Goal: Task Accomplishment & Management: Use online tool/utility

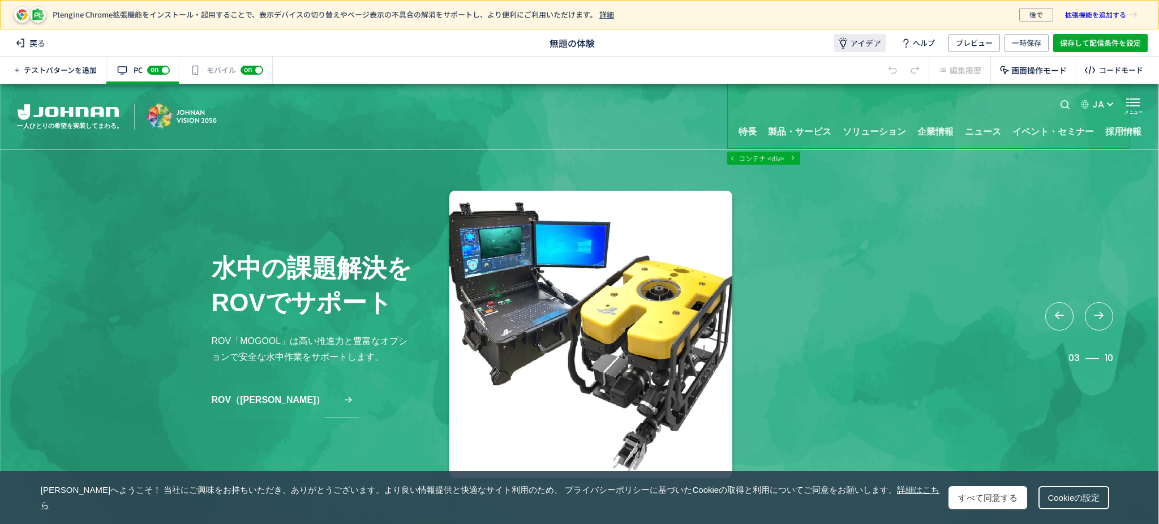
click at [871, 48] on span "アイデア" at bounding box center [865, 42] width 31 height 11
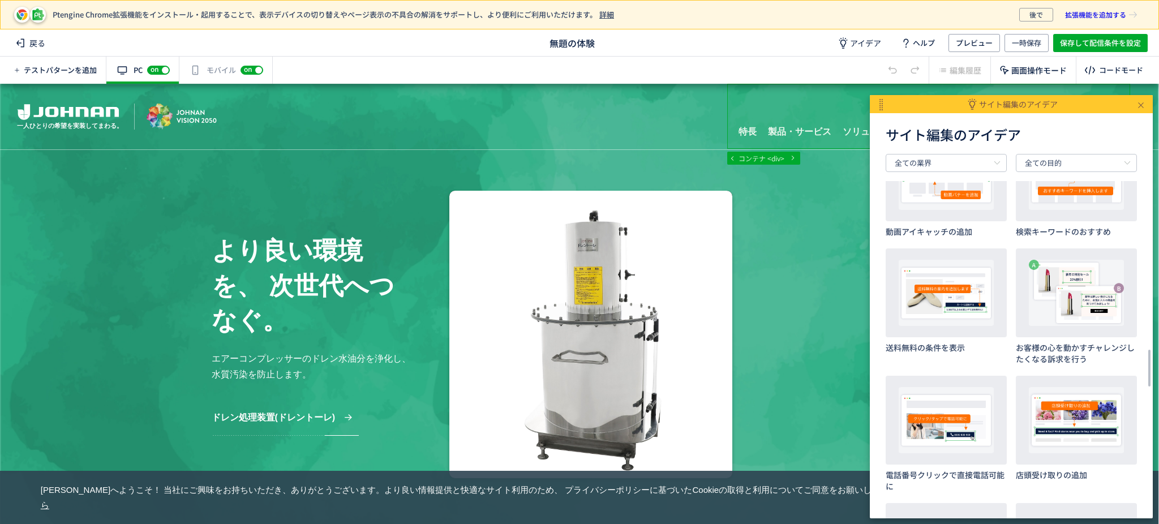
scroll to position [1585, 0]
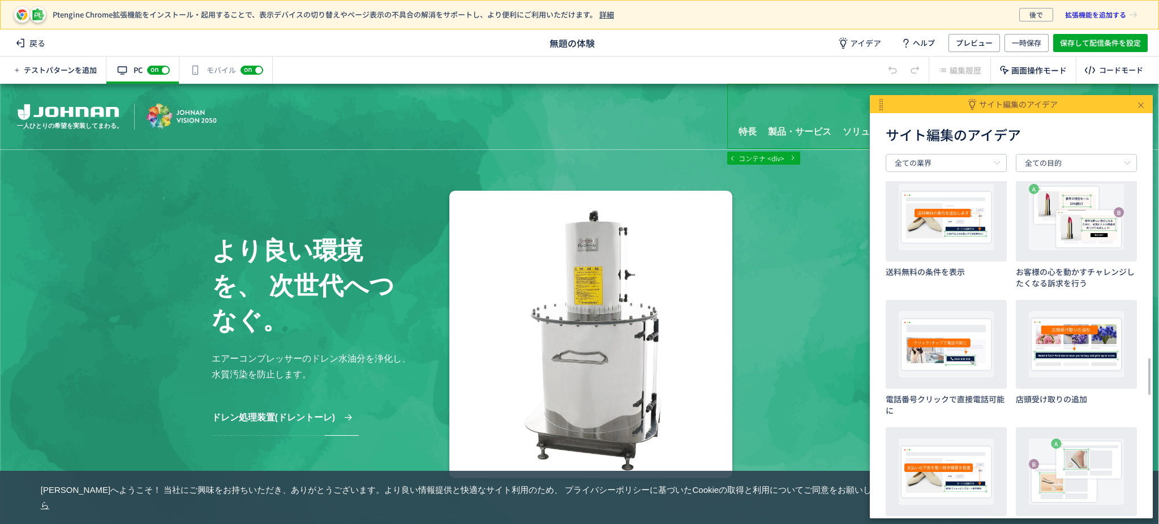
click at [1099, 361] on img at bounding box center [1076, 344] width 98 height 66
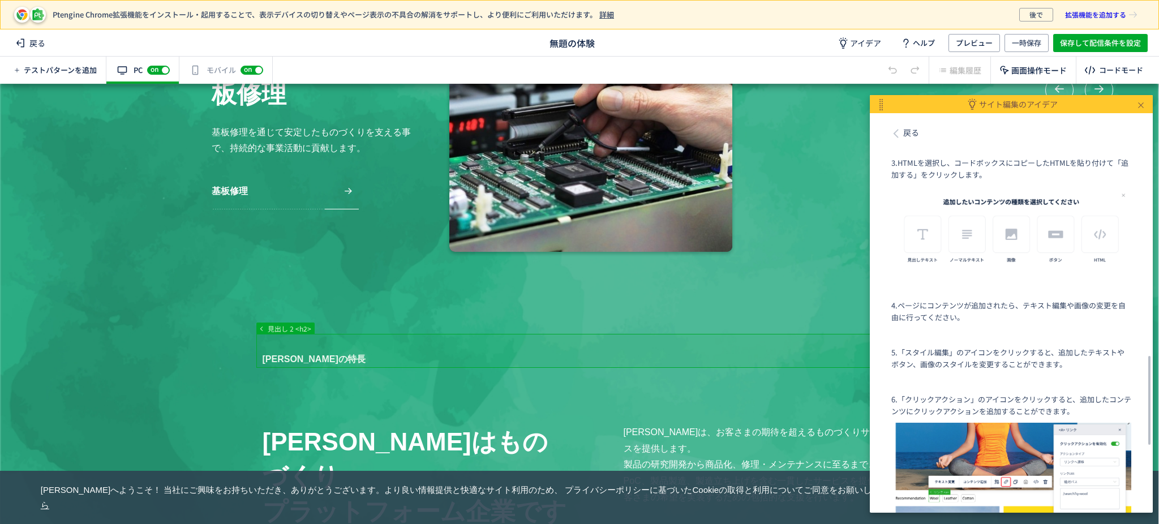
scroll to position [1098, 0]
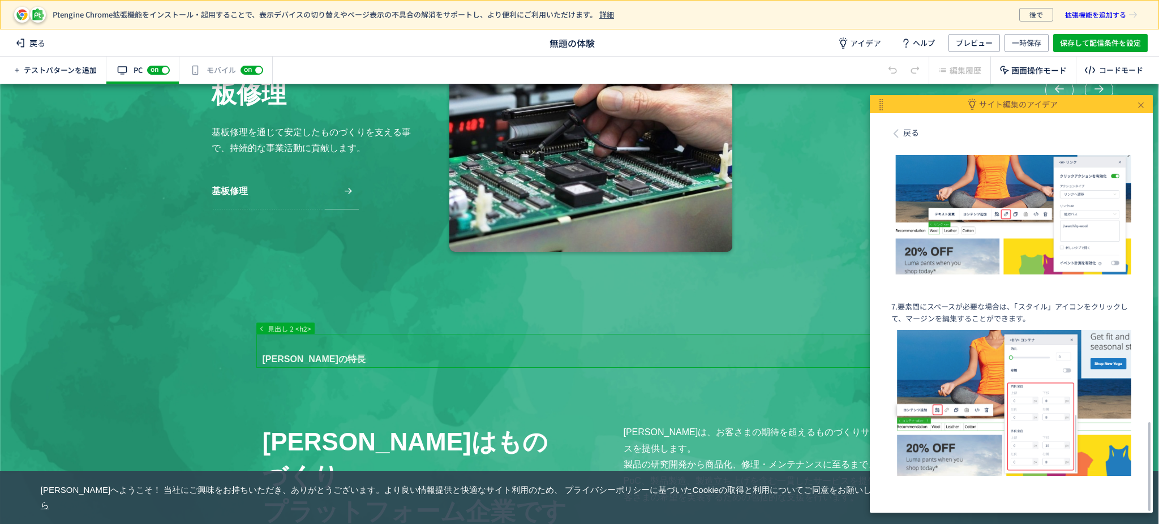
click at [902, 143] on section "戻る アイデア レコメンド お知らせやガイド Eコマース リアル店舗 サイト編集 店頭受け取りの追加 特にギフトや花、生鮮食品など、発送に時間がかかりそうな商…" at bounding box center [1011, 313] width 283 height 400
click at [902, 135] on link "戻る" at bounding box center [905, 132] width 38 height 18
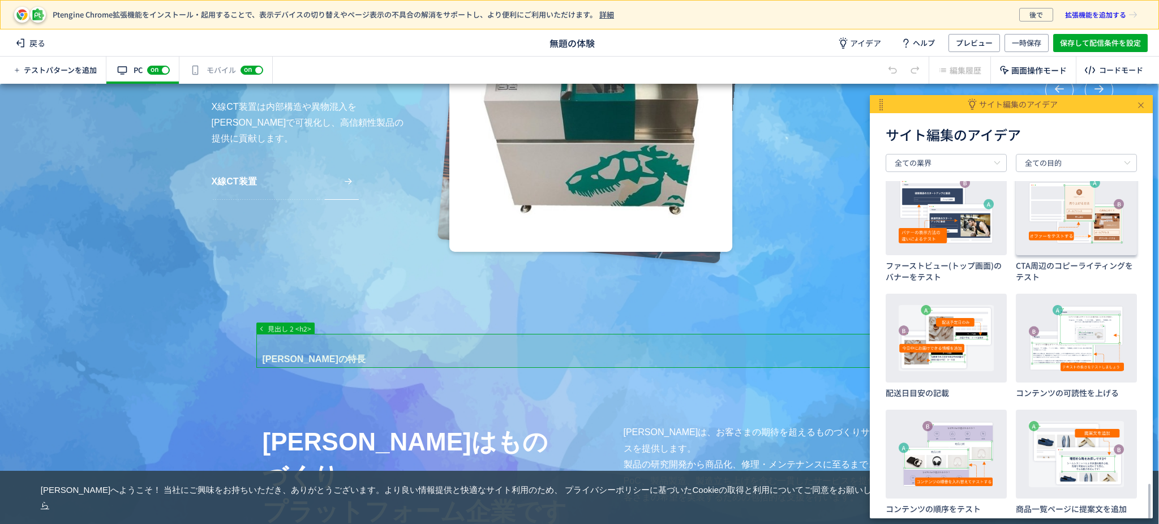
scroll to position [2038, 0]
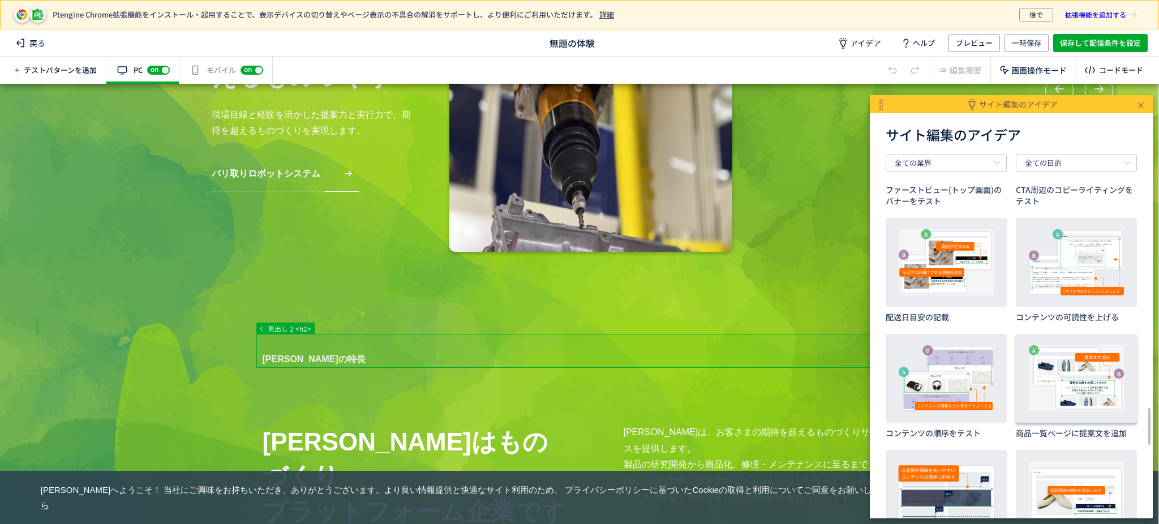
click at [1097, 389] on img at bounding box center [1076, 378] width 98 height 66
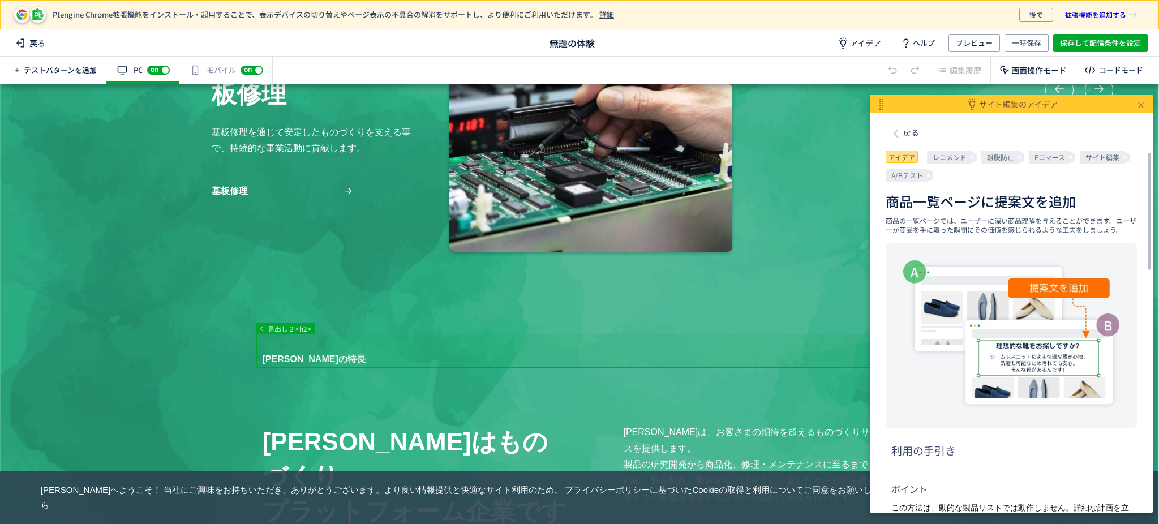
scroll to position [75, 0]
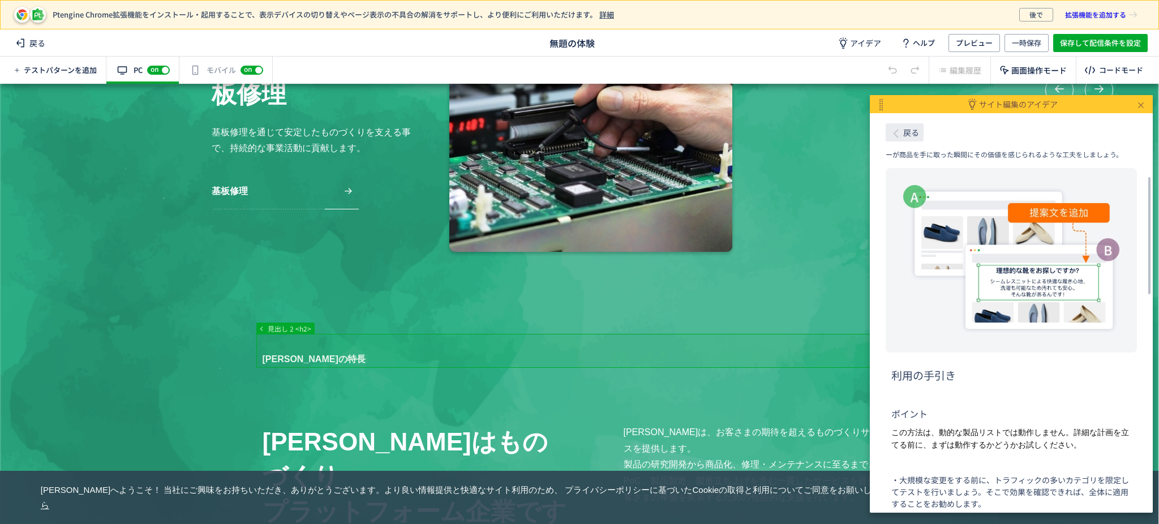
click at [910, 139] on link "戻る" at bounding box center [905, 132] width 38 height 18
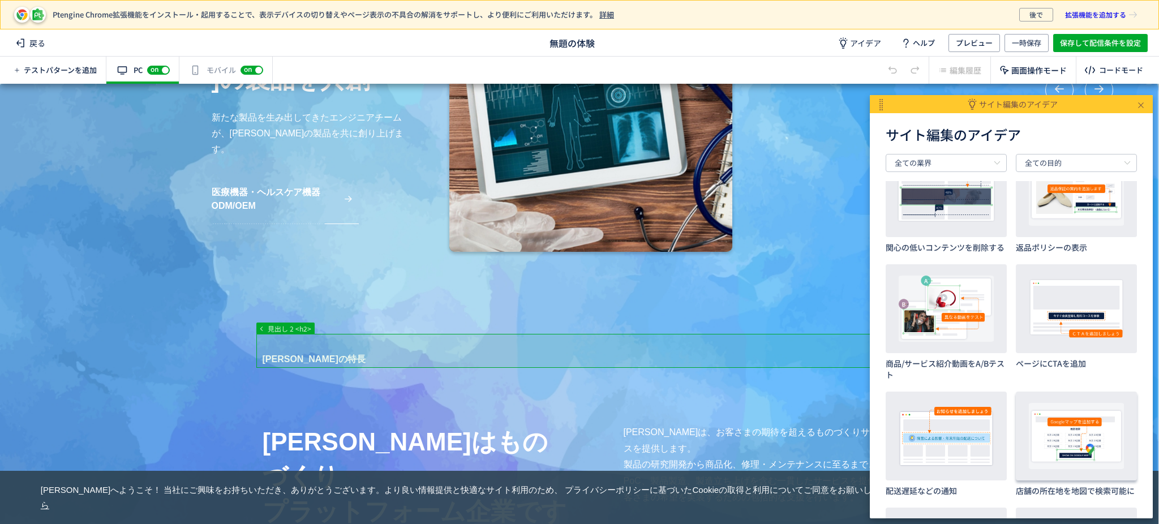
scroll to position [2415, 0]
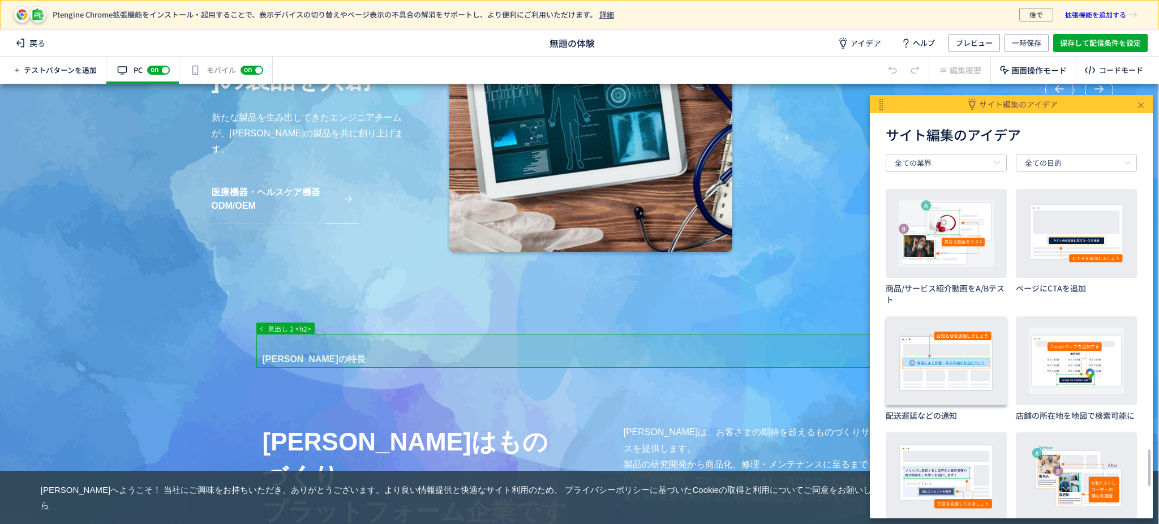
click at [976, 388] on img at bounding box center [946, 361] width 98 height 66
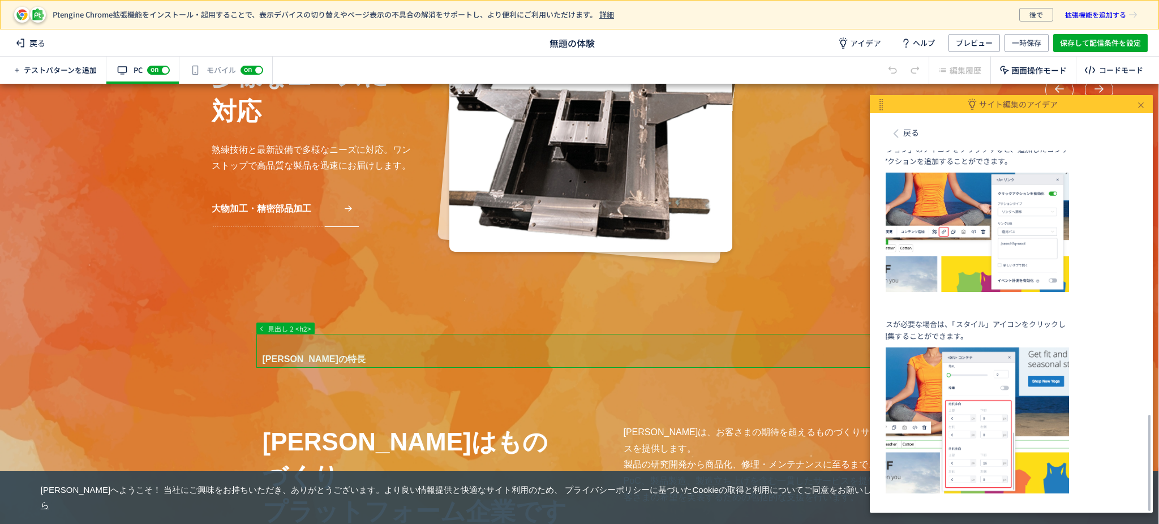
scroll to position [0, 0]
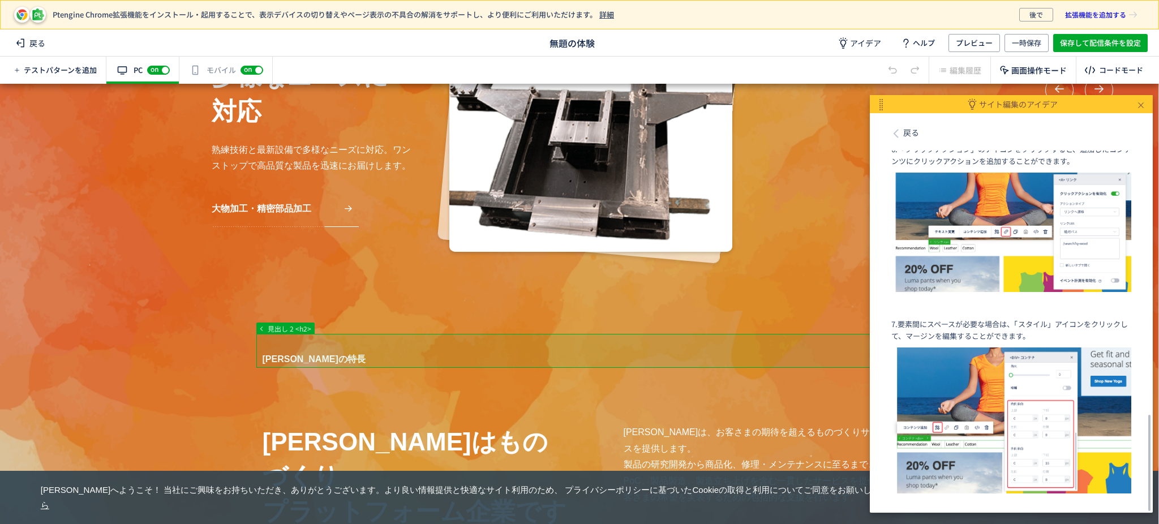
click at [886, 108] on header "サイト編集のアイデア" at bounding box center [1011, 104] width 283 height 18
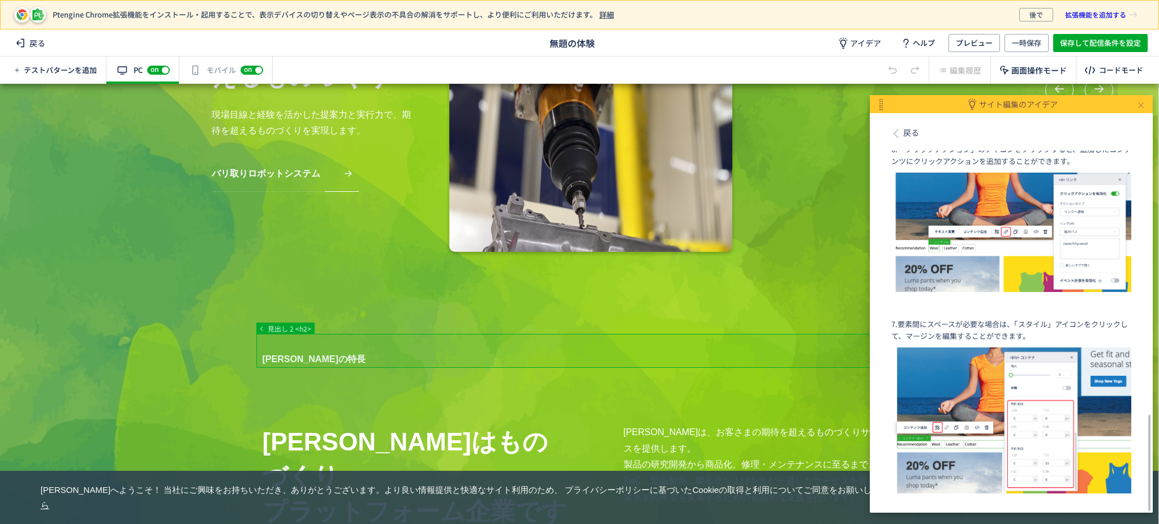
click at [1139, 106] on icon at bounding box center [1141, 105] width 8 height 8
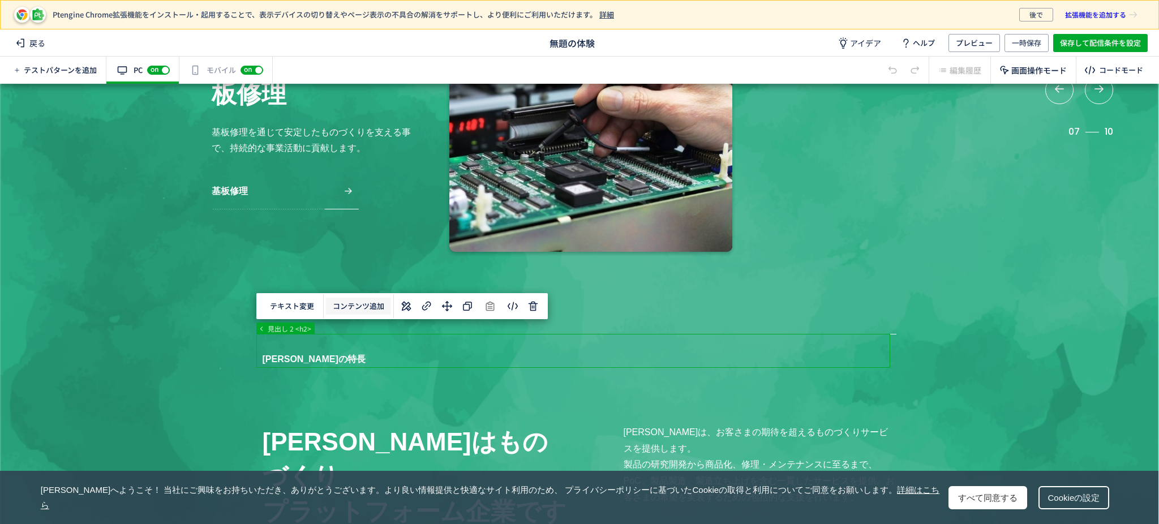
click at [359, 304] on button "コンテンツ追加" at bounding box center [358, 307] width 65 height 18
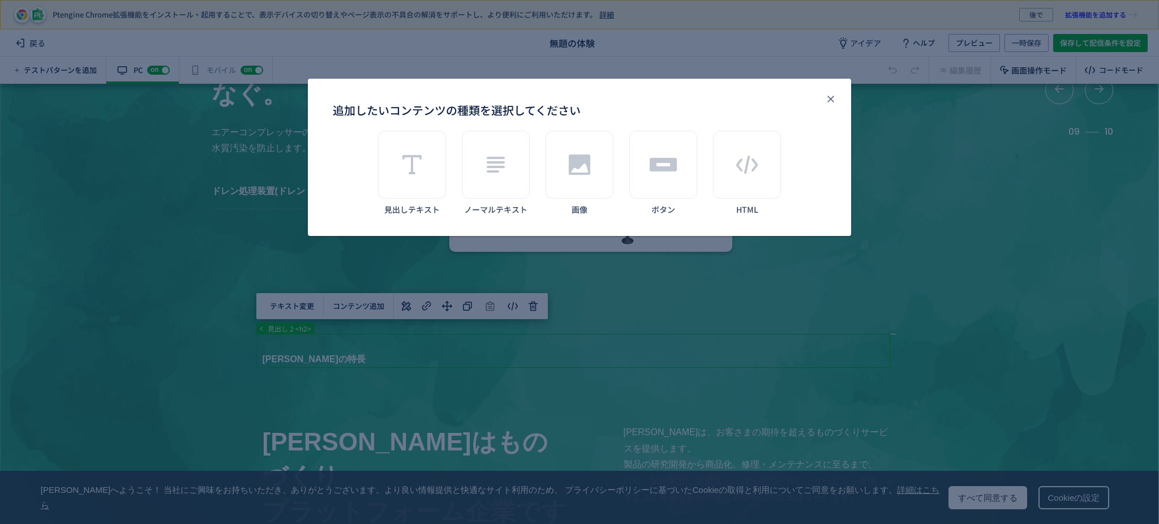
click at [361, 333] on body "Ptengine Chrome拡張機能をインストール・起用することで、表示デバイスの切り替えやページ表示の不具合の解消をサポートし、より便利にご利用いただけま…" at bounding box center [579, 262] width 1159 height 524
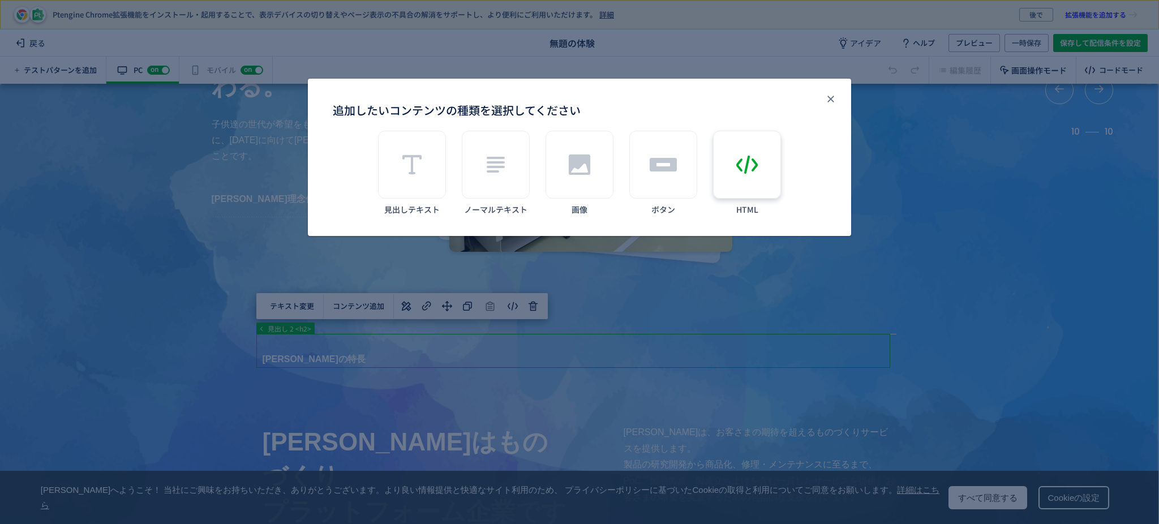
click at [748, 169] on icon "追加したいコンテンツの種類を選択してください" at bounding box center [747, 164] width 27 height 27
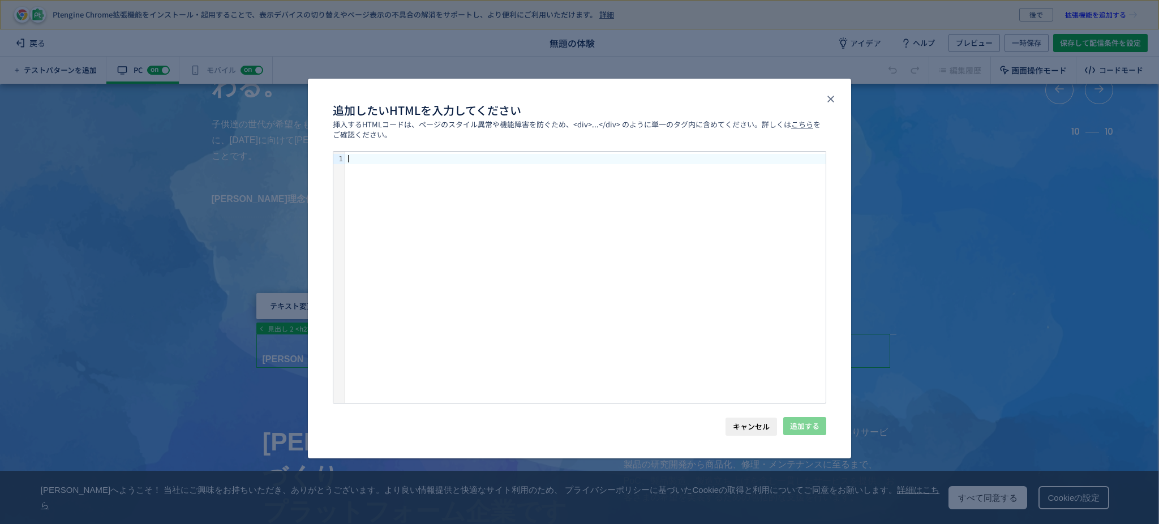
click at [491, 164] on div "dialog" at bounding box center [585, 278] width 481 height 252
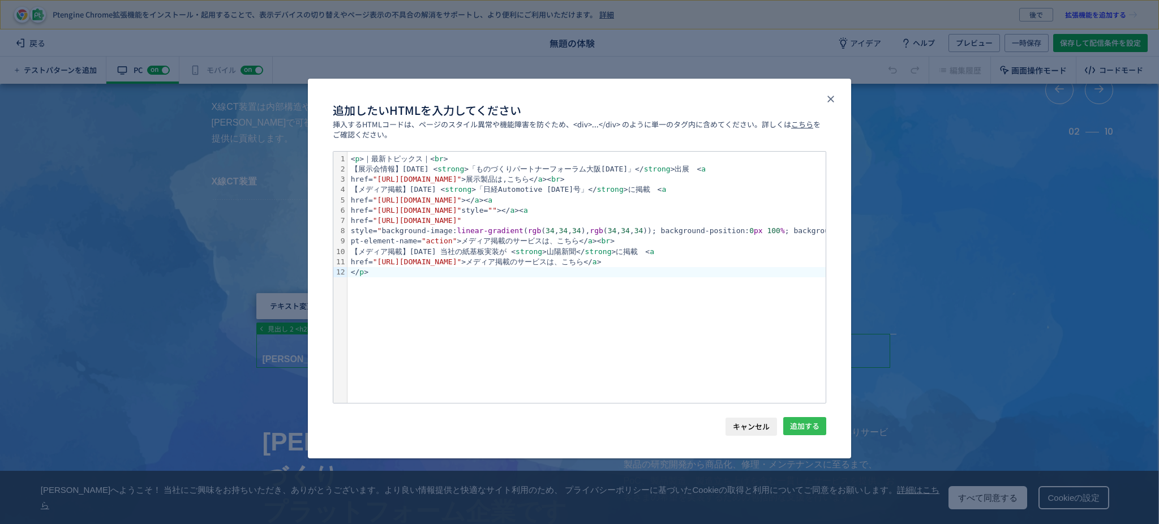
click at [811, 428] on span "追加する" at bounding box center [804, 426] width 29 height 18
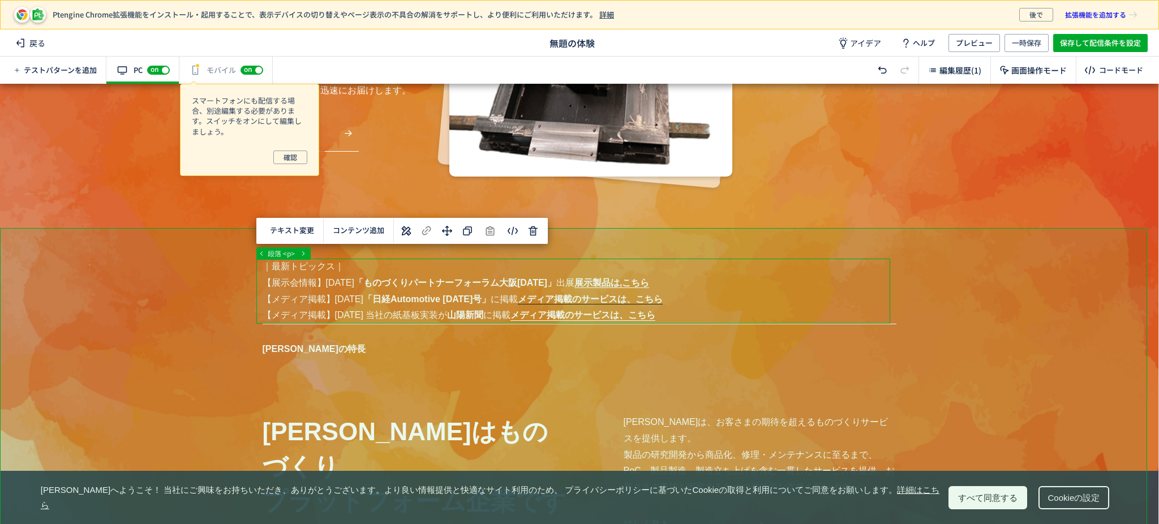
scroll to position [302, 0]
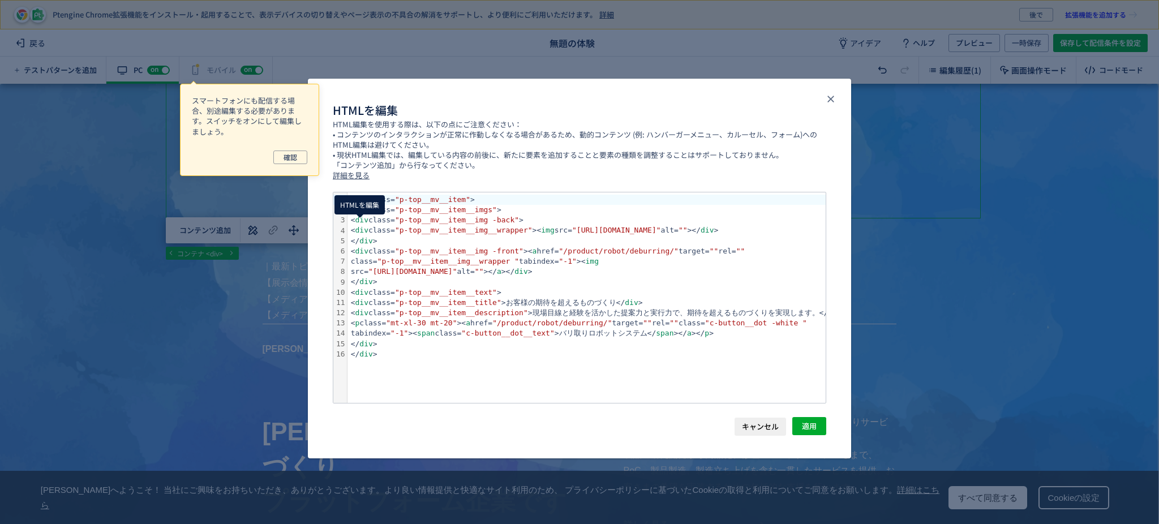
click at [358, 232] on body "Ptengine Chrome拡張機能をインストール・起用することで、表示デバイスの切り替えやページ表示の不具合の解消をサポートし、より便利にご利用いただけま…" at bounding box center [579, 262] width 1159 height 524
click at [760, 425] on span "キャンセル" at bounding box center [760, 427] width 37 height 18
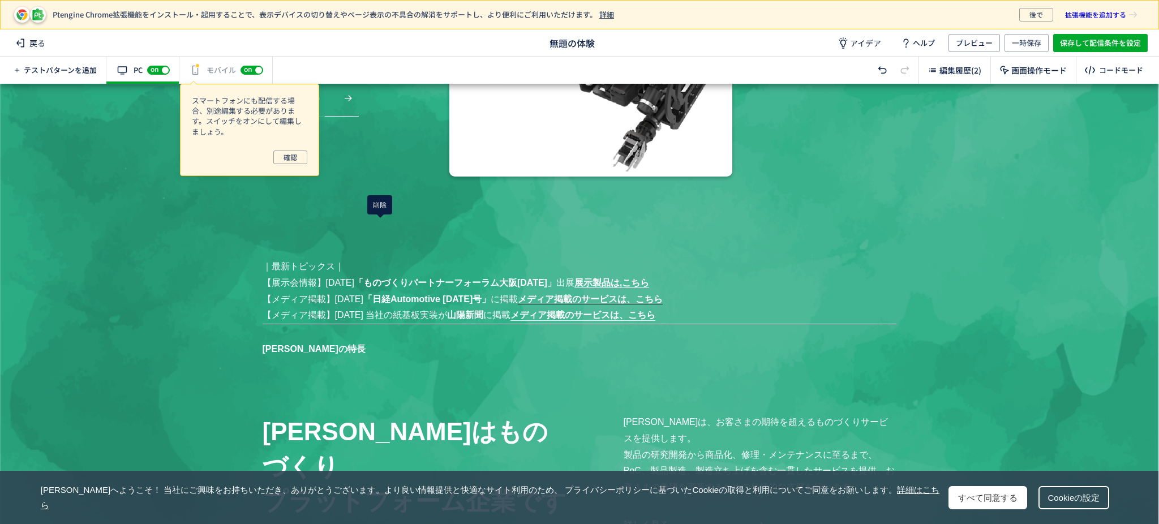
click at [378, 224] on div "... div#splide01 div#splide01-track ul#splide01-list li#splide01-slide05 コンテナ <…" at bounding box center [579, 304] width 1159 height 440
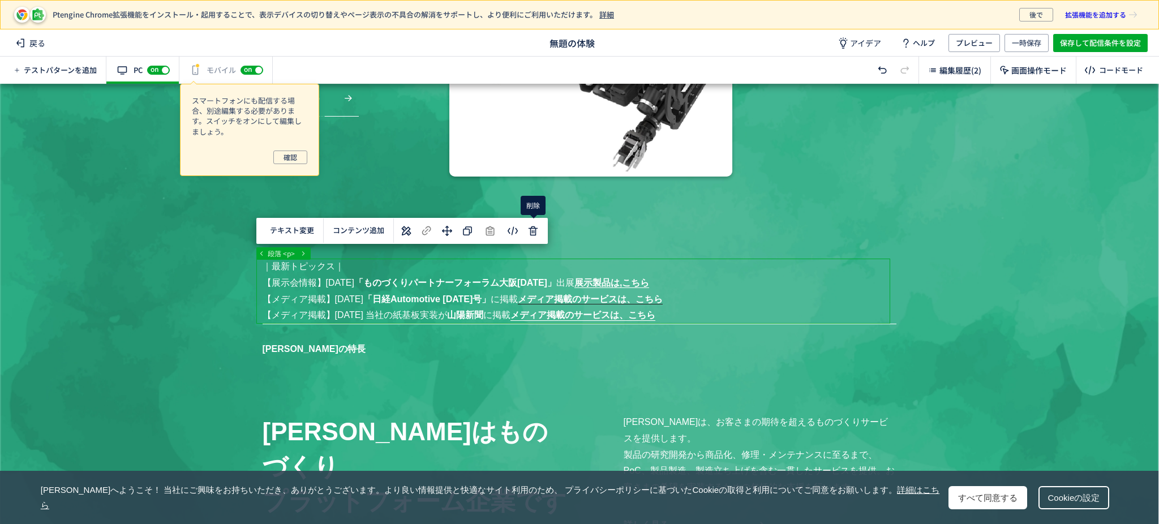
click at [522, 229] on div "テキスト変更 コンテンツ追加" at bounding box center [402, 231] width 292 height 26
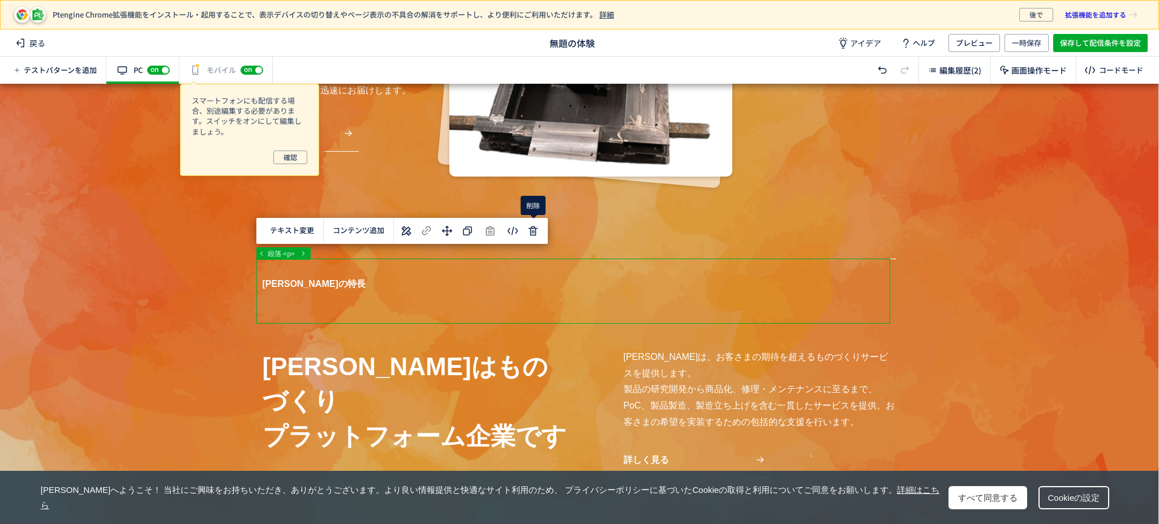
click at [526, 233] on div "... main div section div 段落 <p> テキスト変更 コンテンツ追加 単色 カラーコード R 0 G 0 B 0 A 0.00 マイカ…" at bounding box center [579, 304] width 1159 height 440
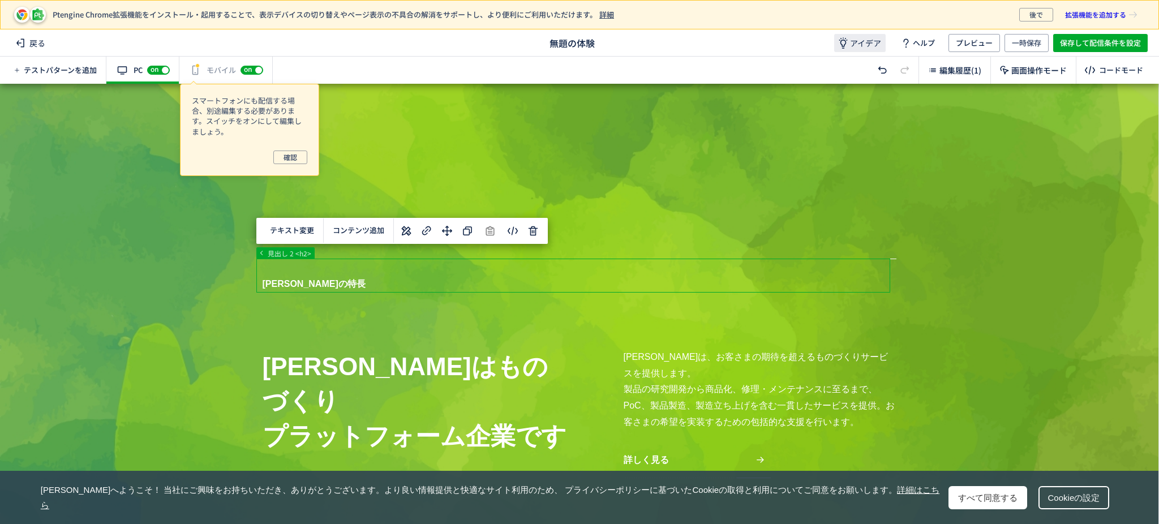
click at [881, 44] on span "アイデア" at bounding box center [865, 42] width 31 height 11
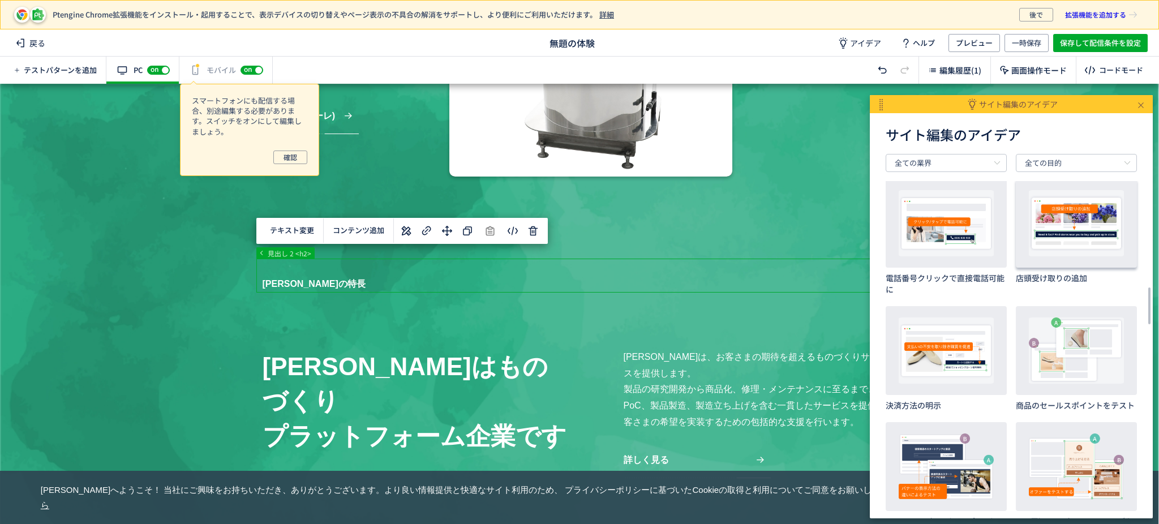
scroll to position [1631, 0]
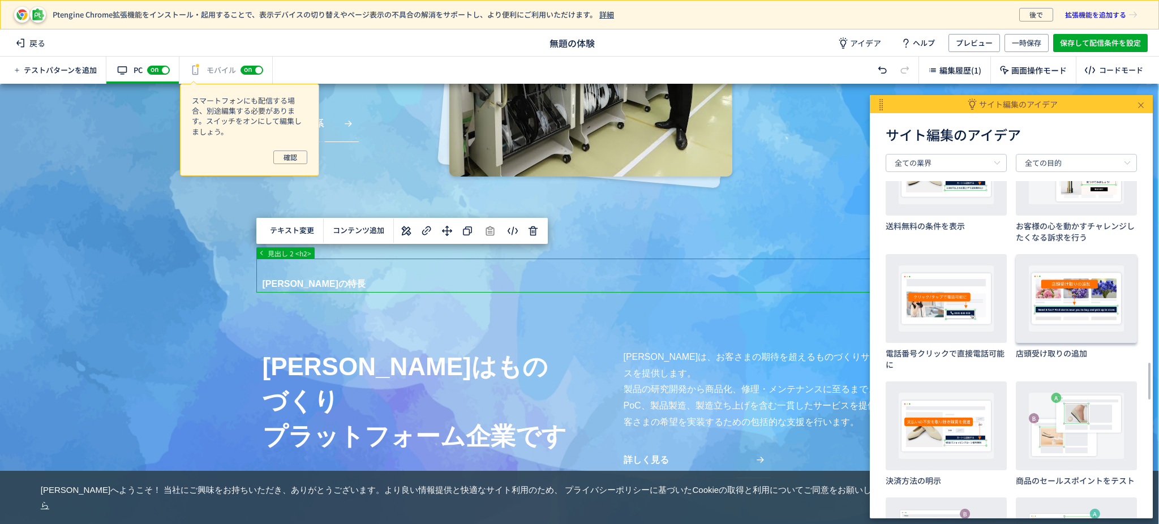
click at [1123, 314] on img at bounding box center [1076, 298] width 98 height 66
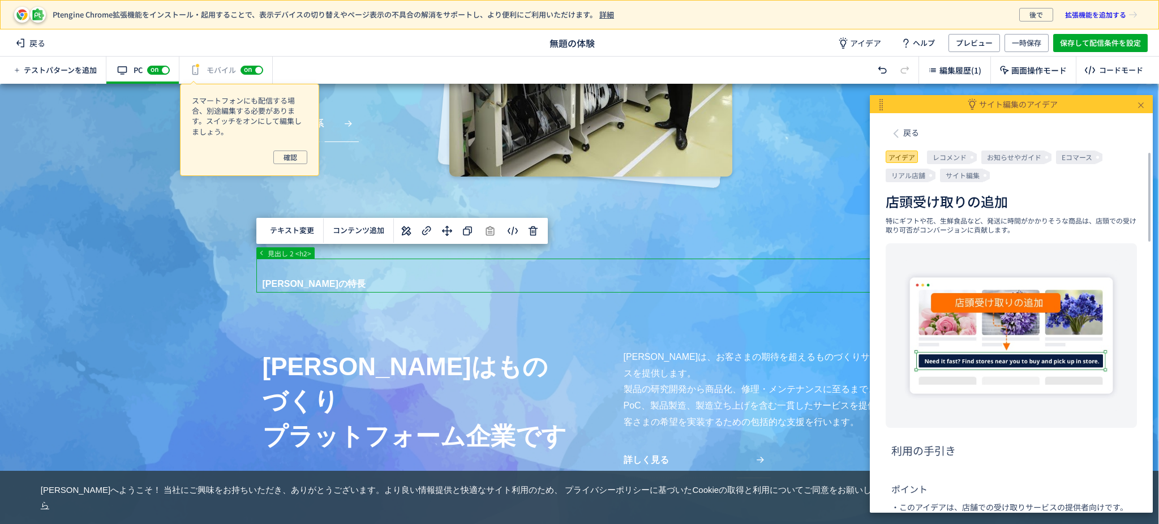
click at [1065, 336] on img at bounding box center [1011, 335] width 217 height 151
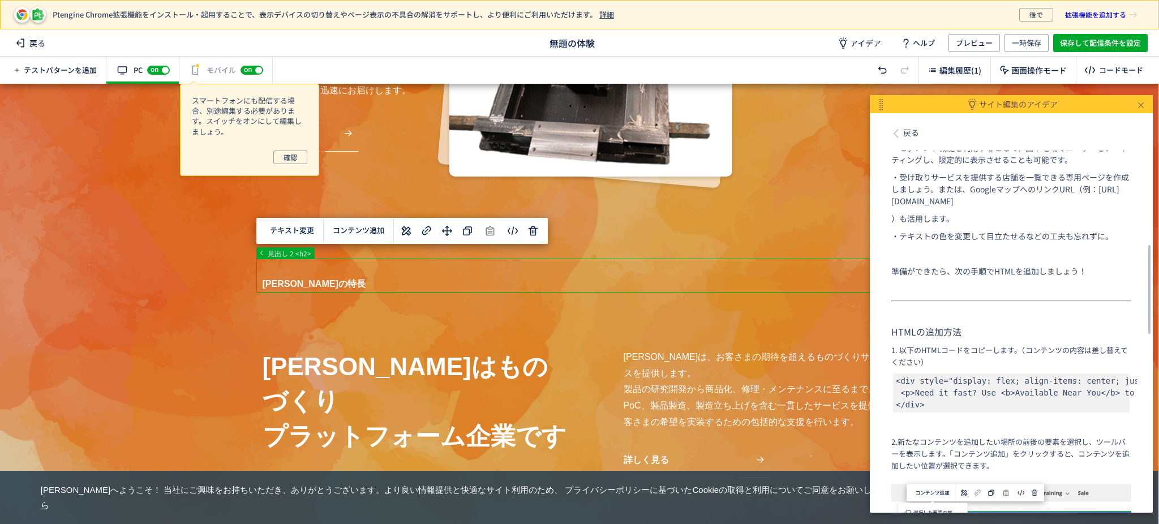
scroll to position [453, 0]
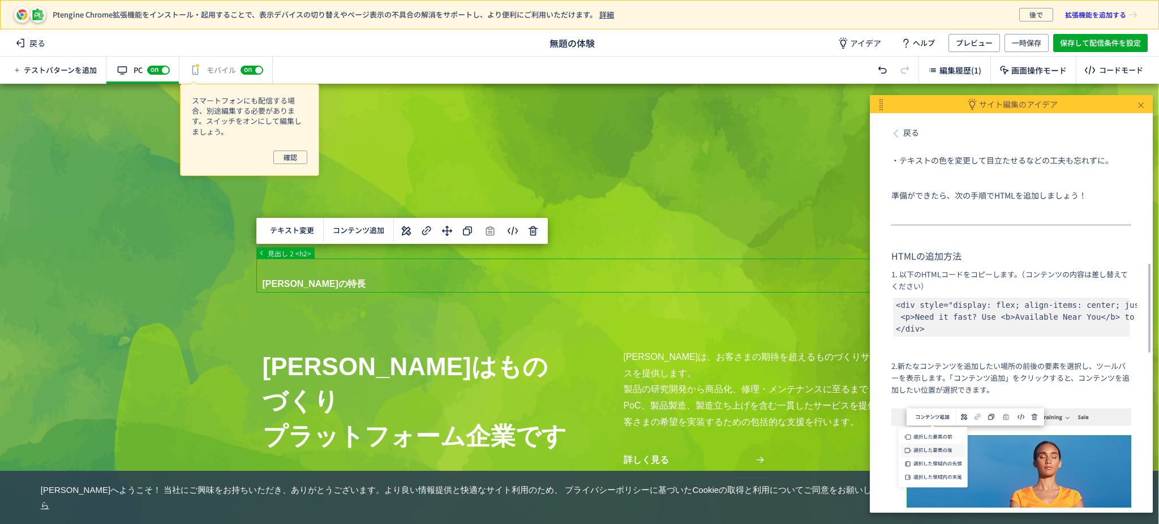
click at [1006, 305] on code "<div style="display: flex; align-items: center; justify-content: center; height…" at bounding box center [1011, 317] width 237 height 39
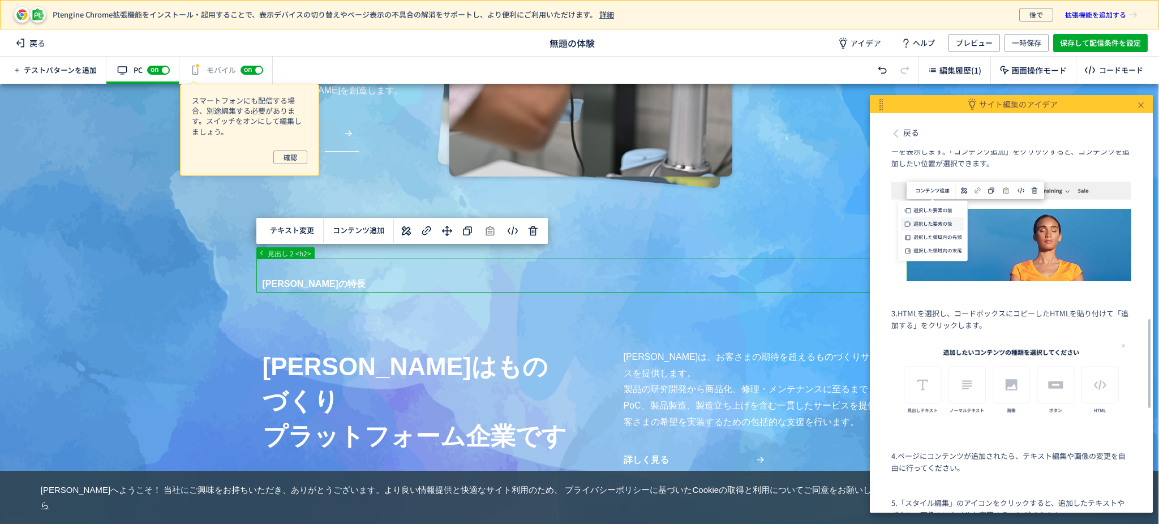
scroll to position [755, 0]
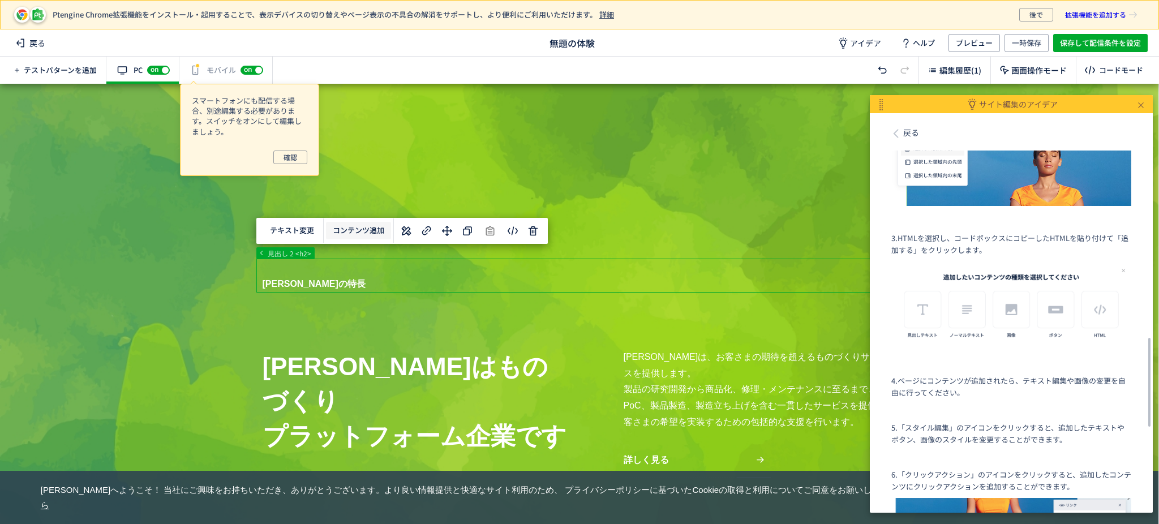
click at [375, 238] on button "コンテンツ追加" at bounding box center [358, 231] width 65 height 18
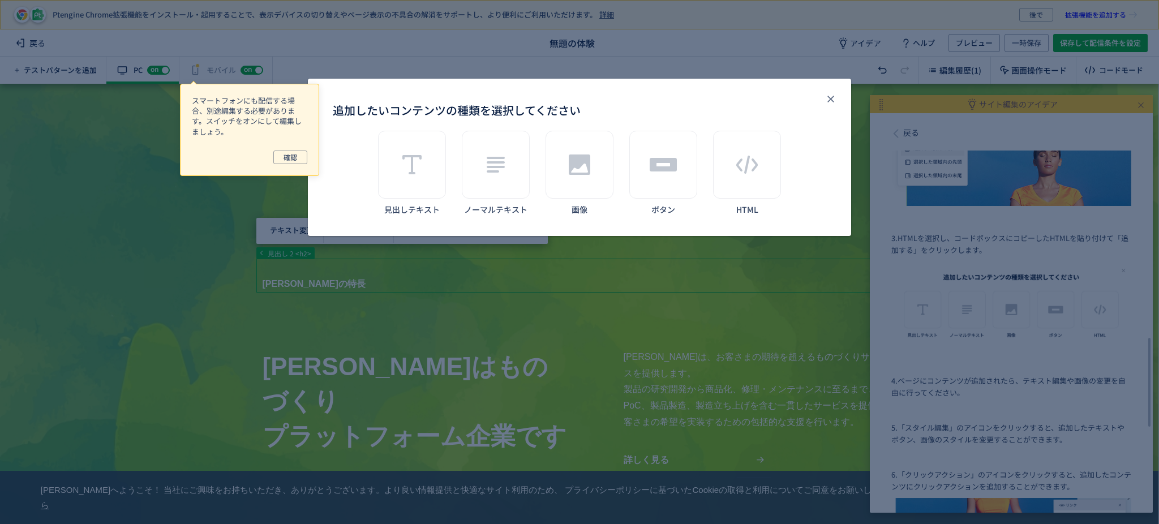
click at [381, 263] on span "選択した要素の前" at bounding box center [358, 260] width 59 height 11
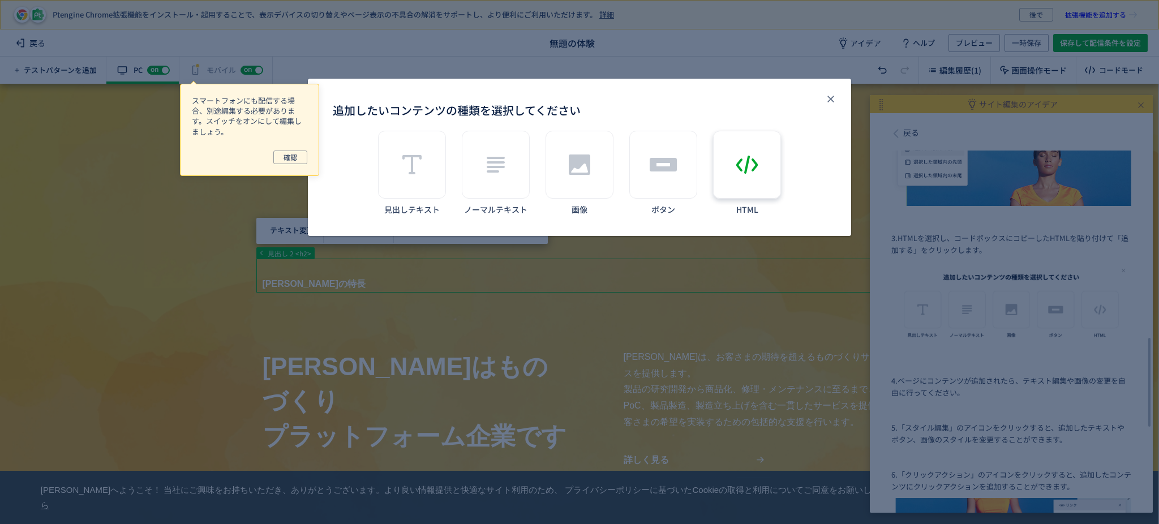
click at [736, 182] on div "追加したいコンテンツの種類を選択してください" at bounding box center [747, 165] width 68 height 68
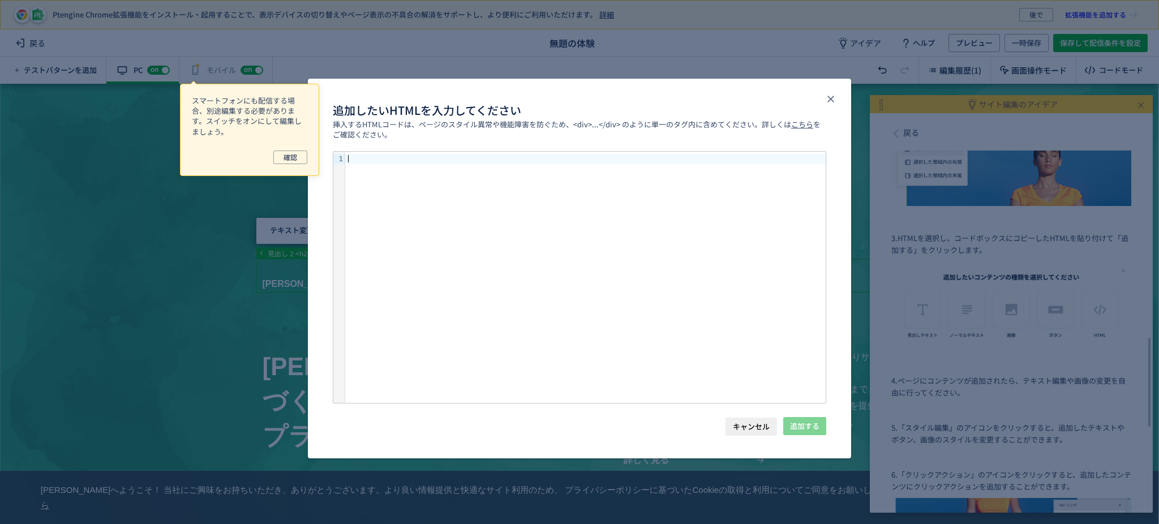
click at [388, 159] on div "dialog" at bounding box center [585, 159] width 481 height 10
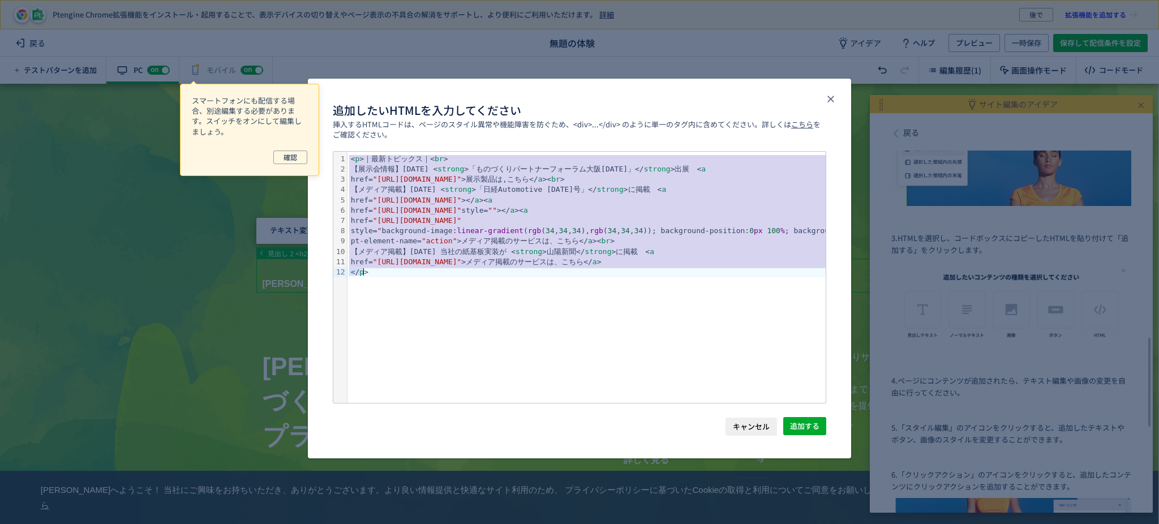
drag, startPoint x: 346, startPoint y: 158, endPoint x: 401, endPoint y: 277, distance: 130.2
click at [401, 277] on div "< p >｜最新トピックス｜< br > 【展示会情報】2025.09.05 < strong >「ものづくりパートナーフォーラム大阪2025」</ stro…" at bounding box center [1008, 278] width 1321 height 252
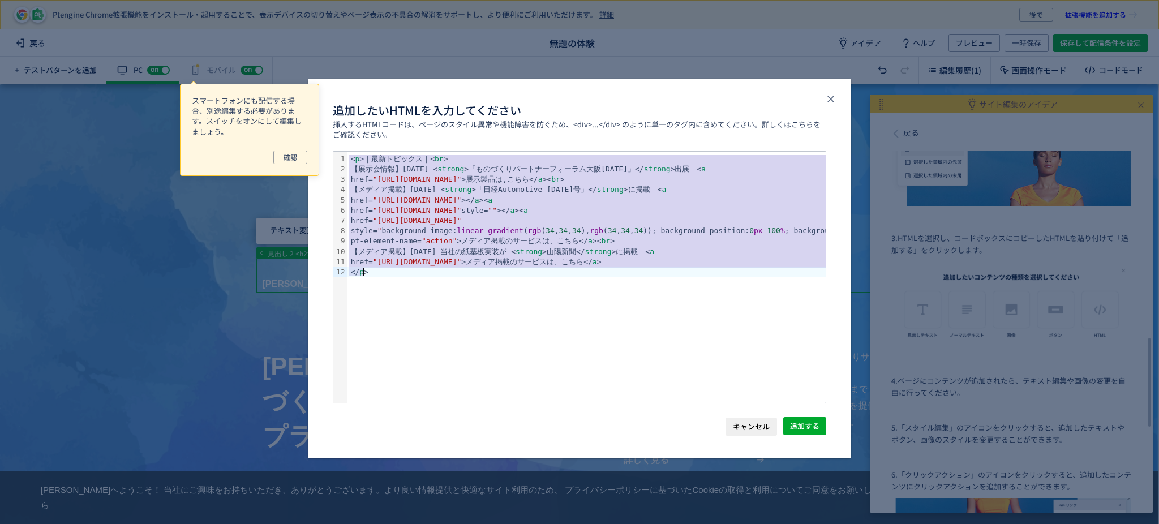
click at [174, 297] on div "追加したいHTMLを入力してください 挿入するHTMLコードは、ページのスタイル異常や機能障害を防ぐため、<div>...</div> のように単一のタグ内に…" at bounding box center [579, 262] width 1159 height 524
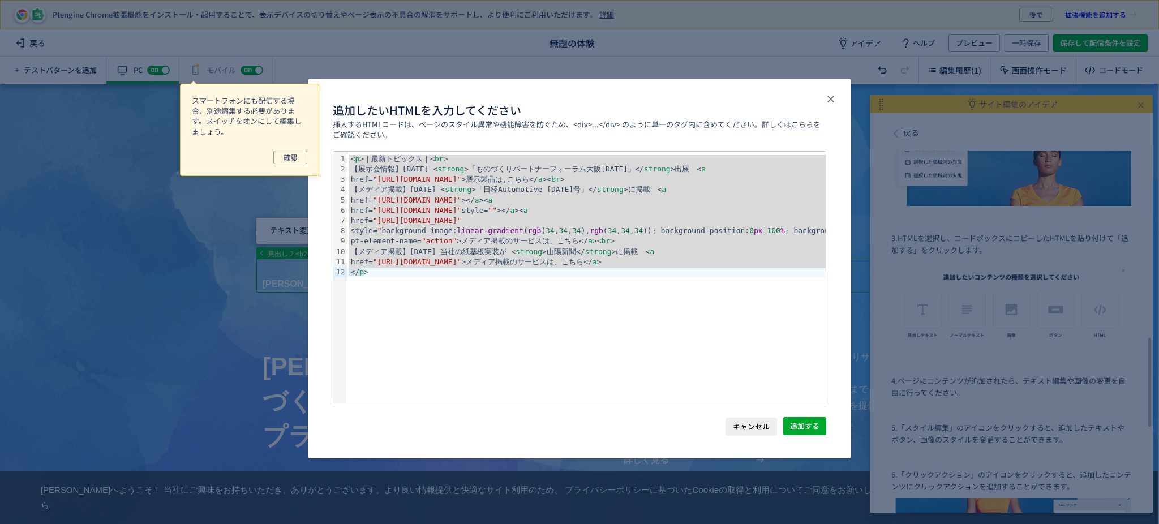
click at [843, 101] on div "追加したいHTMLを入力してください 挿入するHTMLコードは、ページのスタイル異常や機能障害を防ぐため、<div>...</div> のように単一のタグ内に…" at bounding box center [579, 115] width 543 height 72
click at [839, 98] on button "close" at bounding box center [831, 99] width 18 height 18
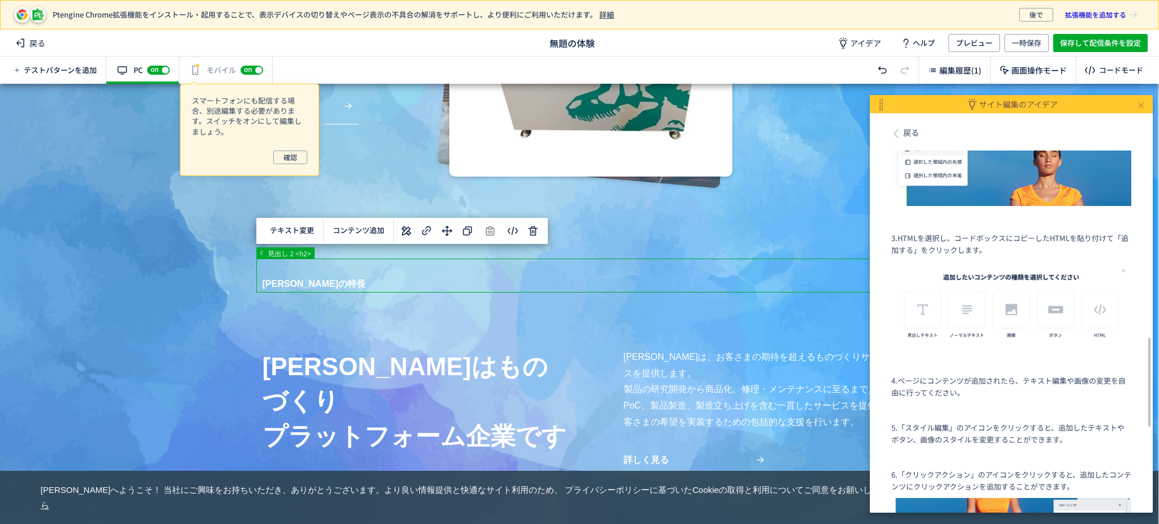
click at [1142, 104] on icon at bounding box center [1141, 105] width 8 height 8
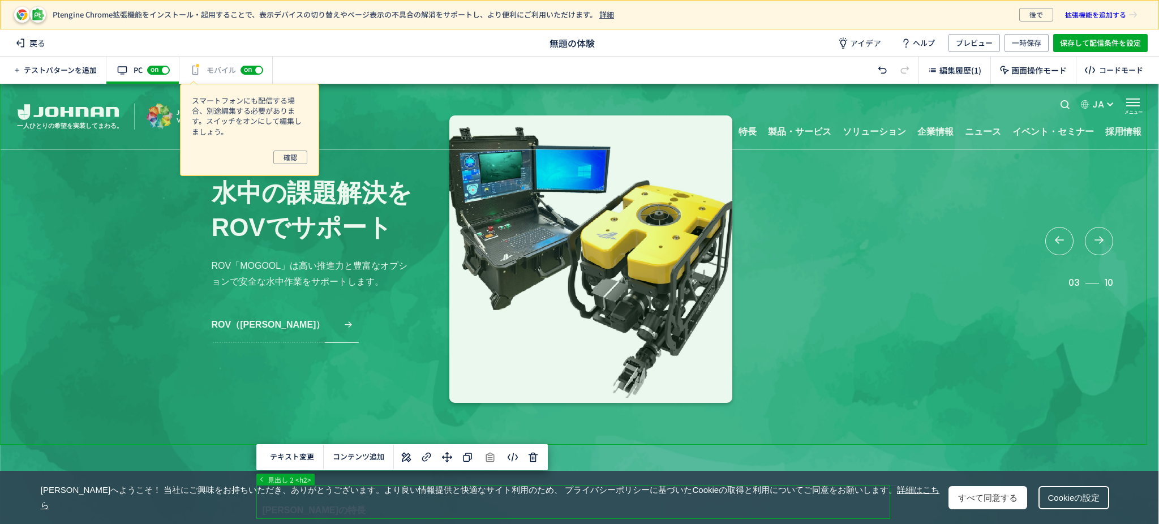
scroll to position [0, 0]
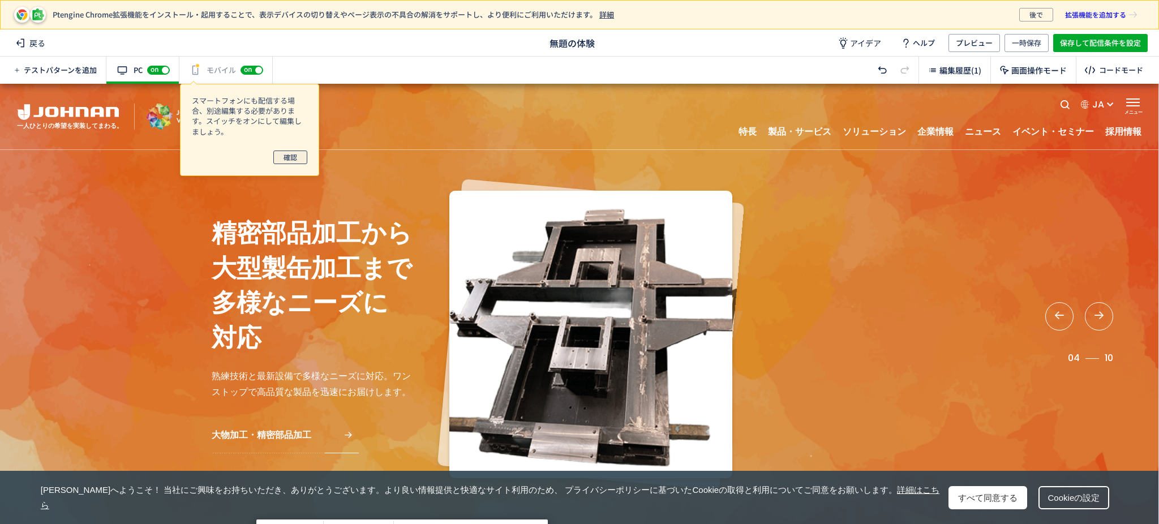
click at [302, 160] on button "確認" at bounding box center [290, 158] width 34 height 14
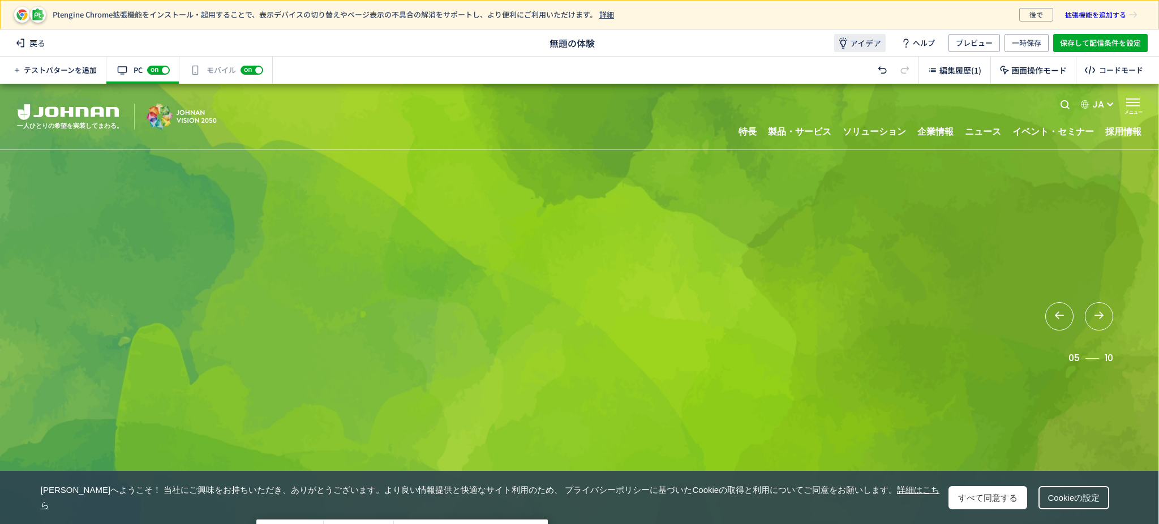
click at [876, 42] on span "アイデア" at bounding box center [865, 42] width 31 height 11
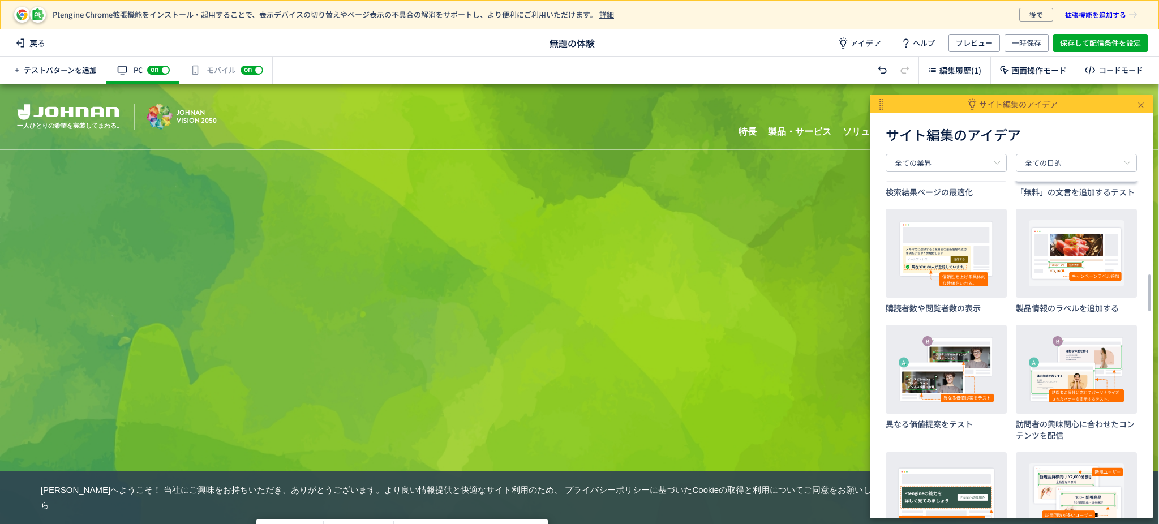
scroll to position [906, 0]
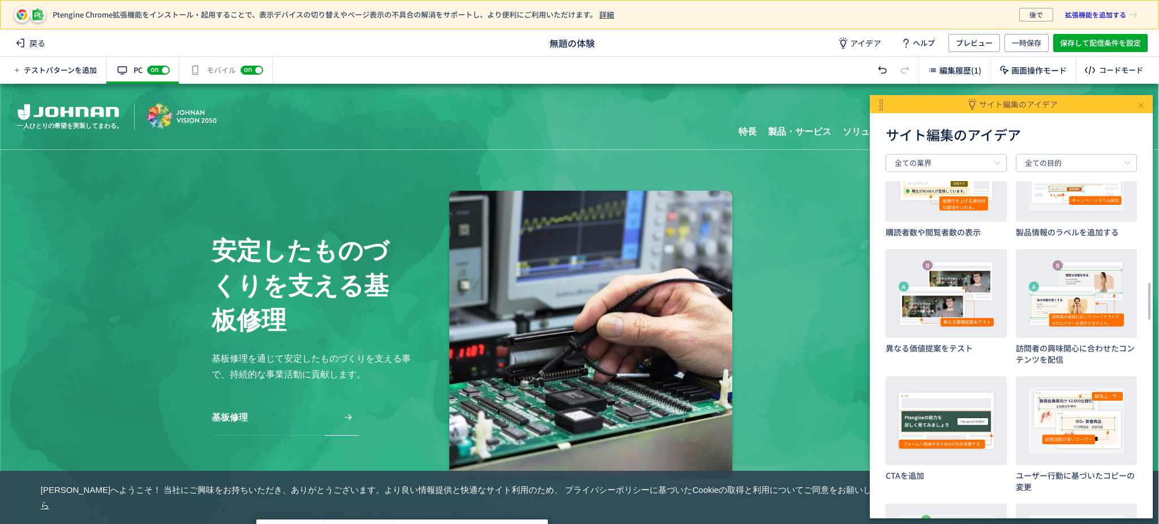
click at [1142, 104] on use at bounding box center [1141, 105] width 6 height 6
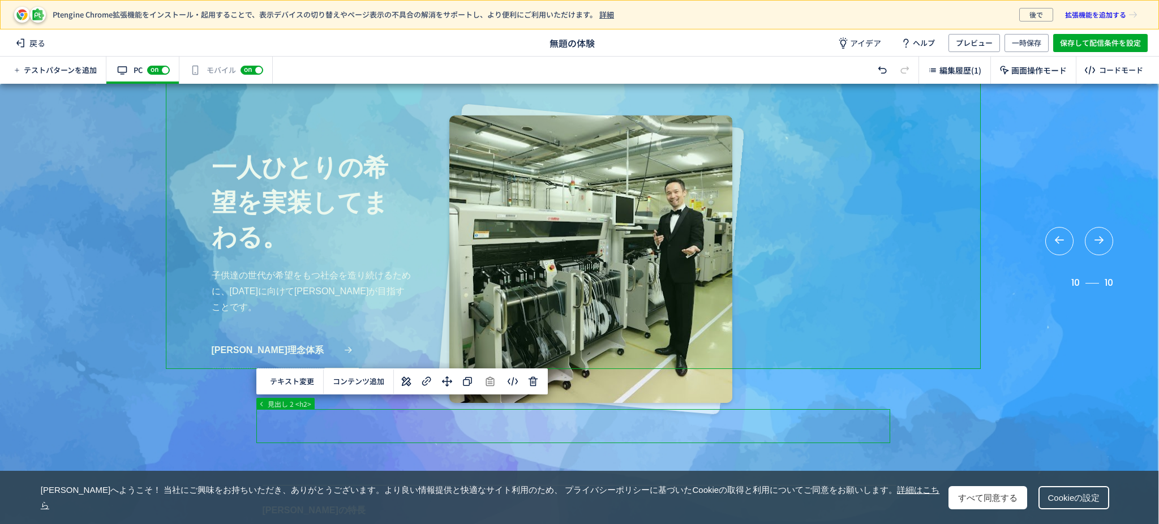
scroll to position [226, 0]
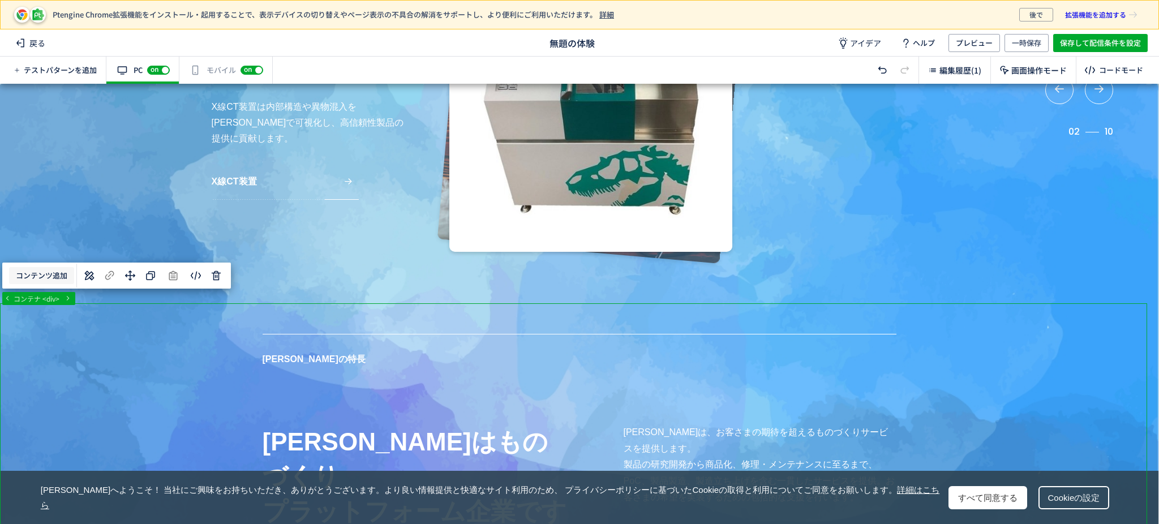
click at [41, 277] on button "コンテンツ追加" at bounding box center [41, 276] width 65 height 18
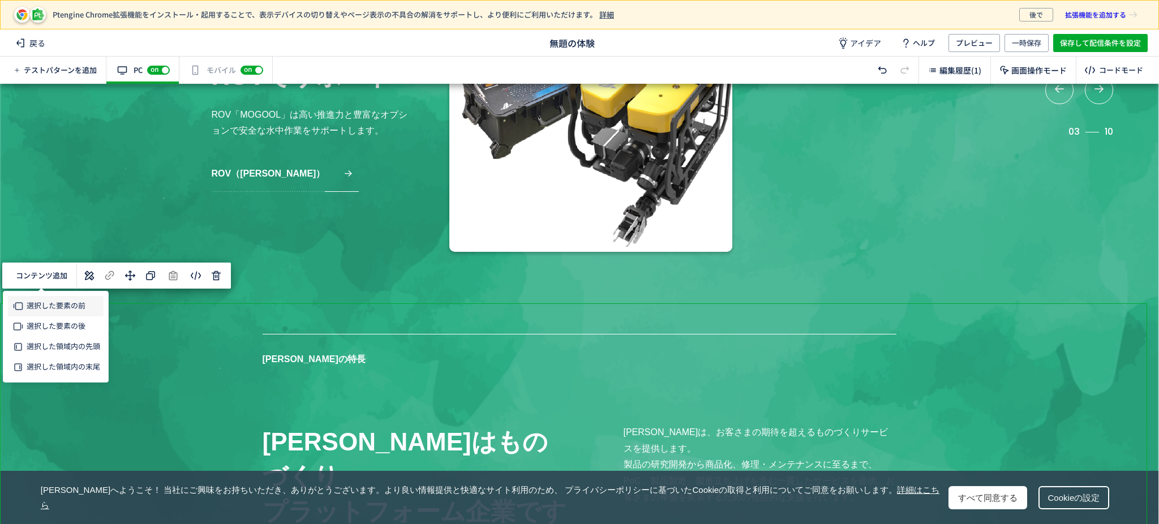
click at [53, 305] on span "選択した要素の前" at bounding box center [56, 305] width 59 height 11
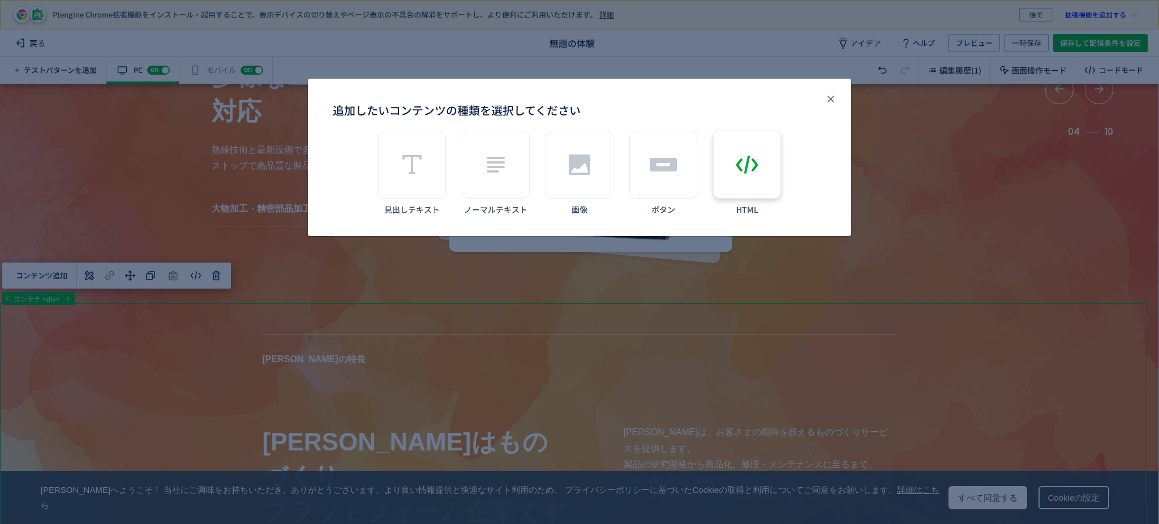
click at [769, 182] on div "追加したいコンテンツの種類を選択してください" at bounding box center [747, 165] width 68 height 68
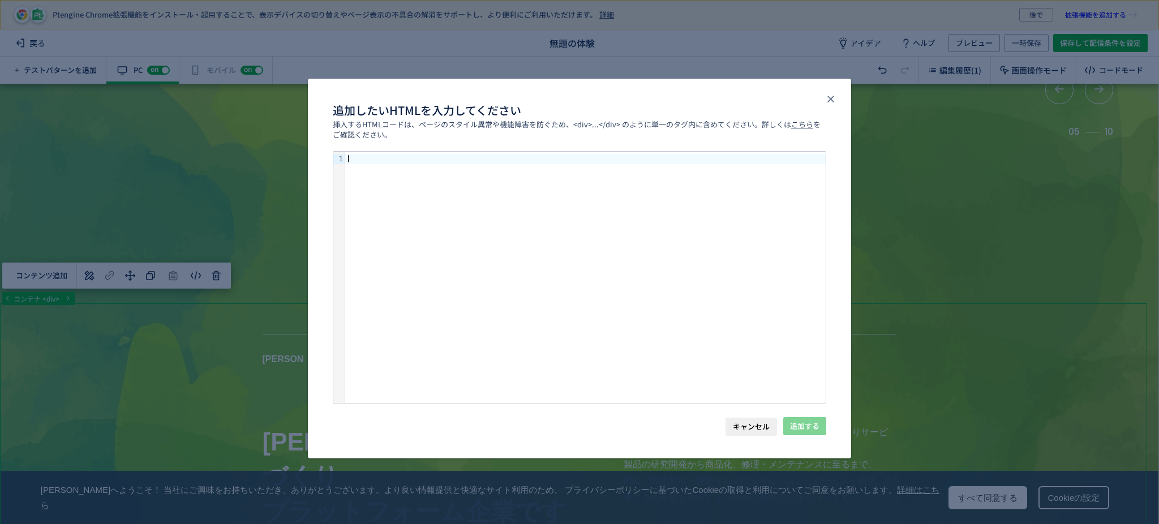
click at [449, 160] on div "dialog" at bounding box center [585, 159] width 481 height 10
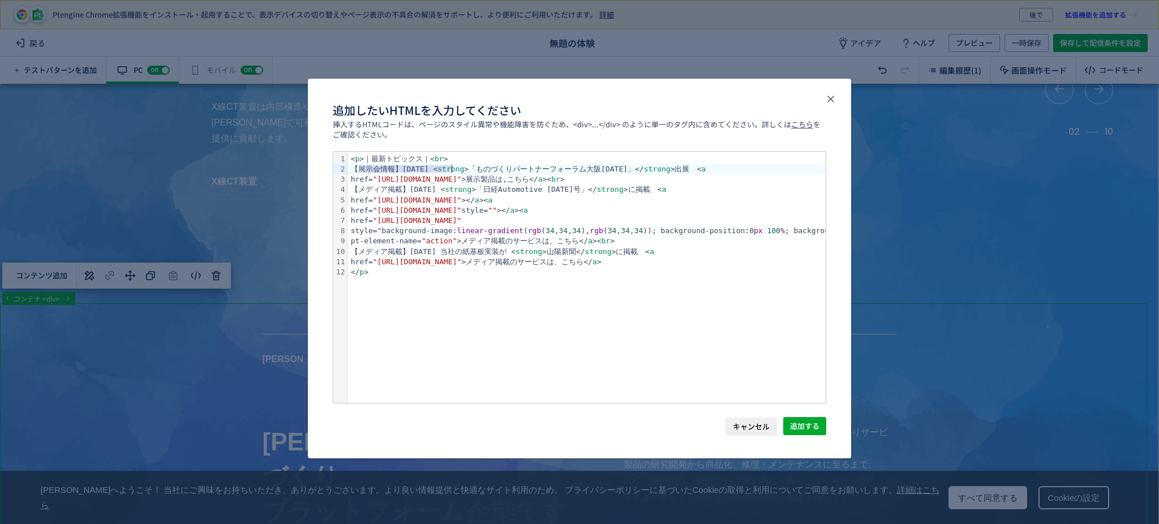
drag, startPoint x: 364, startPoint y: 169, endPoint x: 453, endPoint y: 169, distance: 88.9
click at [453, 169] on div "【展示会情報】2025.09.05 < strong >「ものづくりパートナーフォーラム大阪2025」</ strong >出展　< a" at bounding box center [1008, 169] width 1321 height 10
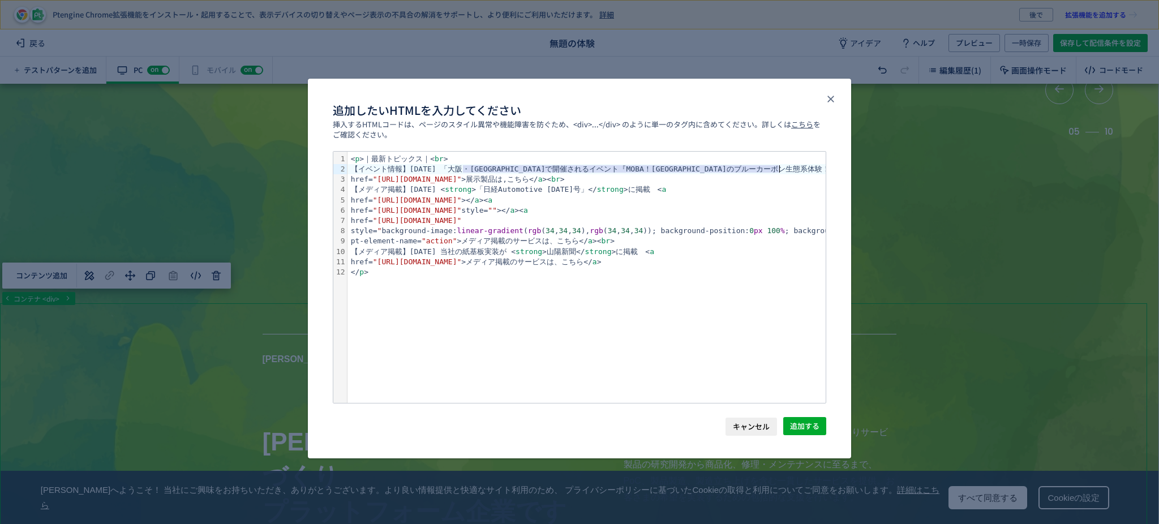
drag, startPoint x: 467, startPoint y: 166, endPoint x: 781, endPoint y: 168, distance: 313.6
click at [781, 168] on div "【イベント情報】2025.09.26 「大阪・関西万博で開催されるイベント『MOBA！大阪湾のブルーカーボン生態系体験！』に登壇 < strong >「ものづ…" at bounding box center [1008, 169] width 1321 height 10
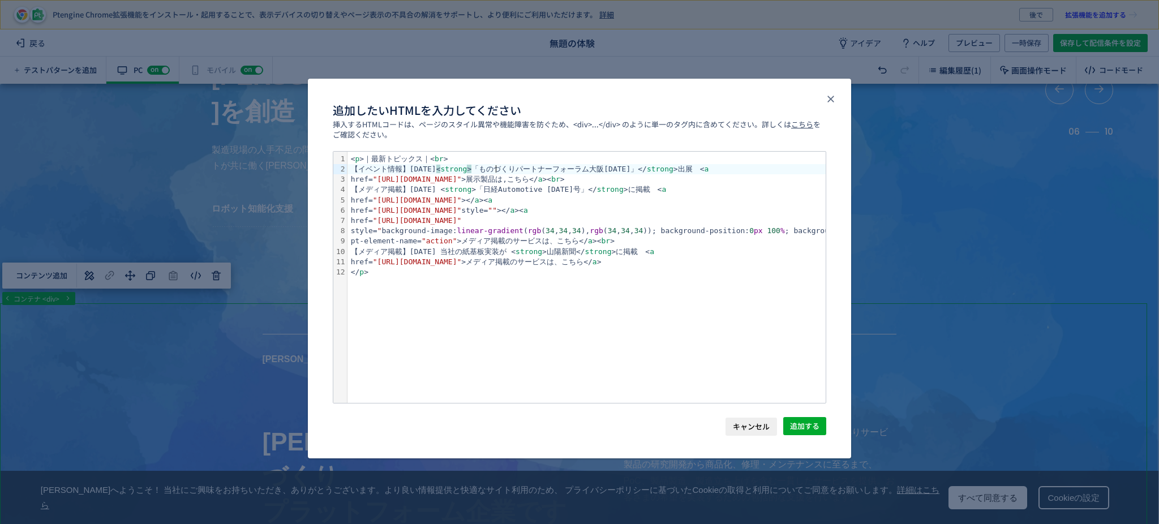
click at [496, 169] on div "【イベント情報】2025.09.26 < strong > 「ものづくりパートナーフォーラム大阪2025」</ strong >出展　< a" at bounding box center [1008, 169] width 1321 height 10
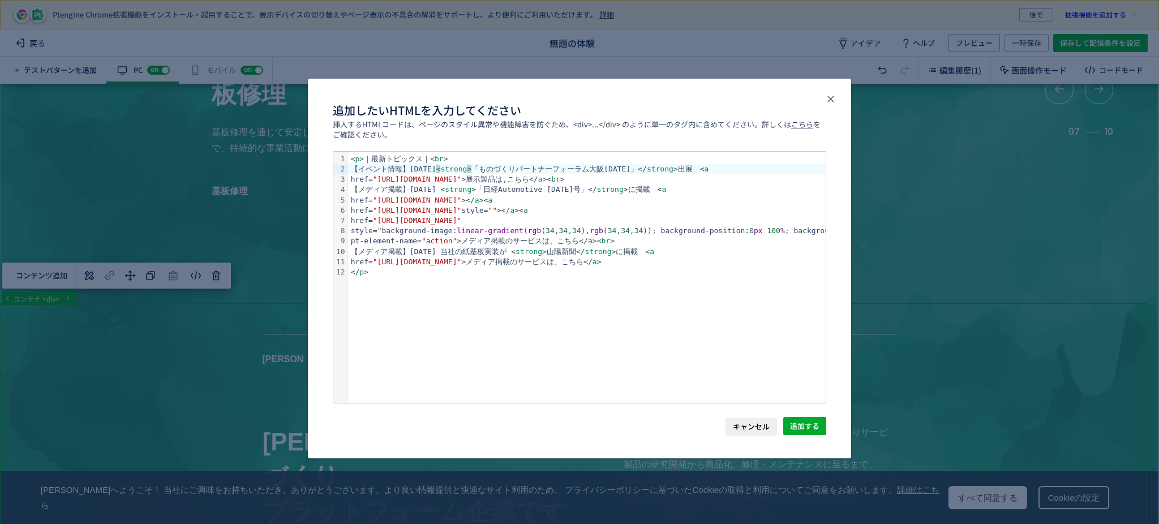
click at [499, 171] on div "【イベント情報】2025.09.26 < strong > 「ものづくりパートナーフォーラム大阪2025」</ strong >出展　< a" at bounding box center [1008, 169] width 1321 height 10
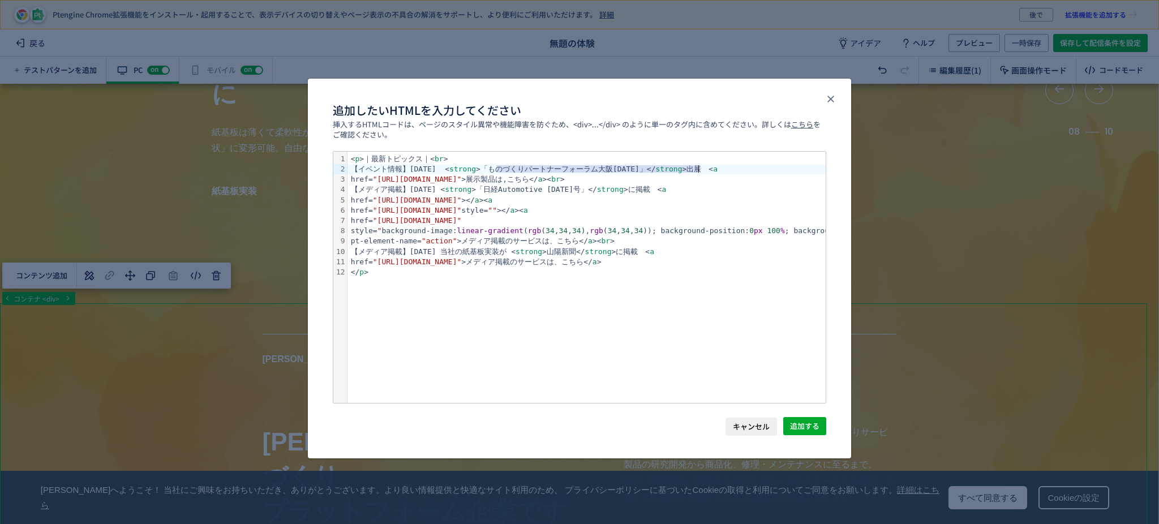
drag, startPoint x: 499, startPoint y: 168, endPoint x: 696, endPoint y: 167, distance: 197.0
click at [696, 167] on div "【イベント情報】2025.09.26 < strong >「ものづくりパートナーフォーラム大阪2025」</ strong >出展　< a" at bounding box center [1008, 169] width 1321 height 10
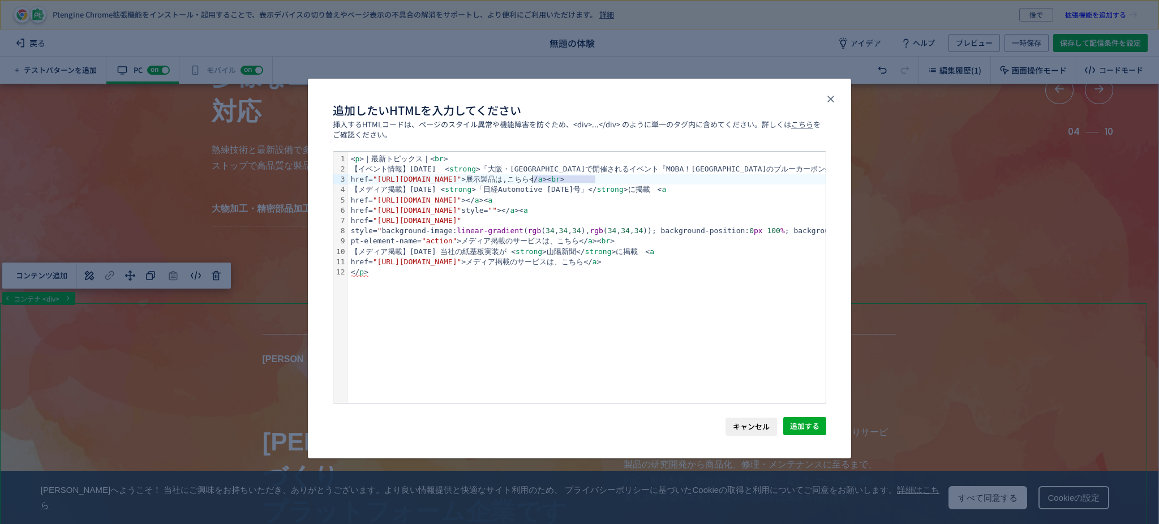
drag, startPoint x: 593, startPoint y: 179, endPoint x: 534, endPoint y: 178, distance: 58.3
click at [534, 178] on div "href= "https://www.johnan.com/dms/product/" >展示製品は,こちら</ a >< br >" at bounding box center [1008, 179] width 1321 height 10
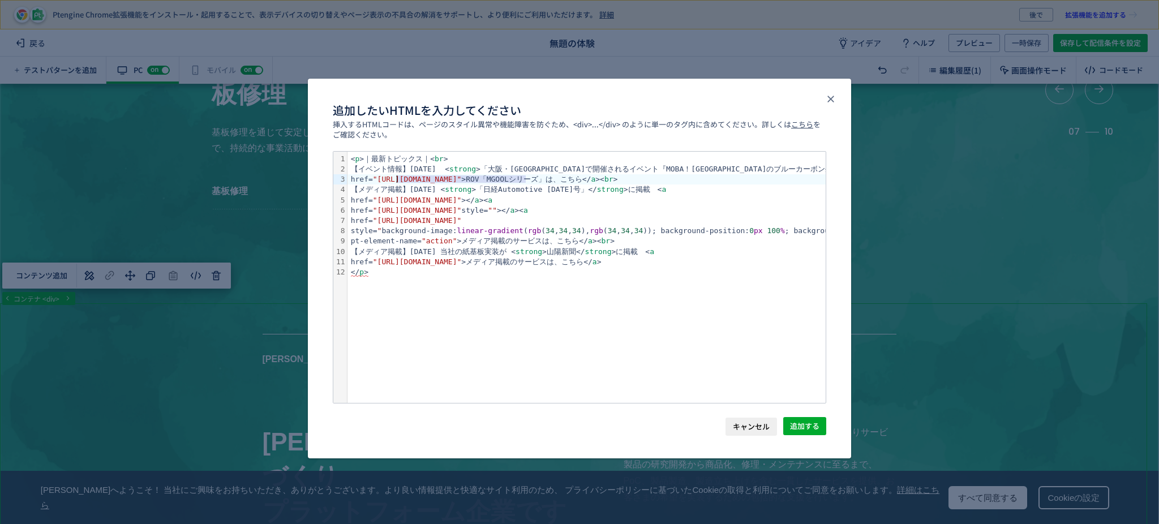
drag, startPoint x: 524, startPoint y: 178, endPoint x: 398, endPoint y: 178, distance: 125.1
click at [398, 178] on span ""https://www.johnan.com/dms/product/"" at bounding box center [417, 179] width 89 height 8
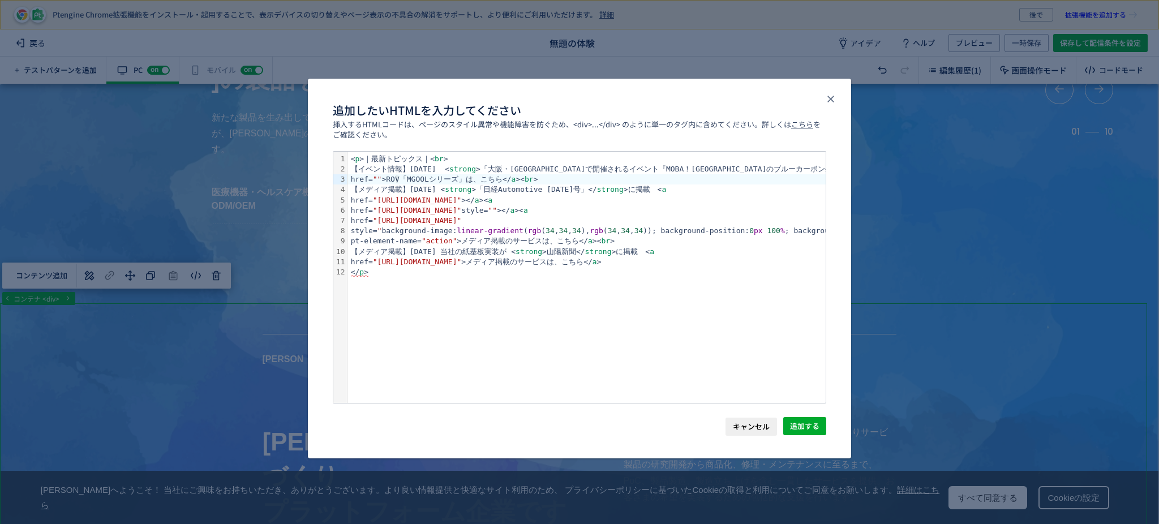
click at [382, 180] on span """" at bounding box center [377, 179] width 9 height 8
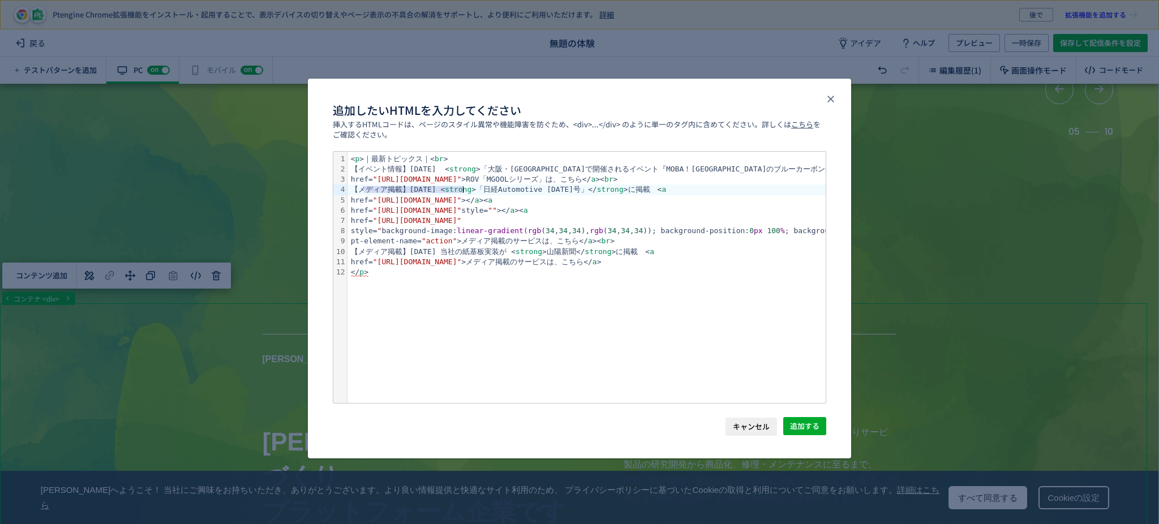
drag, startPoint x: 367, startPoint y: 187, endPoint x: 463, endPoint y: 186, distance: 95.7
click at [463, 186] on div "【メディア掲載】2025.08.29 < strong >「日経Automotive 2025年9月号」</ strong >に掲載　< a" at bounding box center [1008, 190] width 1321 height 10
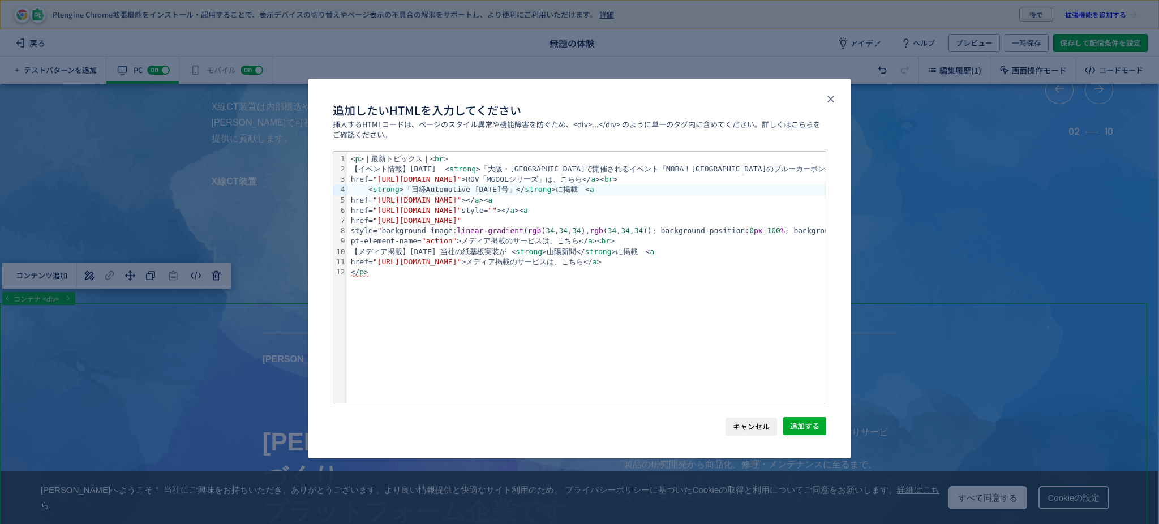
click at [363, 187] on div "< strong > 「日経Automotive 2025年9月号」</ strong >に掲載　< a" at bounding box center [1008, 190] width 1321 height 10
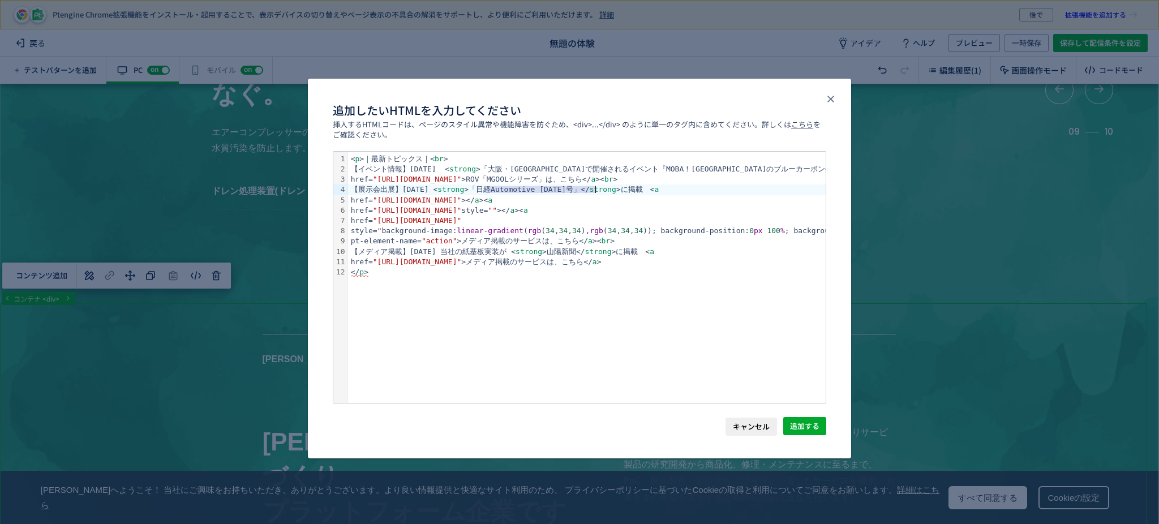
drag, startPoint x: 489, startPoint y: 189, endPoint x: 594, endPoint y: 194, distance: 104.8
click at [594, 194] on div "【展示会出展】2025.10.01 < strong >「日経Automotive 2025年9月号」</ strong >に掲載　< a" at bounding box center [1008, 190] width 1321 height 10
drag, startPoint x: 397, startPoint y: 200, endPoint x: 700, endPoint y: 234, distance: 305.3
click at [635, 204] on div "href= "https://xtech.nikkei.com/atcl/nxt/mag/at/18/AT_backnumber/202509/" ></ a…" at bounding box center [1008, 200] width 1321 height 10
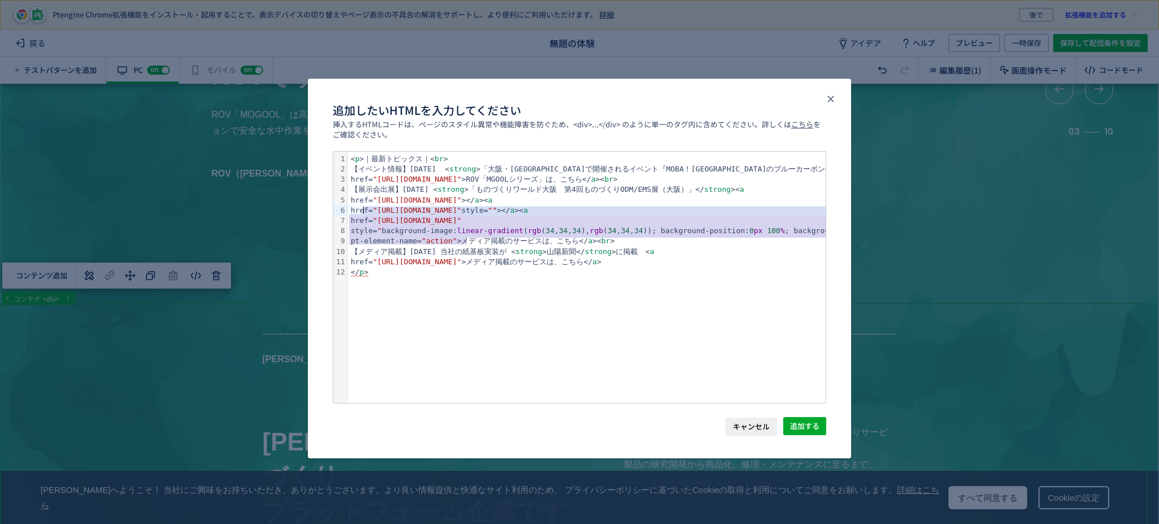
drag, startPoint x: 468, startPoint y: 245, endPoint x: 364, endPoint y: 211, distance: 108.8
click at [364, 211] on div "< p >｜最新トピックス｜< br > 【イベント情報】2025.09.26 < strong >「大阪・関西万博で開催されるイベント『MOBA！大阪湾のブ…" at bounding box center [1008, 278] width 1321 height 252
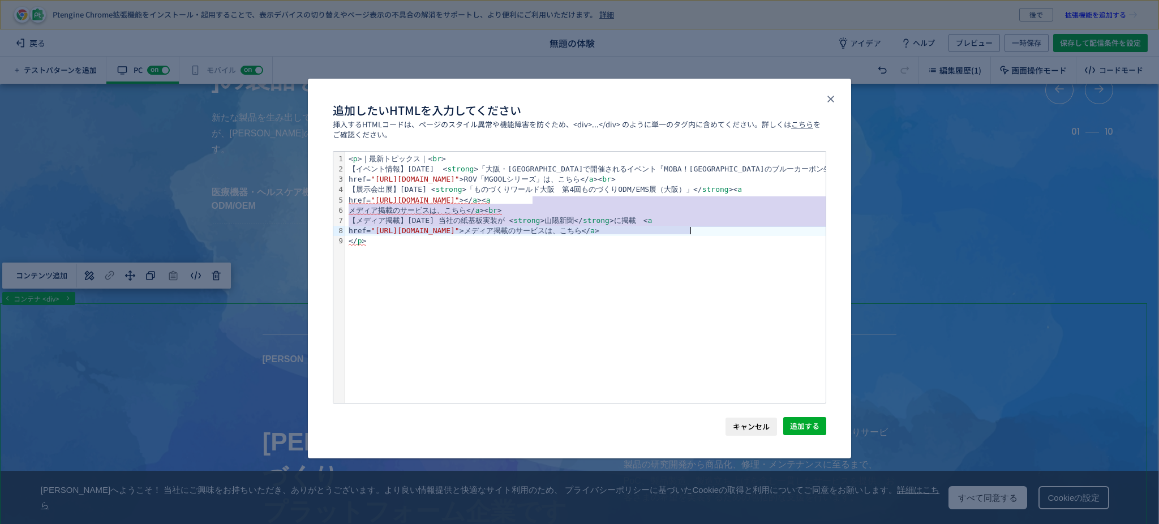
drag, startPoint x: 533, startPoint y: 202, endPoint x: 701, endPoint y: 233, distance: 171.1
click at [701, 233] on div "< p >｜最新トピックス｜< br > 【イベント情報】2025.09.26 < strong >「大阪・関西万博で開催されるイベント『MOBA！大阪湾のブ…" at bounding box center [629, 278] width 569 height 252
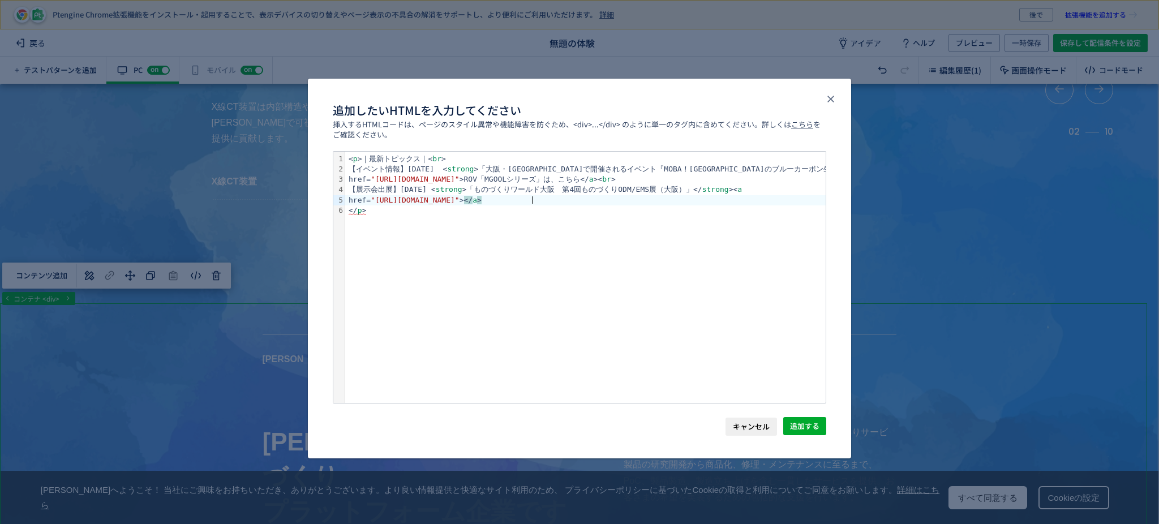
click at [473, 203] on span "</" at bounding box center [468, 200] width 9 height 8
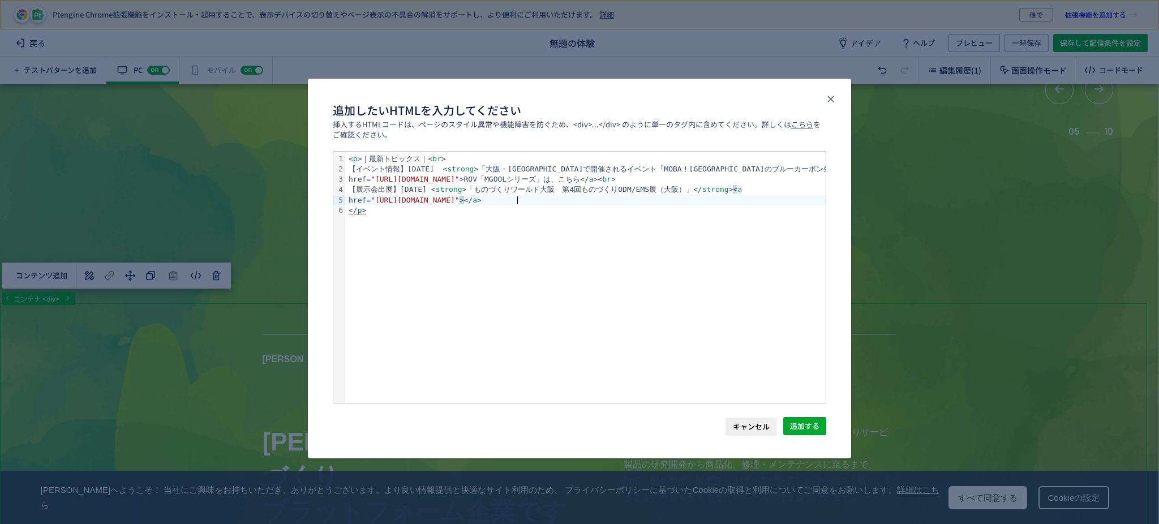
click at [464, 200] on span ">" at bounding box center [462, 200] width 5 height 8
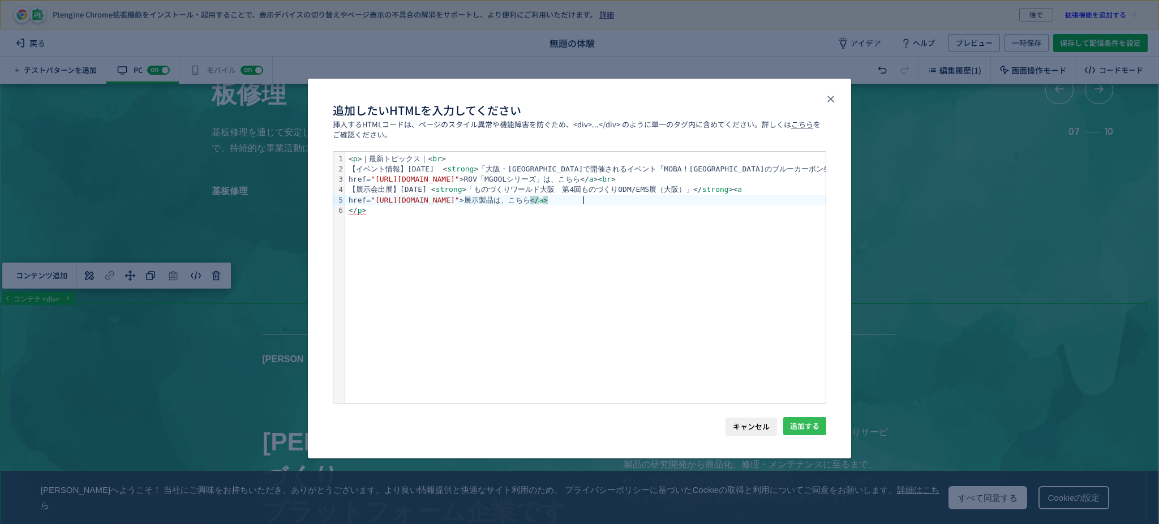
click at [816, 421] on span "追加する" at bounding box center [804, 426] width 29 height 18
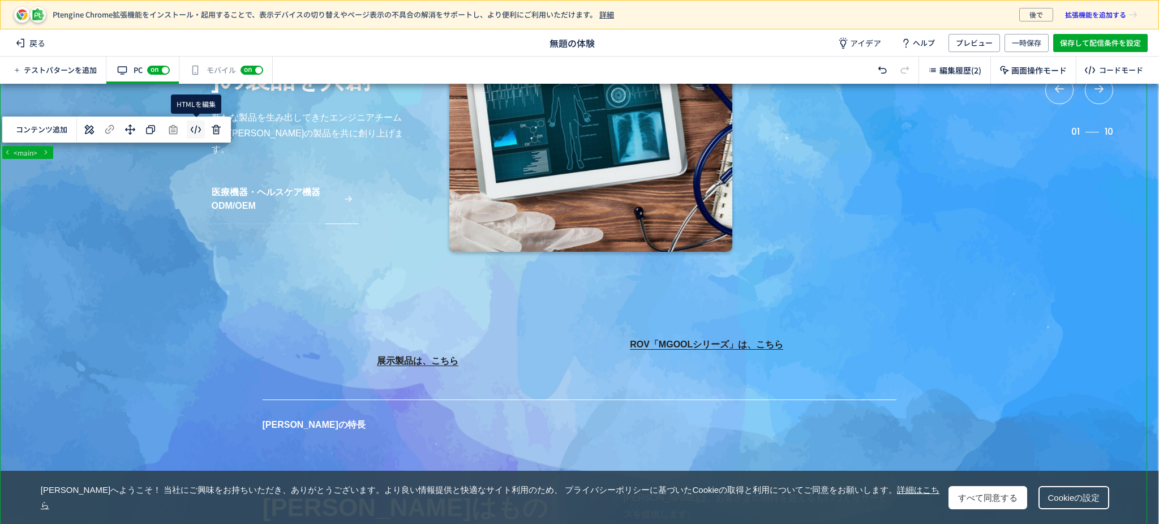
click at [190, 131] on body "Ptengine Chrome拡張機能をインストール・起用することで、表示デバイスの切り替えやページ表示の不具合の解消をサポートし、より便利にご利用いただけま…" at bounding box center [579, 262] width 1159 height 524
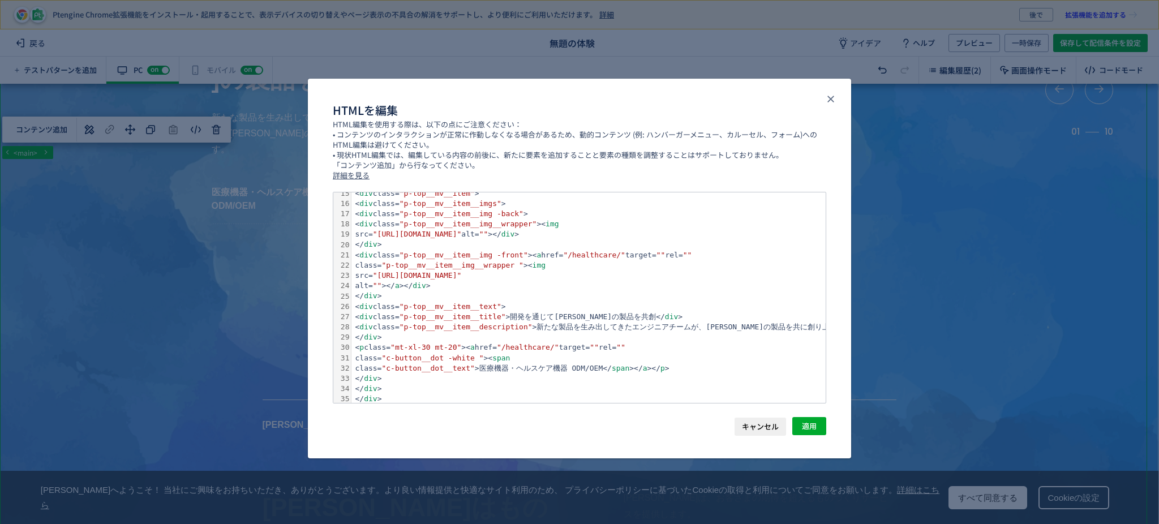
scroll to position [302, 0]
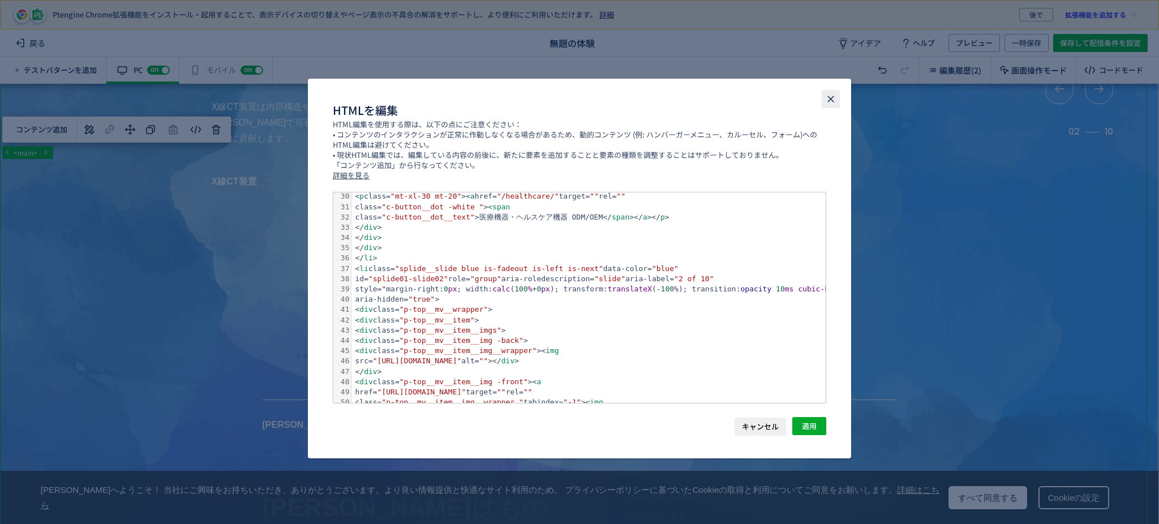
click at [828, 99] on icon "close" at bounding box center [830, 98] width 11 height 11
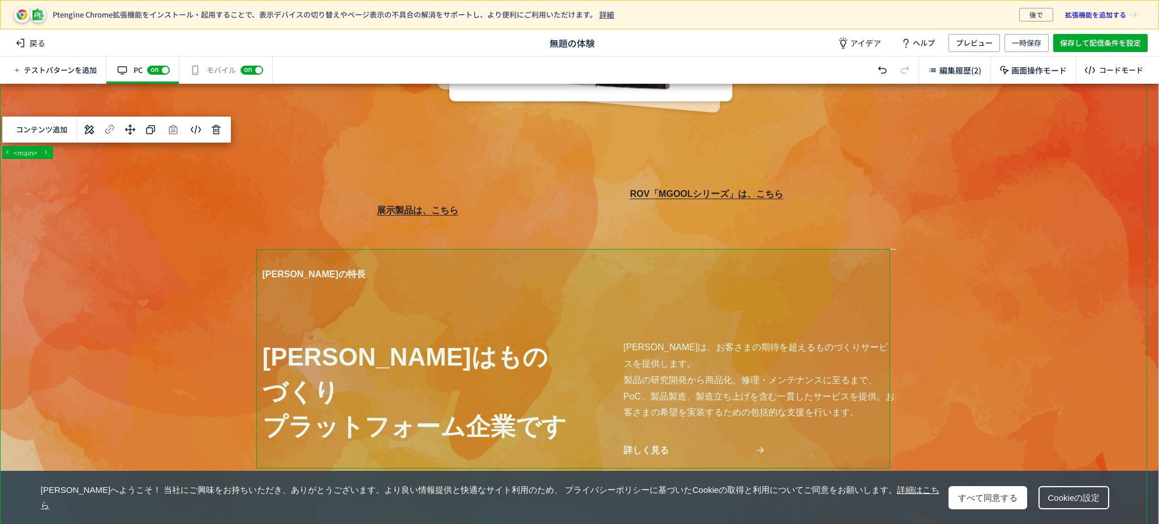
scroll to position [377, 0]
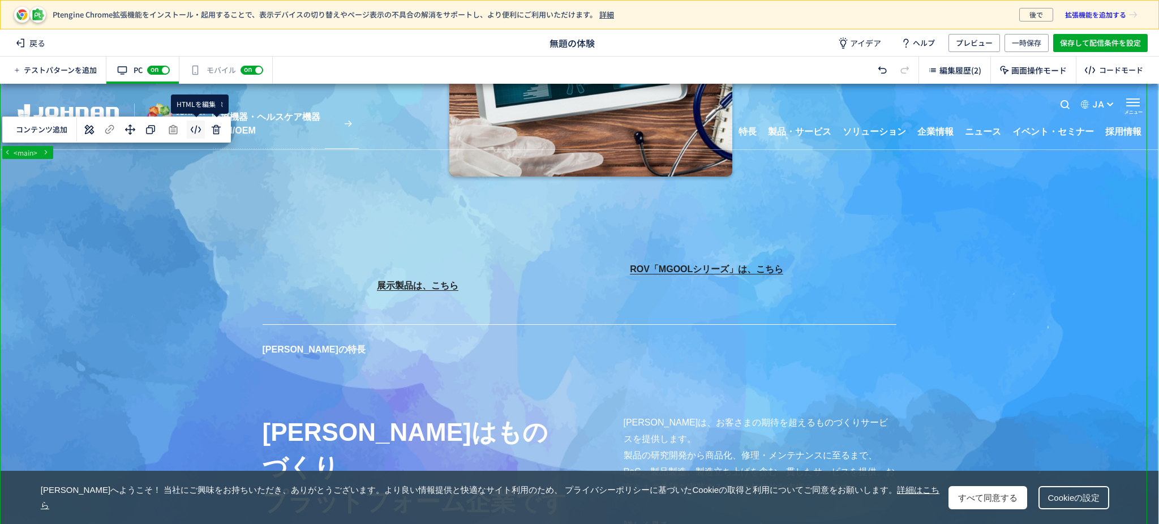
click at [200, 123] on body "Ptengine Chrome拡張機能をインストール・起用することで、表示デバイスの切り替えやページ表示の不具合の解消をサポートし、より便利にご利用いただけま…" at bounding box center [579, 262] width 1159 height 524
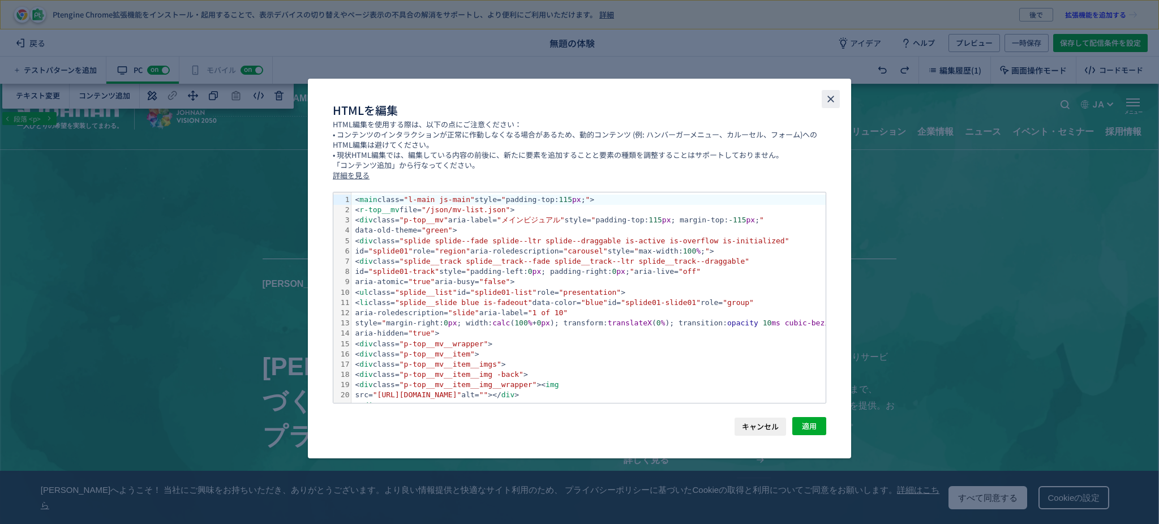
click at [835, 95] on icon "close" at bounding box center [830, 98] width 11 height 11
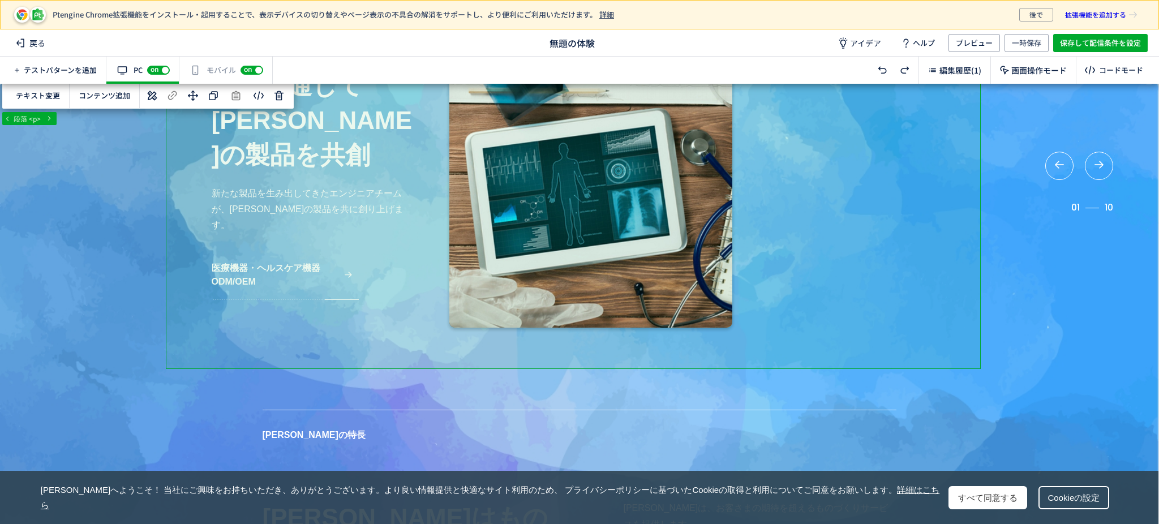
scroll to position [226, 0]
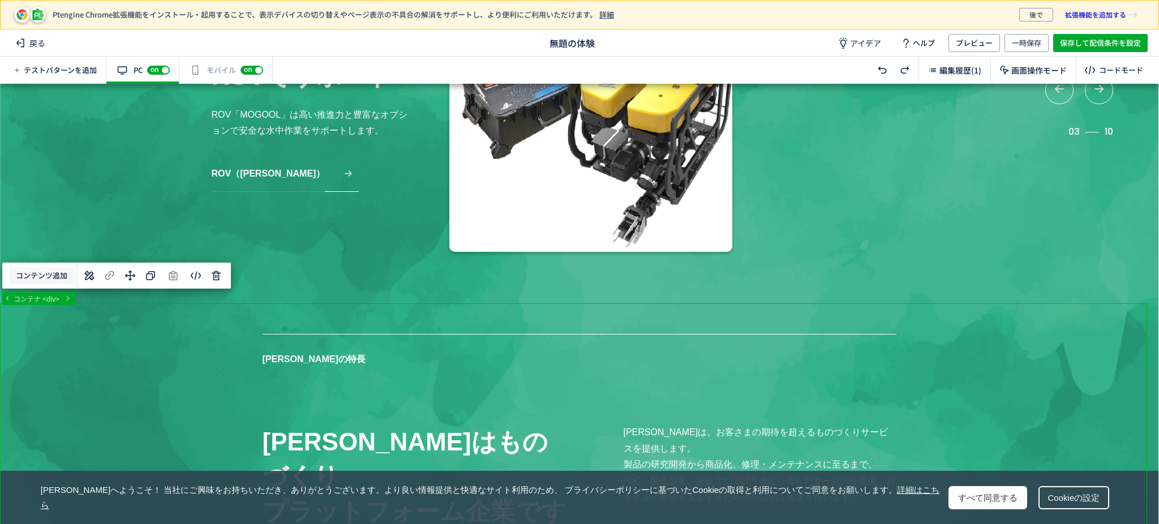
click at [65, 280] on button "コンテンツ追加" at bounding box center [41, 276] width 65 height 18
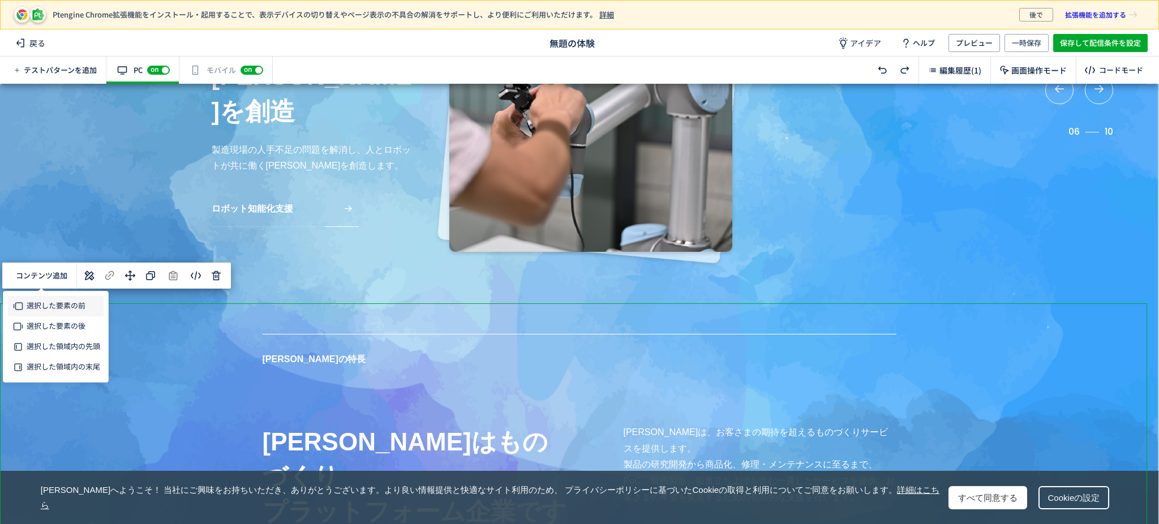
click at [58, 305] on span "選択した要素の前" at bounding box center [56, 305] width 59 height 11
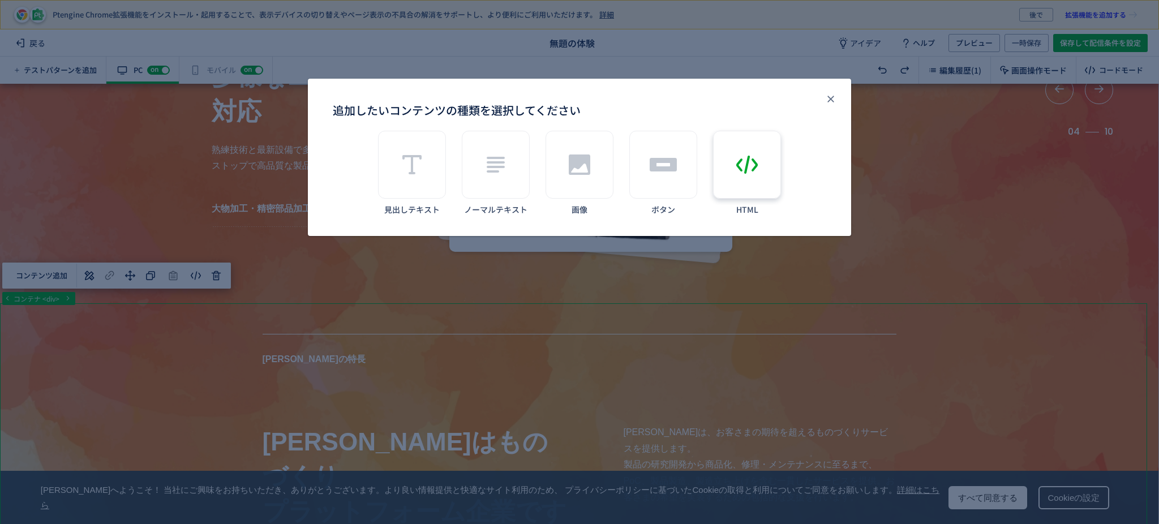
click at [749, 174] on icon "追加したいコンテンツの種類を選択してください" at bounding box center [747, 164] width 27 height 27
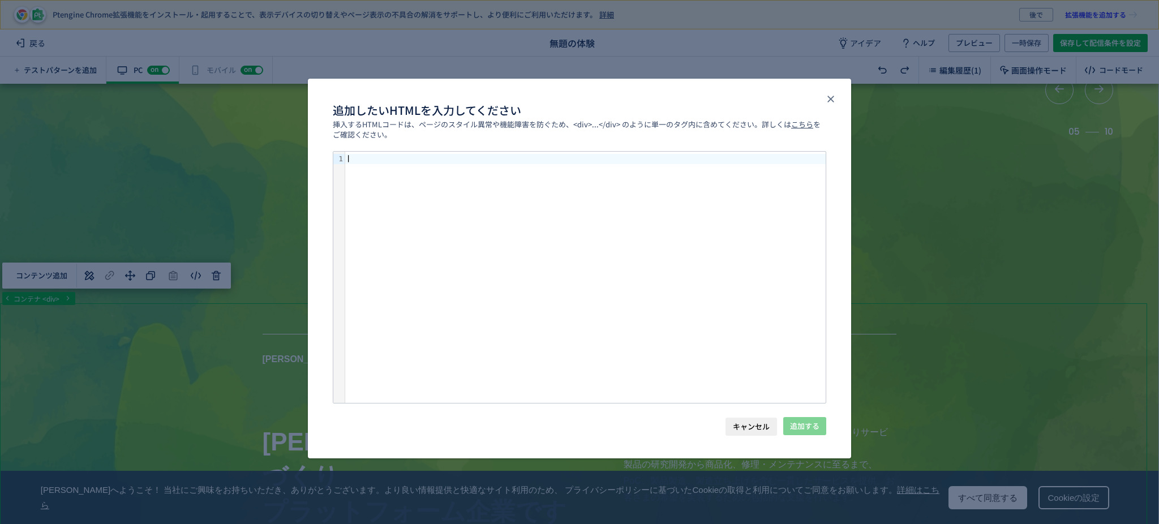
click at [397, 162] on div "dialog" at bounding box center [585, 159] width 481 height 10
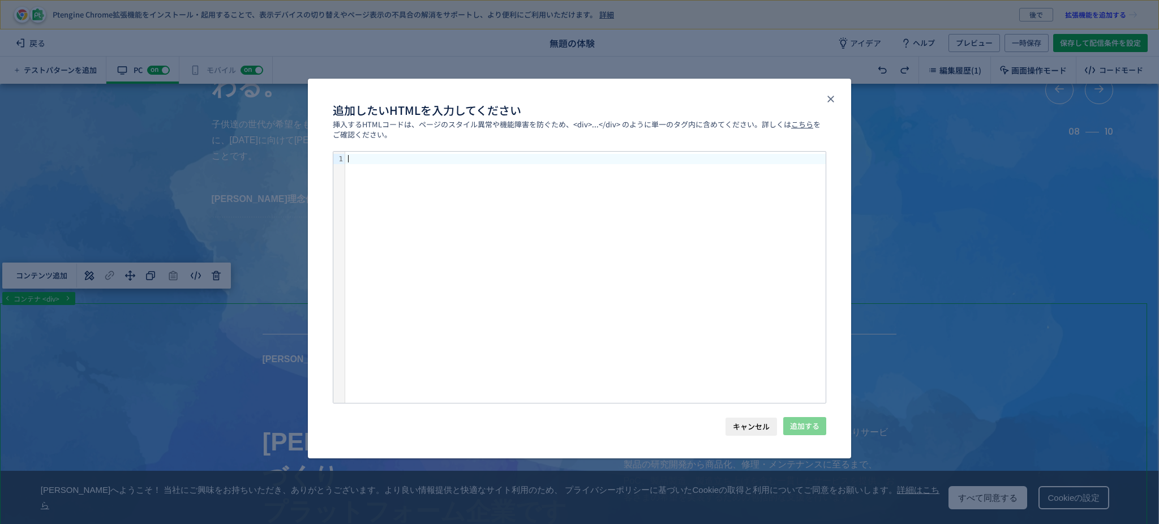
click at [435, 166] on div "dialog" at bounding box center [585, 278] width 481 height 252
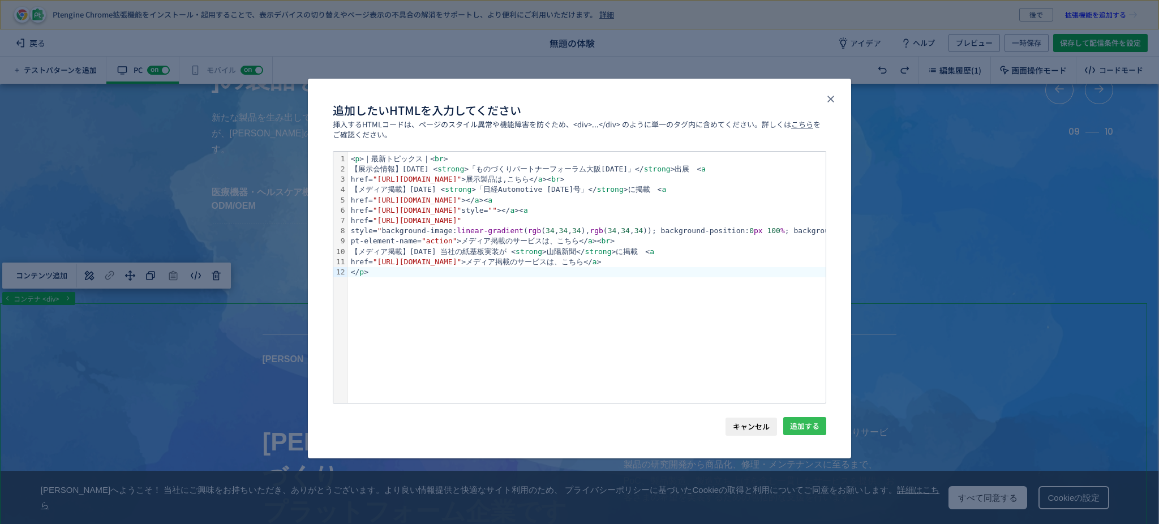
click at [816, 428] on span "追加する" at bounding box center [804, 426] width 29 height 18
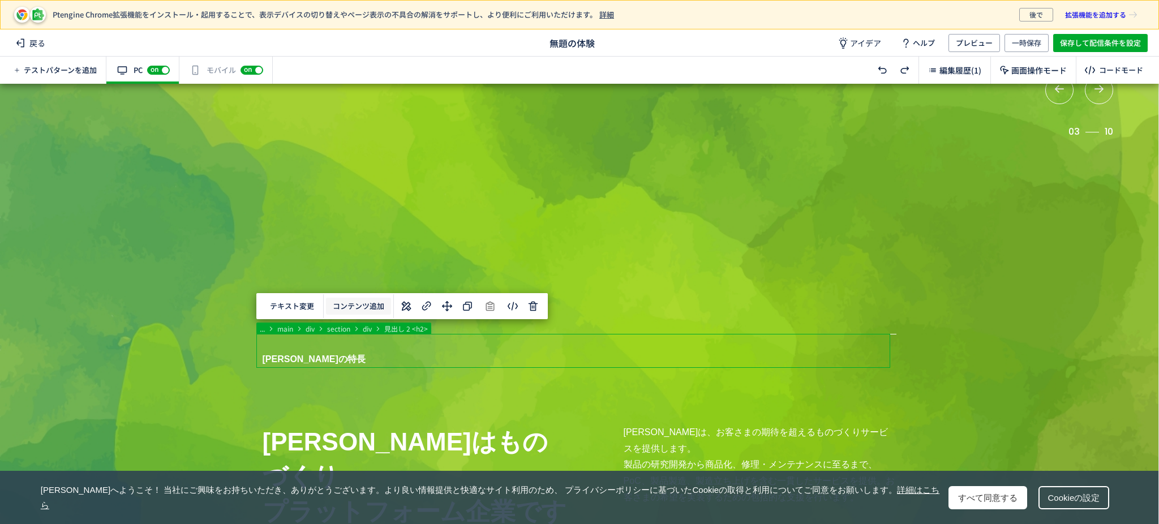
click at [357, 307] on button "コンテンツ追加" at bounding box center [358, 307] width 65 height 18
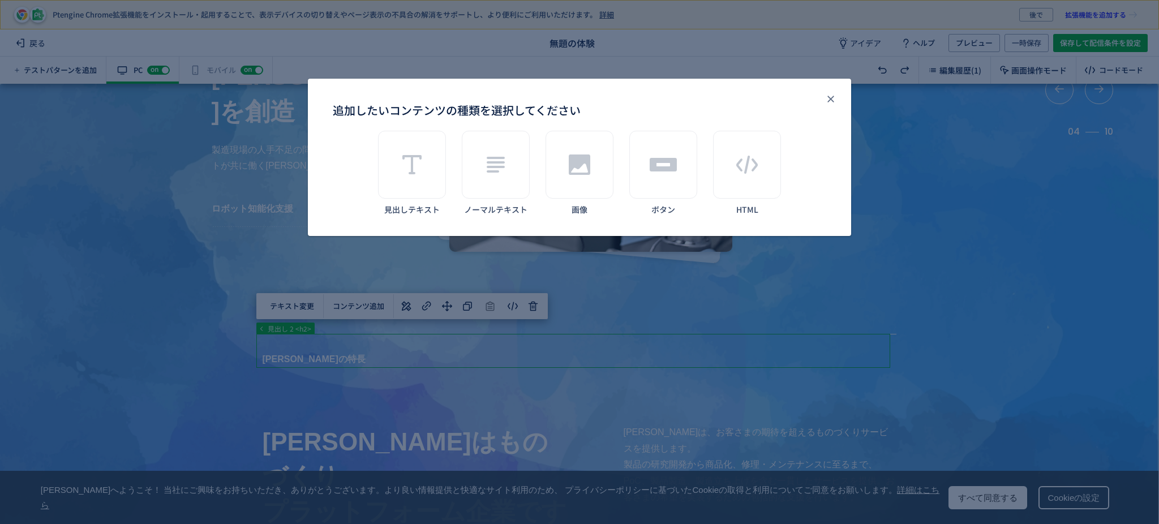
click at [354, 334] on span "選択した要素の前" at bounding box center [358, 336] width 59 height 11
click at [743, 170] on icon "追加したいコンテンツの種類を選択してください" at bounding box center [747, 164] width 27 height 27
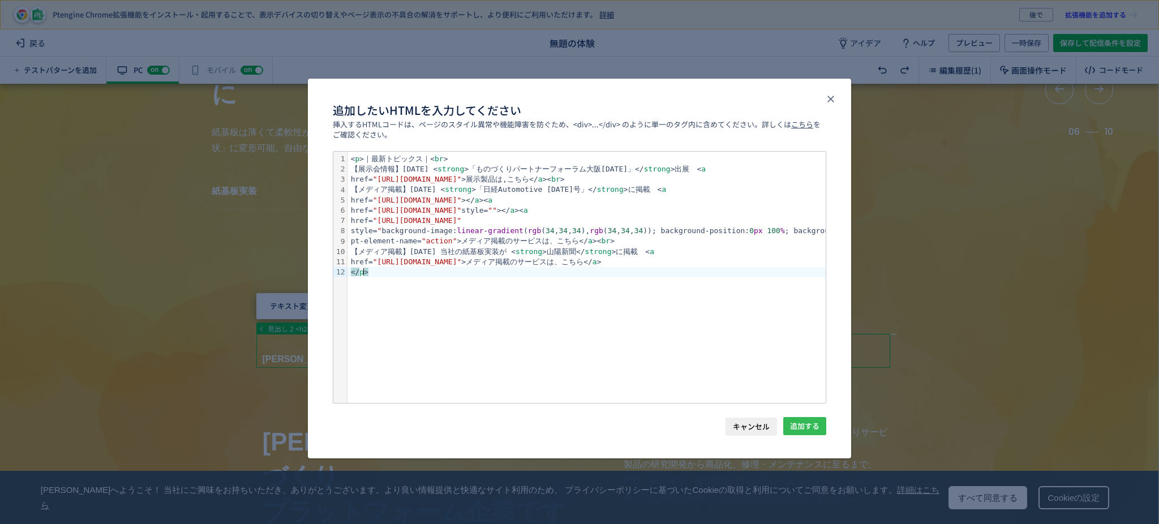
click at [820, 425] on button "追加する" at bounding box center [804, 426] width 43 height 18
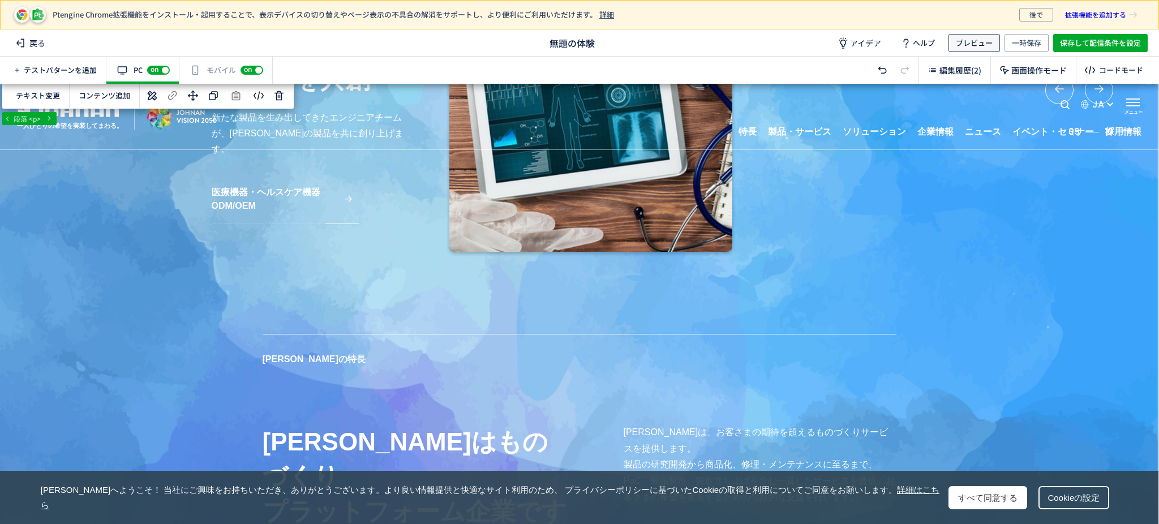
click at [966, 44] on span "プレビュー" at bounding box center [974, 43] width 37 height 18
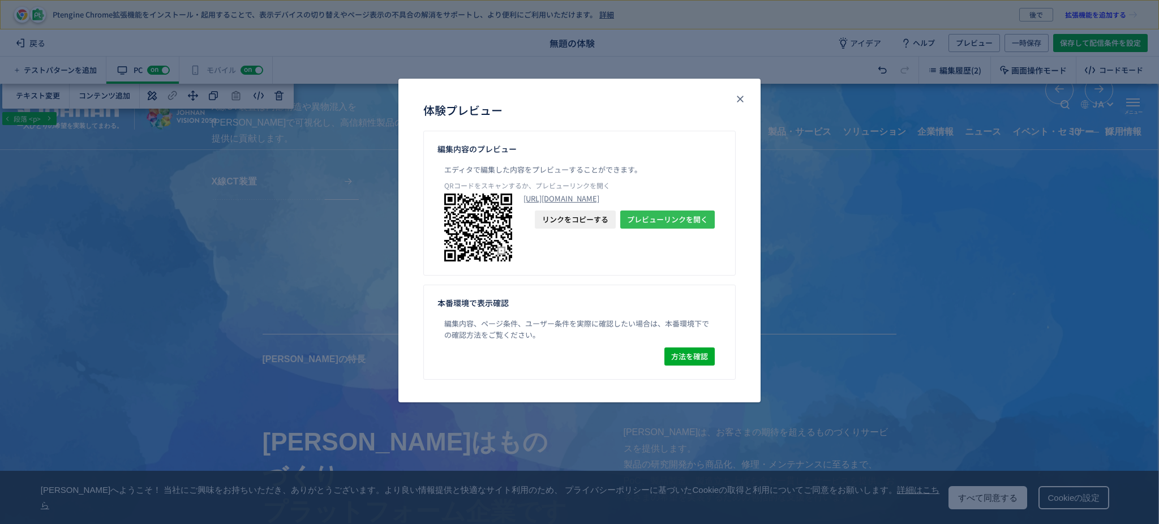
click at [694, 229] on span "プレビューリンクを開く" at bounding box center [667, 220] width 81 height 18
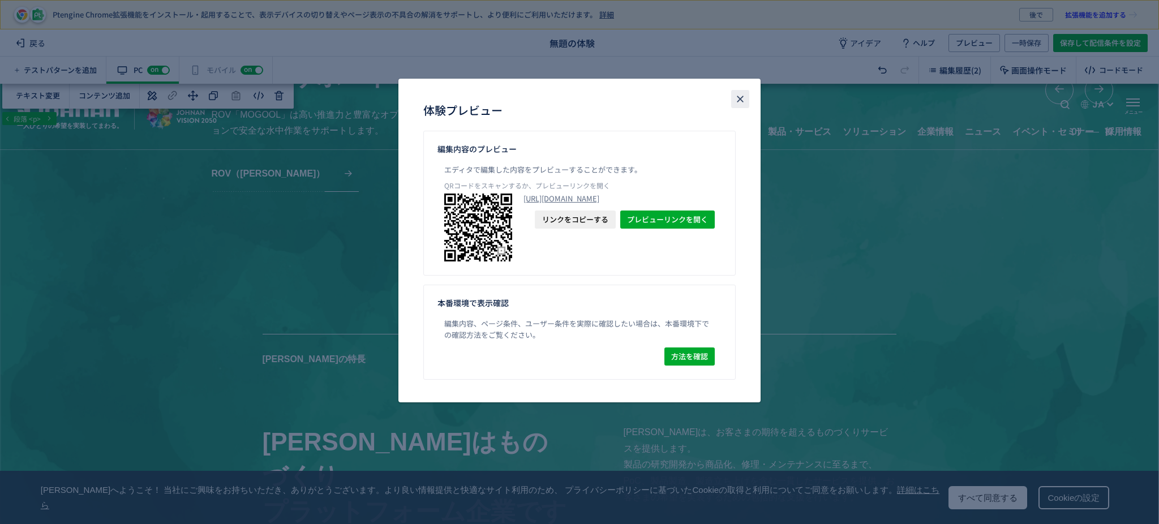
click at [741, 106] on button "close" at bounding box center [740, 99] width 18 height 18
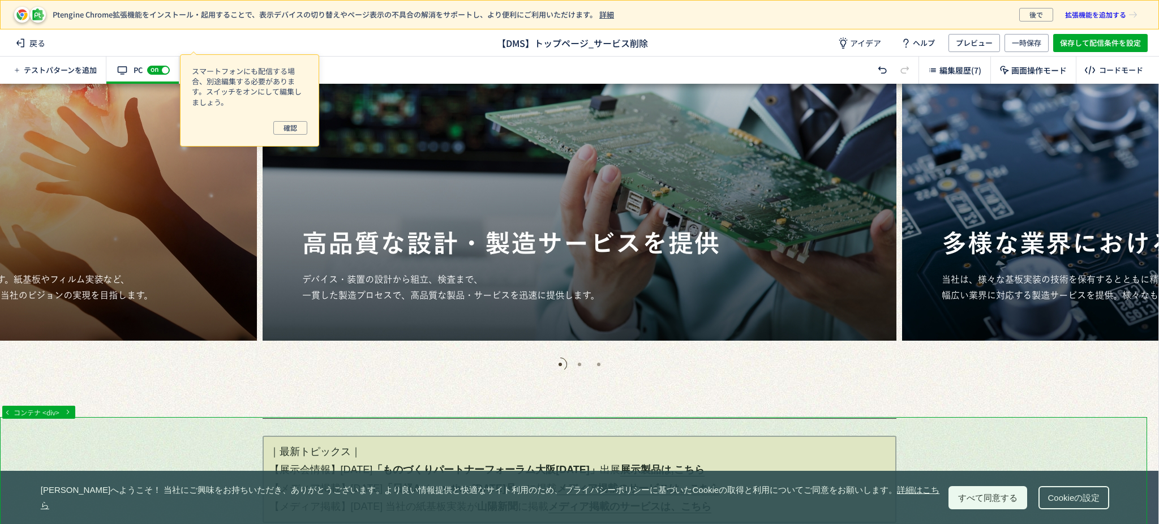
scroll to position [377, 0]
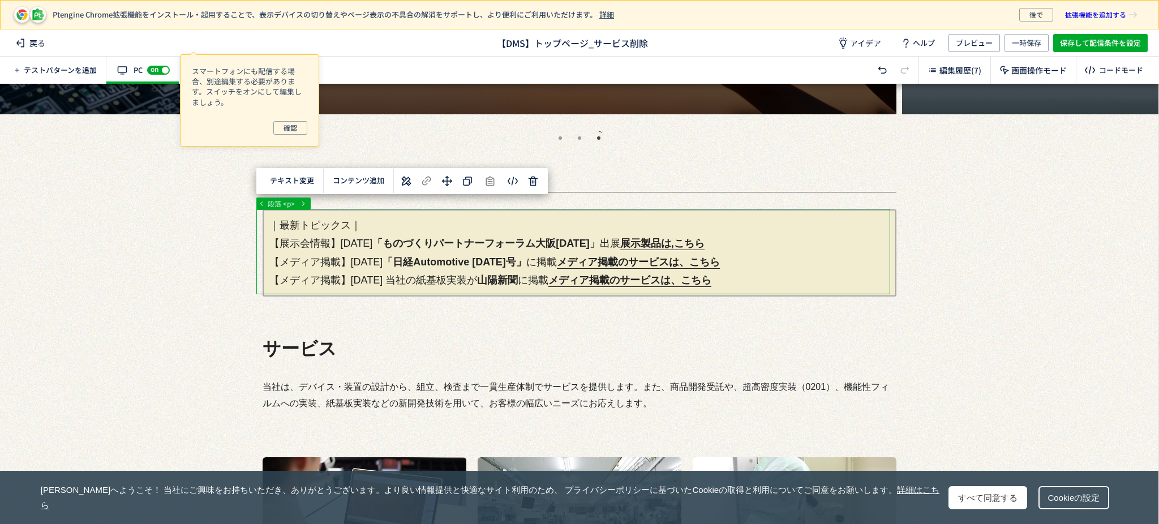
scroll to position [0, 0]
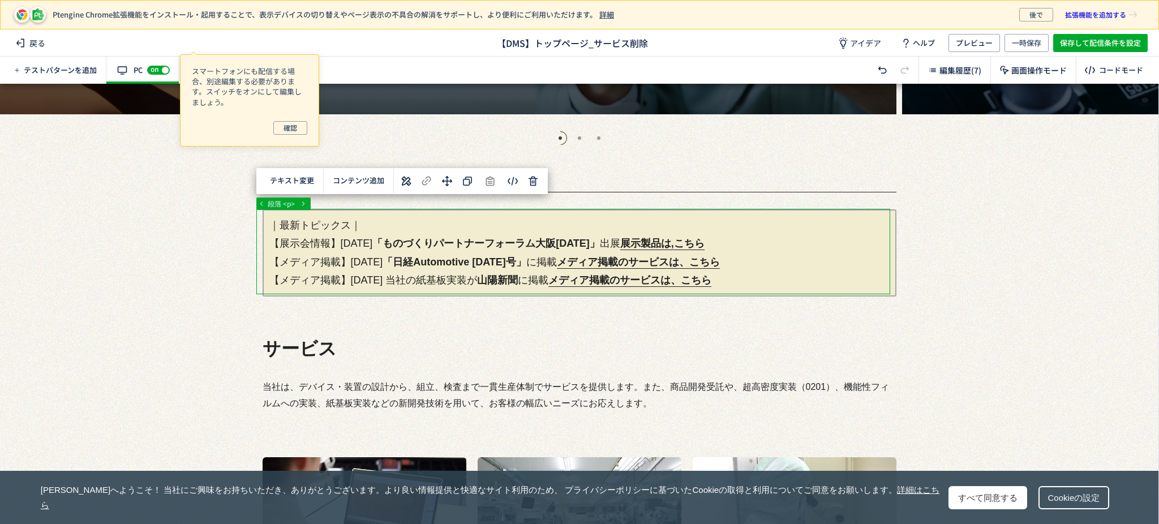
drag, startPoint x: 865, startPoint y: 263, endPoint x: 819, endPoint y: 241, distance: 51.1
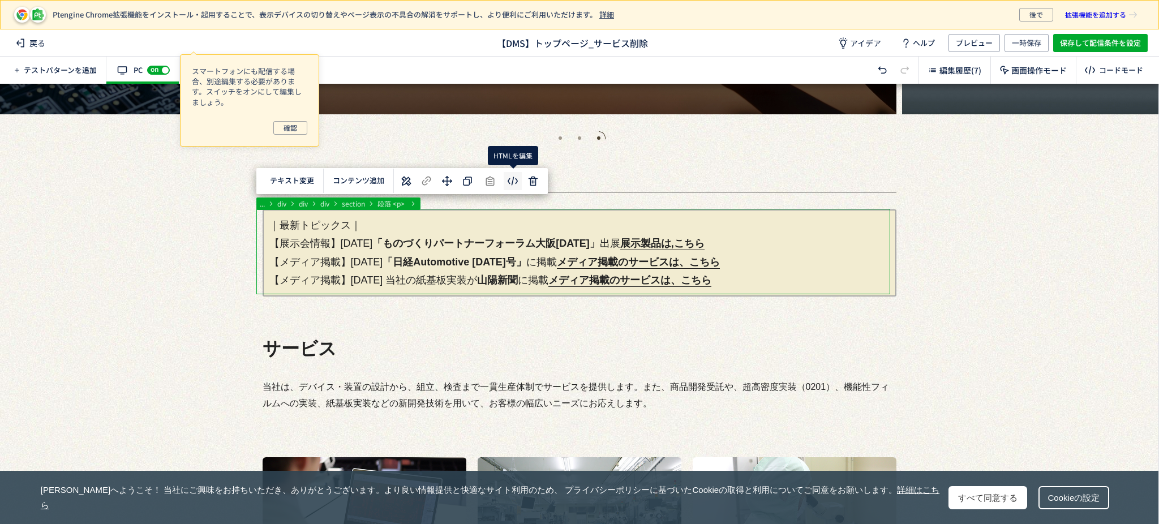
click at [513, 185] on body "Ptengine Chrome拡張機能をインストール・起用することで、表示デバイスの切り替えやページ表示の不具合の解消をサポートし、より便利にご利用いただけま…" at bounding box center [579, 262] width 1159 height 524
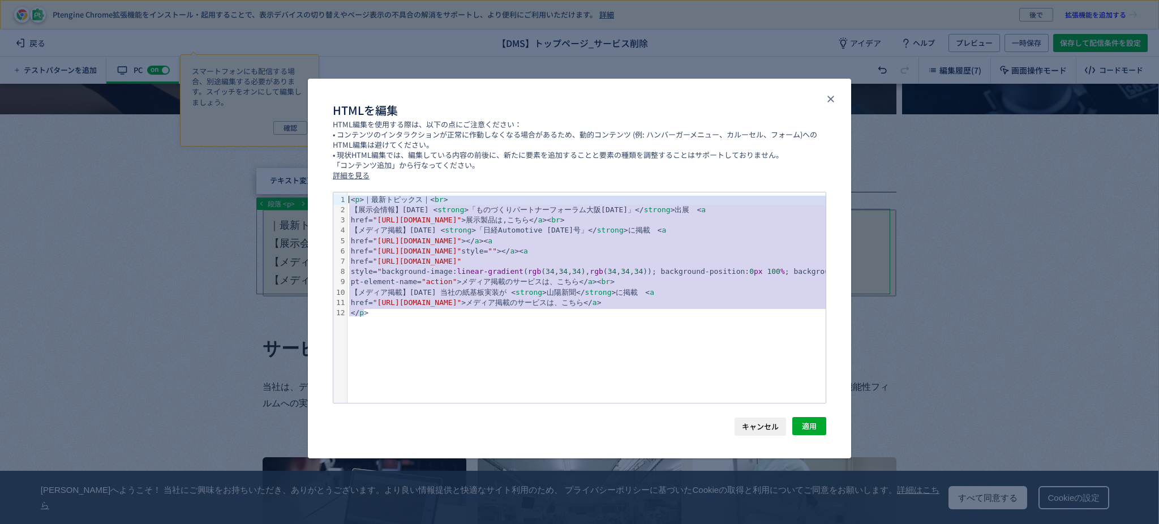
drag, startPoint x: 475, startPoint y: 319, endPoint x: 301, endPoint y: 186, distance: 219.3
click at [301, 186] on div "HTMLを編集 HTML編集を使用する際は、以下の点にご注意ください： • コンテンツのインタラクションが正常に作動しなくなる場合があるため、動的コンテンツ …" at bounding box center [579, 262] width 1159 height 524
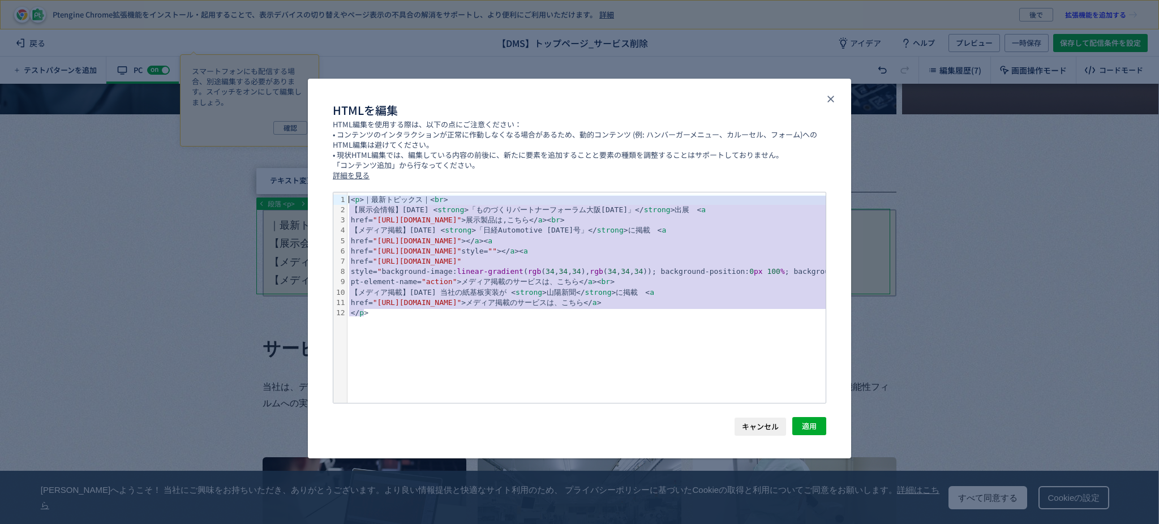
copy div "< p >｜最新トピックス｜< br > 【展示会情報】2025.09.05 < strong >「ものづくりパートナーフォーラム大阪2025」</ stro…"
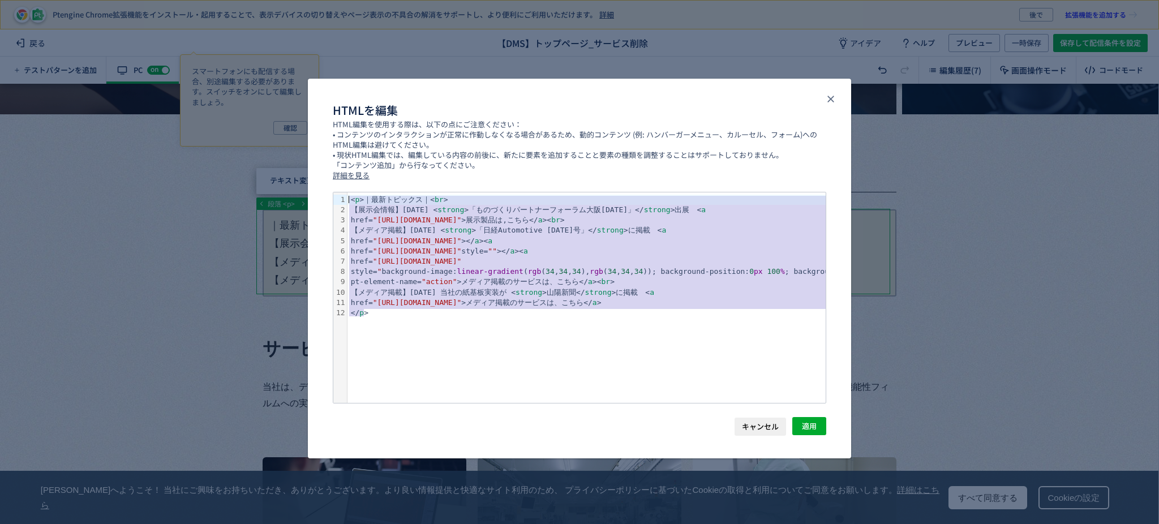
copy div "< p >｜最新トピックス｜< br > 【展示会情報】2025.09.05 < strong >「ものづくりパートナーフォーラム大阪2025」</ stro…"
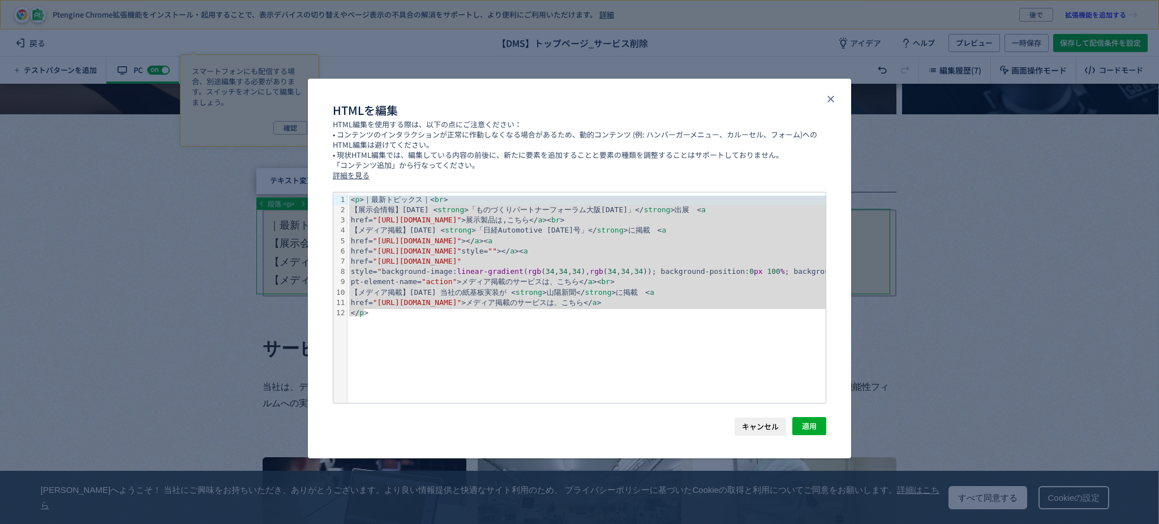
click at [166, 260] on div "HTMLを編集 HTML編集を使用する際は、以下の点にご注意ください： • コンテンツのインタラクションが正常に作動しなくなる場合があるため、動的コンテンツ …" at bounding box center [579, 262] width 1159 height 524
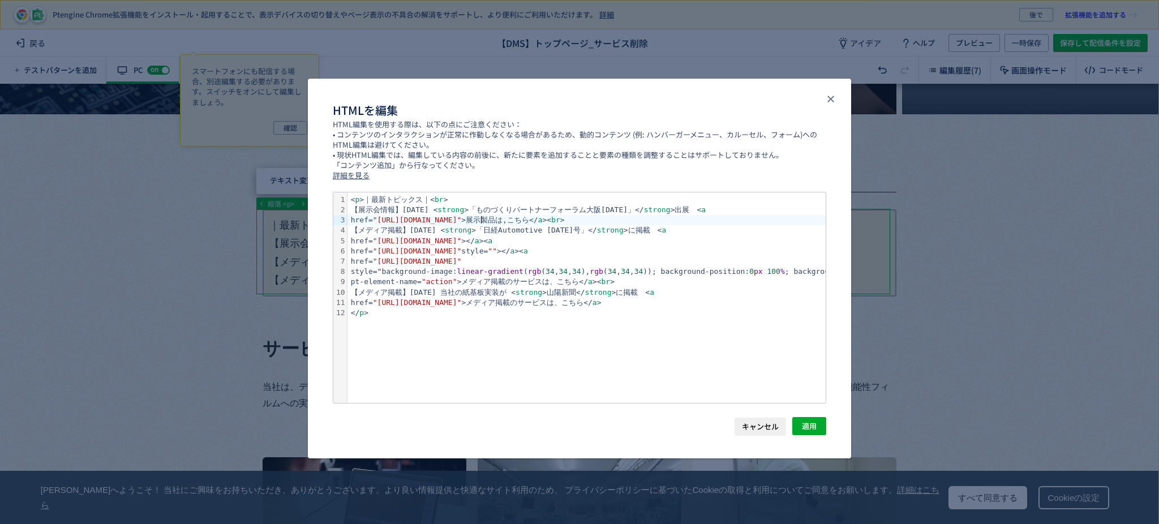
drag, startPoint x: 614, startPoint y: 241, endPoint x: 481, endPoint y: 223, distance: 134.2
click at [462, 223] on span ""https://www.johnan.com/dms/product/"" at bounding box center [417, 220] width 89 height 8
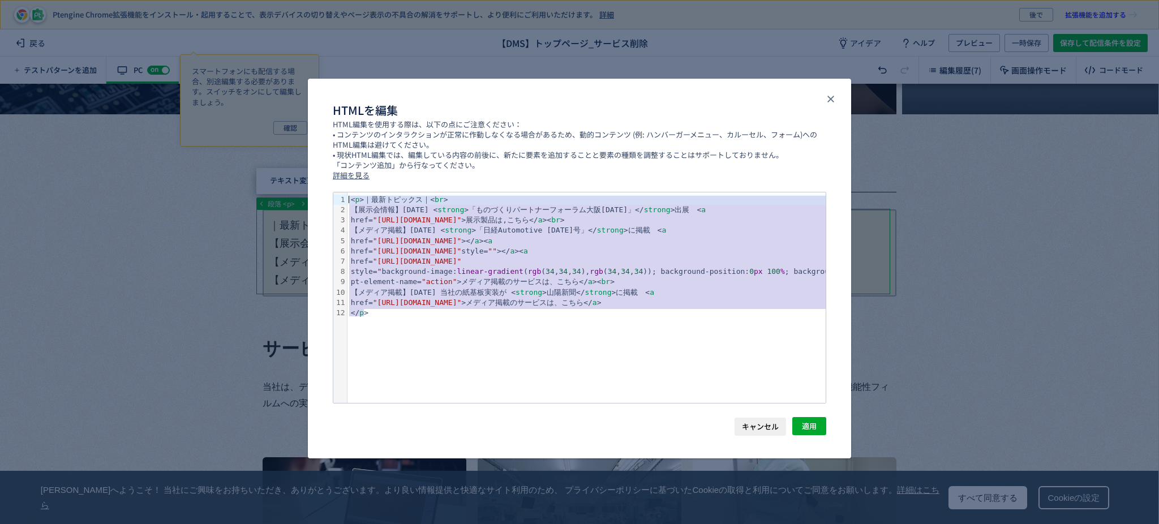
drag, startPoint x: 431, startPoint y: 315, endPoint x: 345, endPoint y: 193, distance: 149.8
click at [345, 193] on div "99 1 2 3 4 5 6 7 8 9 10 11 12 › ⌄ < p >｜最新トピックス｜< br > 【展示会情報】2025.09.05 < stro…" at bounding box center [579, 297] width 492 height 211
click at [809, 426] on span "適用" at bounding box center [809, 426] width 15 height 18
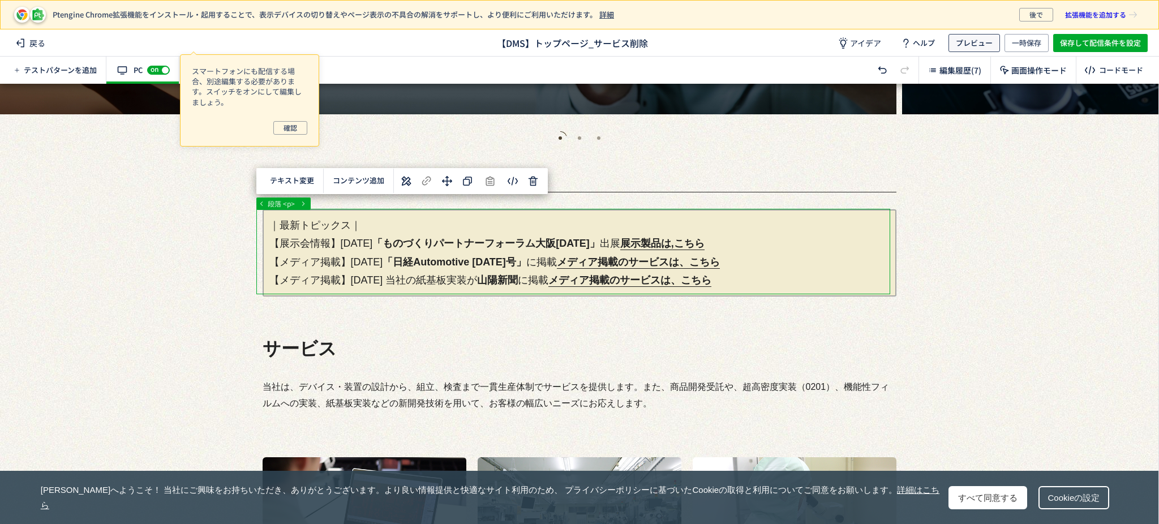
click at [972, 45] on span "プレビュー" at bounding box center [974, 43] width 37 height 18
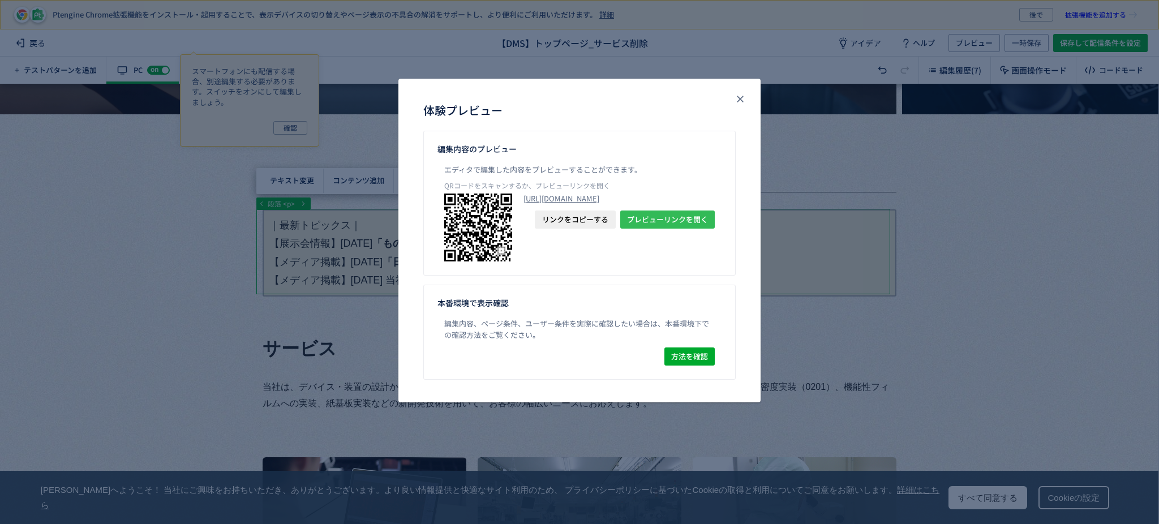
click at [674, 229] on span "プレビューリンクを開く" at bounding box center [667, 220] width 81 height 18
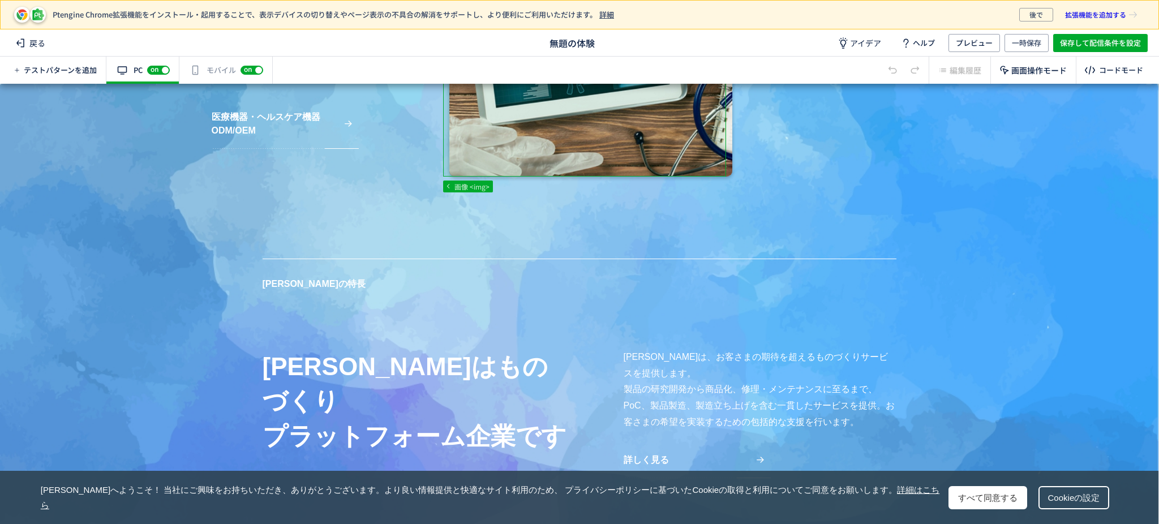
scroll to position [302, 0]
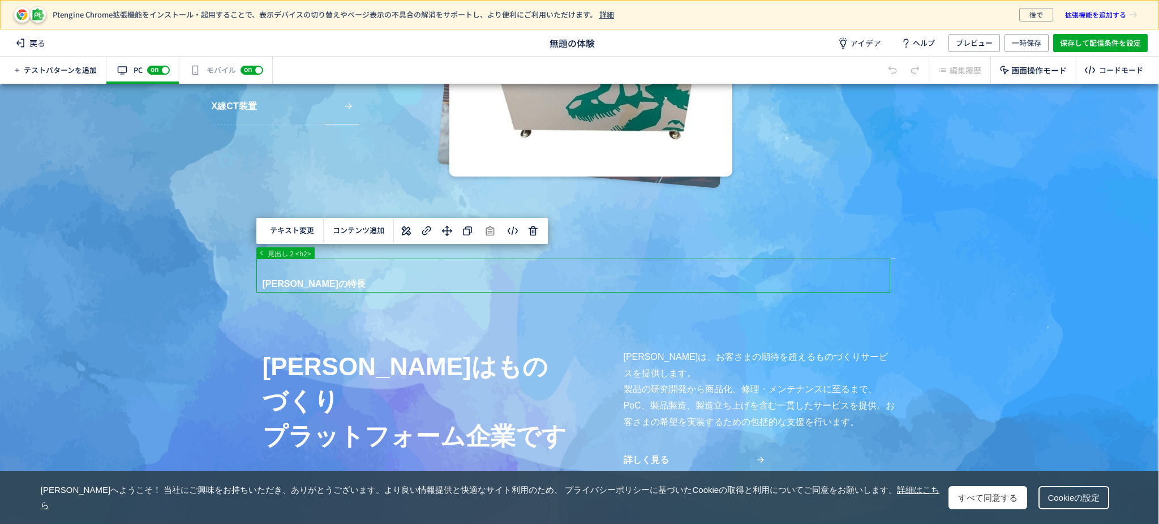
click at [329, 229] on button "コンテンツ追加" at bounding box center [358, 231] width 65 height 18
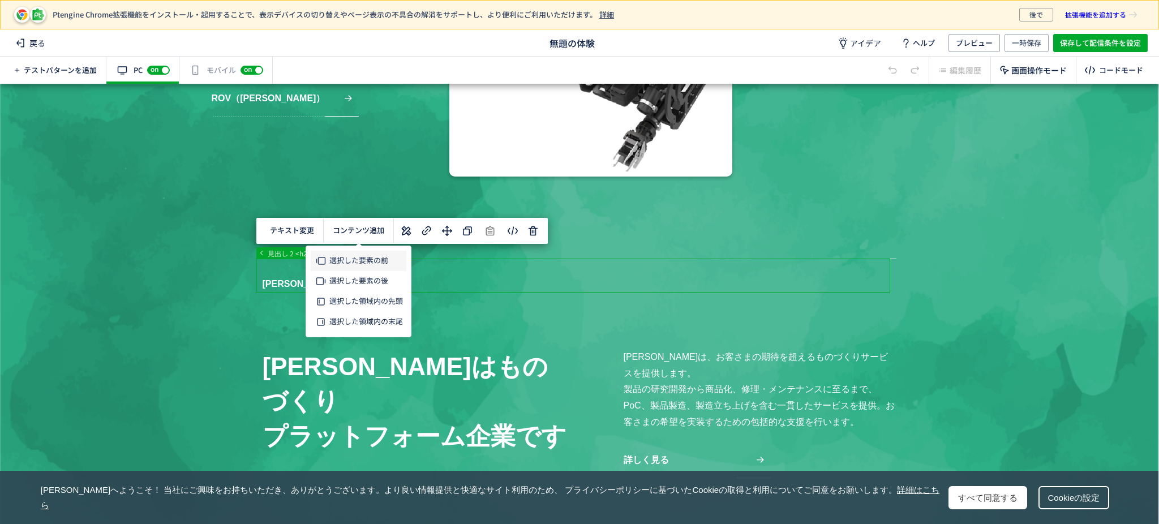
click at [337, 257] on span "選択した要素の前" at bounding box center [358, 260] width 59 height 11
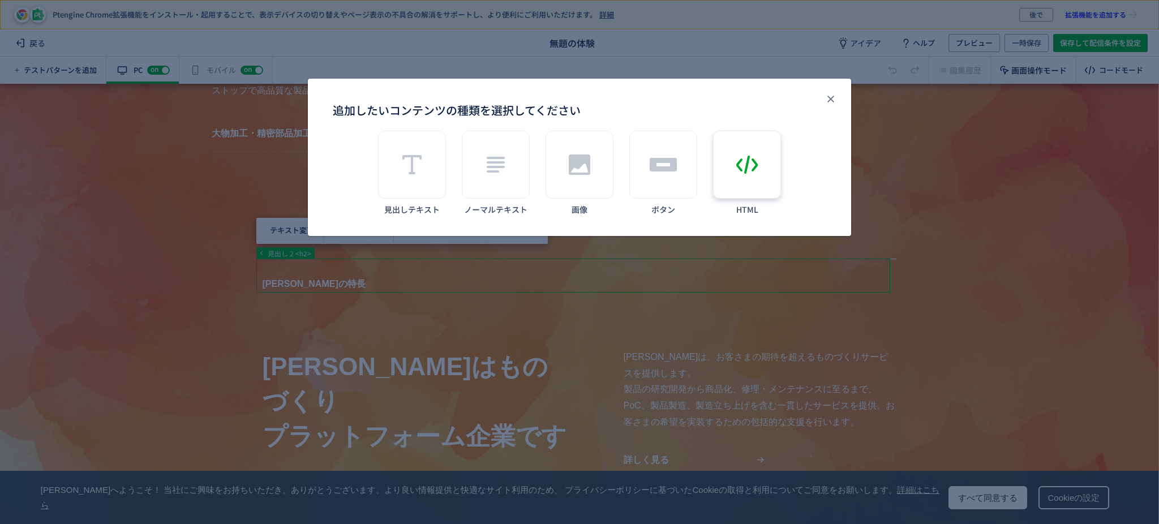
click at [752, 164] on icon "追加したいコンテンツの種類を選択してください" at bounding box center [747, 164] width 27 height 27
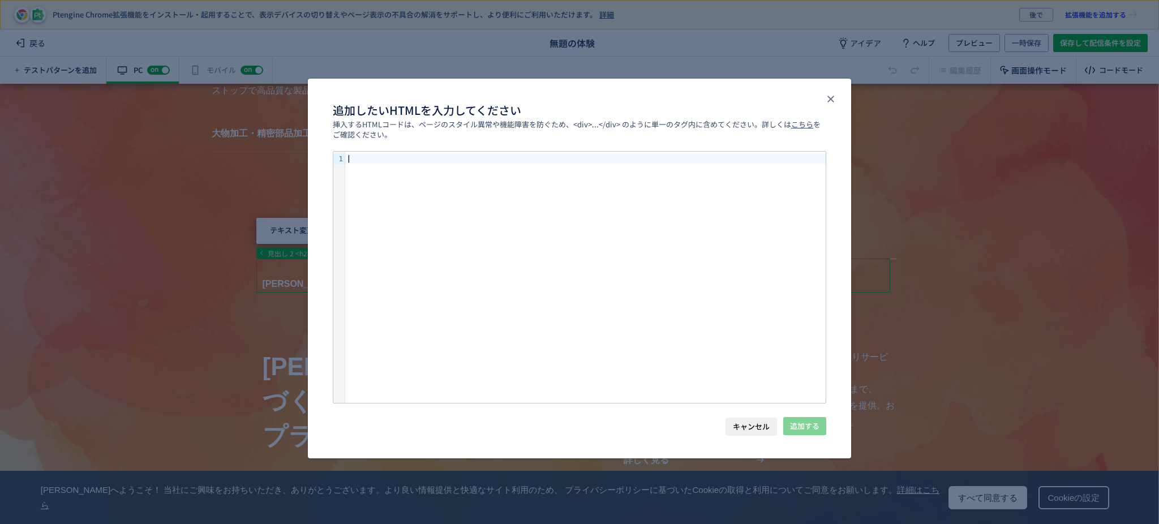
scroll to position [0, 0]
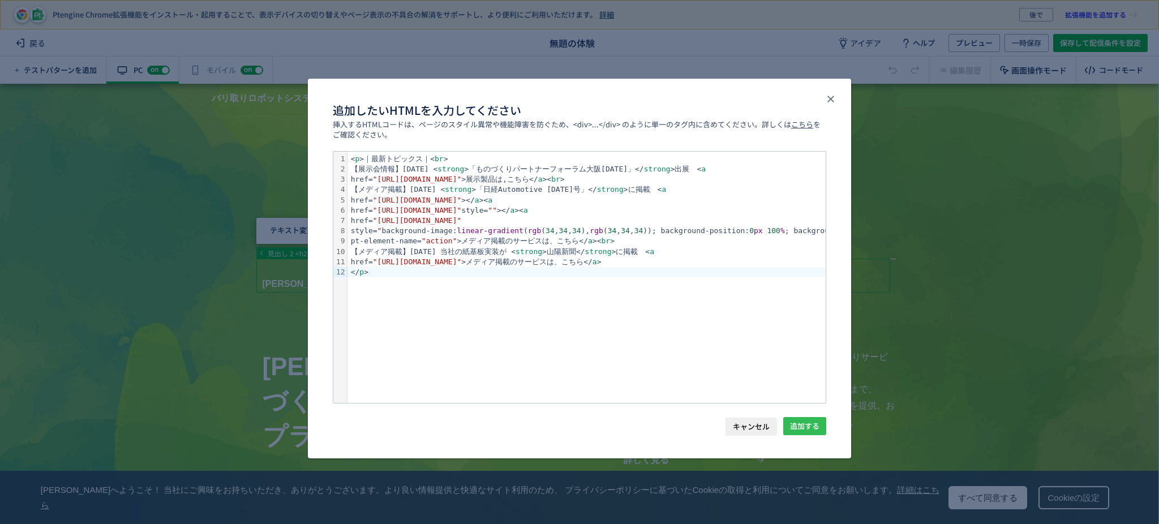
click at [809, 426] on span "追加する" at bounding box center [804, 426] width 29 height 18
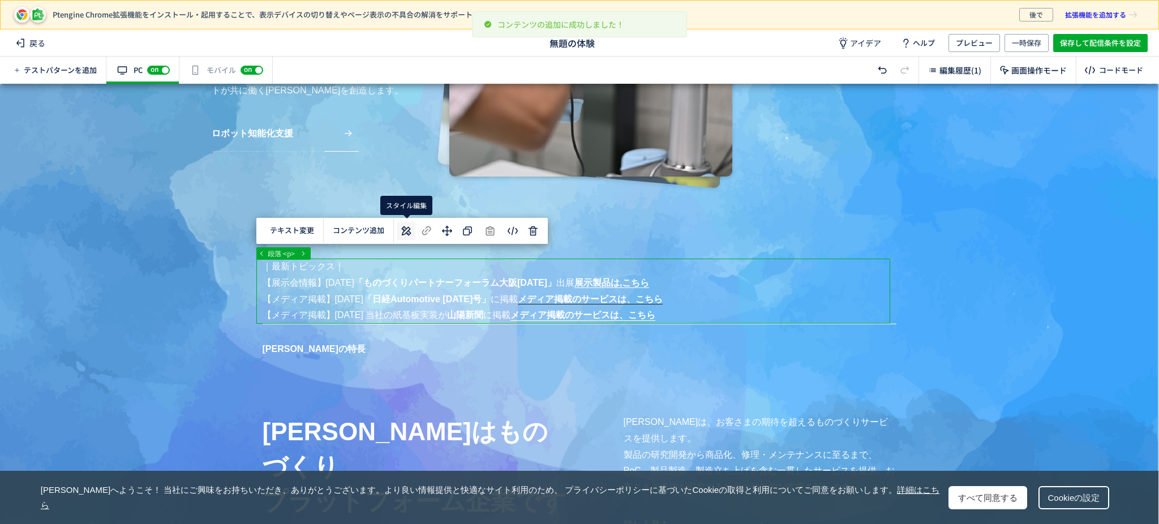
click at [406, 232] on use at bounding box center [407, 231] width 10 height 10
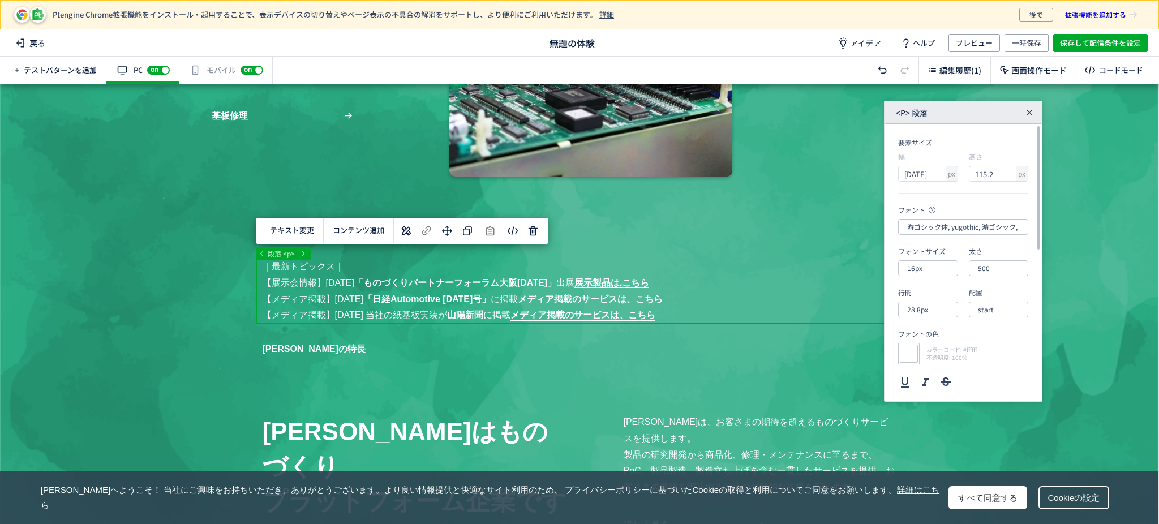
click at [915, 352] on div at bounding box center [909, 354] width 22 height 22
type input "ffffff"
type input "255"
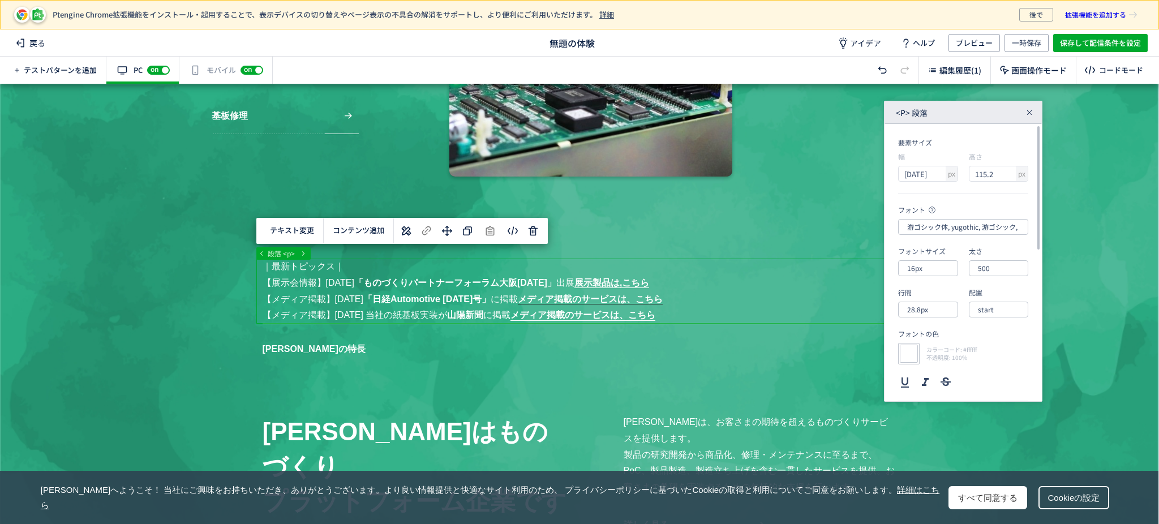
type input "1.00"
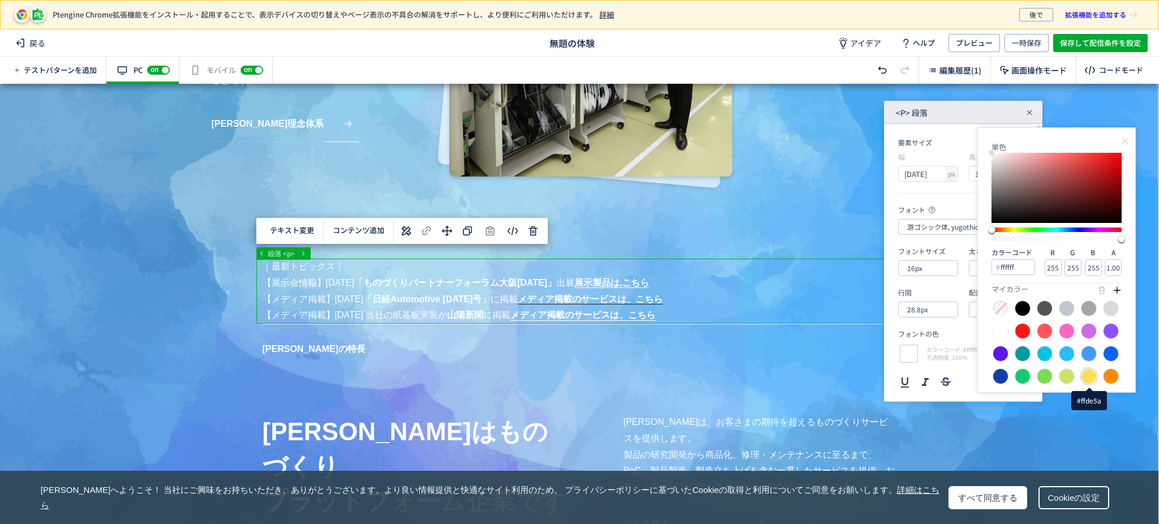
click at [1090, 374] on div at bounding box center [1089, 376] width 16 height 16
type input "ffde5a"
type input "222"
type input "90"
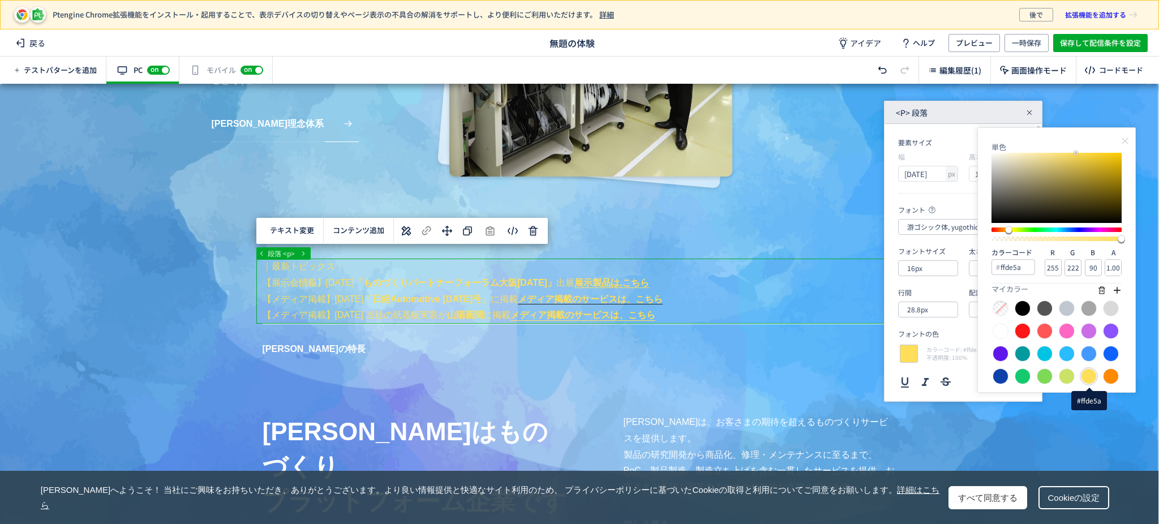
click at [1090, 374] on div at bounding box center [1089, 376] width 16 height 16
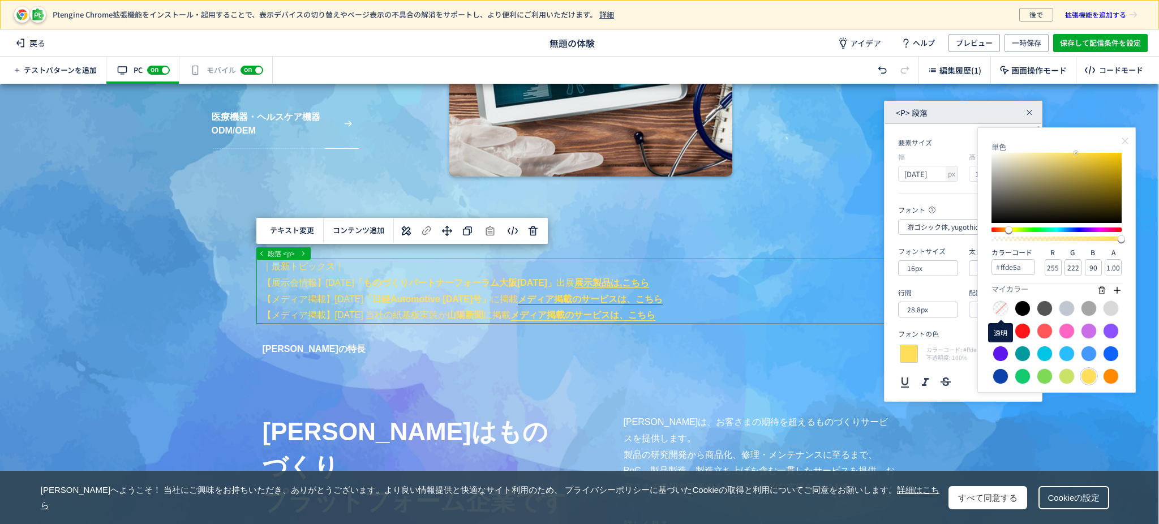
click at [1000, 314] on div at bounding box center [1001, 309] width 16 height 16
type input "0.00"
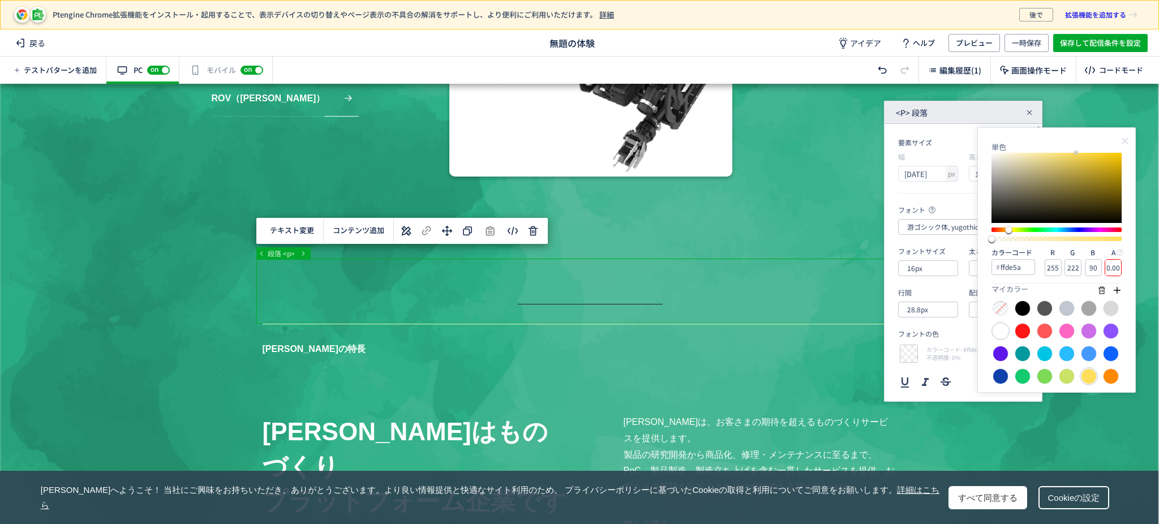
click at [1002, 329] on div at bounding box center [1001, 331] width 16 height 16
type input "ffffff"
type input "255"
type input "1.00"
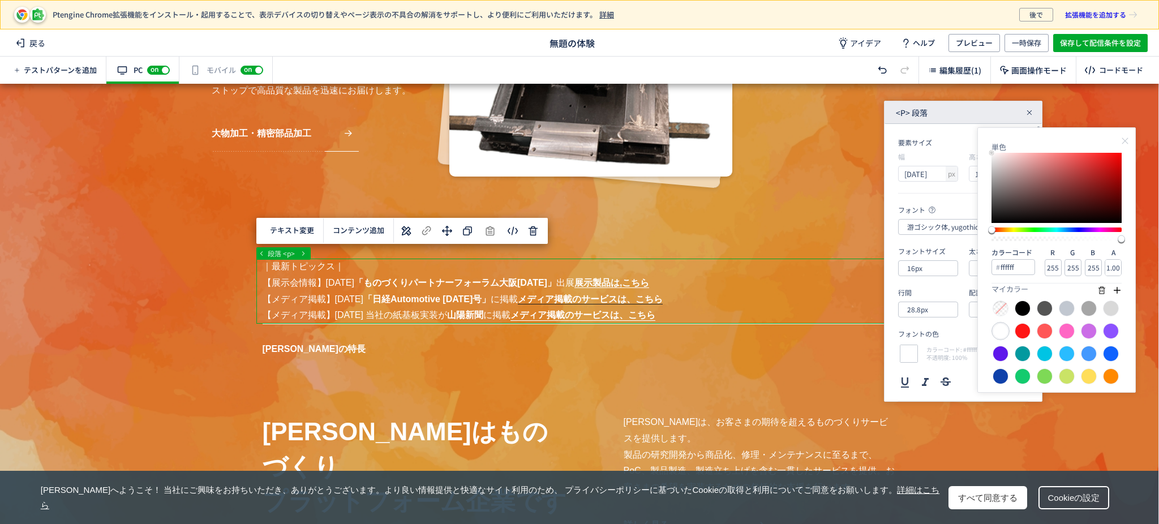
scroll to position [75, 0]
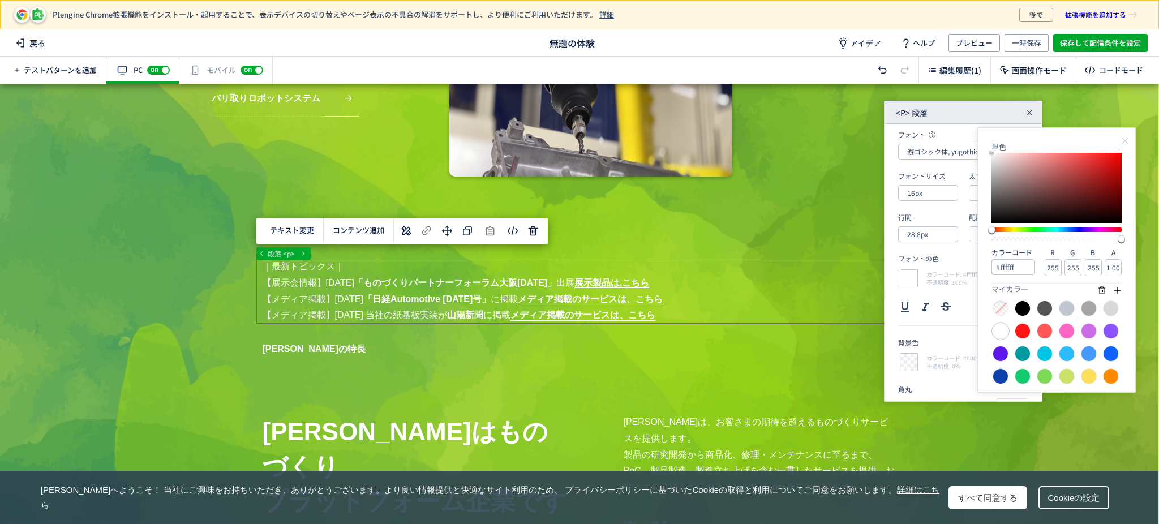
click at [939, 357] on span "カラーコード: #000000" at bounding box center [957, 358] width 61 height 8
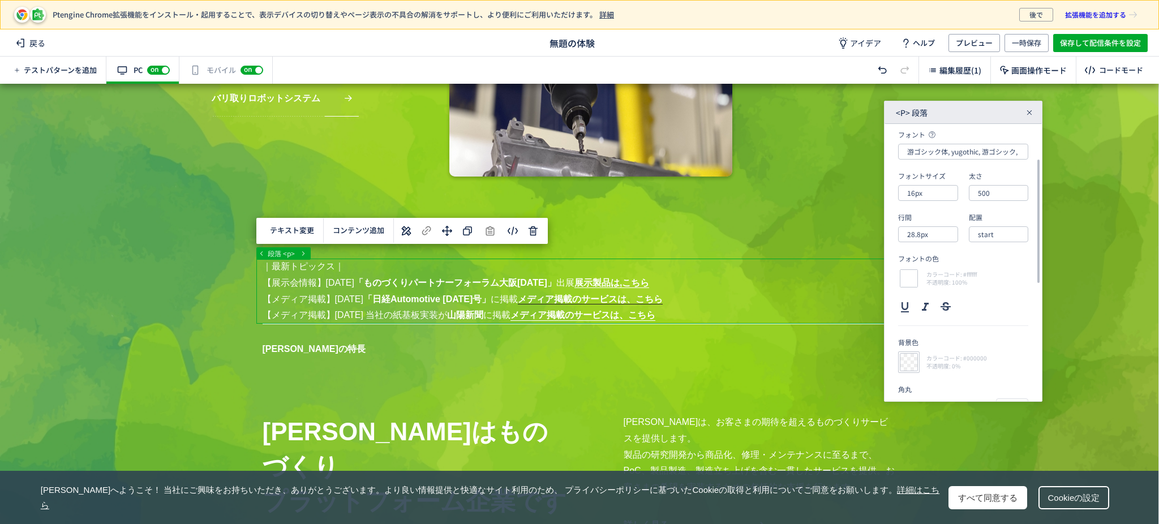
click at [906, 358] on div at bounding box center [909, 363] width 22 height 22
type input "000000"
type input "0"
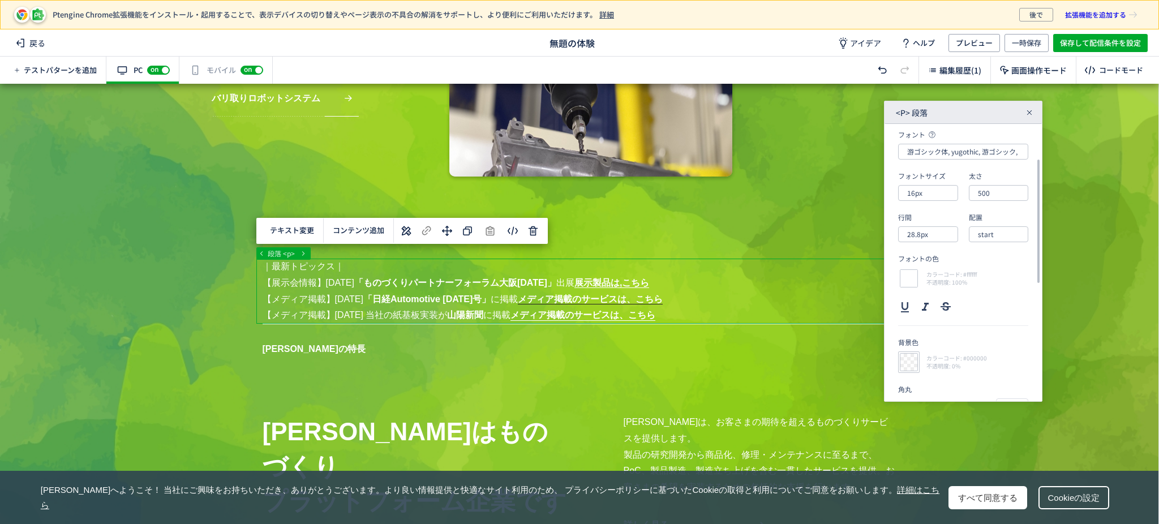
type input "0.00"
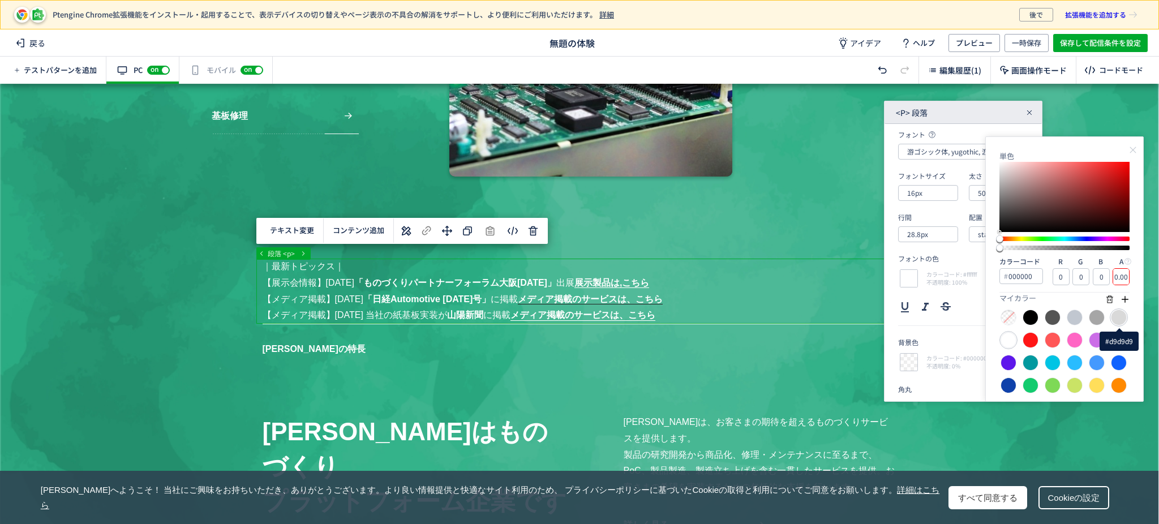
click at [1120, 321] on div at bounding box center [1119, 318] width 16 height 16
type input "d9d9d9"
type input "217"
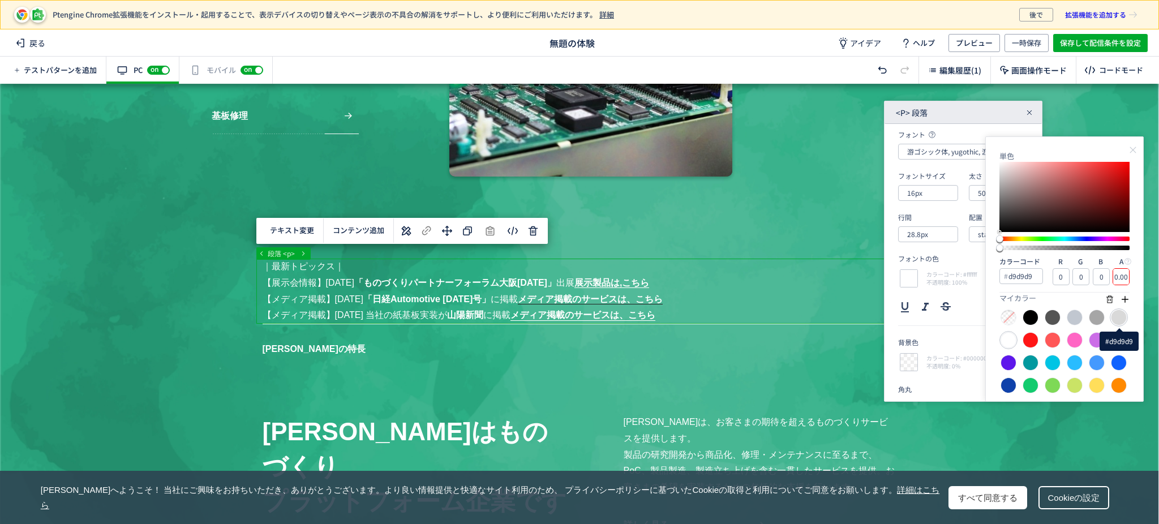
type input "1.00"
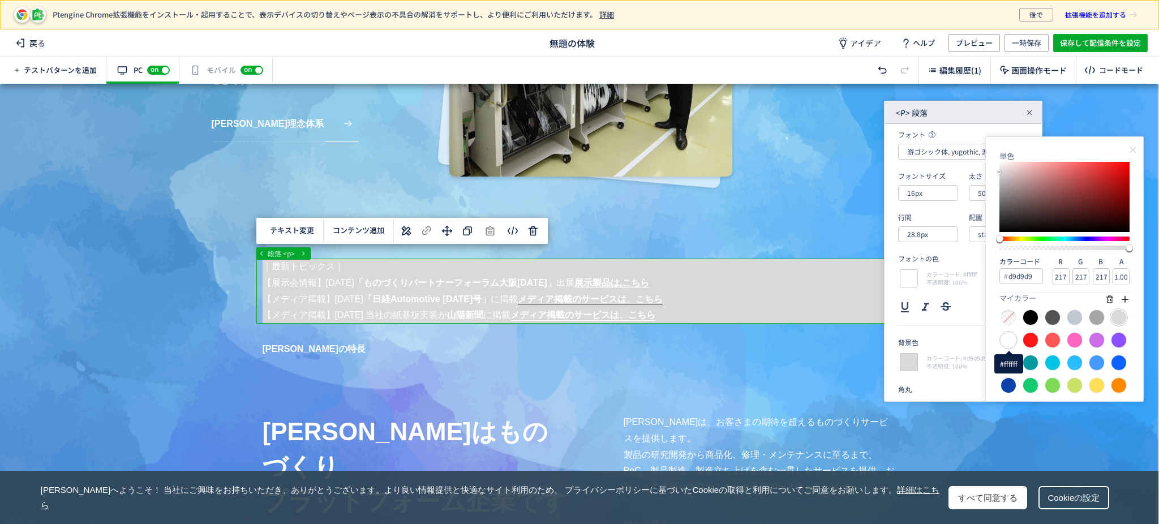
click at [1011, 339] on div at bounding box center [1009, 340] width 16 height 16
type input "ffffff"
type input "255"
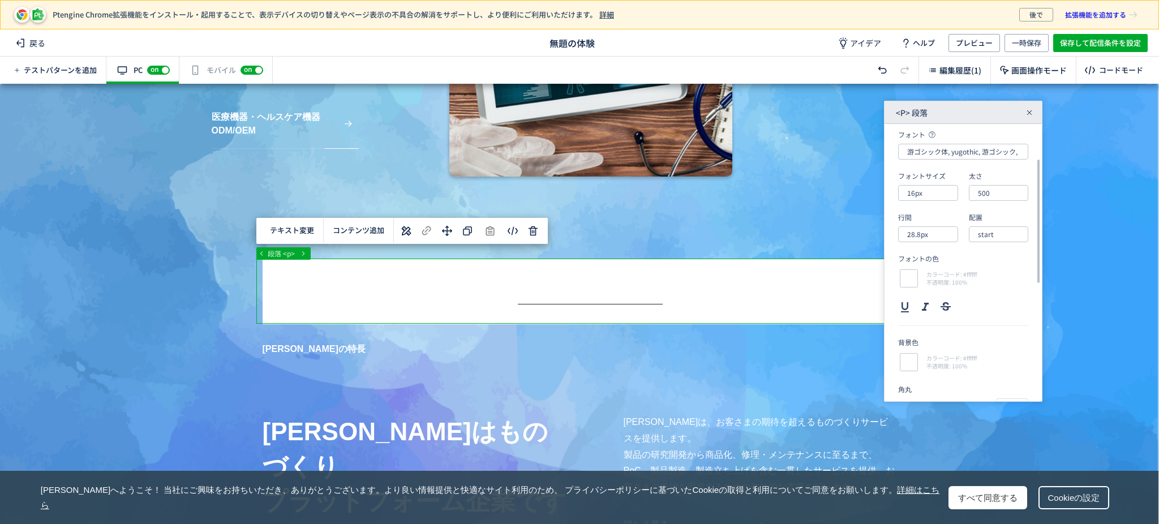
click at [972, 298] on section "フォント 游ゴシック体, yugothic, 游ゴシック, Yu Gothic, sans-serif フォントサイズ 16px 太さ 500 行間 28.8…" at bounding box center [963, 228] width 130 height 196
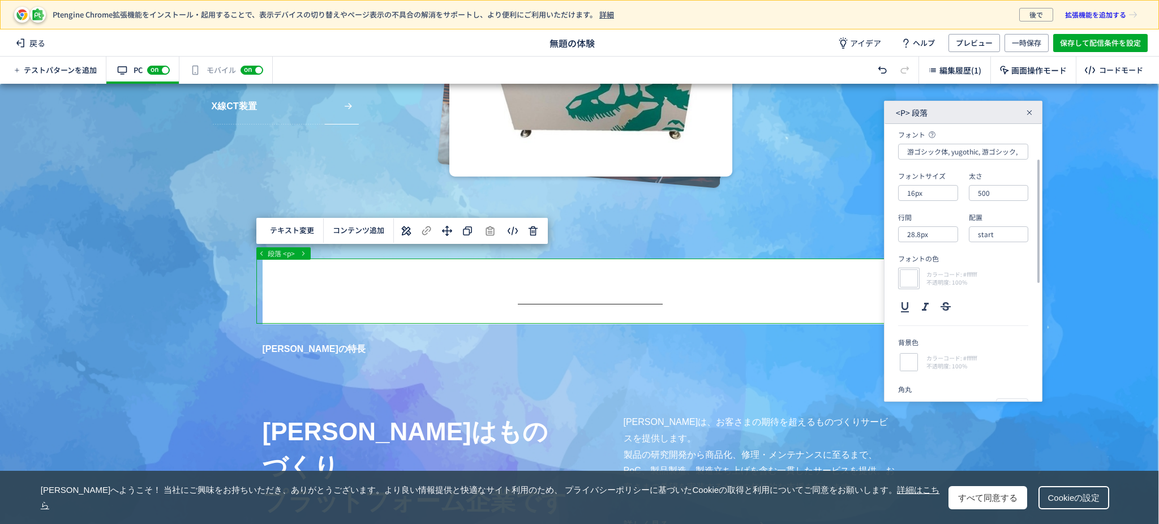
click at [912, 278] on div at bounding box center [909, 279] width 22 height 22
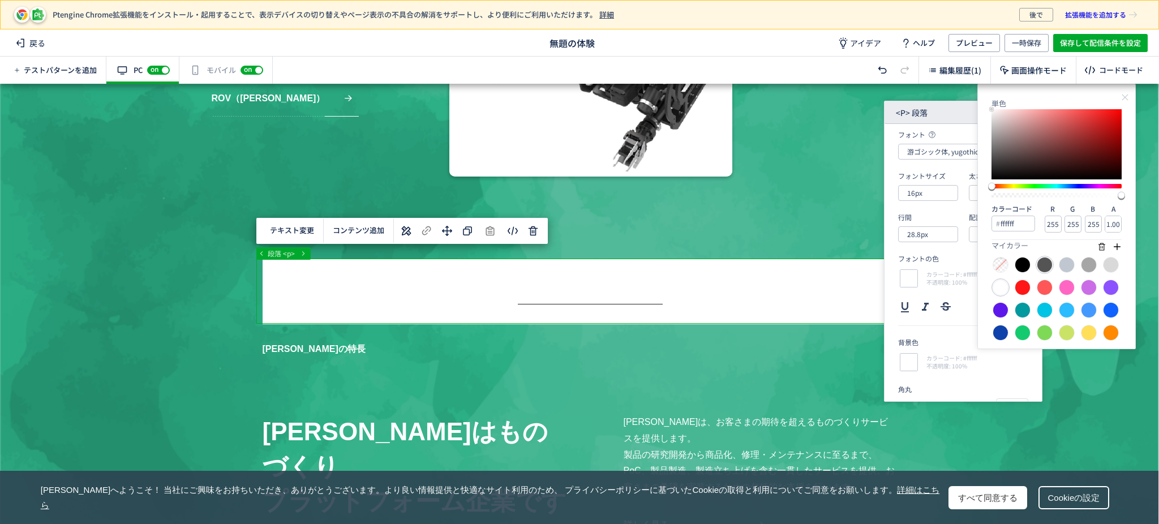
click at [1039, 267] on div at bounding box center [1045, 265] width 16 height 16
type input "545454"
type input "84"
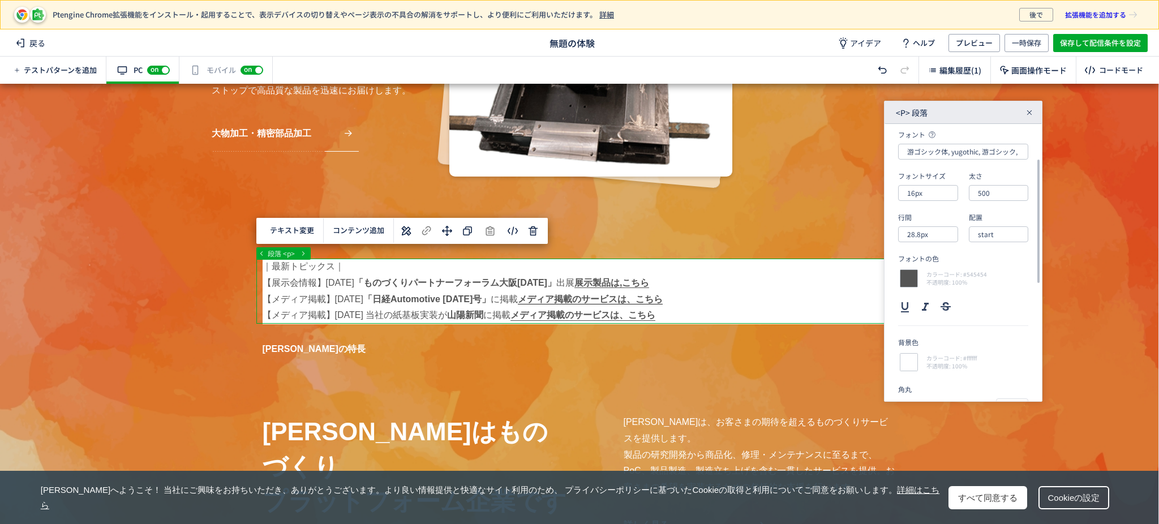
click at [958, 386] on div "角丸" at bounding box center [963, 389] width 130 height 10
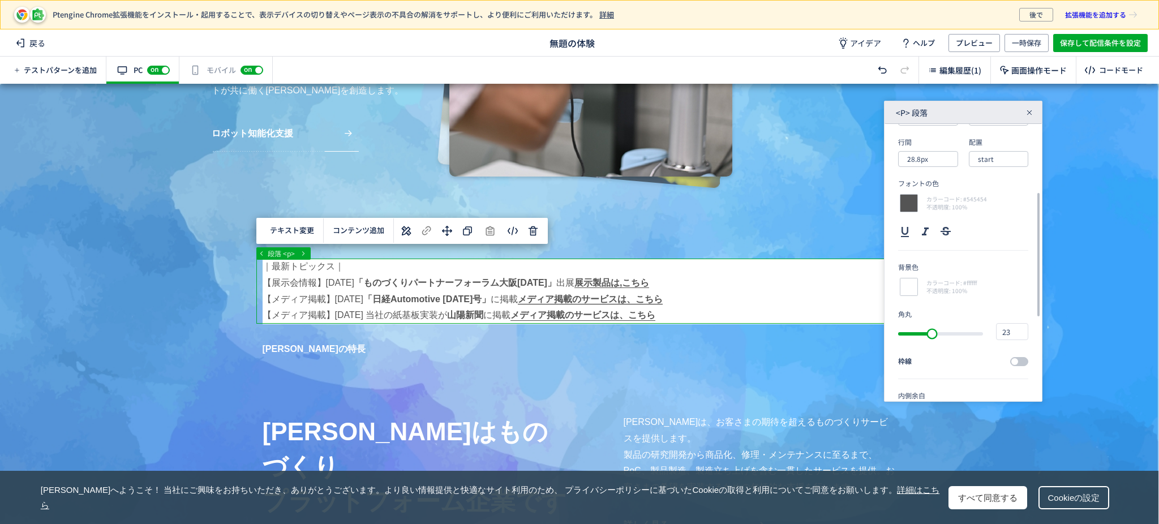
drag, startPoint x: 900, startPoint y: 335, endPoint x: 933, endPoint y: 334, distance: 32.8
click at [933, 334] on div "slider between 0 and 58" at bounding box center [932, 333] width 11 height 11
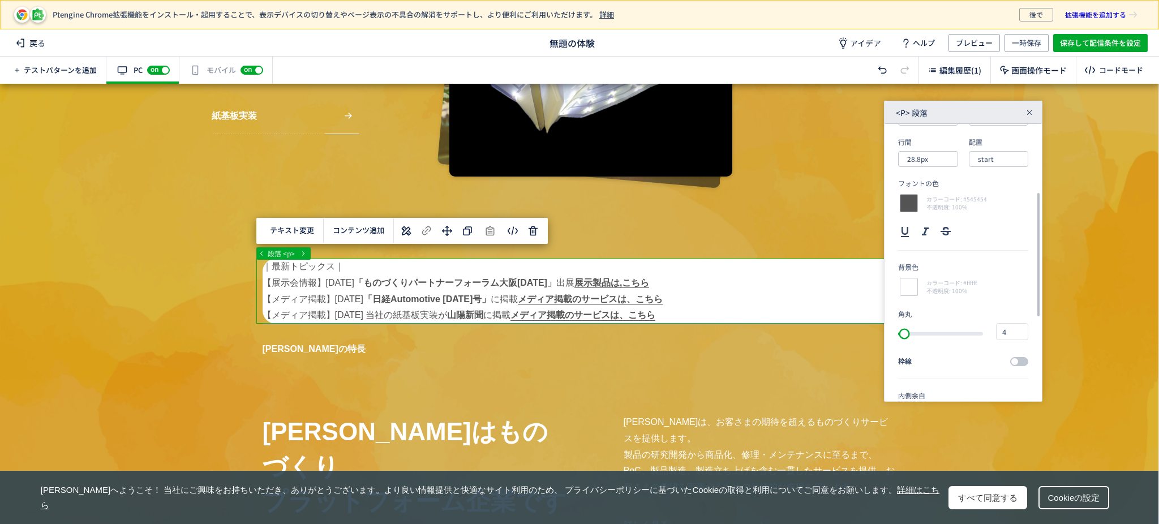
type input "3"
drag, startPoint x: 936, startPoint y: 340, endPoint x: 907, endPoint y: 332, distance: 29.8
click at [907, 332] on div "slider between 0 and 58" at bounding box center [903, 334] width 20 height 20
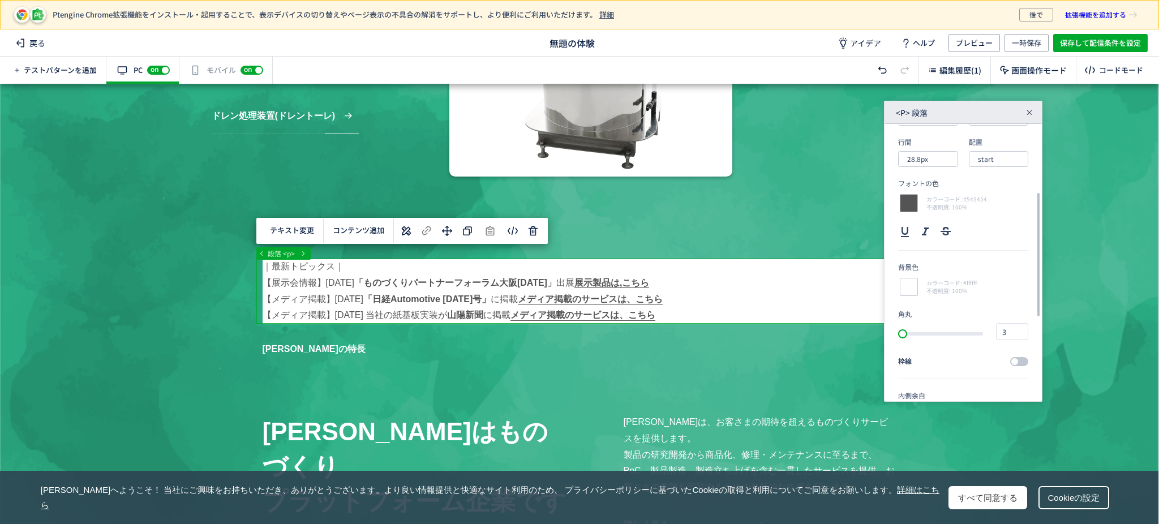
click at [1015, 363] on span at bounding box center [1019, 361] width 18 height 9
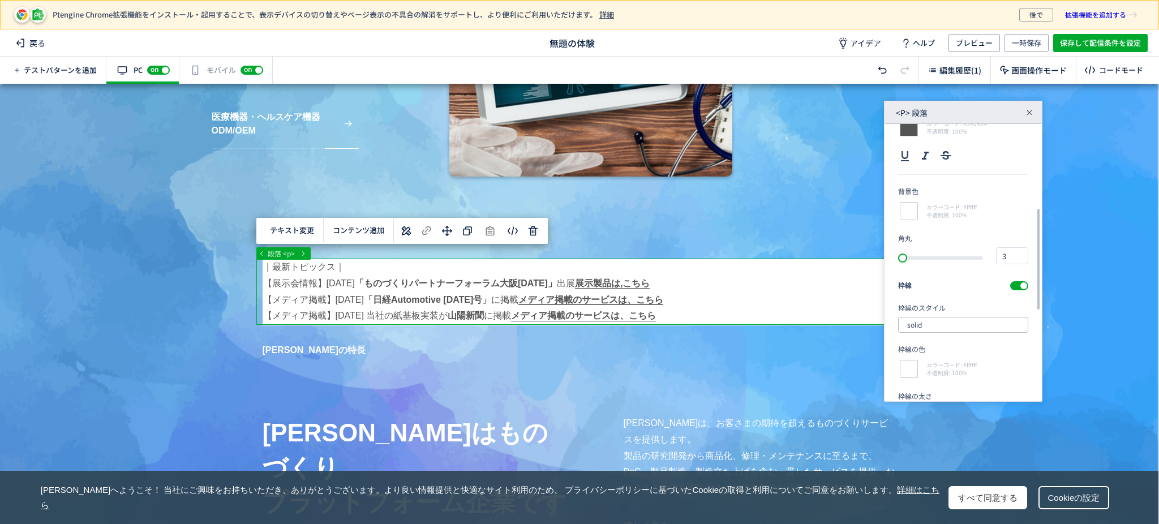
scroll to position [302, 0]
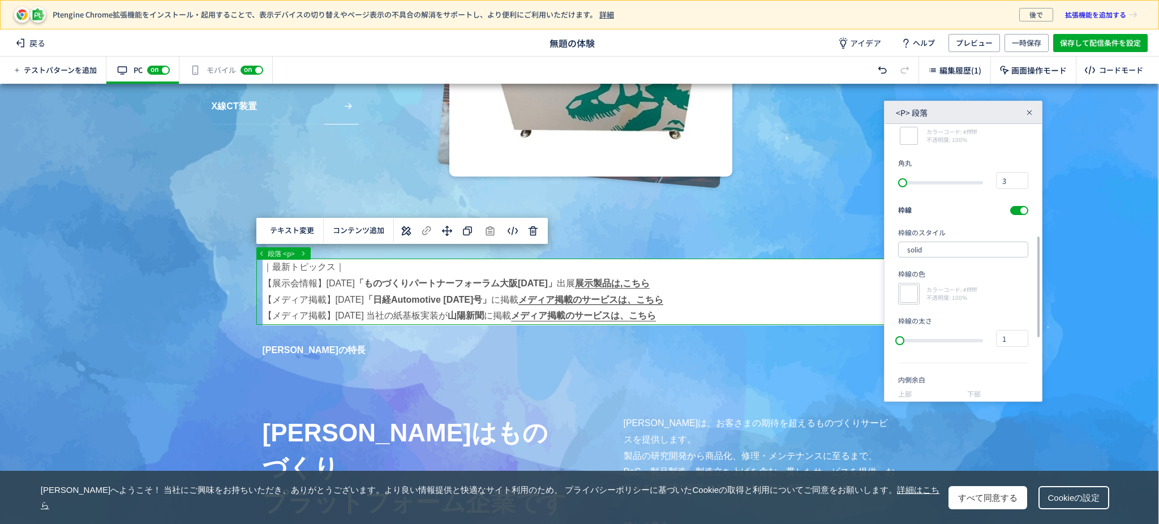
click at [900, 297] on div at bounding box center [909, 294] width 22 height 22
type input "ffffff"
type input "255"
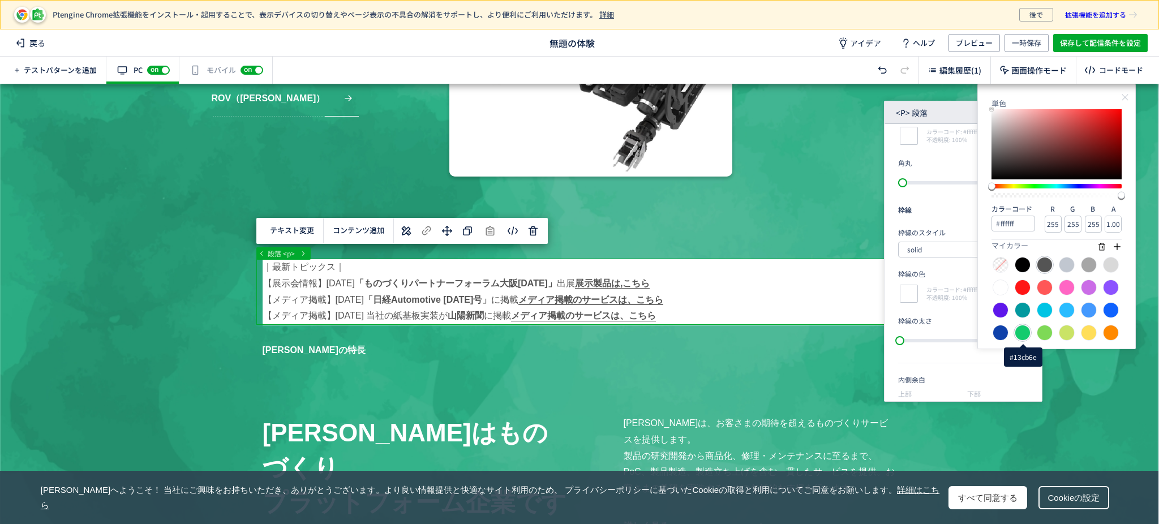
click at [1025, 334] on div at bounding box center [1023, 333] width 16 height 16
type input "13cb6e"
type input "19"
type input "203"
type input "110"
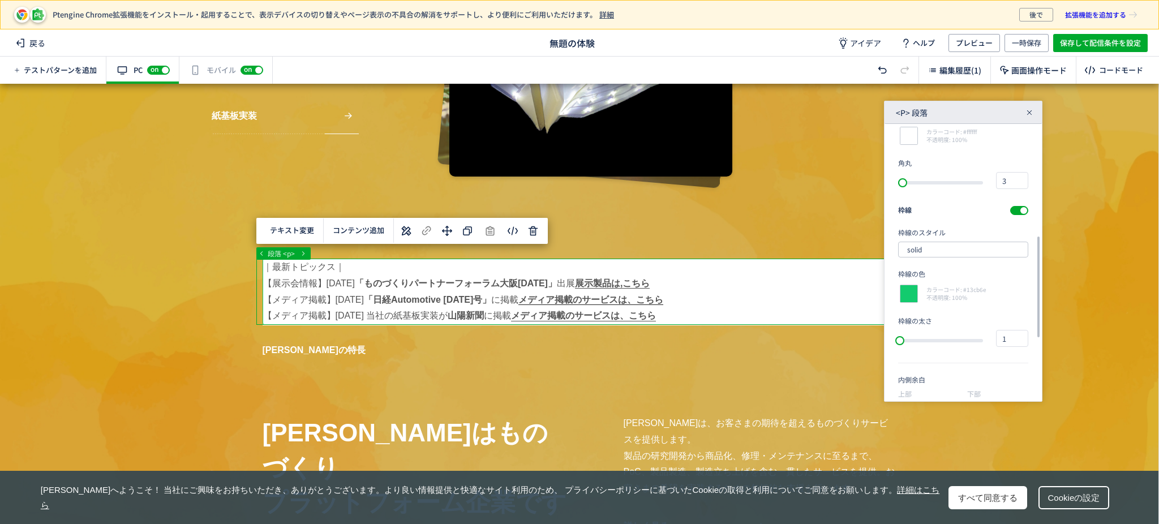
click at [984, 372] on div "要素サイズ 幅 px 1120 高さ px 115.2 フォント 游ゴシック体, yugothic, 游ゴシック, Yu Gothic, sans-serif…" at bounding box center [963, 262] width 157 height 277
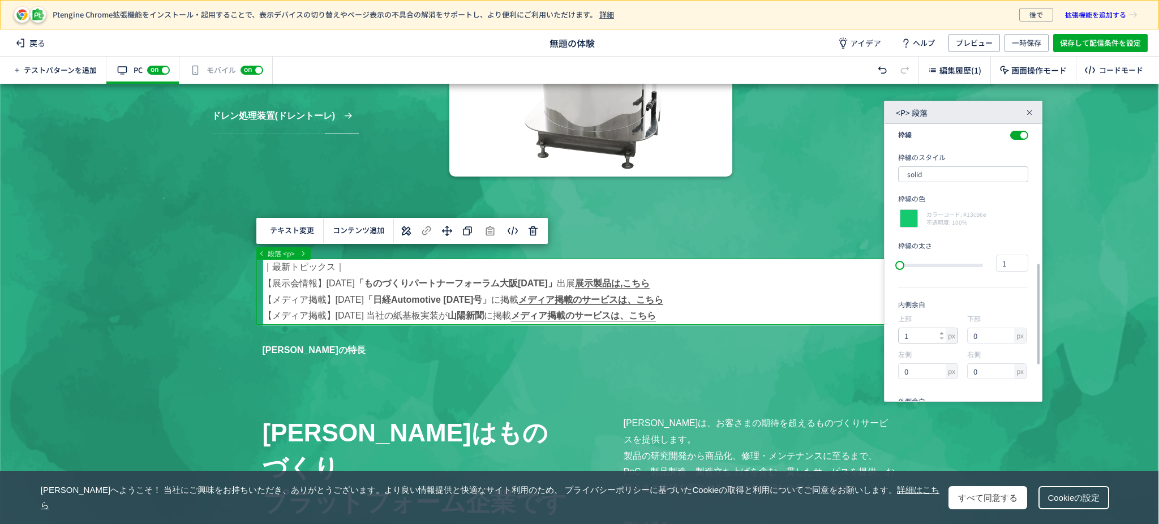
click at [944, 333] on icon at bounding box center [942, 333] width 5 height 5
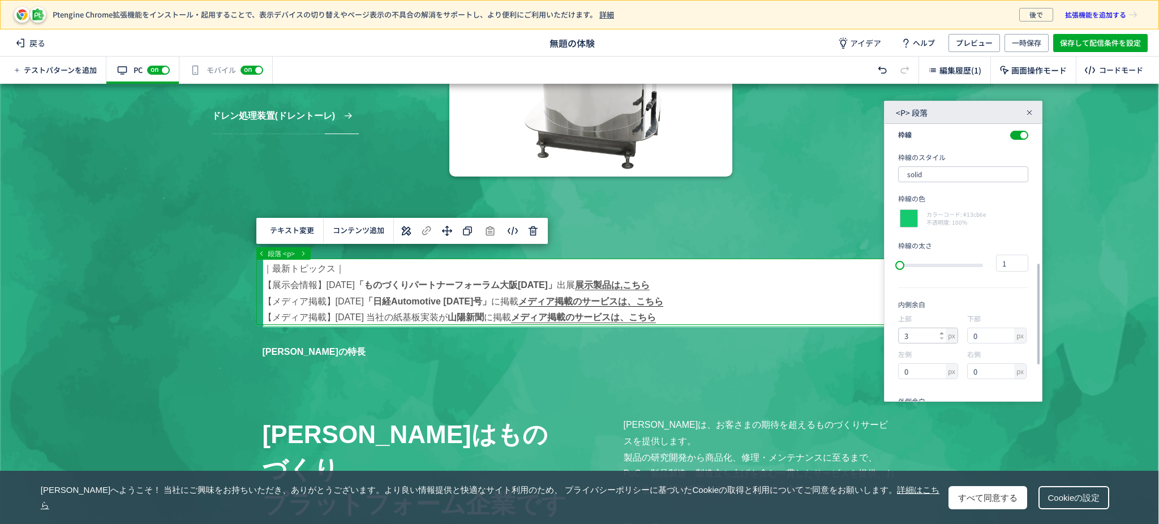
click at [944, 333] on icon at bounding box center [942, 333] width 5 height 5
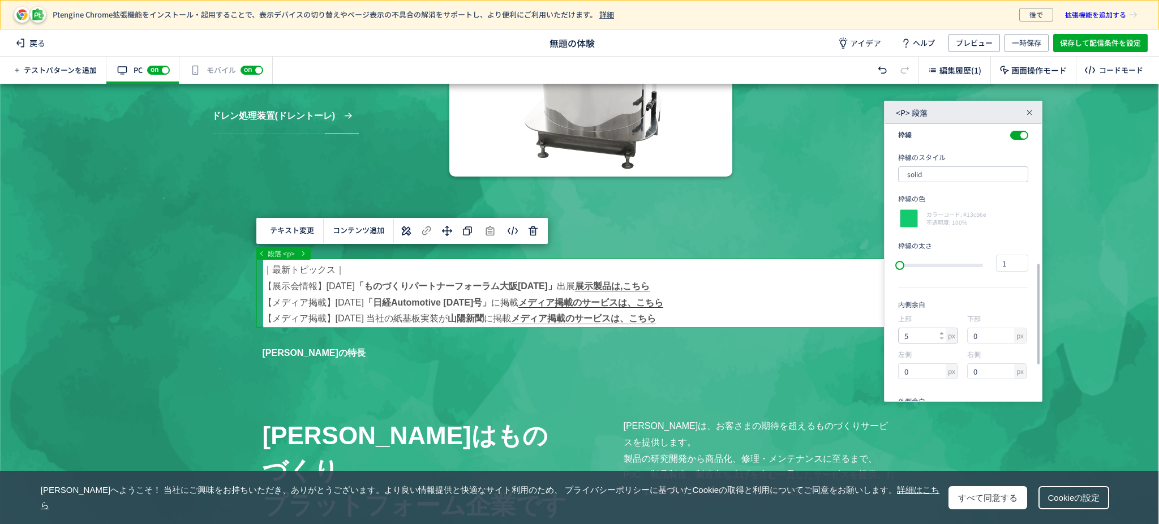
click at [944, 333] on icon at bounding box center [942, 333] width 5 height 5
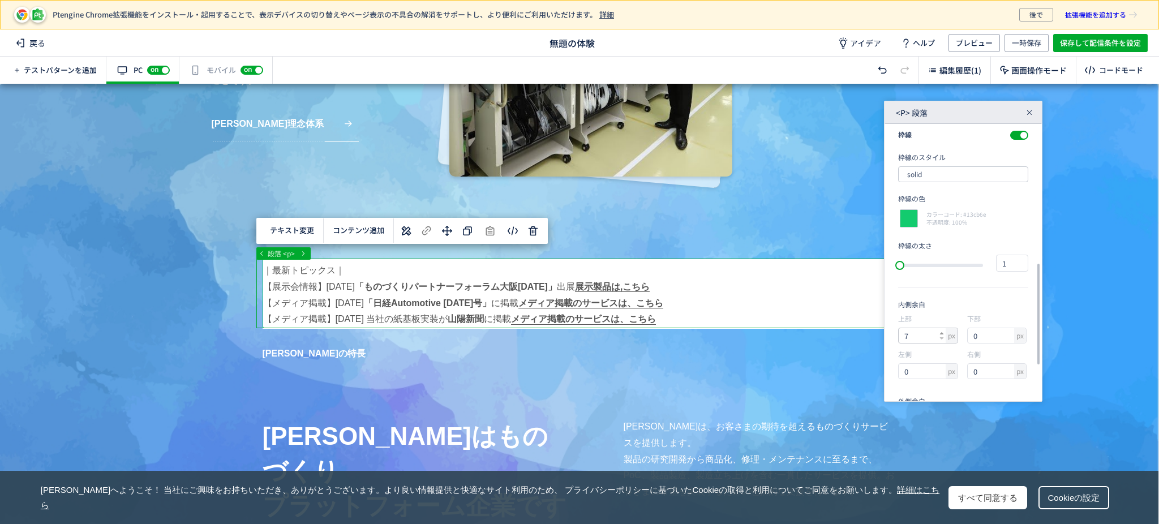
click at [944, 333] on icon at bounding box center [942, 333] width 5 height 5
type input "10"
click at [944, 333] on icon at bounding box center [942, 333] width 5 height 5
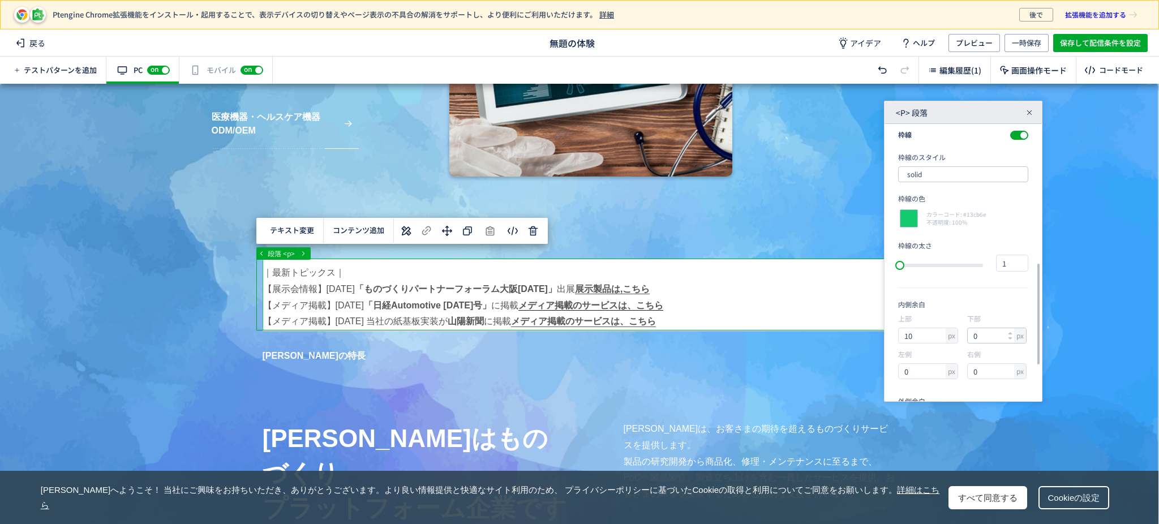
click at [1012, 342] on div at bounding box center [1010, 335] width 5 height 15
click at [1011, 341] on div at bounding box center [1010, 335] width 5 height 15
click at [1011, 333] on icon at bounding box center [1010, 333] width 5 height 5
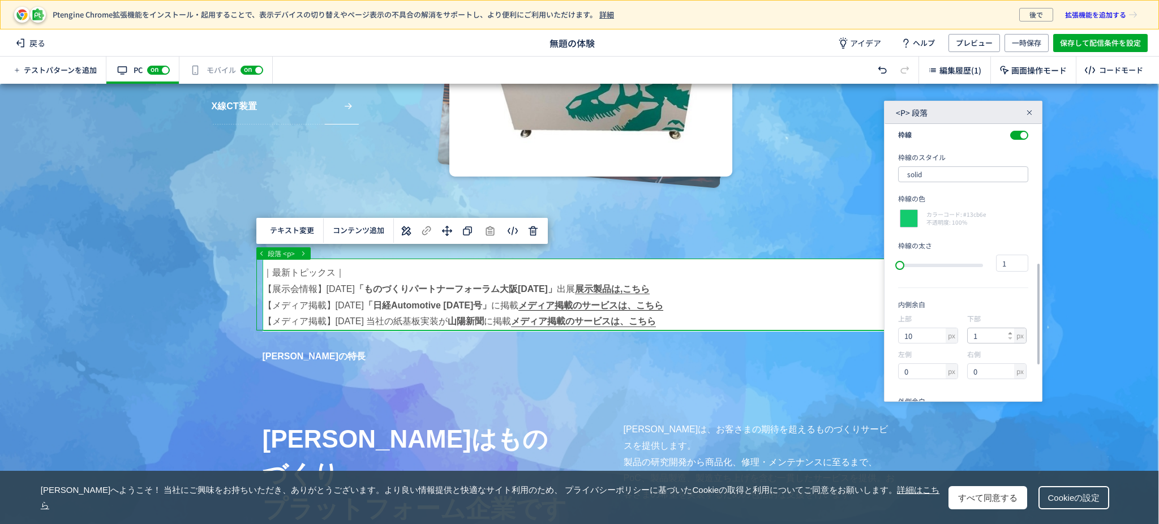
click at [1011, 333] on icon at bounding box center [1010, 333] width 5 height 5
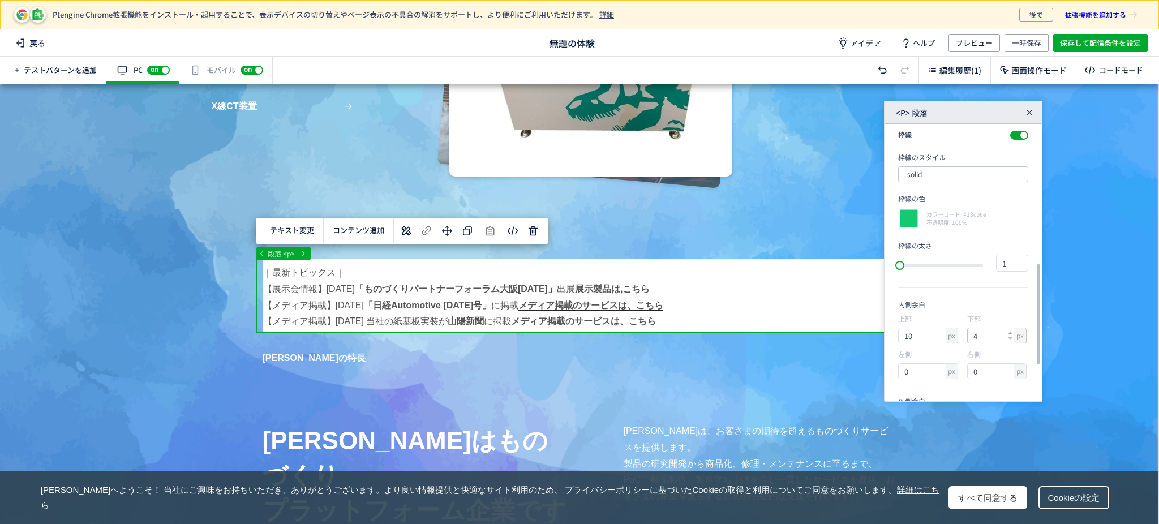
click at [1011, 333] on icon at bounding box center [1010, 333] width 5 height 5
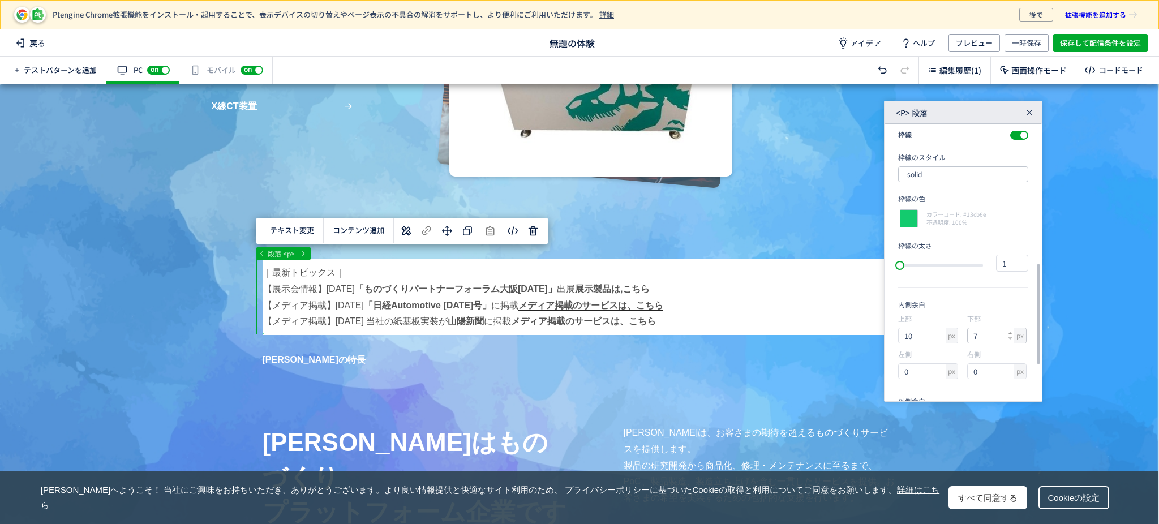
click at [1011, 333] on icon at bounding box center [1010, 333] width 5 height 5
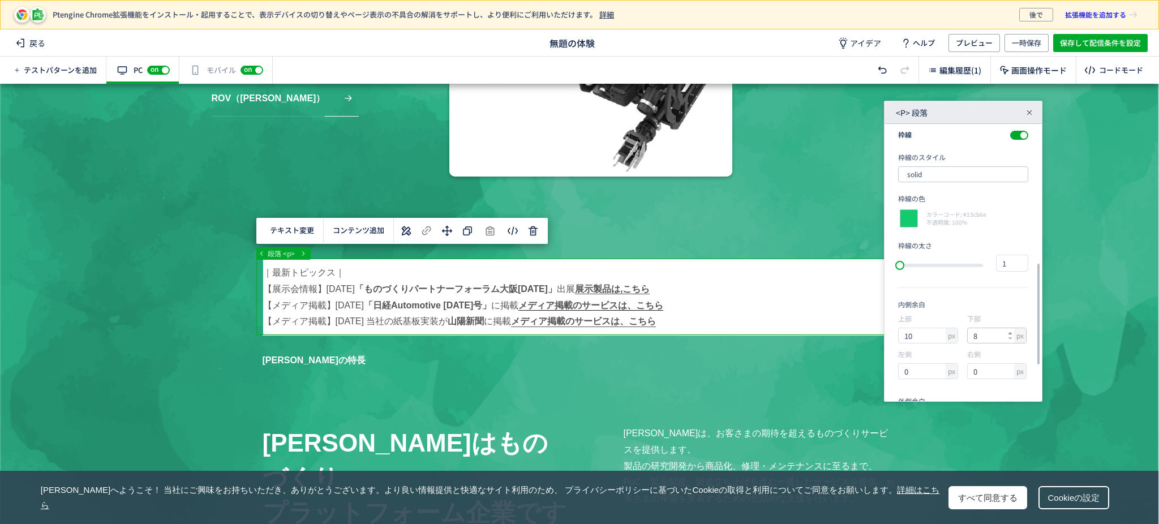
click at [1011, 333] on icon at bounding box center [1010, 333] width 5 height 5
type input "10"
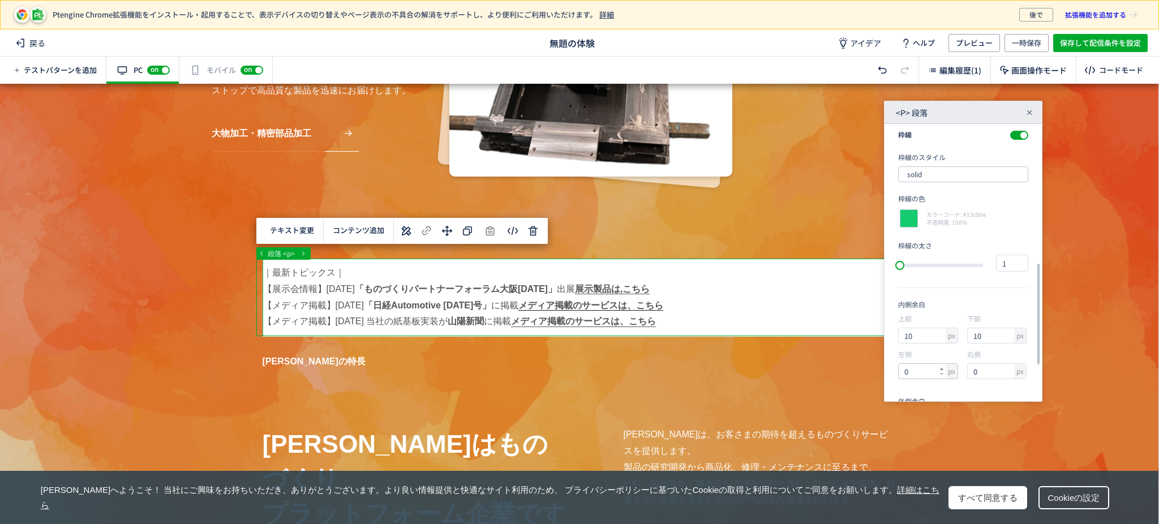
click at [942, 367] on icon at bounding box center [942, 369] width 5 height 5
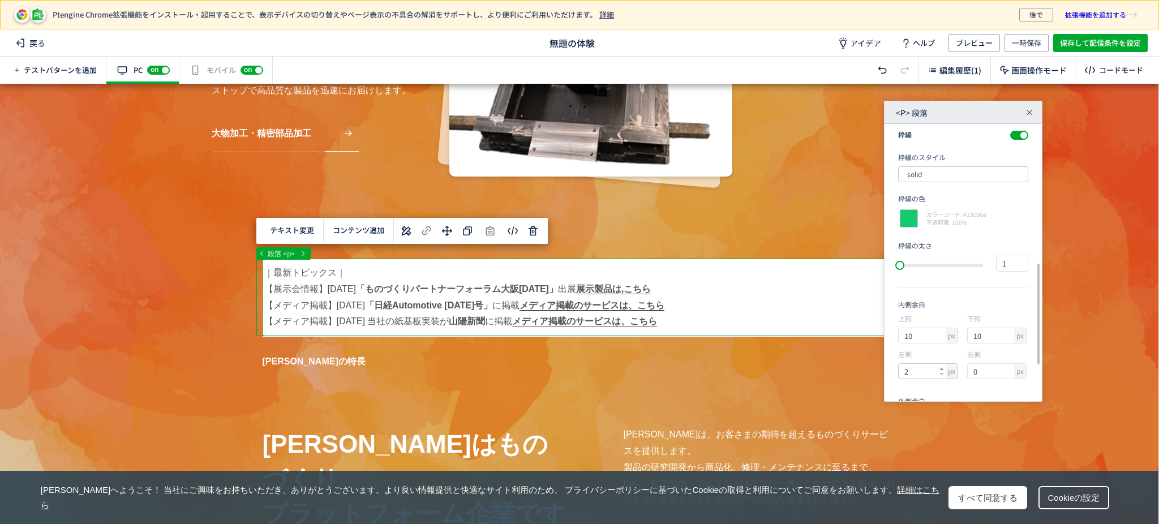
click at [942, 367] on icon at bounding box center [942, 369] width 5 height 5
type input "5"
click at [942, 367] on icon at bounding box center [942, 369] width 5 height 5
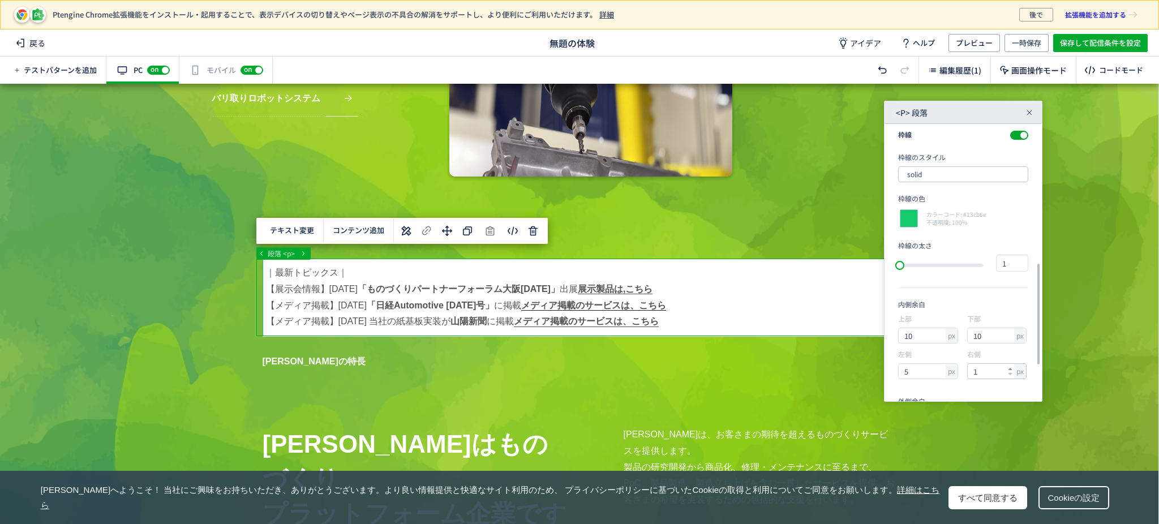
click at [1010, 371] on icon at bounding box center [1010, 369] width 5 height 5
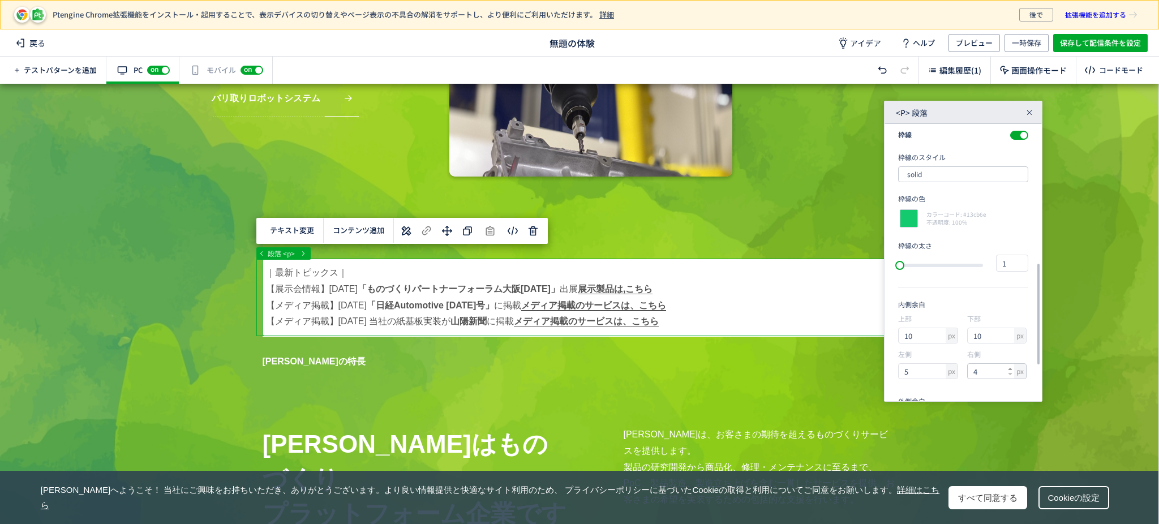
click at [1010, 371] on icon at bounding box center [1010, 369] width 5 height 5
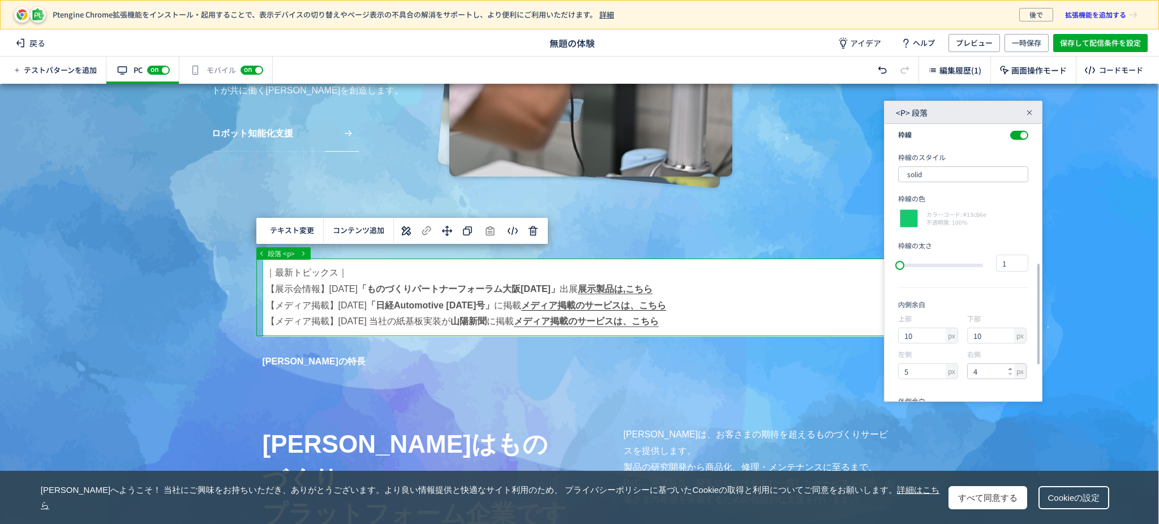
click at [1010, 371] on icon at bounding box center [1010, 369] width 5 height 5
type input "5"
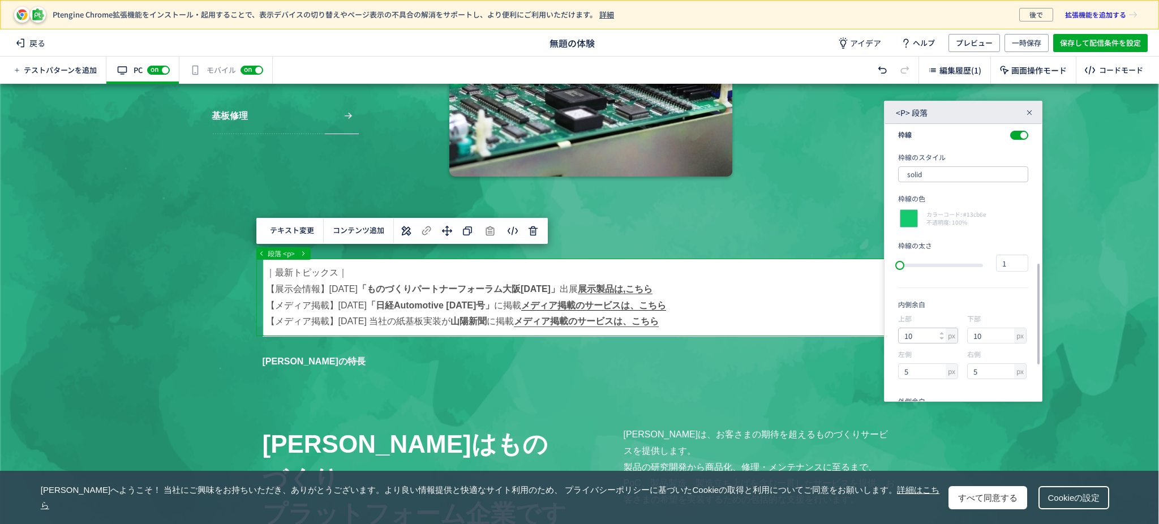
click at [940, 341] on div at bounding box center [942, 335] width 5 height 15
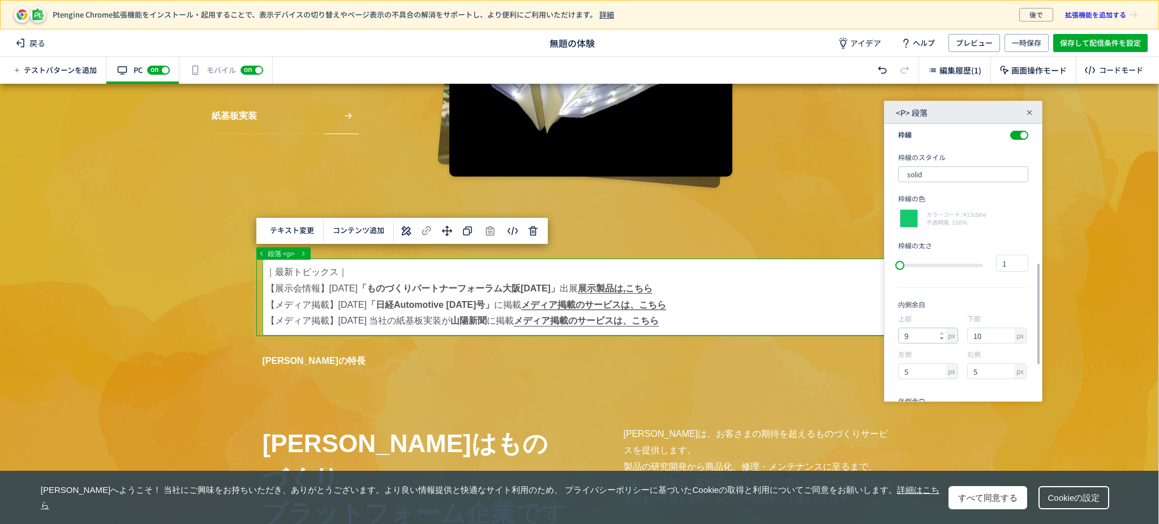
click at [943, 339] on icon at bounding box center [942, 338] width 5 height 5
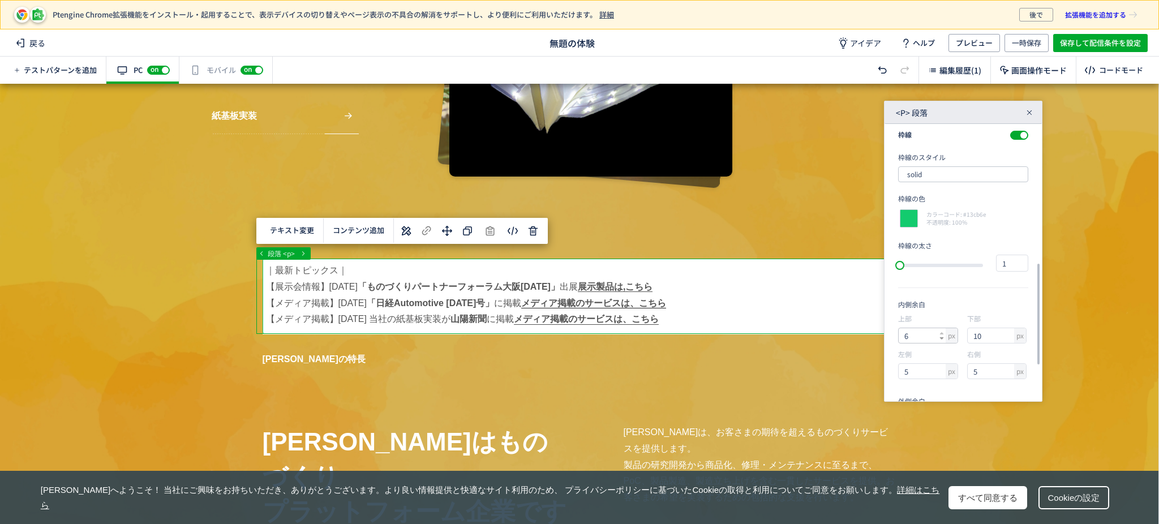
click at [943, 339] on icon at bounding box center [942, 338] width 5 height 5
type input "5"
click at [943, 339] on icon at bounding box center [942, 338] width 5 height 5
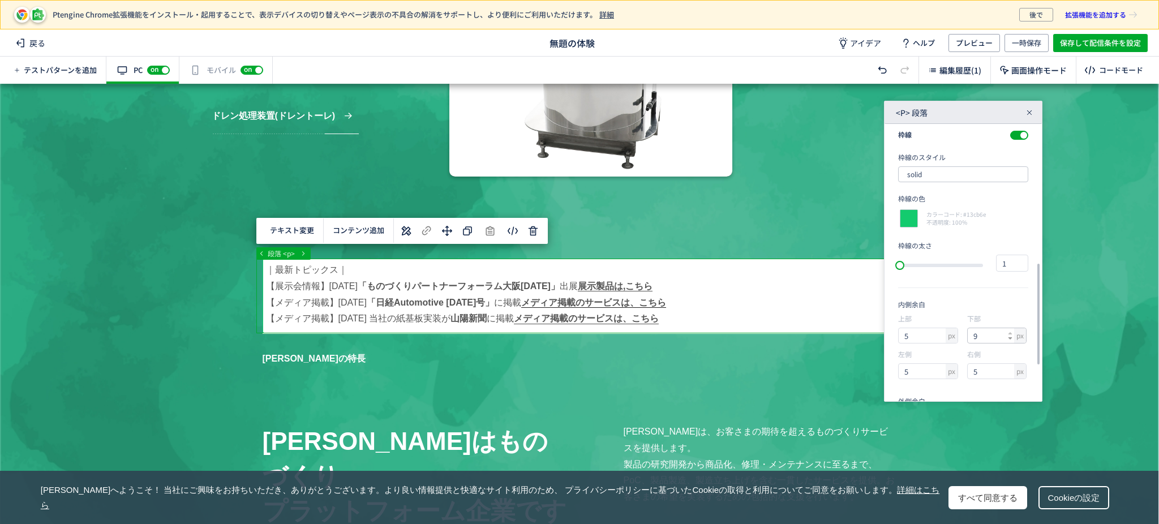
click at [1012, 339] on icon at bounding box center [1010, 338] width 5 height 5
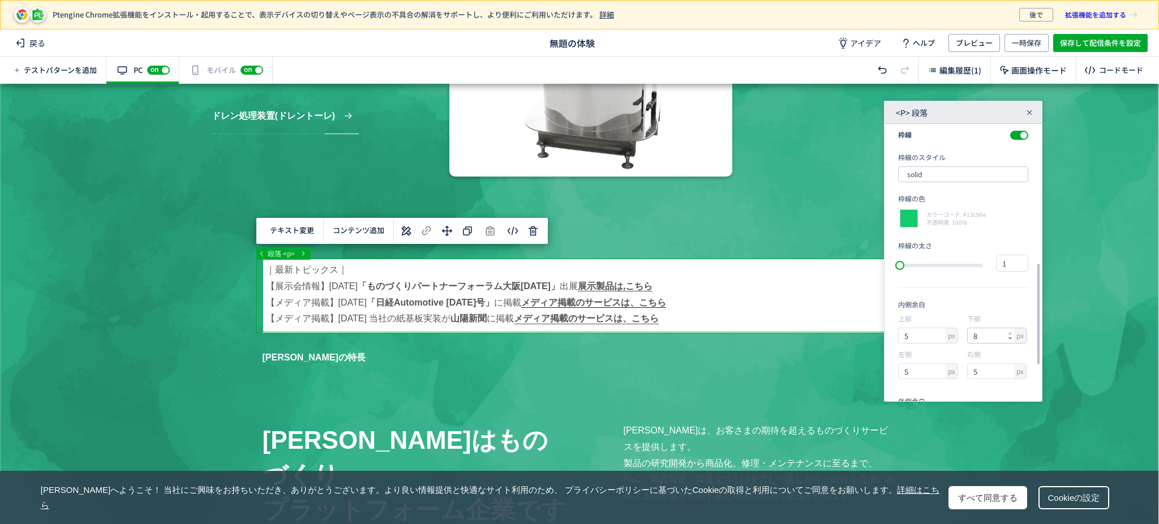
click at [1012, 339] on icon at bounding box center [1010, 338] width 5 height 5
type input "5"
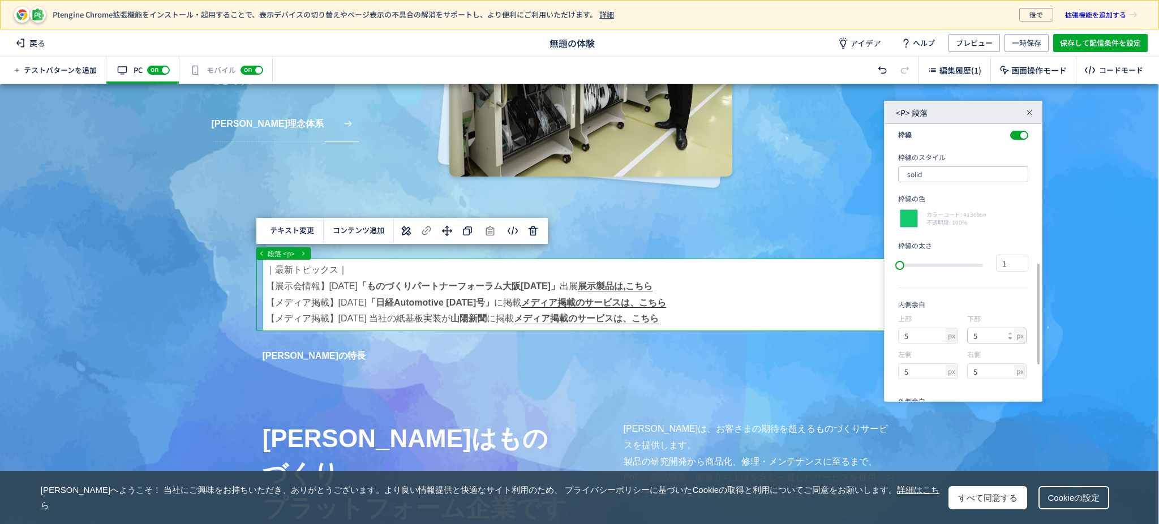
click at [1012, 339] on icon at bounding box center [1010, 338] width 5 height 5
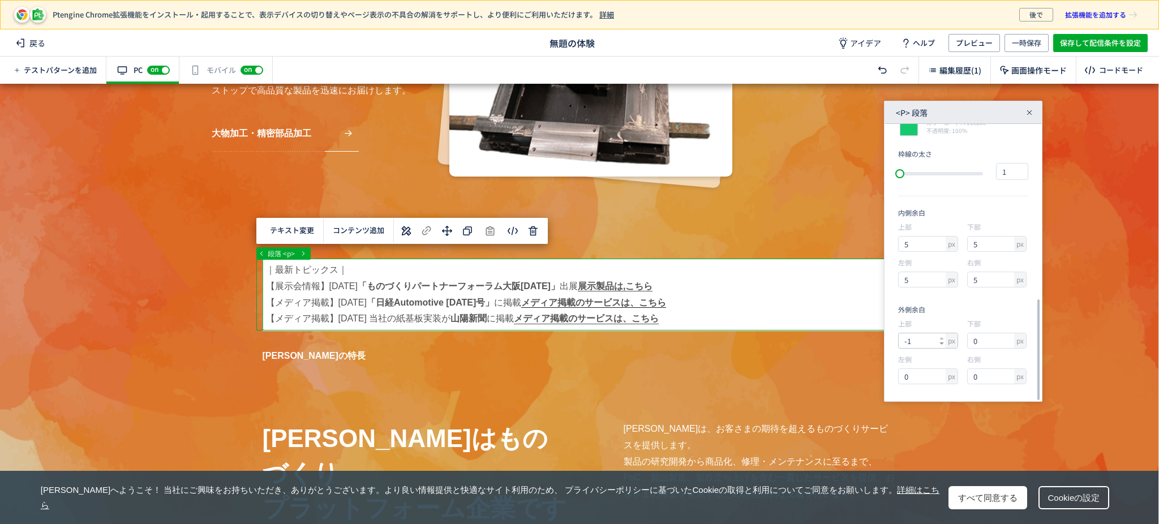
click at [941, 344] on icon at bounding box center [942, 343] width 5 height 5
click at [941, 343] on icon at bounding box center [942, 343] width 5 height 5
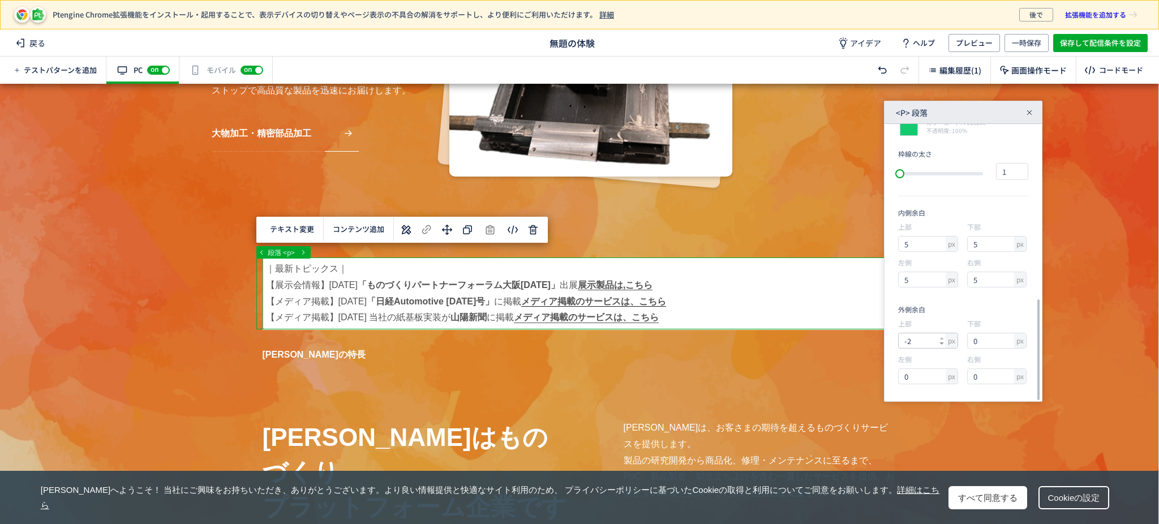
click at [941, 343] on use at bounding box center [942, 343] width 4 height 2
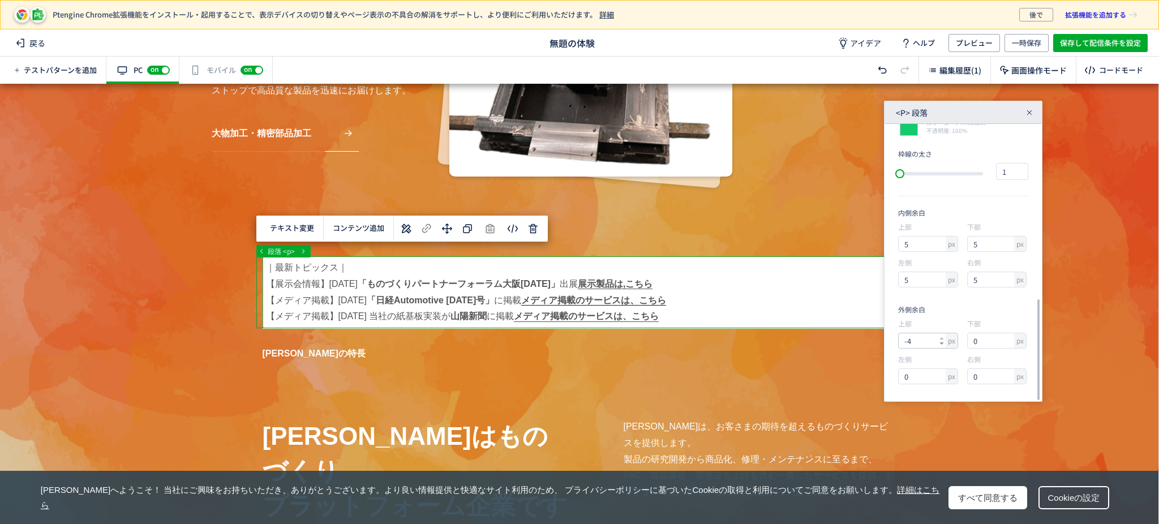
click at [941, 343] on use at bounding box center [942, 343] width 4 height 2
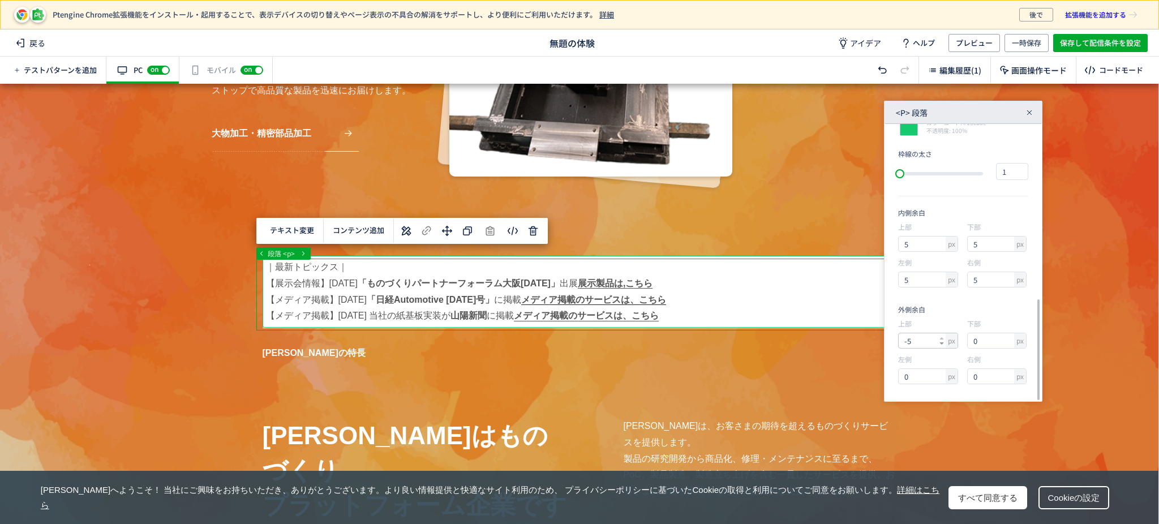
click at [941, 343] on use at bounding box center [942, 343] width 4 height 2
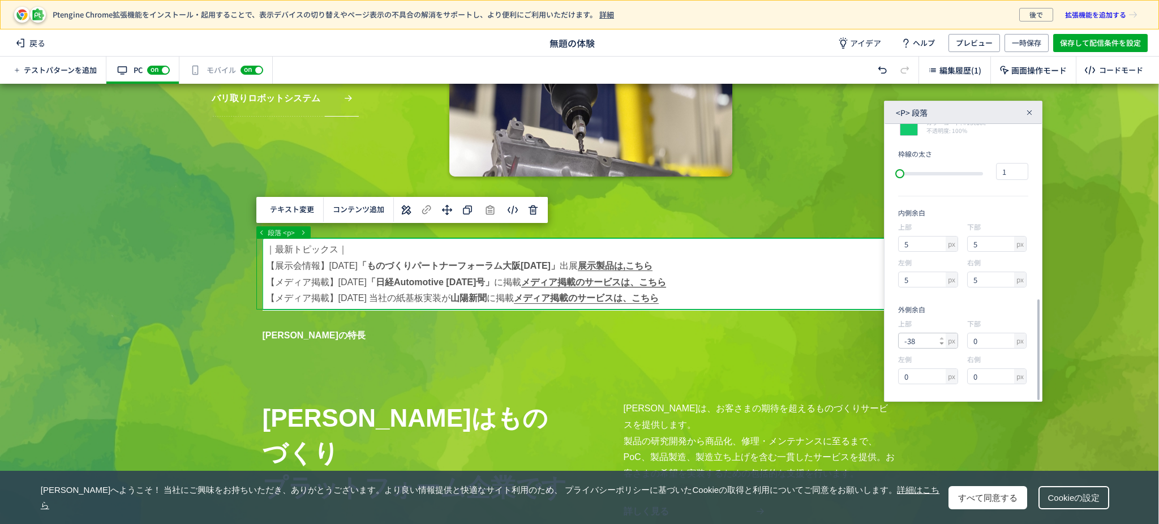
click at [941, 342] on use at bounding box center [942, 343] width 4 height 2
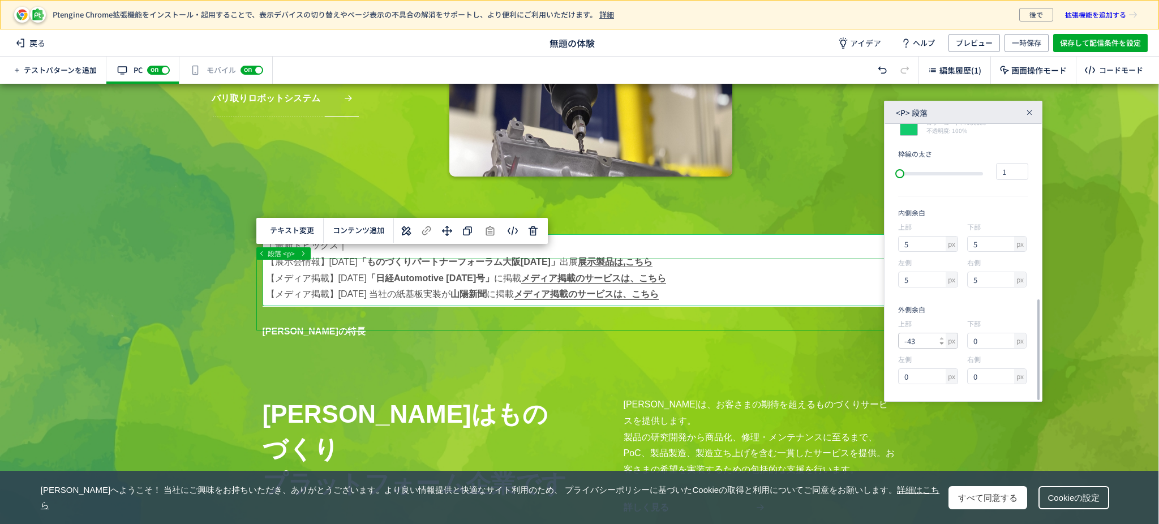
click at [941, 342] on use at bounding box center [942, 343] width 4 height 2
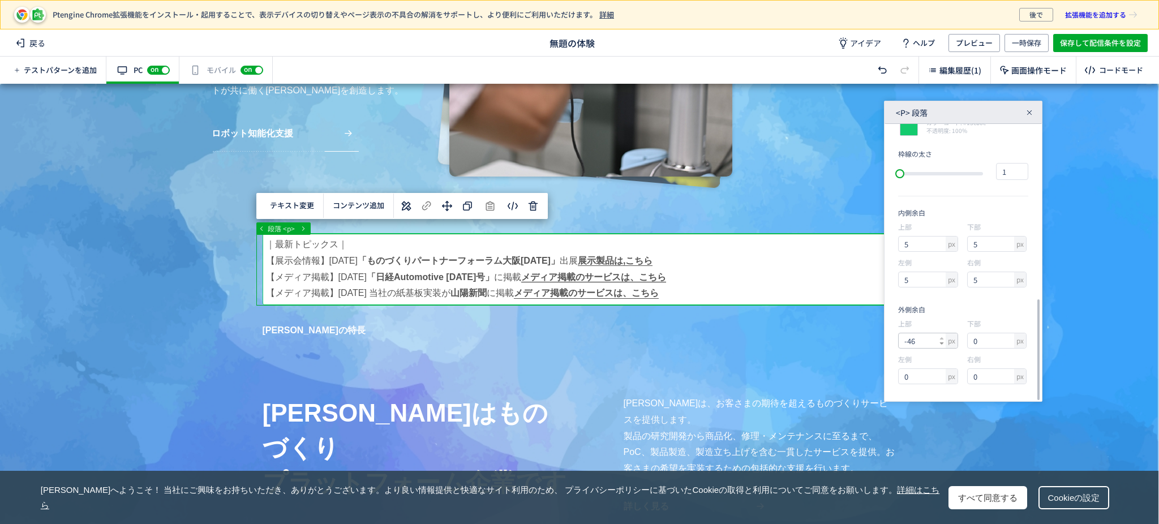
click at [941, 342] on use at bounding box center [942, 343] width 4 height 2
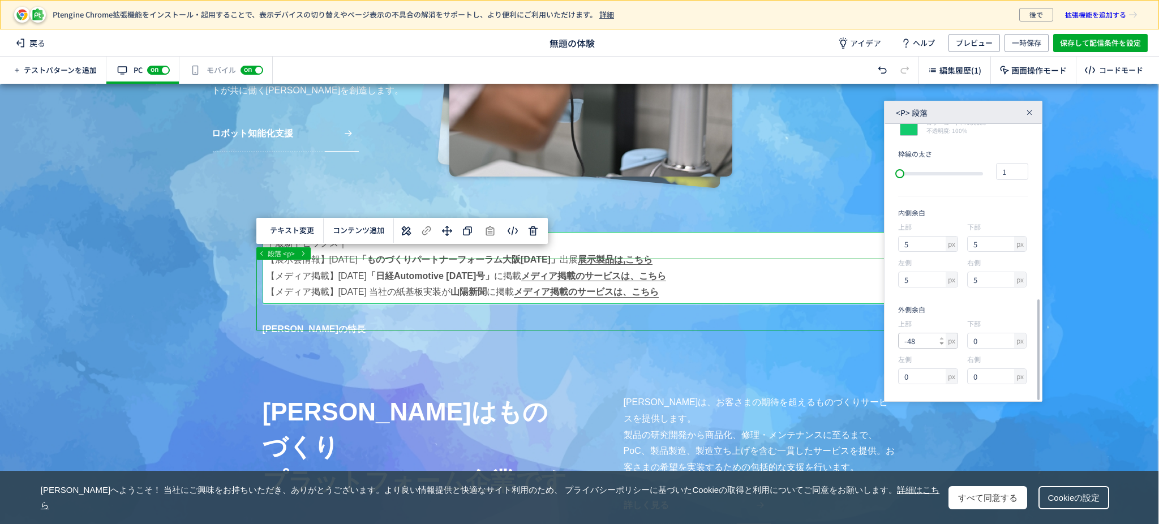
click at [941, 342] on use at bounding box center [942, 343] width 4 height 2
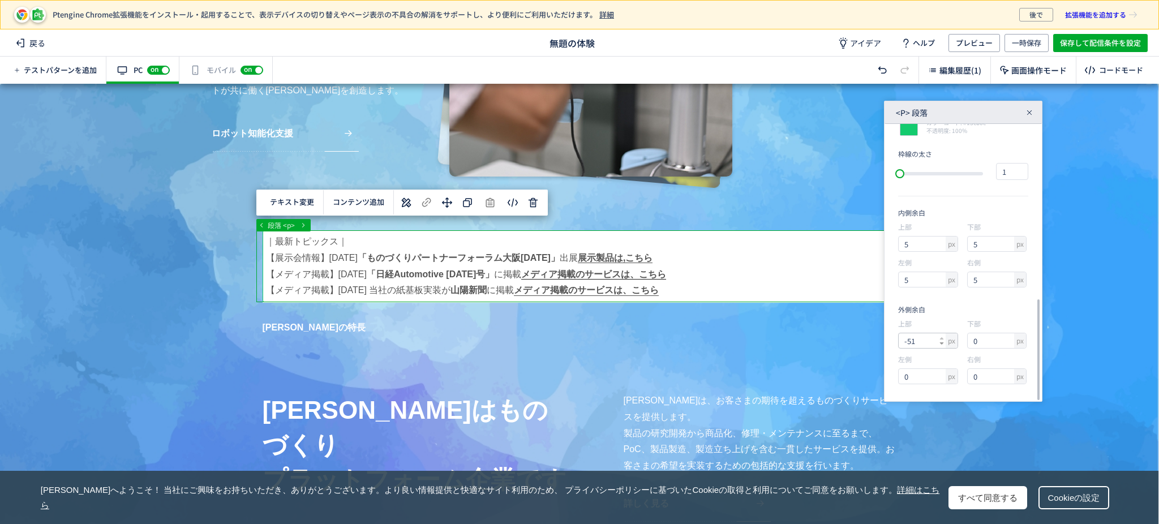
click at [941, 342] on use at bounding box center [942, 343] width 4 height 2
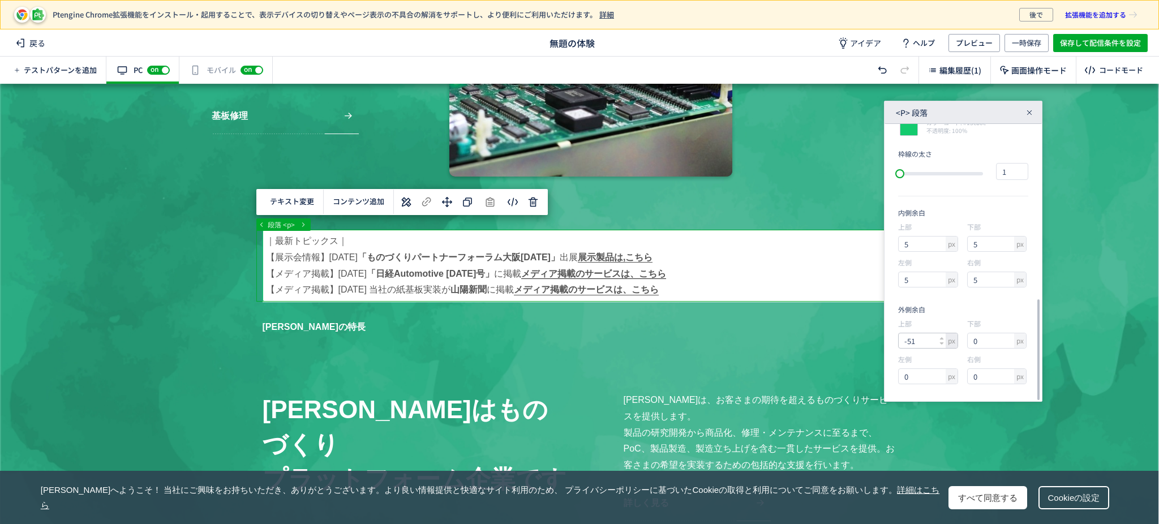
click at [946, 336] on div "px" at bounding box center [952, 340] width 12 height 15
click at [940, 336] on icon at bounding box center [942, 338] width 5 height 5
type input "-50"
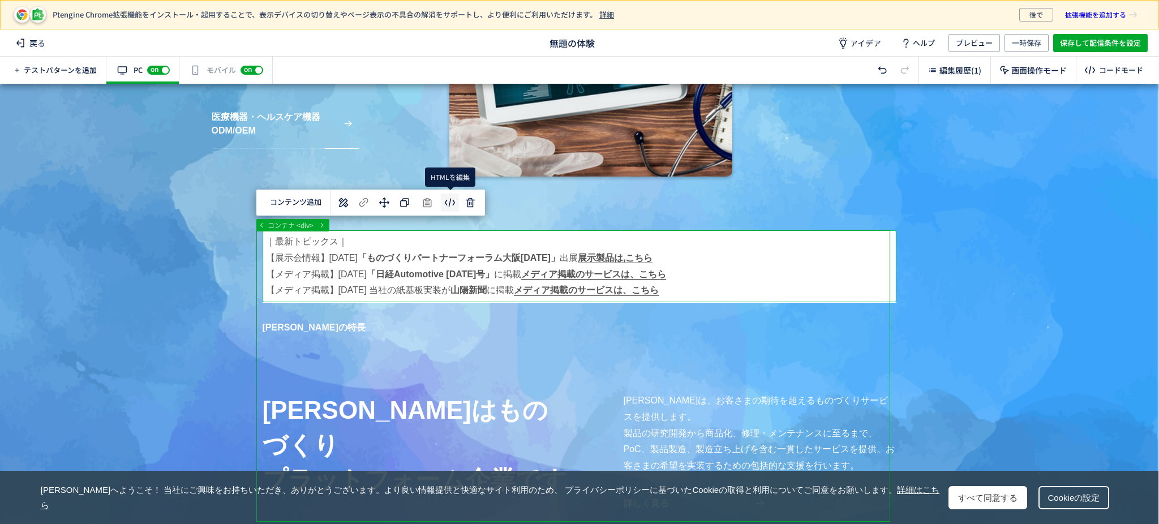
click at [450, 203] on body "Ptengine Chrome拡張機能をインストール・起用することで、表示デバイスの切り替えやページ表示の不具合の解消をサポートし、より便利にご利用いただけま…" at bounding box center [579, 262] width 1159 height 524
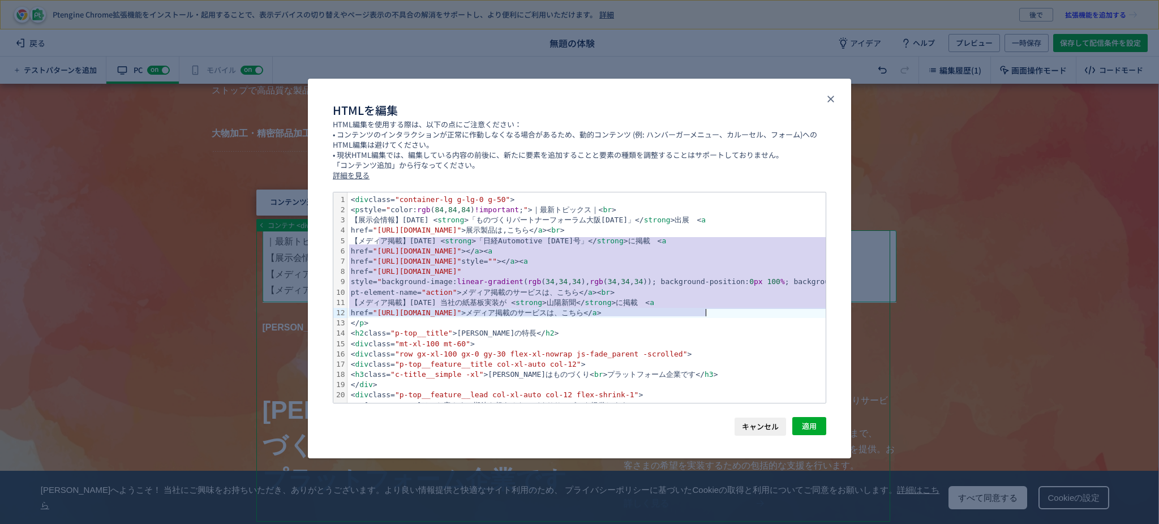
drag, startPoint x: 379, startPoint y: 238, endPoint x: 736, endPoint y: 312, distance: 364.9
click at [736, 312] on div "< div class= "container-lg g-lg-0 g-50" > < p style= " color: rgb ( 84 , 84 , 8…" at bounding box center [1008, 343] width 1321 height 303
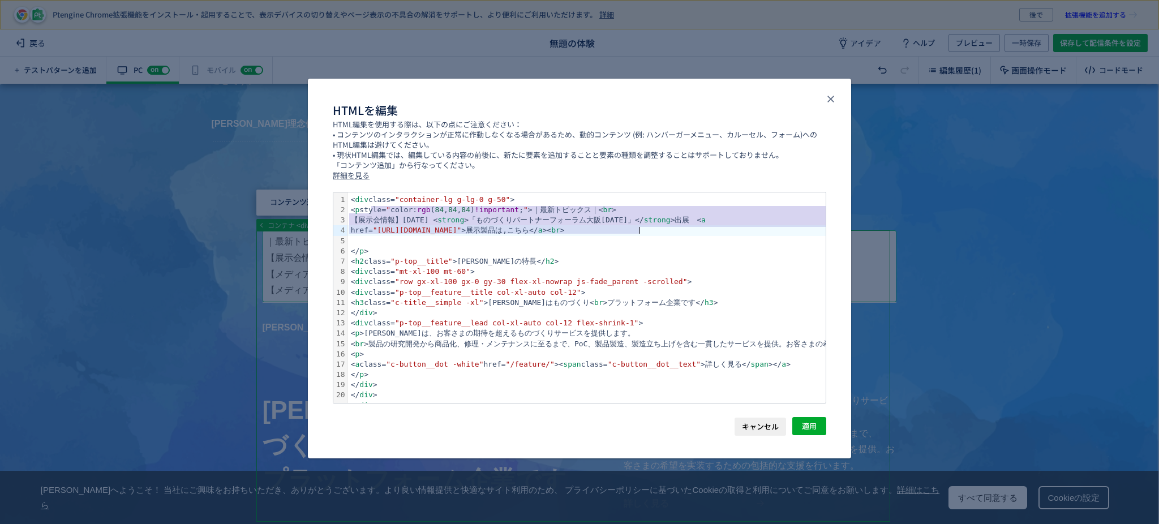
drag, startPoint x: 372, startPoint y: 211, endPoint x: 731, endPoint y: 232, distance: 360.0
click at [731, 232] on div "< div class= "container-lg g-lg-0 g-50" > < p style= " color: rgb ( 84 , 84 , 8…" at bounding box center [709, 307] width 722 height 231
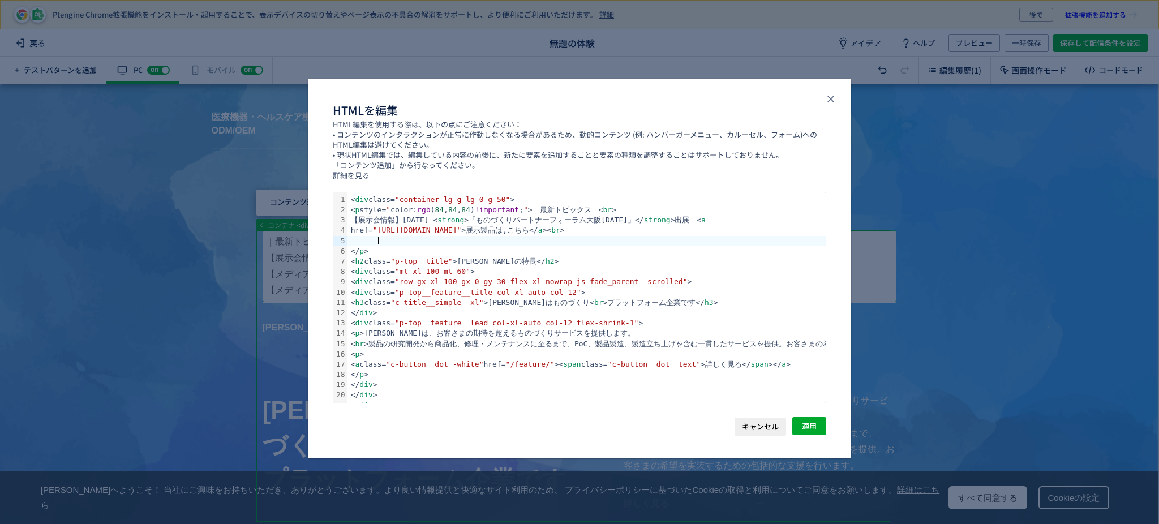
click at [456, 241] on div "dialog" at bounding box center [709, 241] width 722 height 10
click at [456, 242] on div "dialog" at bounding box center [709, 241] width 722 height 10
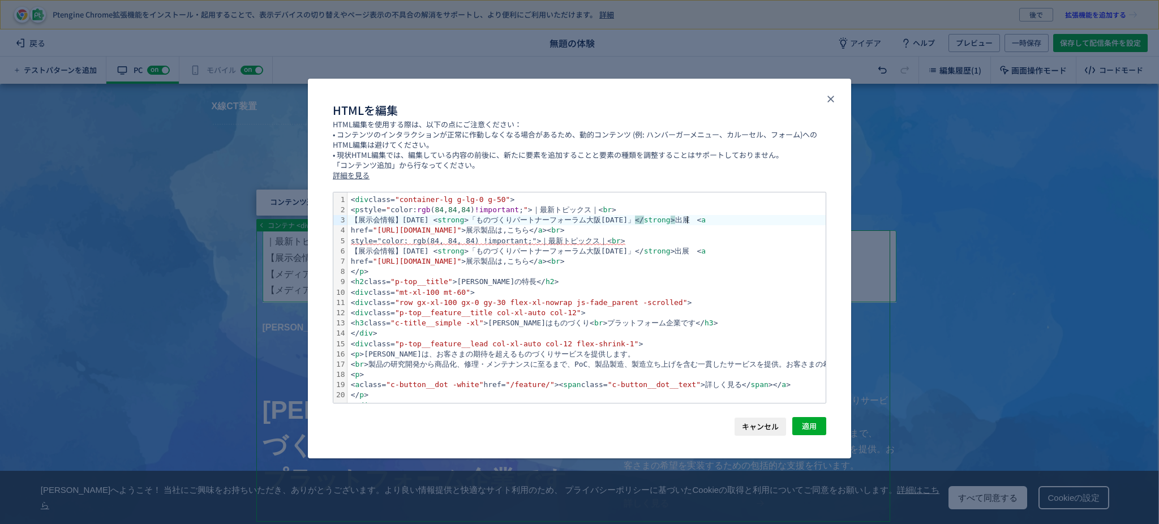
click at [691, 224] on div "【展示会情報】2025.09.05 < strong >「ものづくりパートナーフォーラム大阪2025」 </ strong > 出展　< a" at bounding box center [709, 220] width 722 height 10
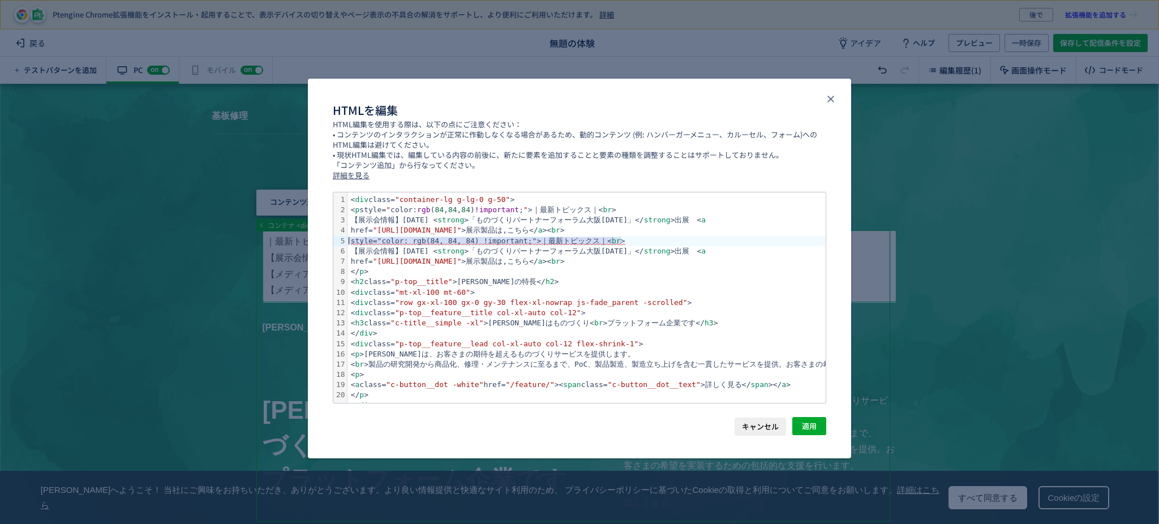
drag, startPoint x: 631, startPoint y: 242, endPoint x: 348, endPoint y: 238, distance: 283.0
click at [348, 238] on div "style="color: rgb(84, 84, 84) !important;">｜最新トピックス｜< br >" at bounding box center [709, 241] width 722 height 10
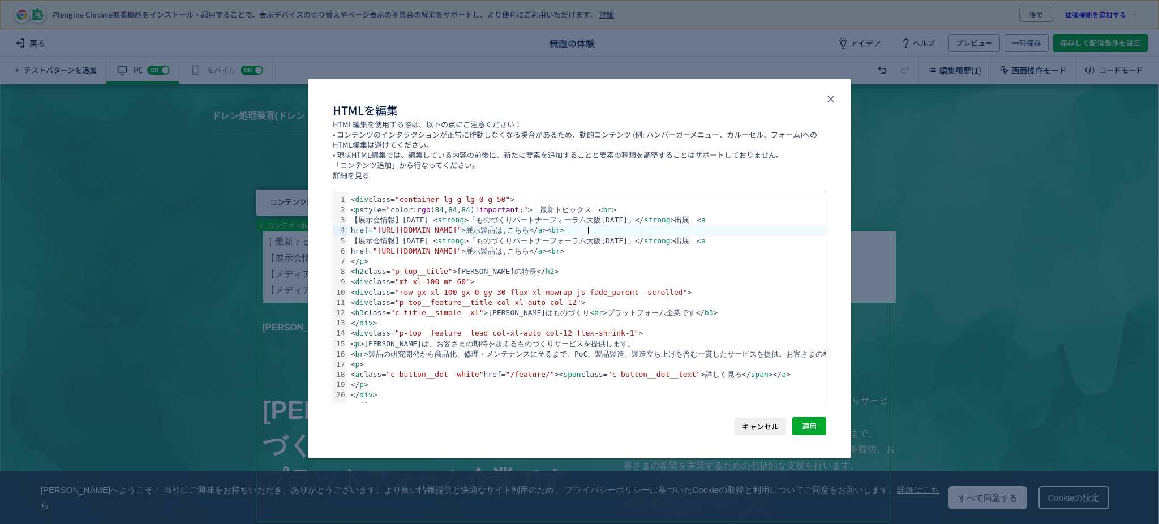
click at [589, 234] on div "href= "https://www.johnan.com/dms/product/" >展示製品は,こちら</ a >< br >" at bounding box center [709, 230] width 722 height 10
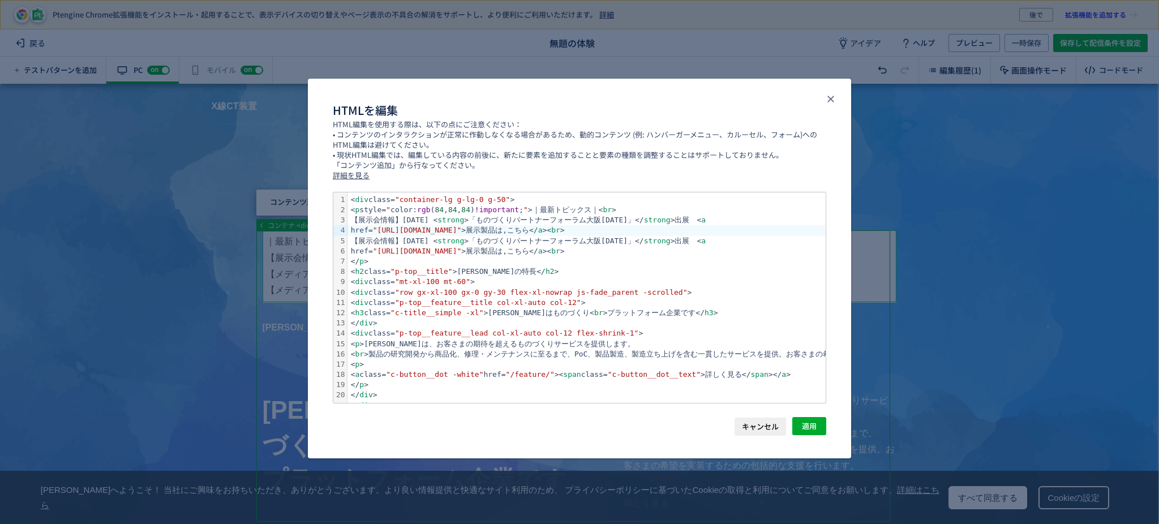
click at [467, 218] on div "【展示会情報】2025.09.05 < strong >「ものづくりパートナーフォーラム大阪2025」</ strong >出展　< a" at bounding box center [709, 220] width 722 height 10
drag, startPoint x: 514, startPoint y: 217, endPoint x: 663, endPoint y: 224, distance: 149.0
click at [663, 224] on div "【イベント情報】2025.09.26 < strong >「ものづくりパートナーフォーラム大阪2025」</ strong >出展　< a" at bounding box center [709, 220] width 722 height 10
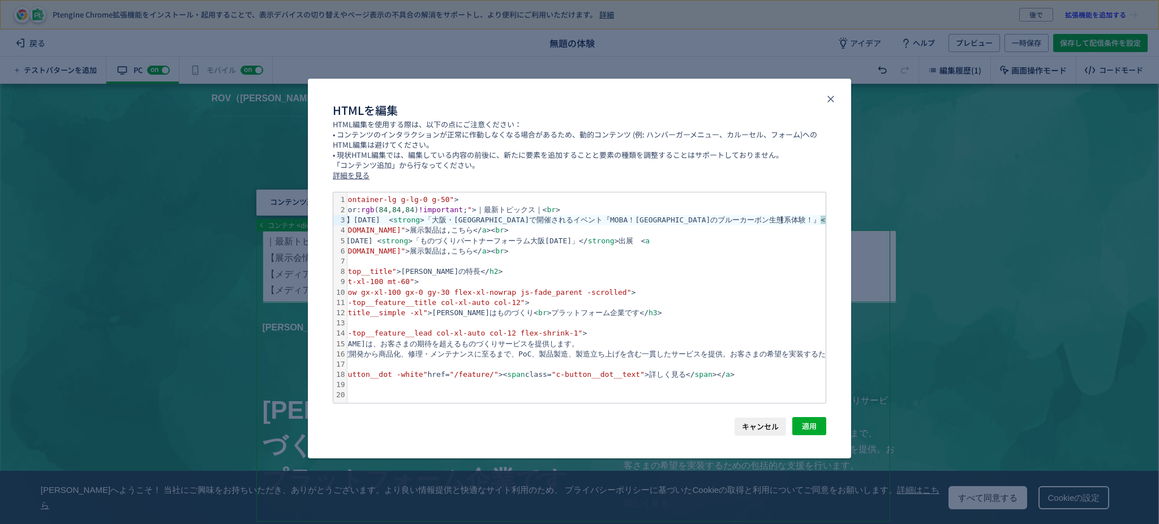
scroll to position [0, 23]
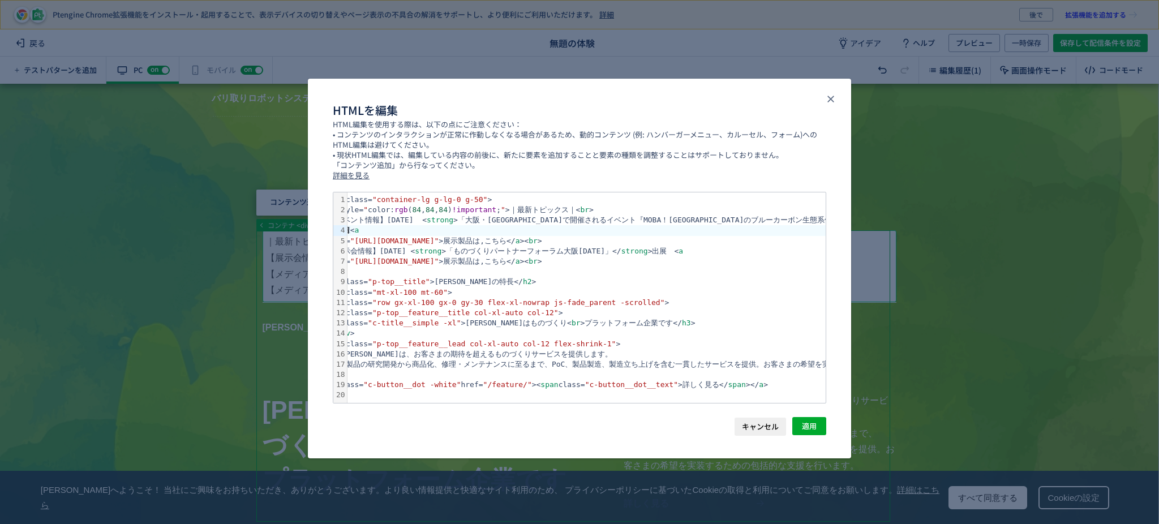
click at [785, 220] on div "【イベント情報】2025.09.26 < strong >「大阪・関西万博で開催されるイベント『MOBA！大阪湾のブルーカーボン生態系体験！』</ stron…" at bounding box center [686, 220] width 722 height 10
click at [854, 218] on span "</" at bounding box center [858, 220] width 9 height 8
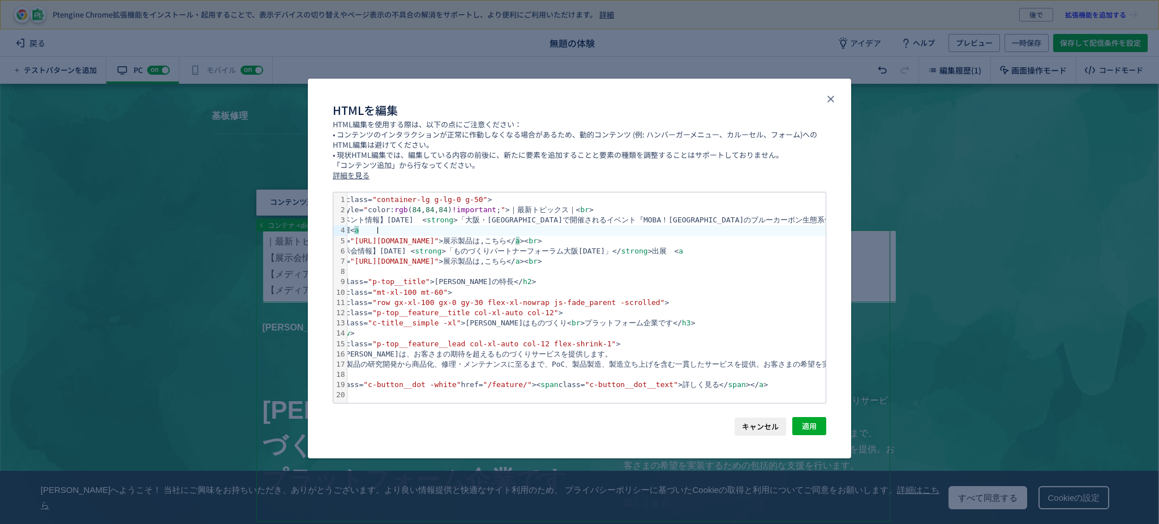
click at [507, 231] on div "に登壇< a" at bounding box center [686, 230] width 722 height 10
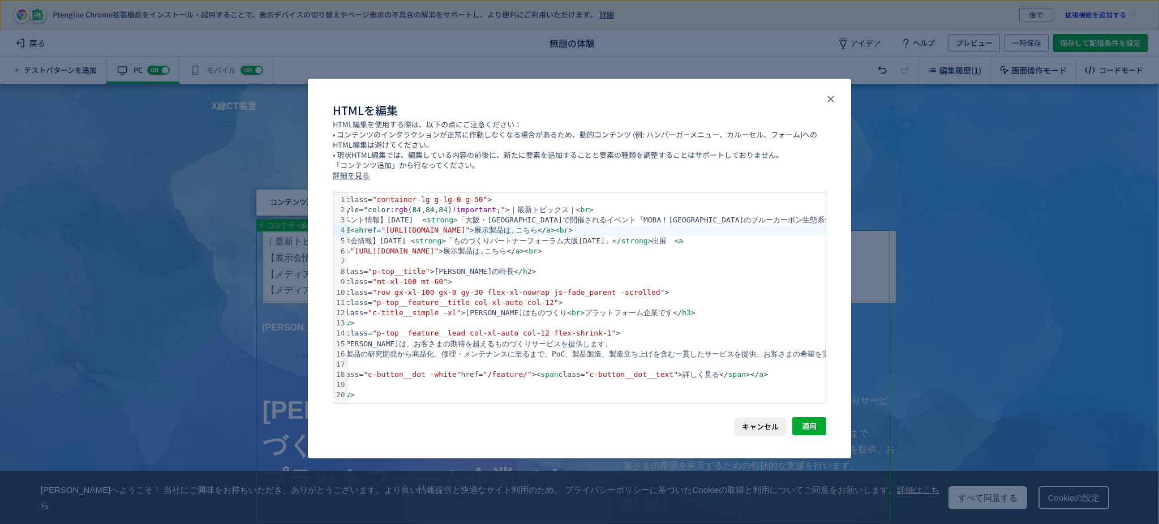
click at [470, 230] on span ""https://www.johnan.com/dms/product/"" at bounding box center [425, 230] width 89 height 8
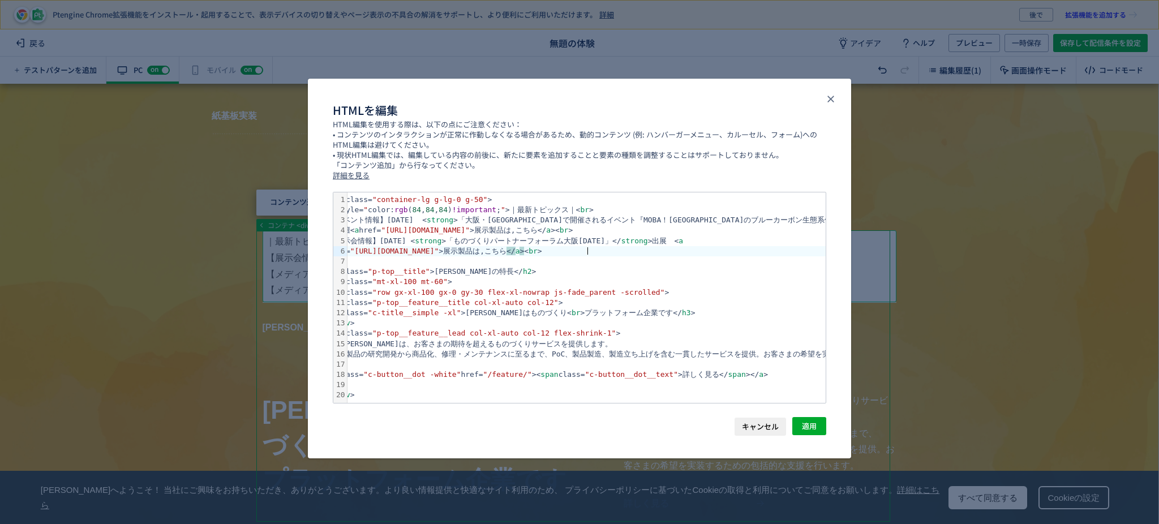
click at [586, 250] on div "href= "https://www.johnan.com/dms/product/" >展示製品は,こちら </ a > < br >" at bounding box center [686, 251] width 722 height 10
click at [357, 240] on div "【展示会情報】2025.09.05 < strong >「ものづくりパートナーフォーラム大阪2025」</ strong >出展　< a" at bounding box center [686, 241] width 722 height 10
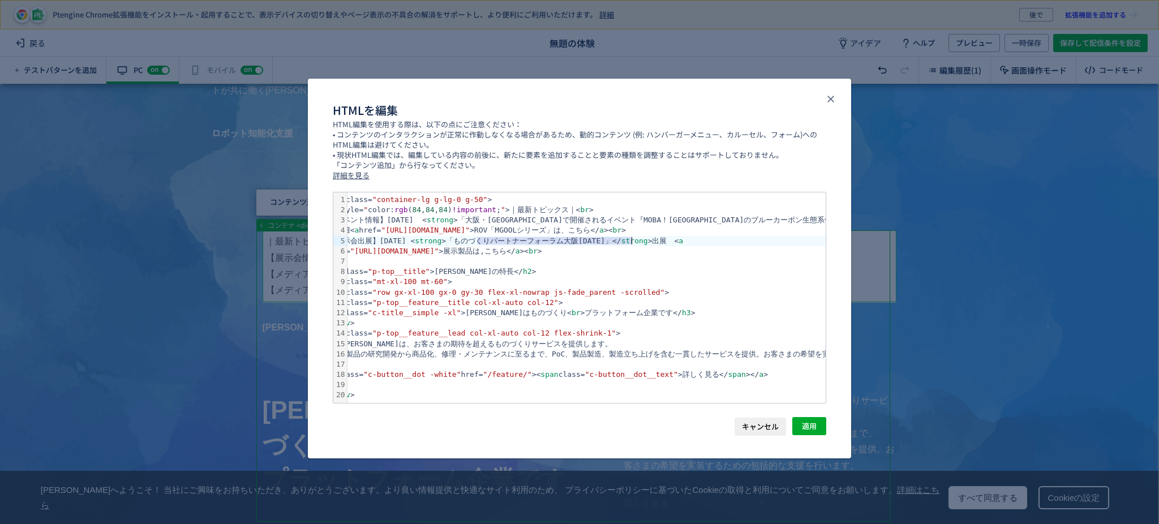
drag, startPoint x: 478, startPoint y: 239, endPoint x: 629, endPoint y: 245, distance: 151.2
click at [629, 245] on div "【展示会出展】2025.10.01 < strong >「ものづくりパートナーフォーラム大阪2025」</ strong >出展　< a" at bounding box center [686, 241] width 722 height 10
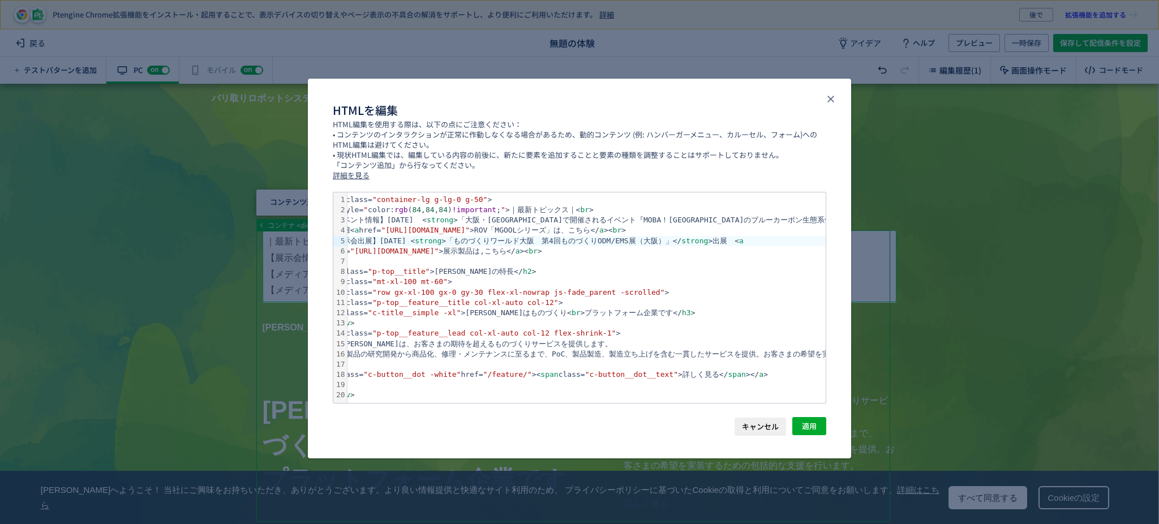
click at [439, 250] on span ""https://www.johnan.com/dms/product/"" at bounding box center [394, 251] width 89 height 8
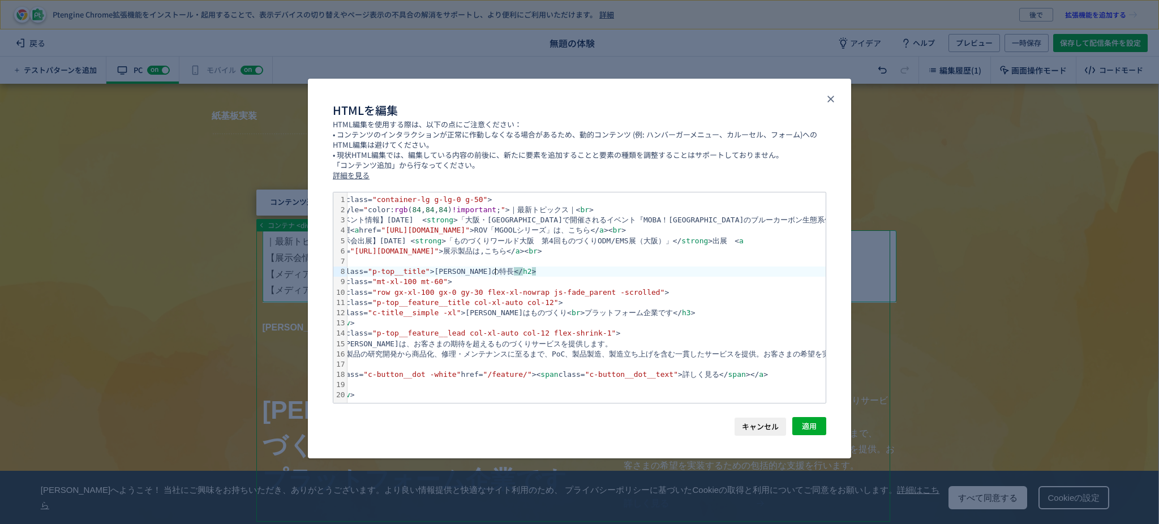
click at [627, 271] on div "< h2 class= "p-top__title" >JOHNANの特長 </ h2 >" at bounding box center [686, 272] width 722 height 10
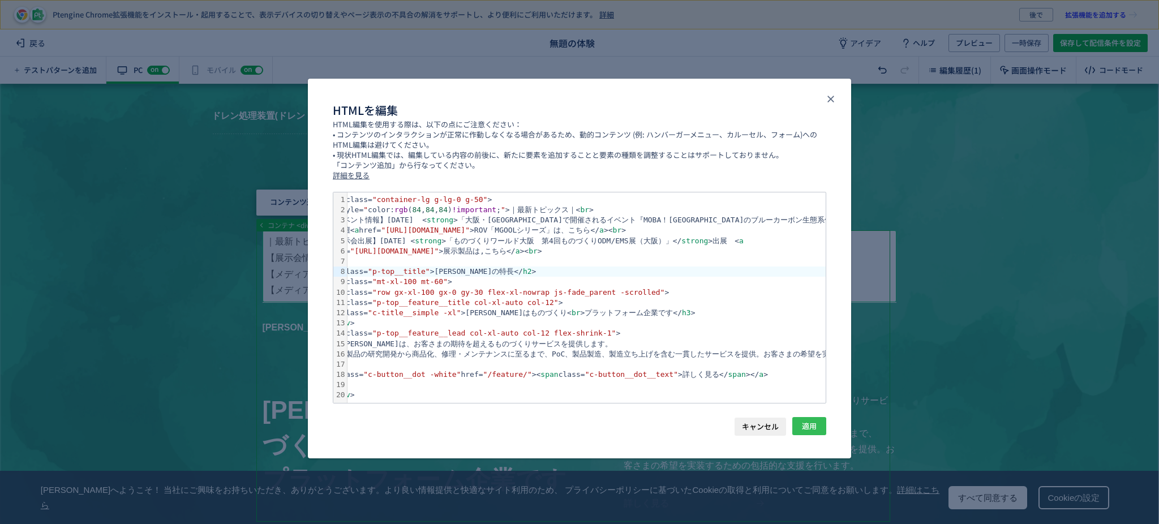
click at [817, 423] on button "適用" at bounding box center [809, 426] width 34 height 18
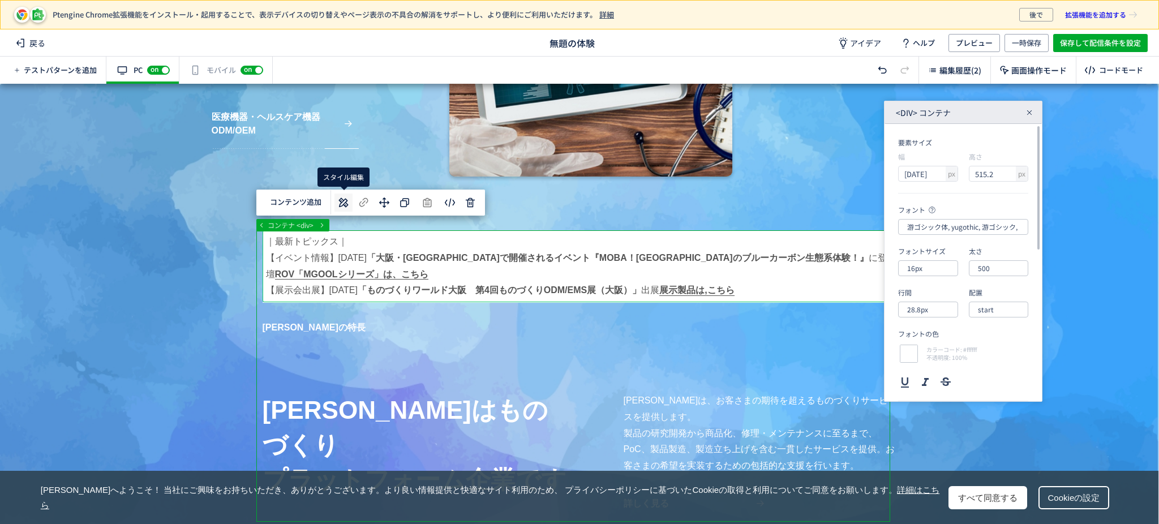
click at [350, 205] on icon at bounding box center [344, 203] width 14 height 14
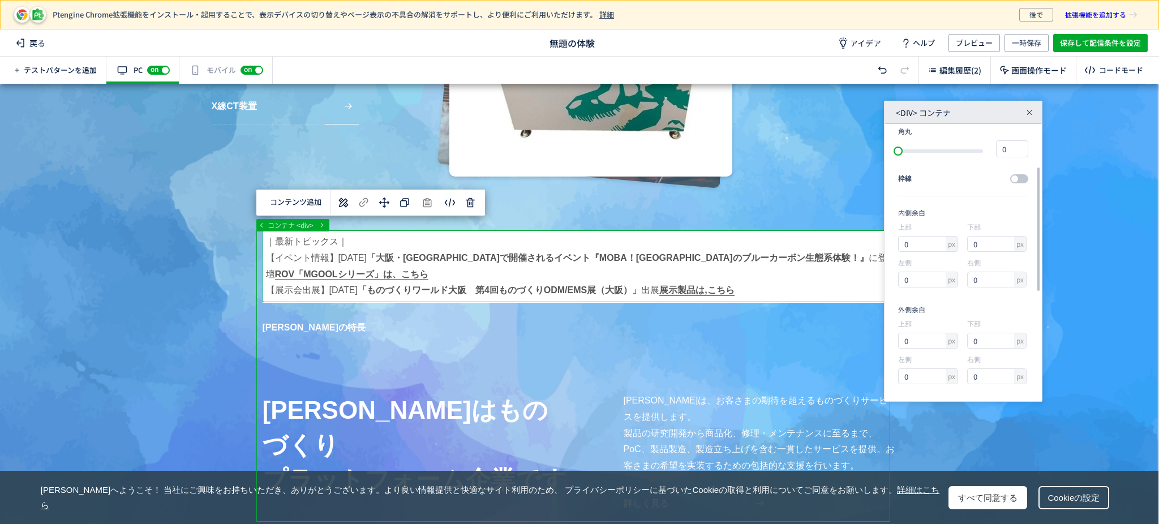
scroll to position [184, 0]
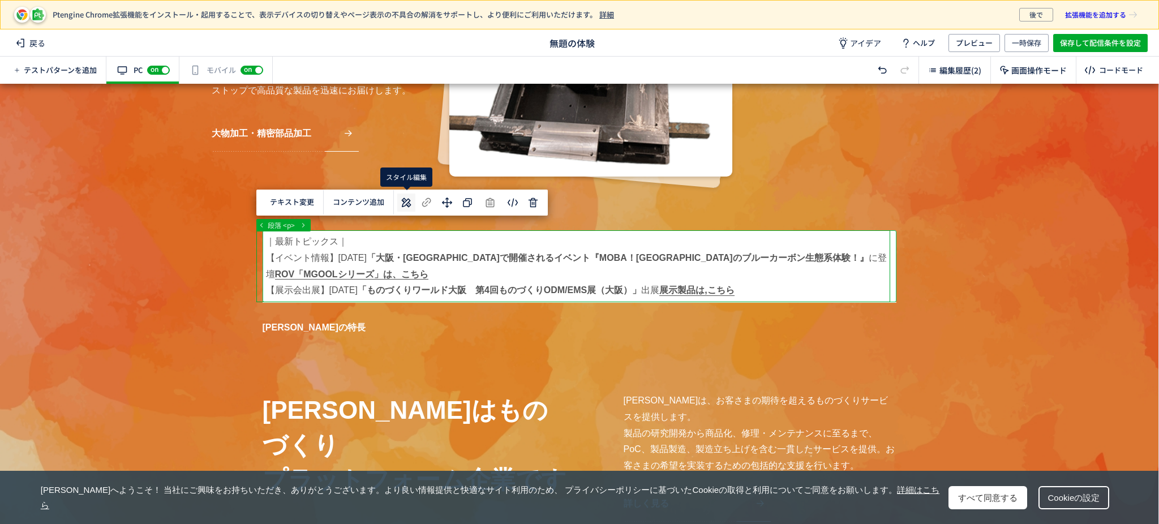
click at [409, 204] on icon at bounding box center [407, 203] width 14 height 14
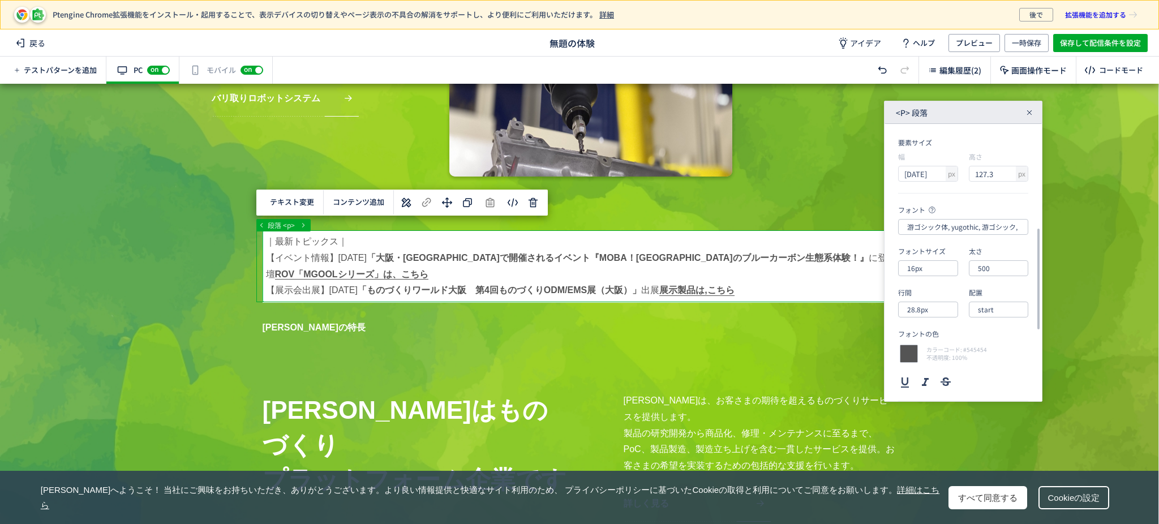
scroll to position [75, 0]
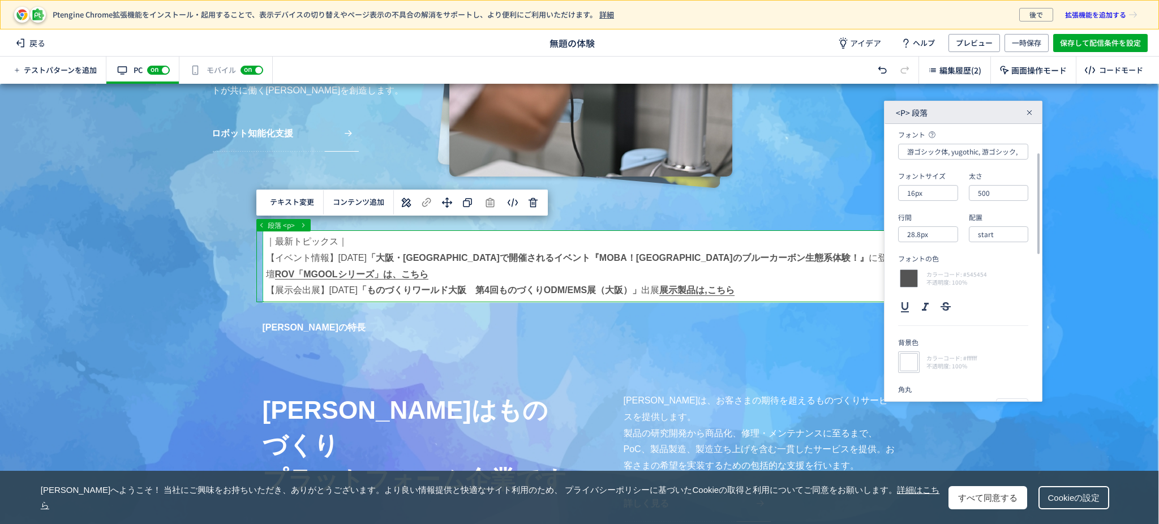
click at [911, 360] on div at bounding box center [909, 363] width 22 height 22
type input "ffffff"
type input "255"
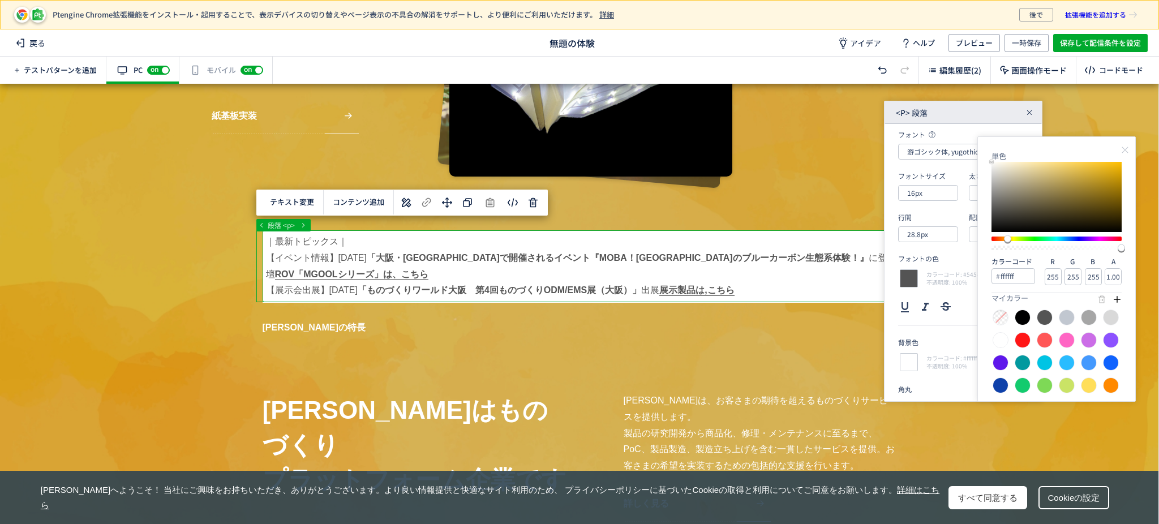
click at [1008, 239] on div at bounding box center [1057, 239] width 130 height 5
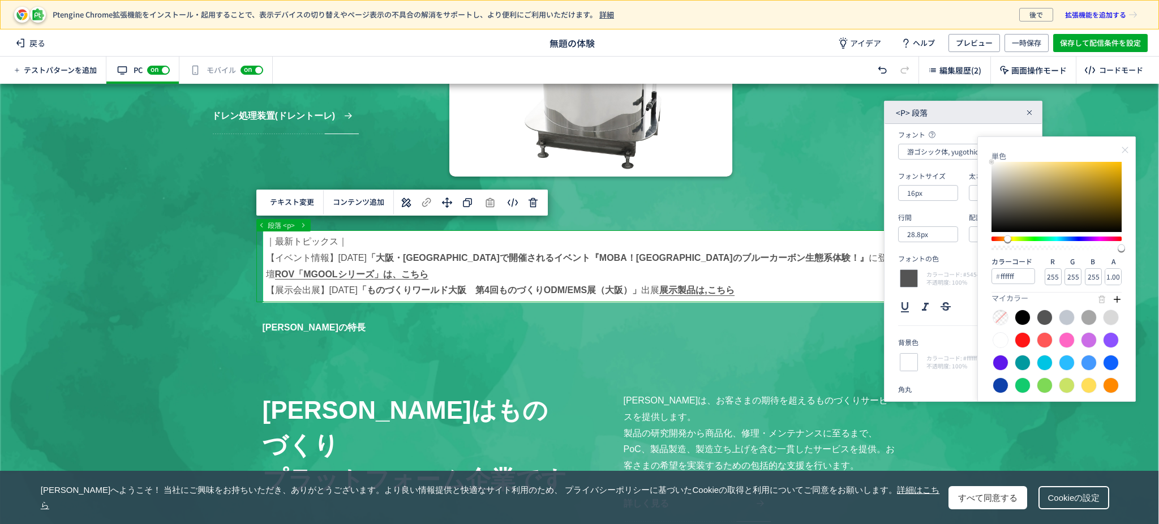
type input "ece3ca"
type input "236"
type input "227"
type input "202"
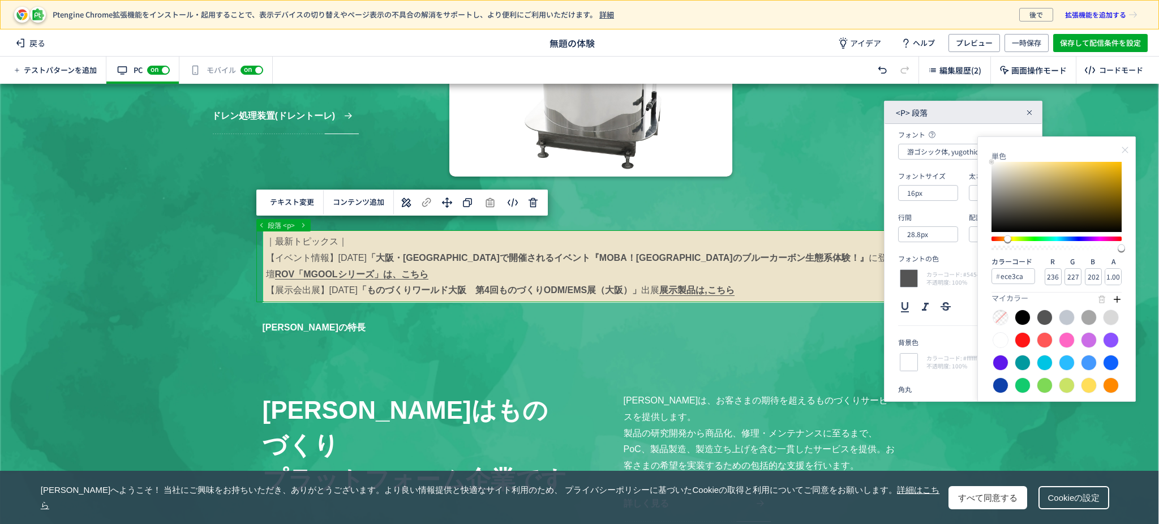
click at [1010, 167] on div at bounding box center [1057, 197] width 130 height 70
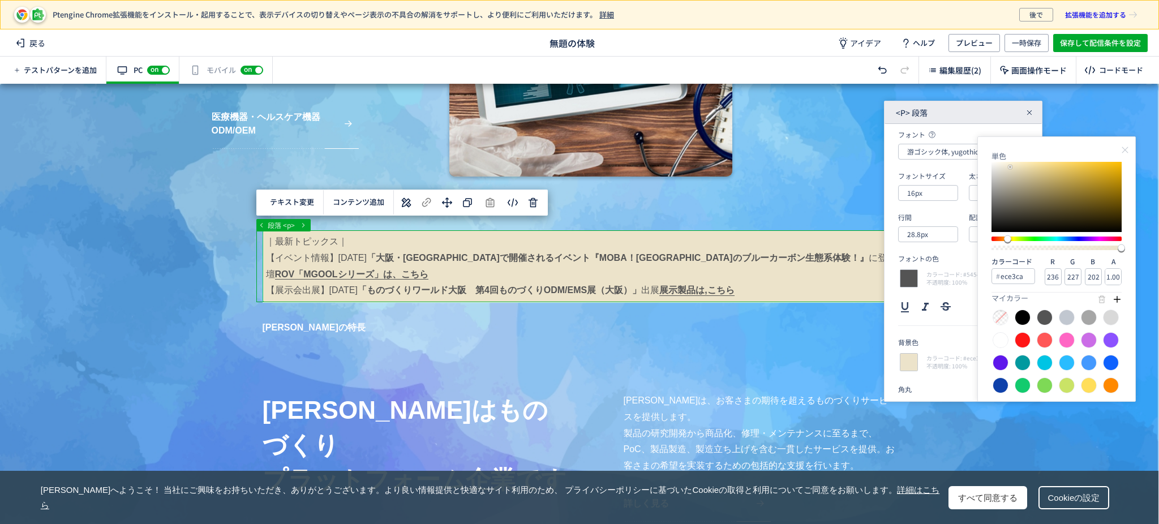
type input "fcf3d5"
type input "252"
type input "243"
type input "213"
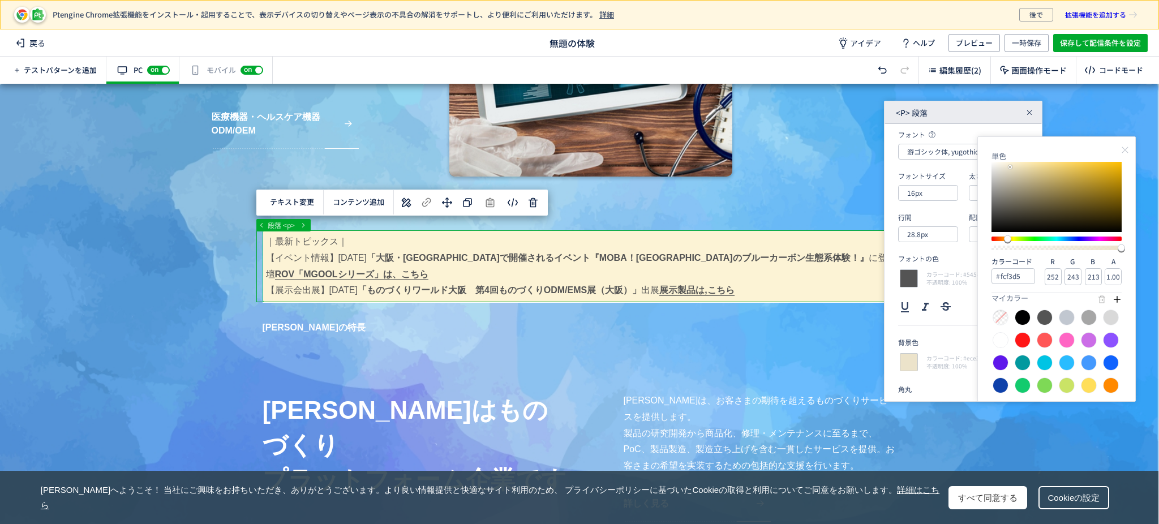
click at [1012, 162] on div at bounding box center [1057, 197] width 130 height 70
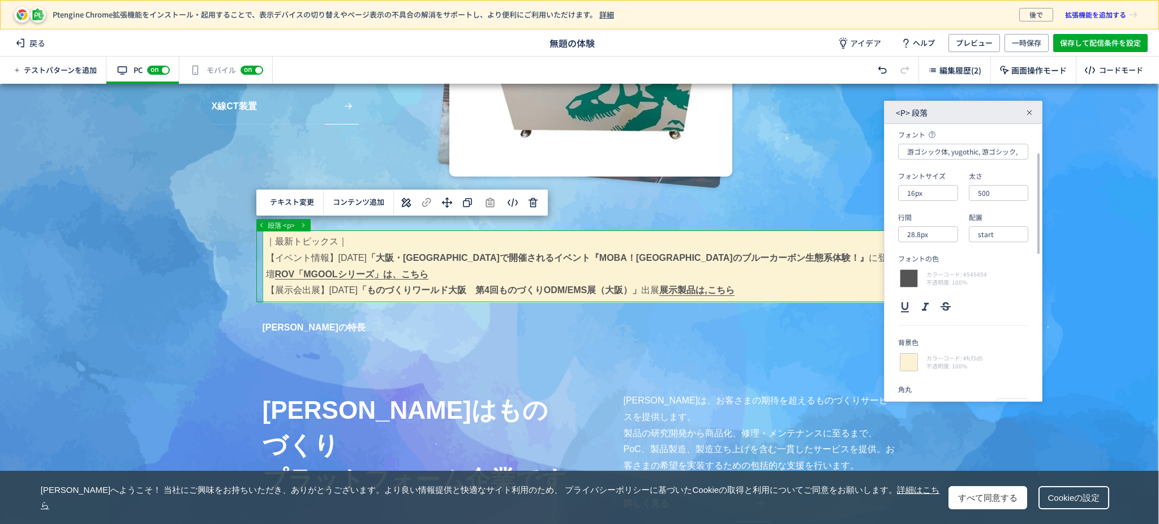
click at [955, 337] on div "背景色" at bounding box center [963, 342] width 130 height 10
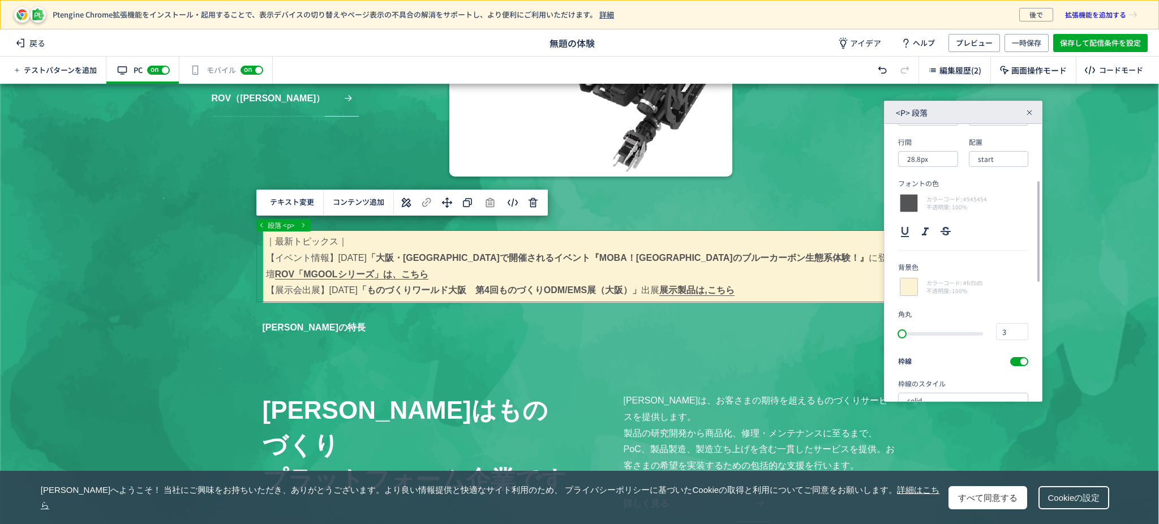
scroll to position [226, 0]
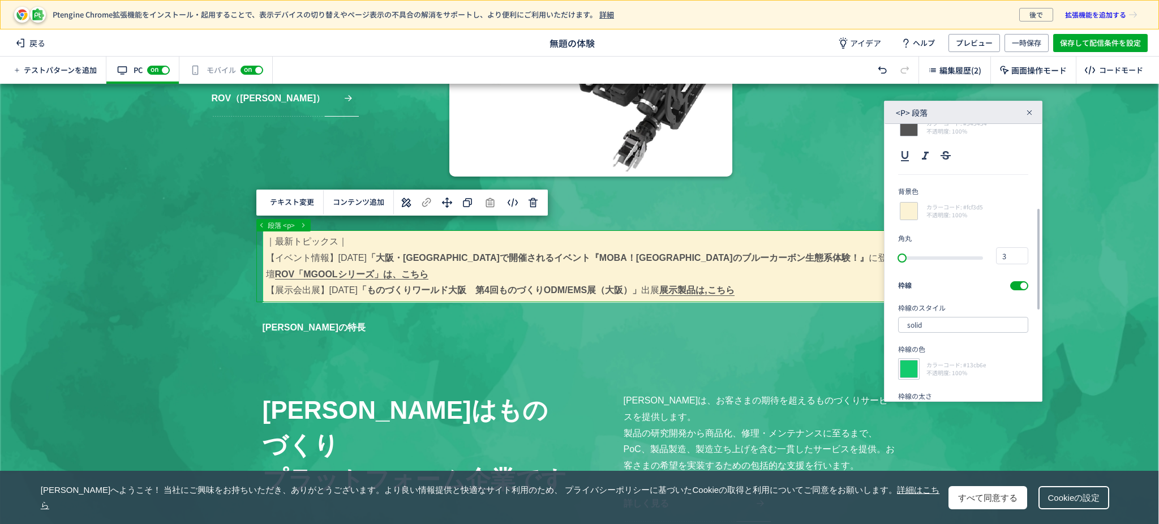
click at [916, 368] on div at bounding box center [909, 369] width 22 height 22
type input "13cb6e"
type input "19"
type input "203"
type input "110"
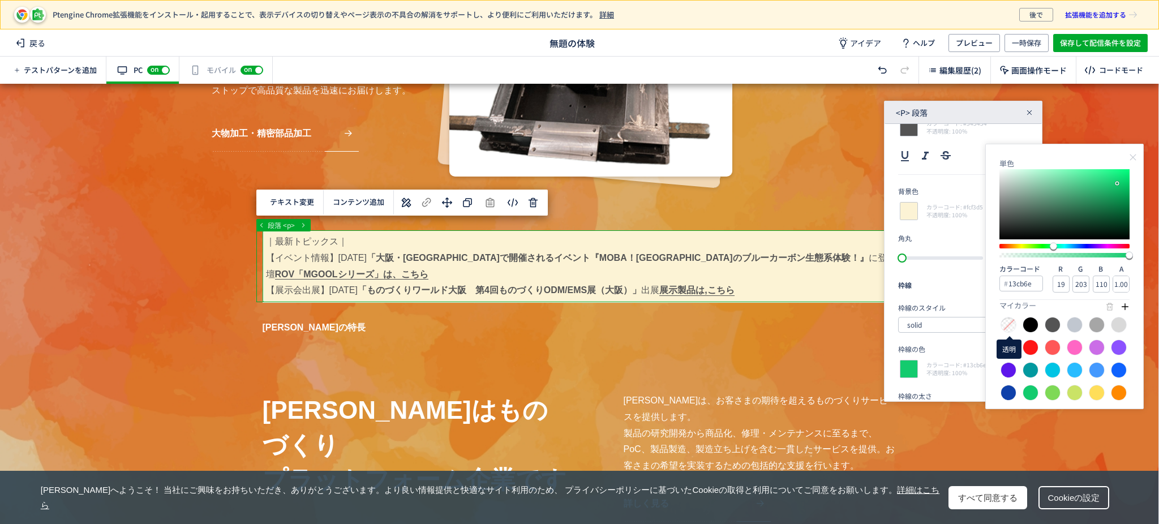
click at [1012, 326] on div at bounding box center [1009, 325] width 16 height 16
type input "0.00"
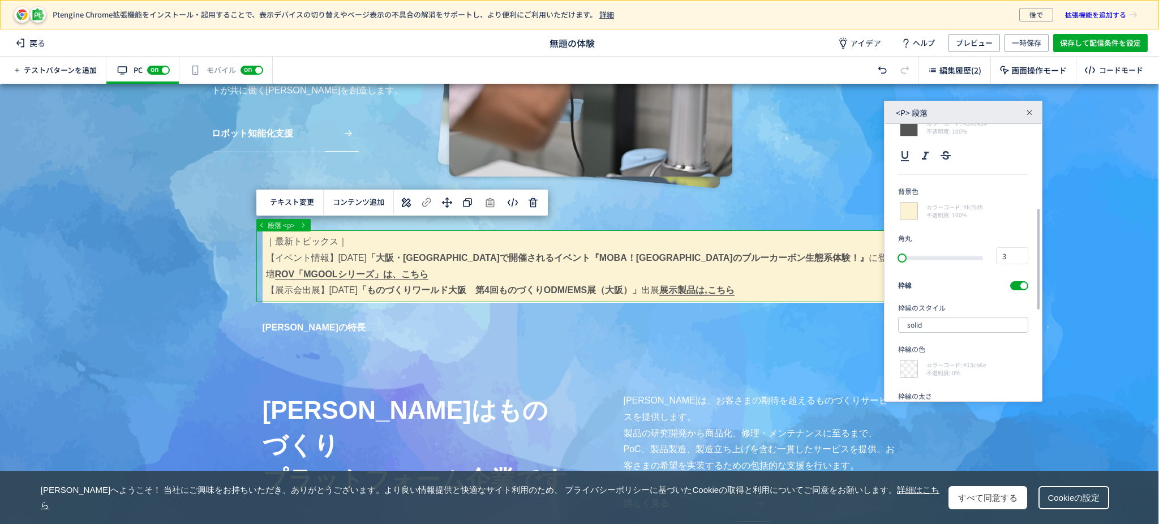
click at [945, 287] on div "枠線" at bounding box center [963, 285] width 130 height 11
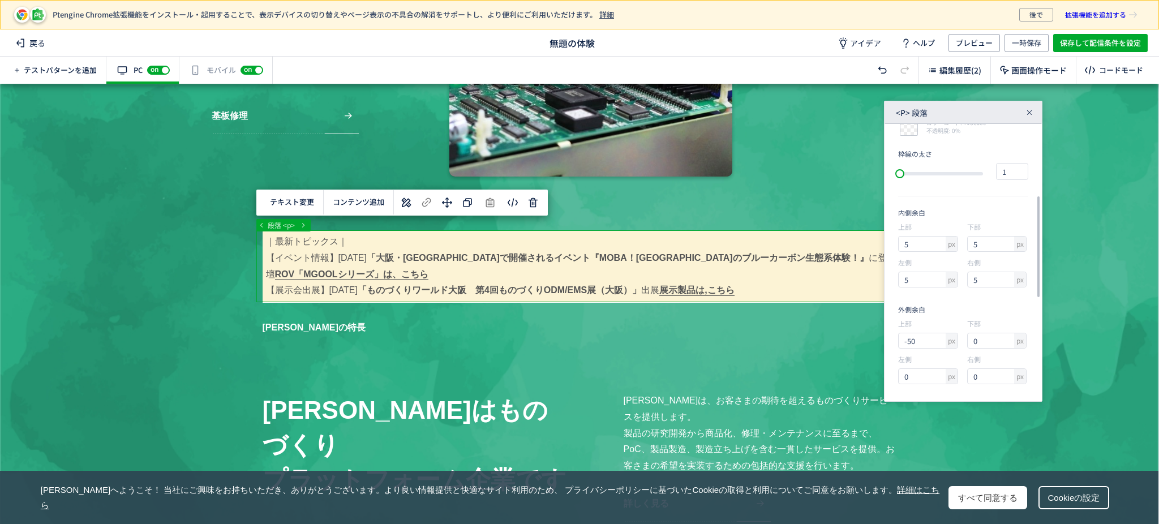
scroll to position [395, 0]
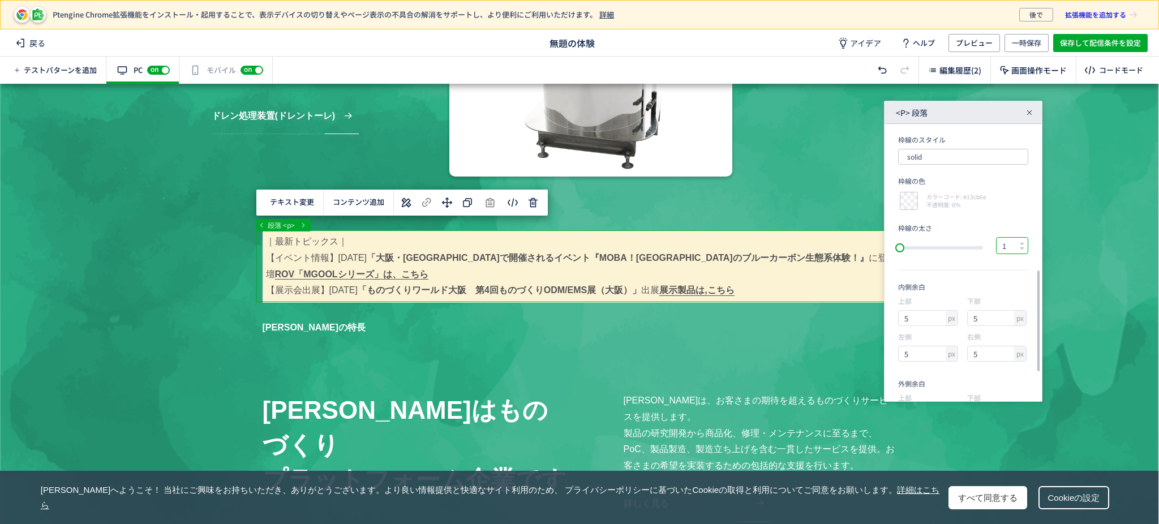
click at [1002, 245] on input "1" at bounding box center [1008, 246] width 23 height 16
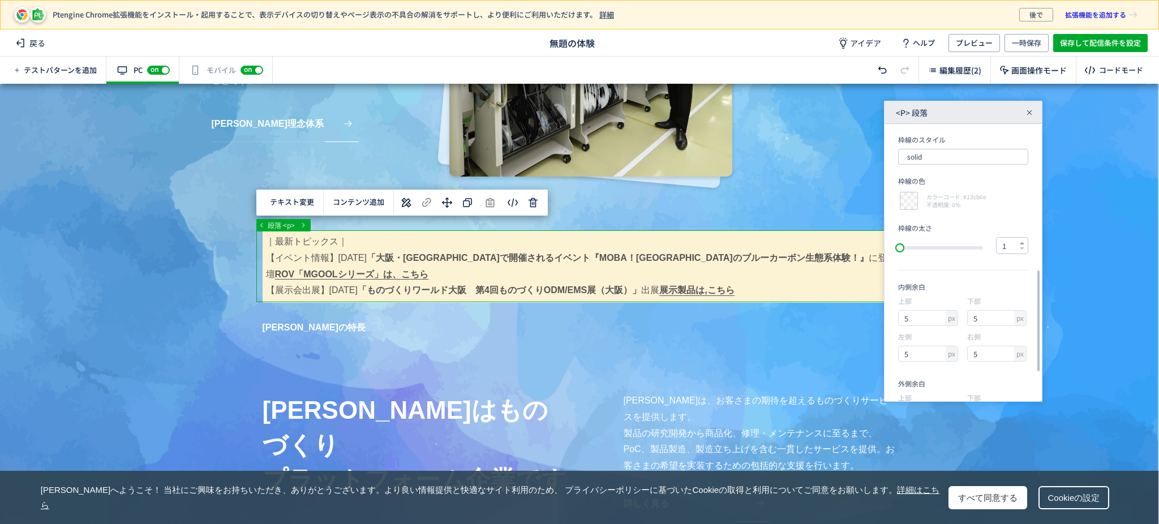
type input "2"
click at [1021, 242] on icon at bounding box center [1022, 243] width 5 height 5
click at [1023, 244] on use at bounding box center [1023, 243] width 4 height 2
click at [1027, 113] on icon at bounding box center [1029, 112] width 7 height 7
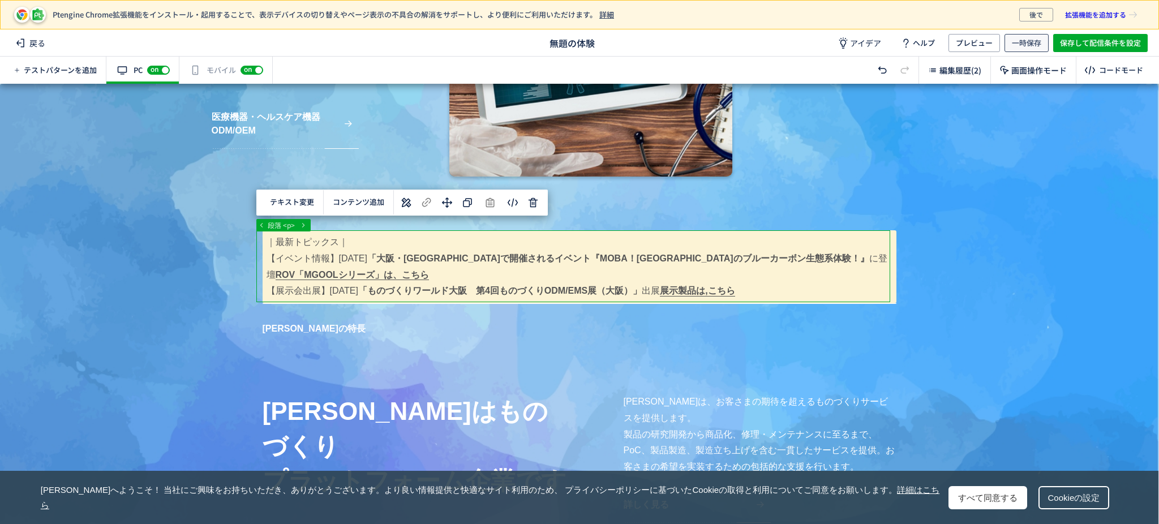
click at [1022, 44] on span "一時保存" at bounding box center [1026, 43] width 29 height 18
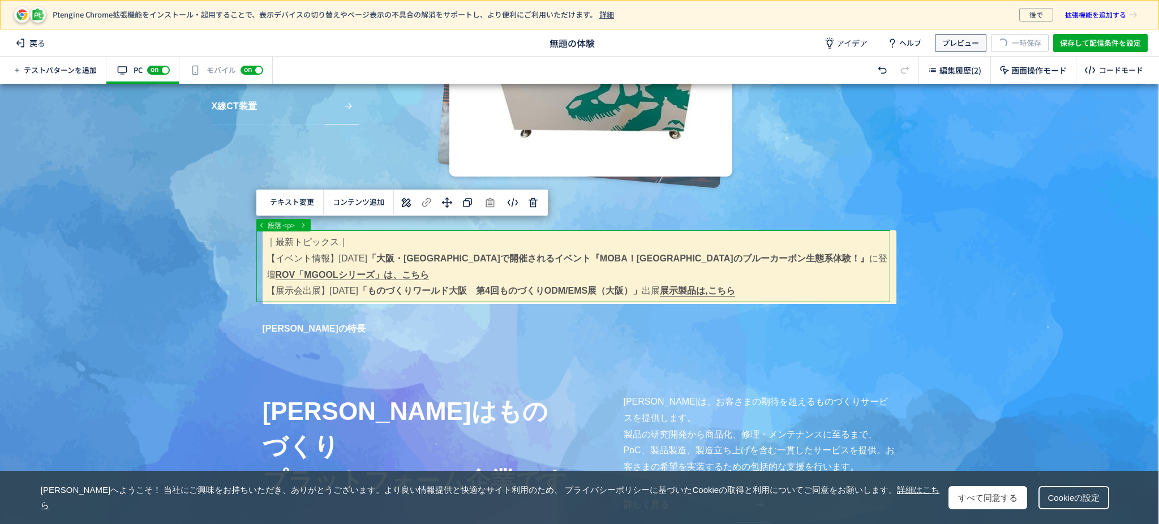
click at [962, 45] on span "プレビュー" at bounding box center [960, 43] width 37 height 18
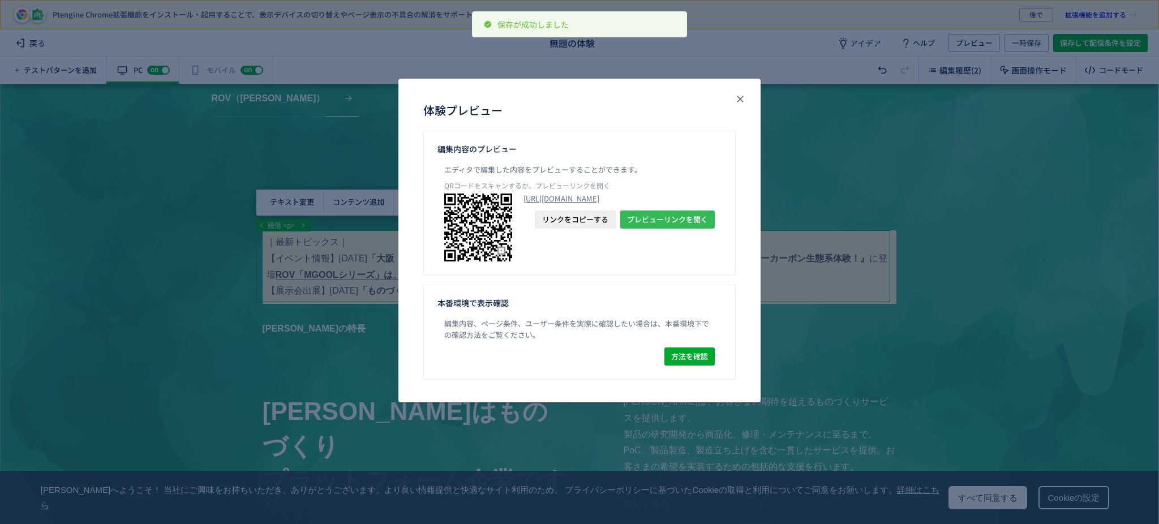
click at [703, 249] on div "https://www.johnan.com/?preview_ptx_token=v4-f506e9fd-d195-4a11-b63d-df2e1e8b23…" at bounding box center [619, 228] width 191 height 68
click at [698, 229] on span "プレビューリンクを開く" at bounding box center [667, 220] width 81 height 18
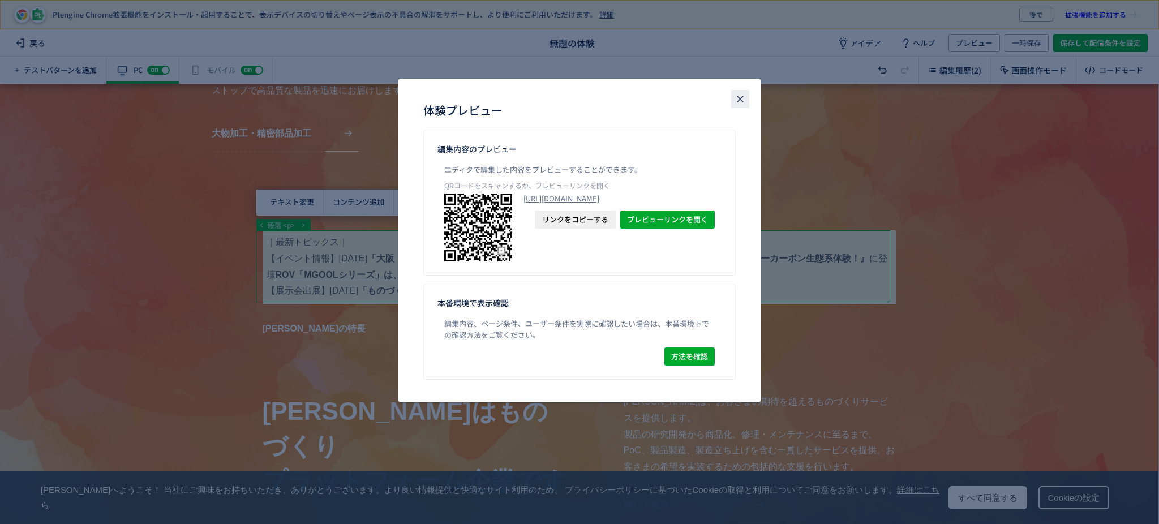
click at [744, 98] on icon "close" at bounding box center [740, 98] width 11 height 11
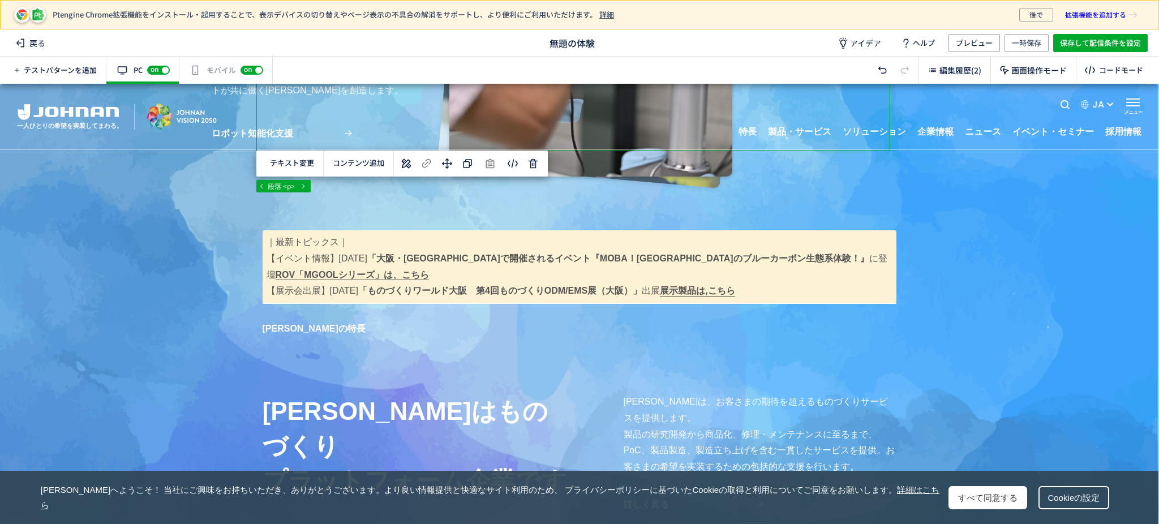
scroll to position [302, 0]
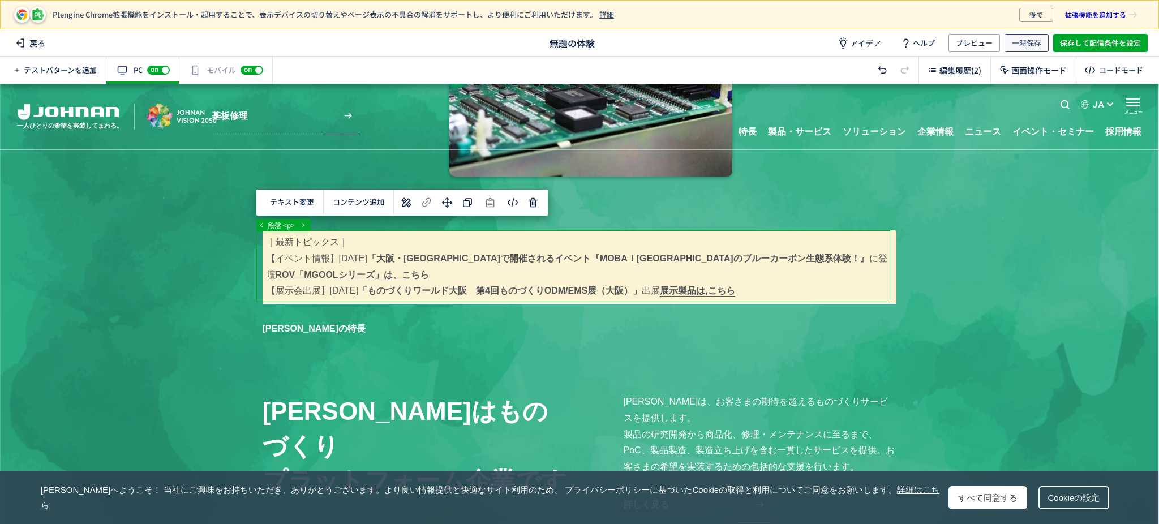
click at [1025, 43] on span "一時保存" at bounding box center [1026, 43] width 29 height 18
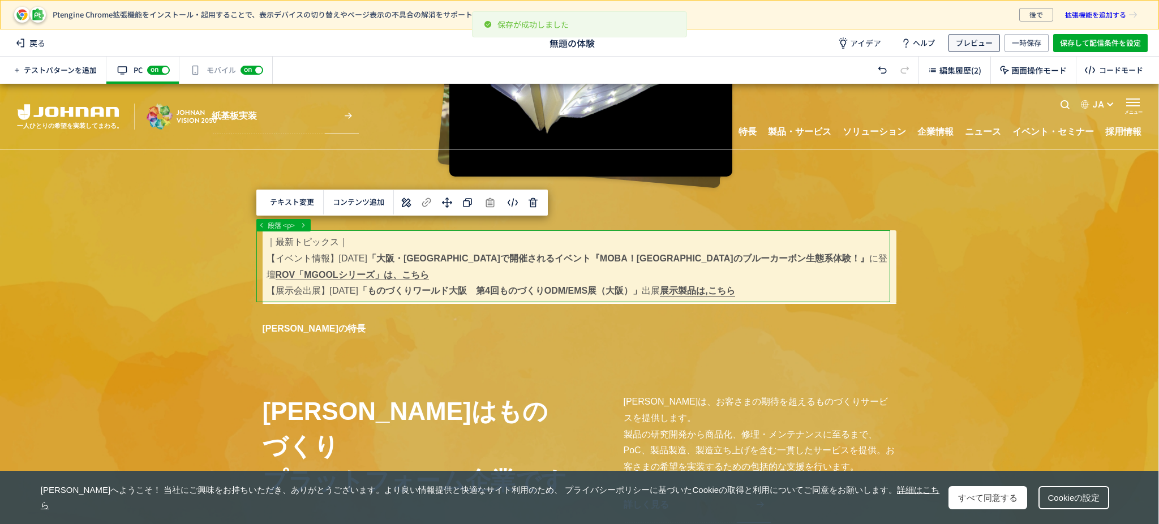
click at [960, 46] on span "プレビュー" at bounding box center [974, 43] width 37 height 18
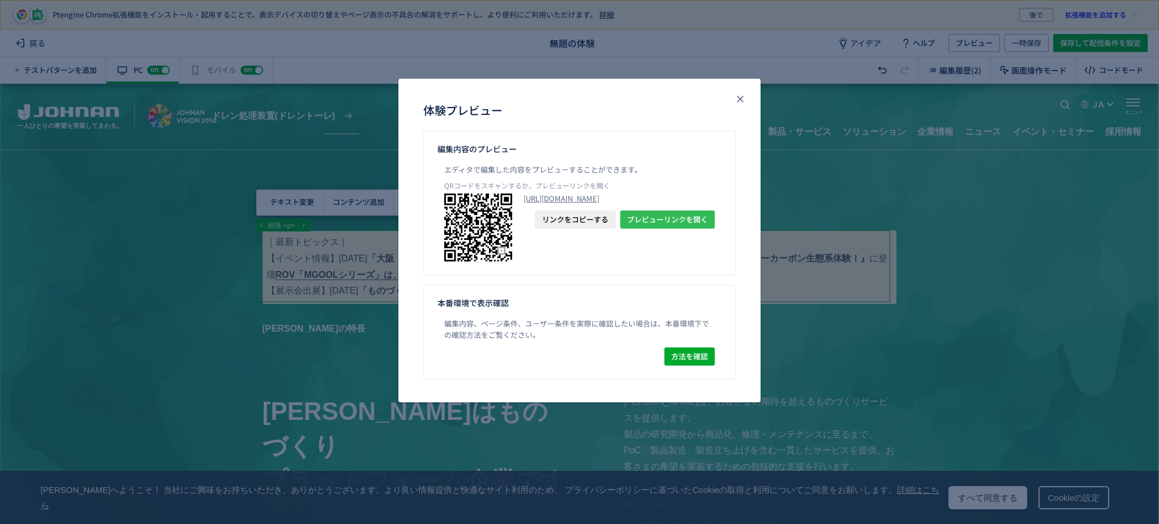
click at [683, 229] on span "プレビューリンクを開く" at bounding box center [667, 220] width 81 height 18
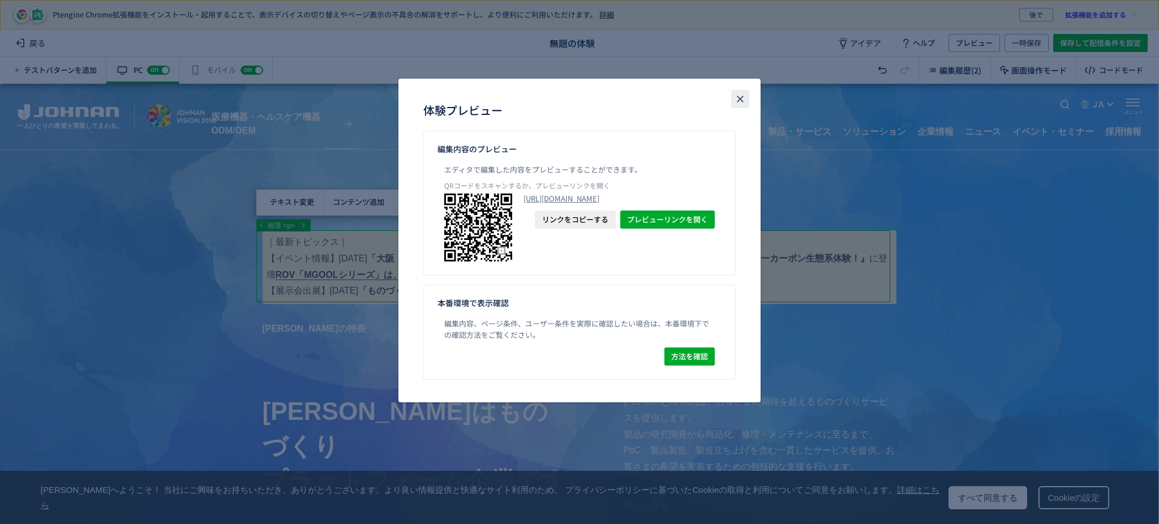
click at [744, 99] on icon "close" at bounding box center [740, 98] width 11 height 11
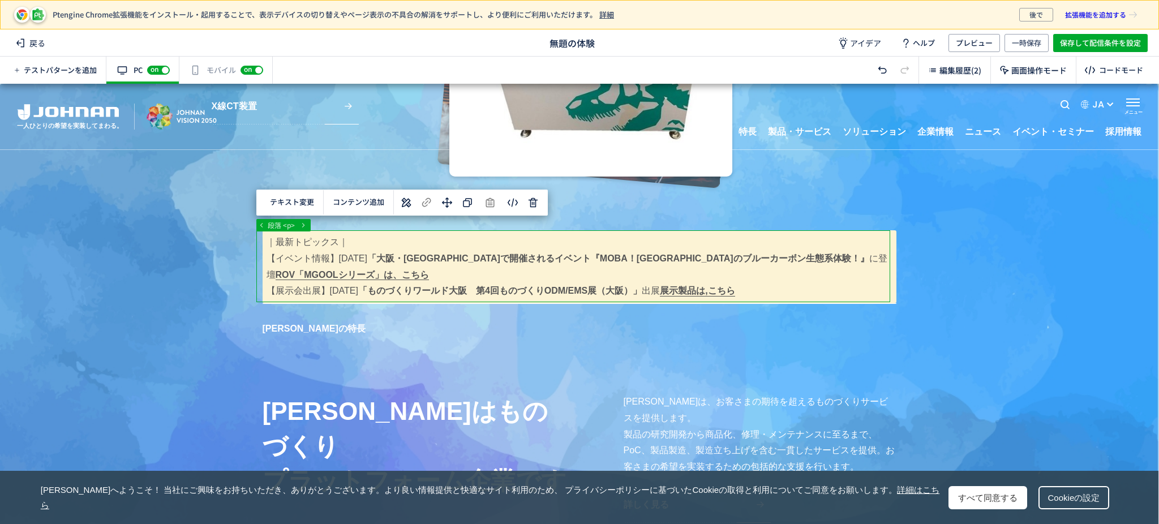
click at [404, 203] on use at bounding box center [407, 203] width 10 height 10
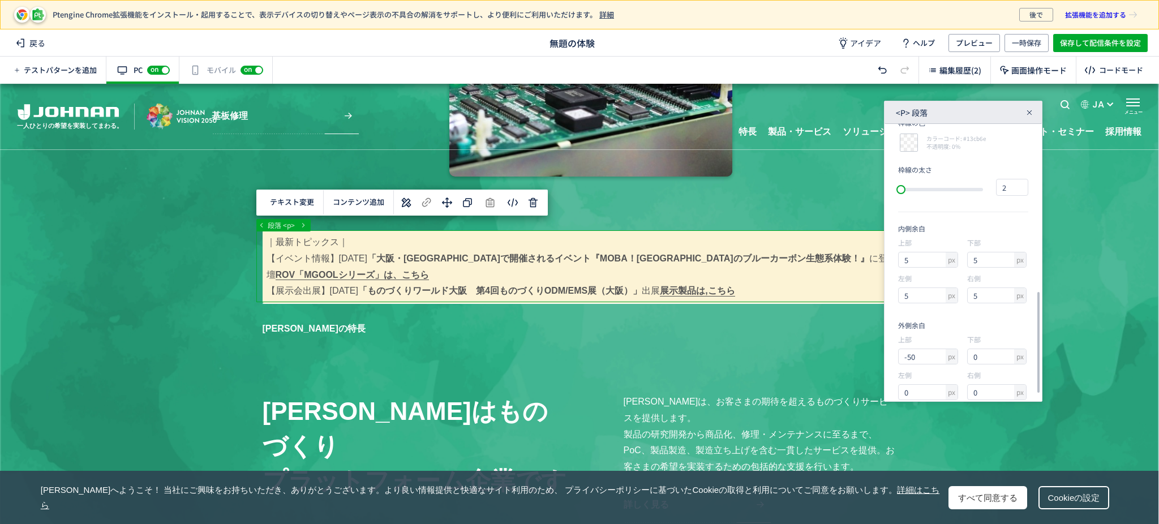
scroll to position [470, 0]
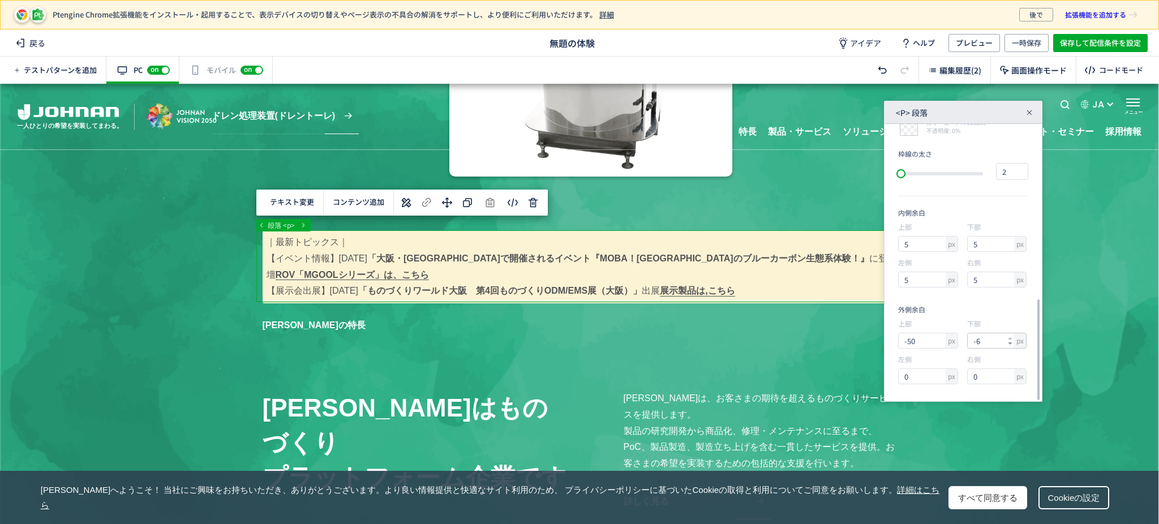
click at [1010, 341] on icon at bounding box center [1010, 343] width 5 height 5
click at [1010, 331] on div "下部 px -6" at bounding box center [996, 334] width 59 height 30
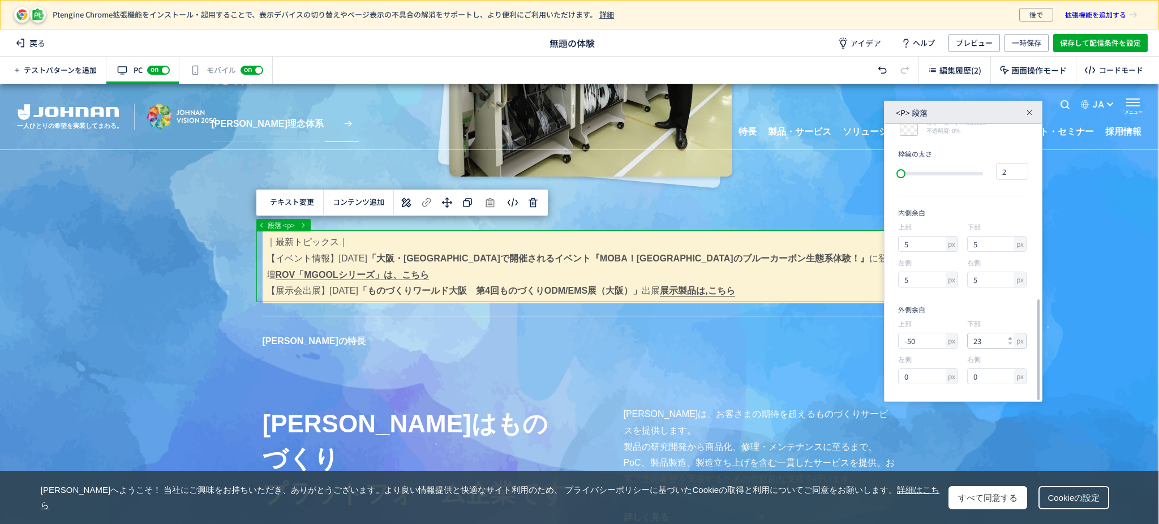
click at [1011, 336] on icon at bounding box center [1010, 338] width 5 height 5
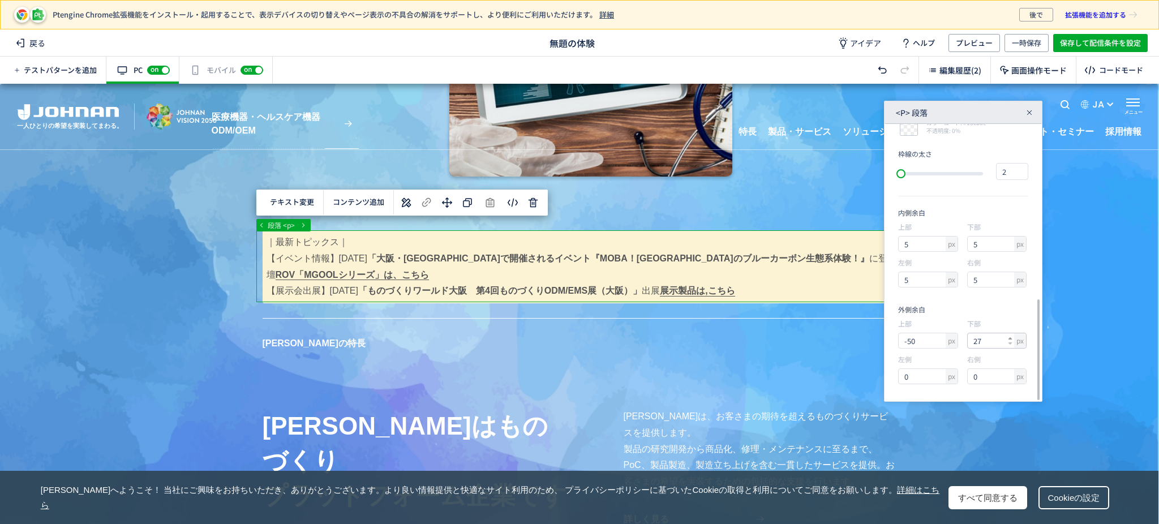
type input "28"
click at [1011, 336] on icon at bounding box center [1010, 338] width 5 height 5
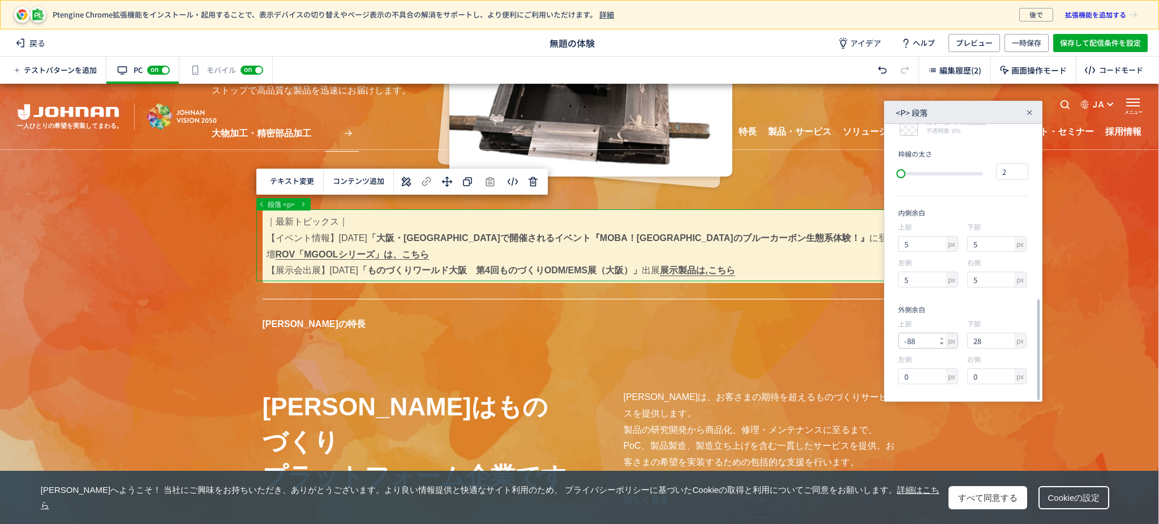
click at [940, 343] on icon at bounding box center [942, 343] width 5 height 5
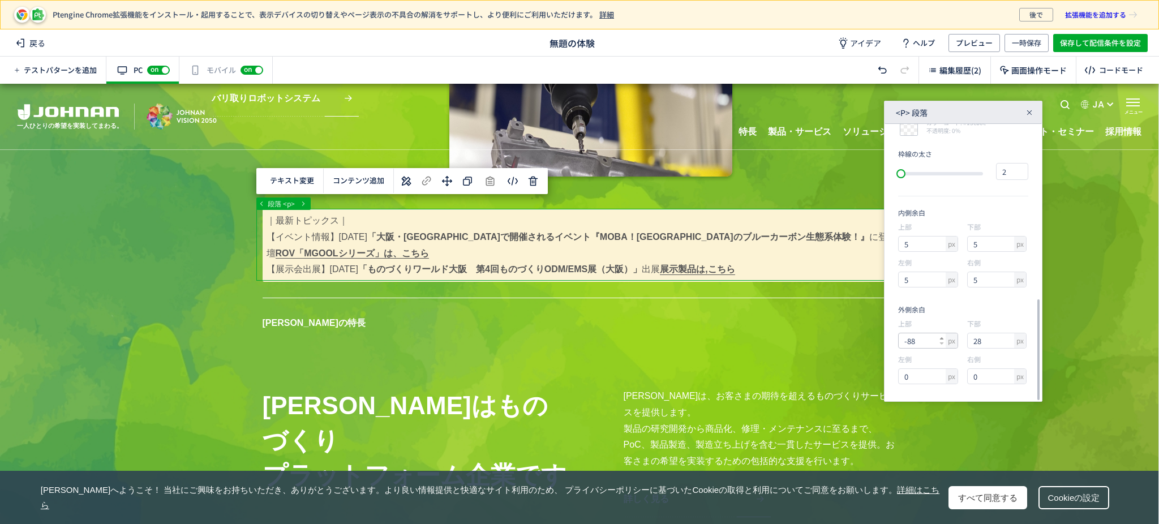
click at [943, 338] on icon at bounding box center [942, 338] width 5 height 5
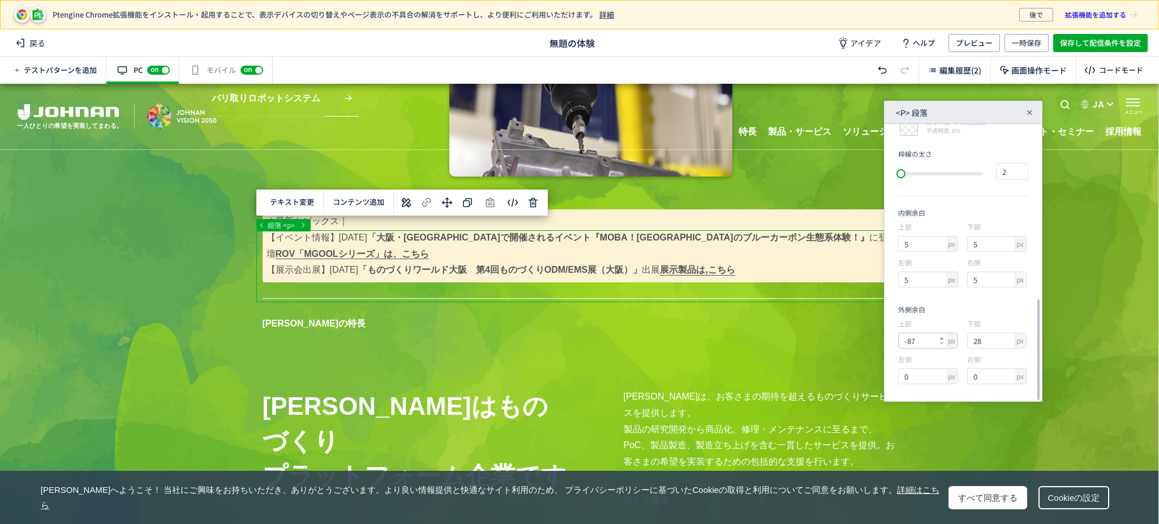
click at [943, 338] on icon at bounding box center [942, 338] width 5 height 5
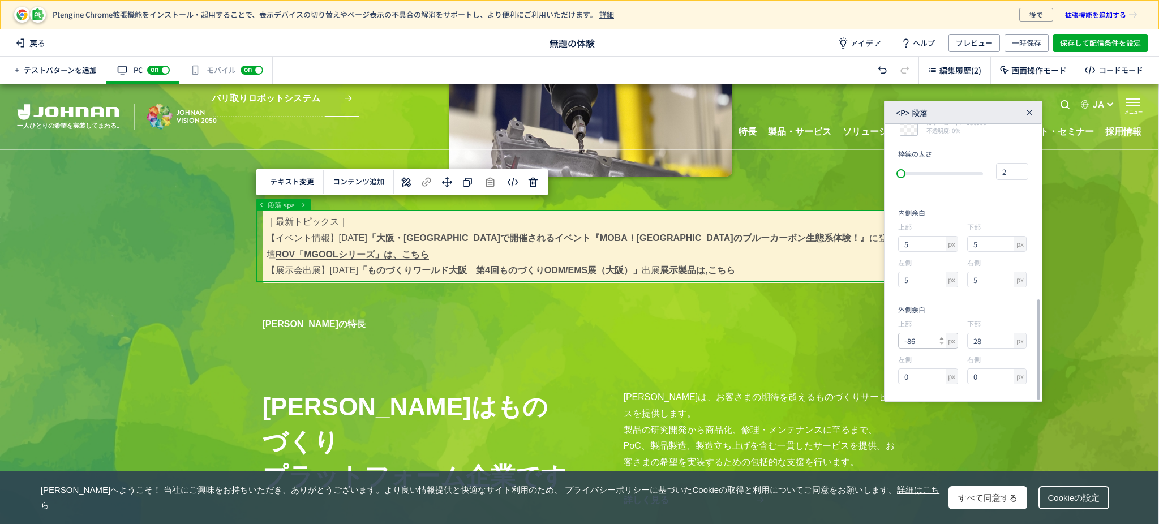
click at [943, 338] on icon at bounding box center [942, 338] width 5 height 5
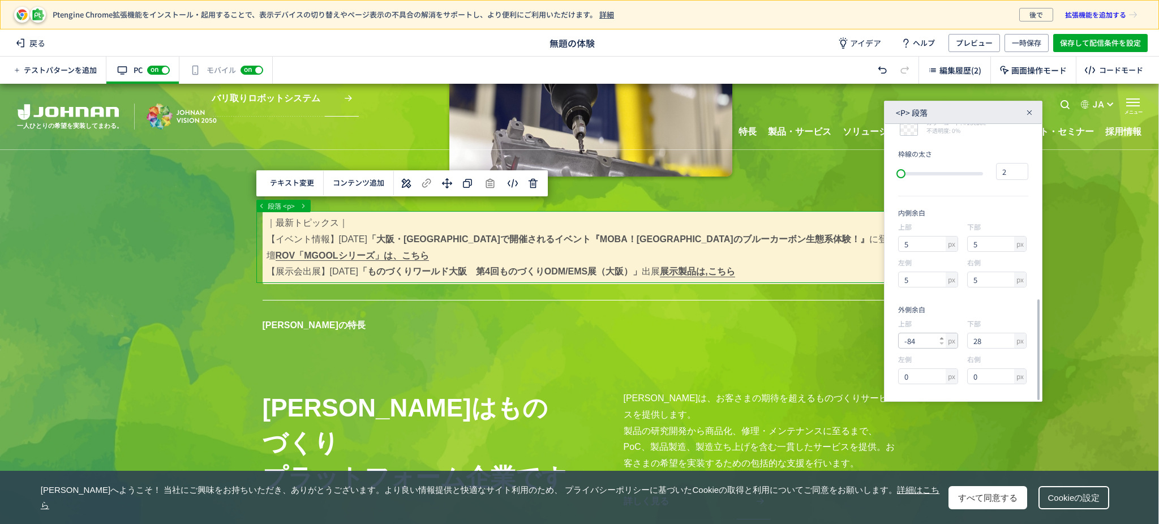
click at [943, 338] on icon at bounding box center [942, 338] width 5 height 5
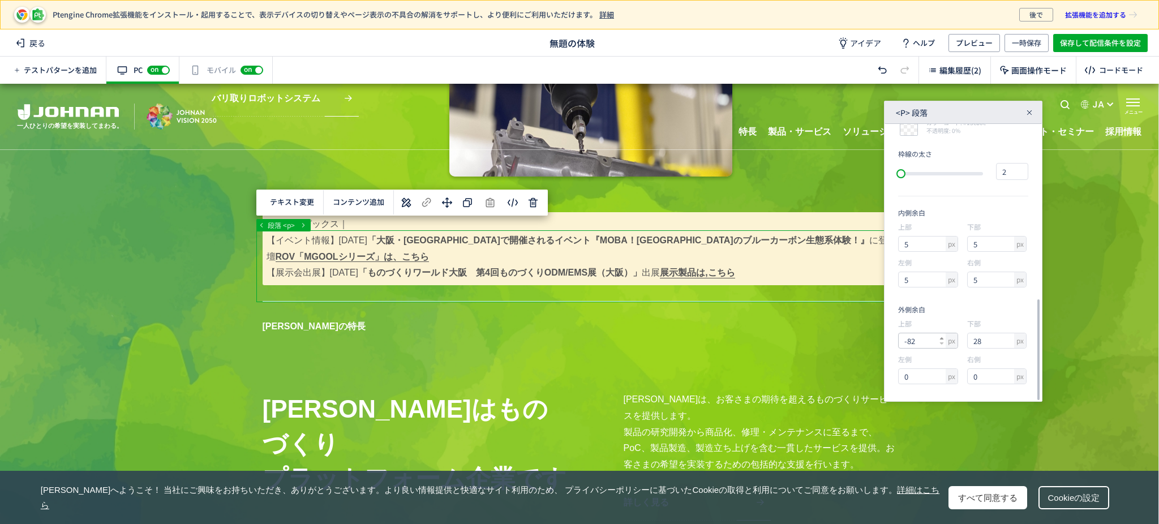
click at [943, 338] on icon at bounding box center [942, 338] width 5 height 5
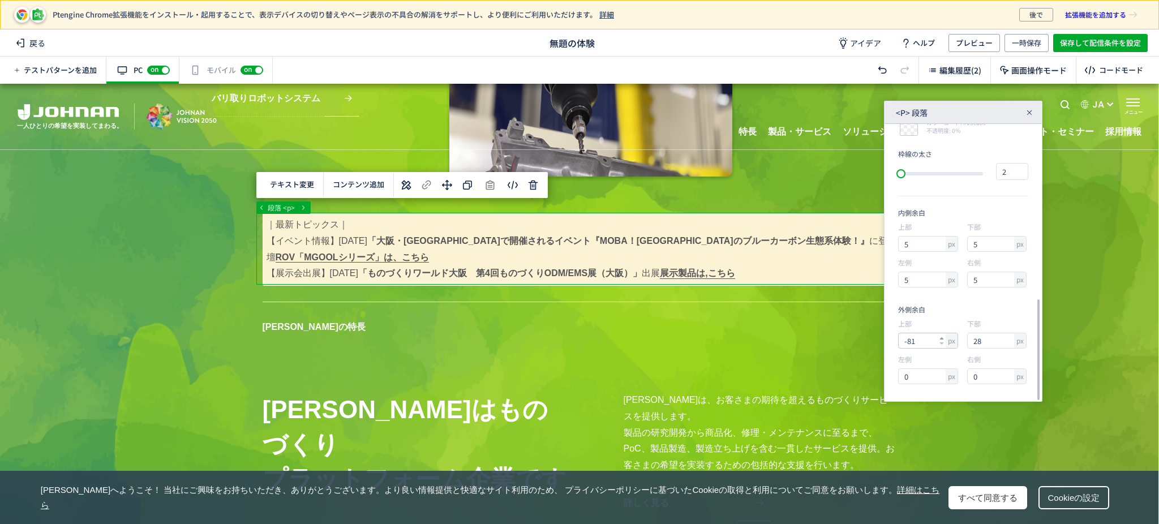
click at [943, 338] on icon at bounding box center [942, 338] width 5 height 5
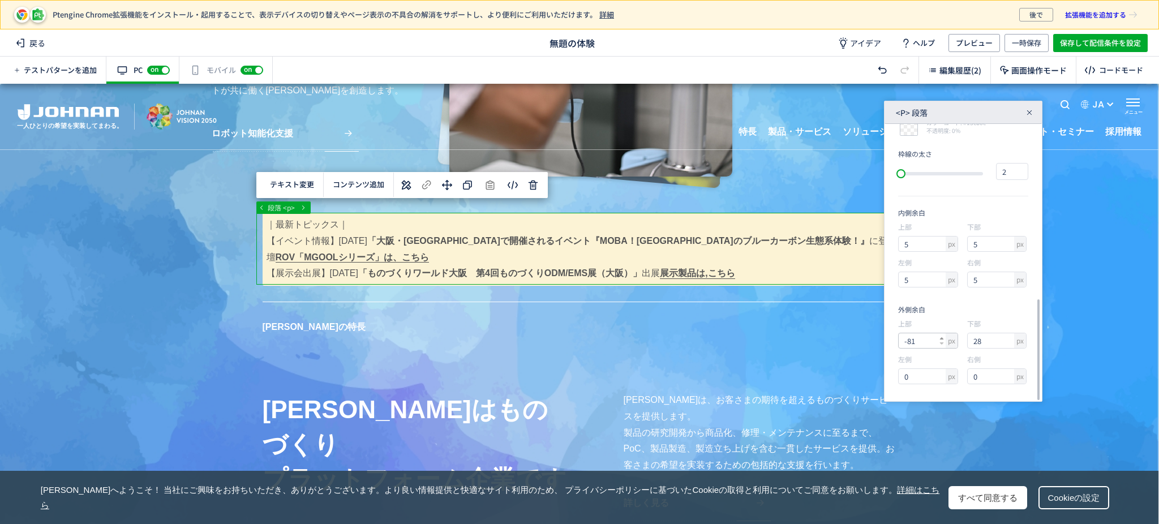
click at [943, 338] on icon at bounding box center [942, 338] width 5 height 5
type input "-80"
click at [995, 310] on div "外側余白" at bounding box center [963, 310] width 130 height 10
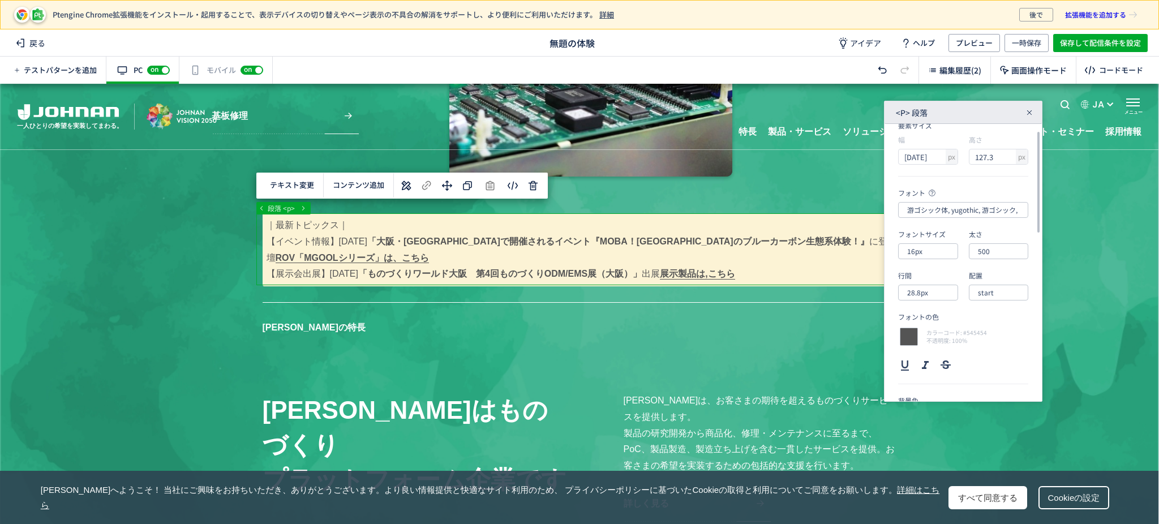
scroll to position [0, 0]
click at [970, 138] on div "要素サイズ" at bounding box center [963, 143] width 130 height 10
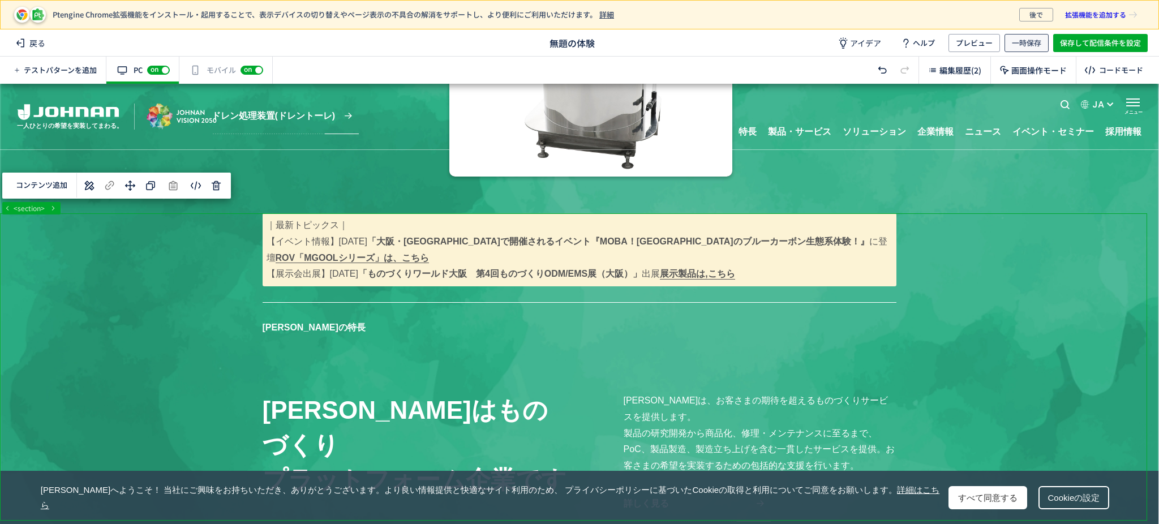
click at [1023, 39] on span "一時保存" at bounding box center [1026, 43] width 29 height 18
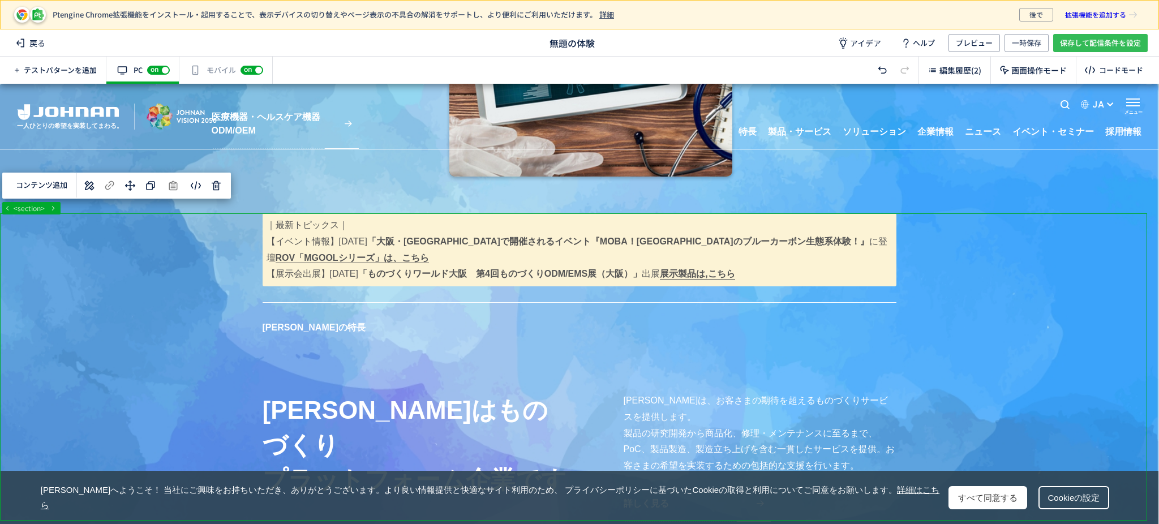
click at [1081, 48] on span "保存して配信条件を設定" at bounding box center [1100, 43] width 81 height 18
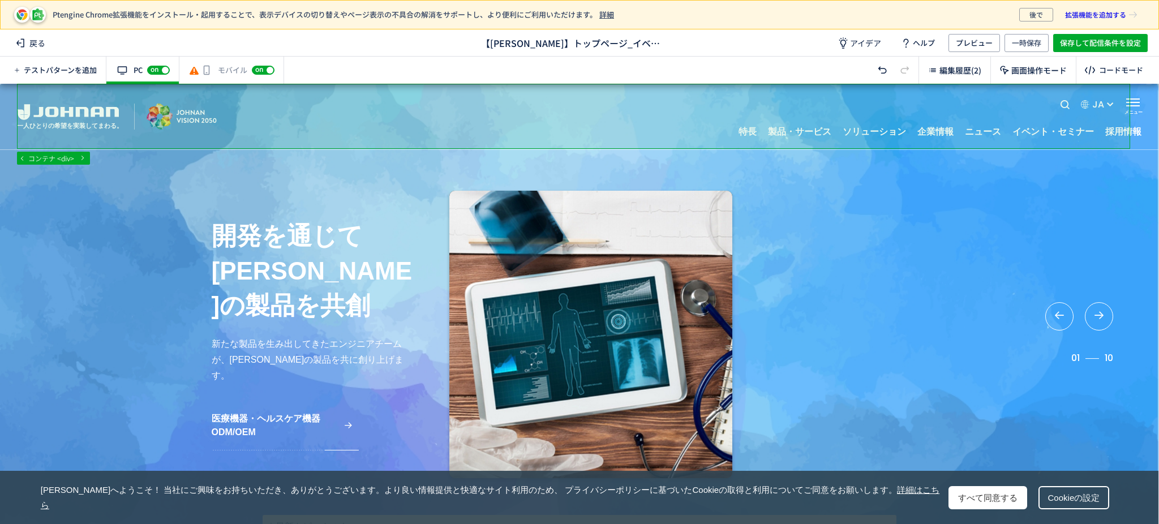
click at [225, 68] on div "有効な編集箇所が確認されません モバイル off on" at bounding box center [231, 70] width 105 height 27
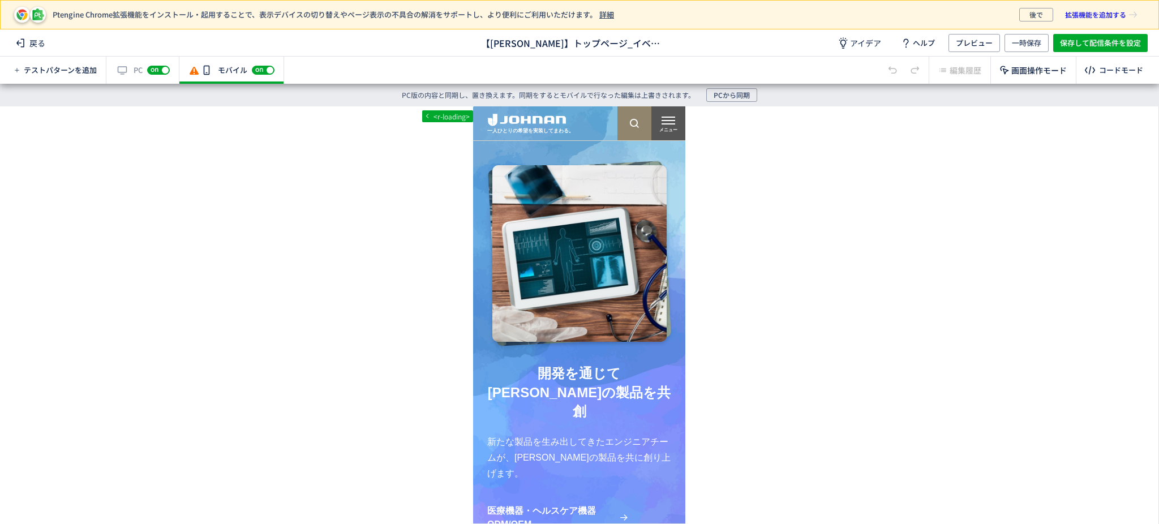
click at [258, 66] on span "on" at bounding box center [259, 69] width 8 height 7
click at [252, 68] on span "off" at bounding box center [256, 70] width 8 height 7
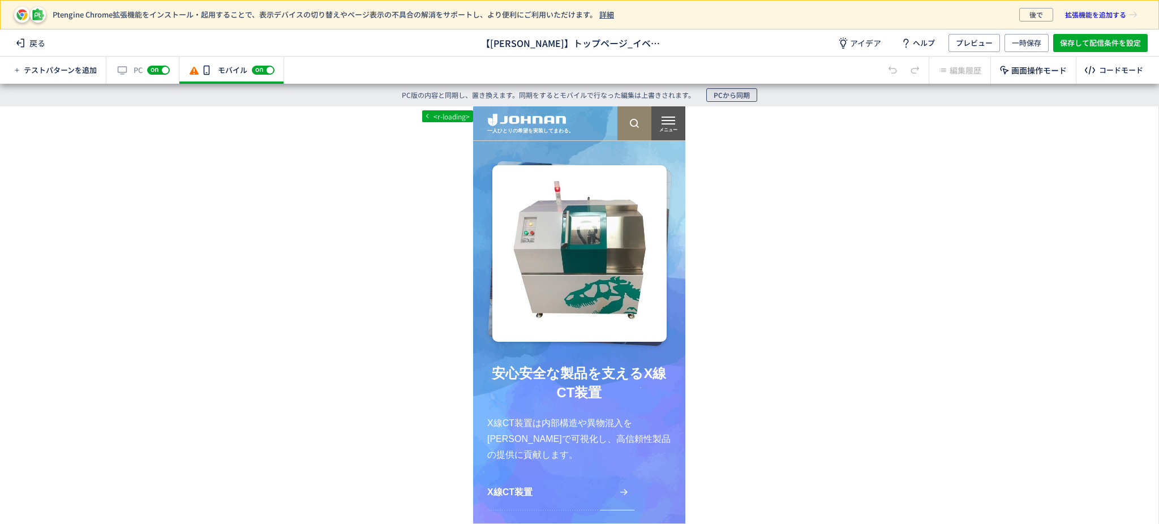
click at [741, 98] on span "PCから同期" at bounding box center [732, 95] width 36 height 14
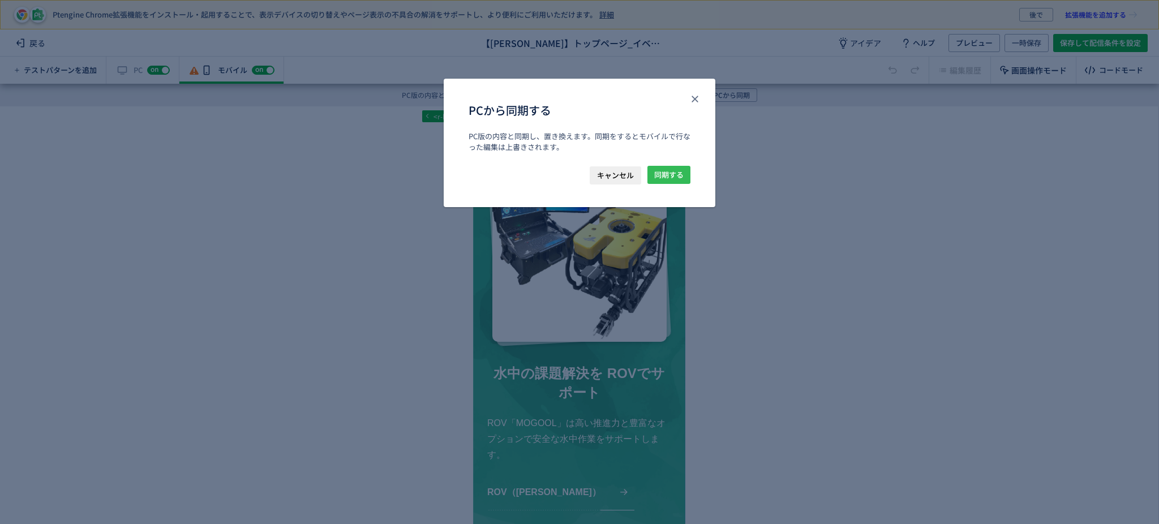
click at [676, 178] on span "同期する" at bounding box center [668, 175] width 29 height 18
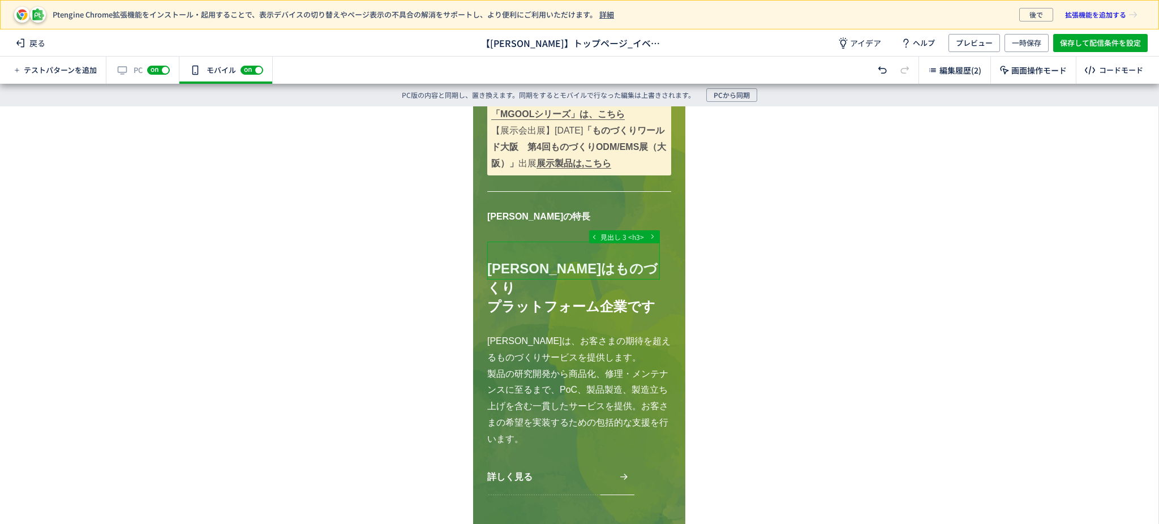
scroll to position [377, 0]
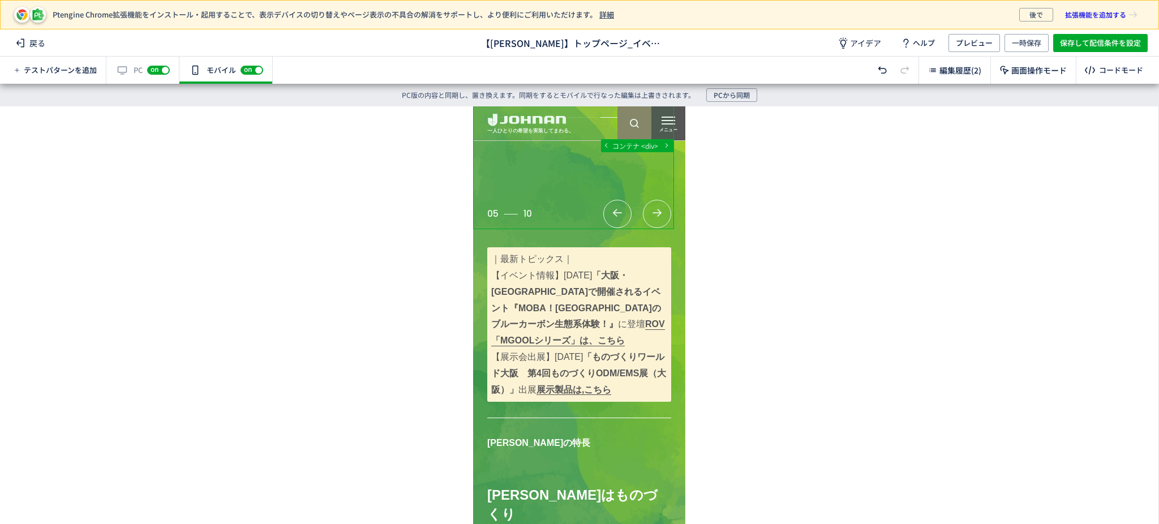
click at [149, 74] on span "on" at bounding box center [154, 70] width 15 height 9
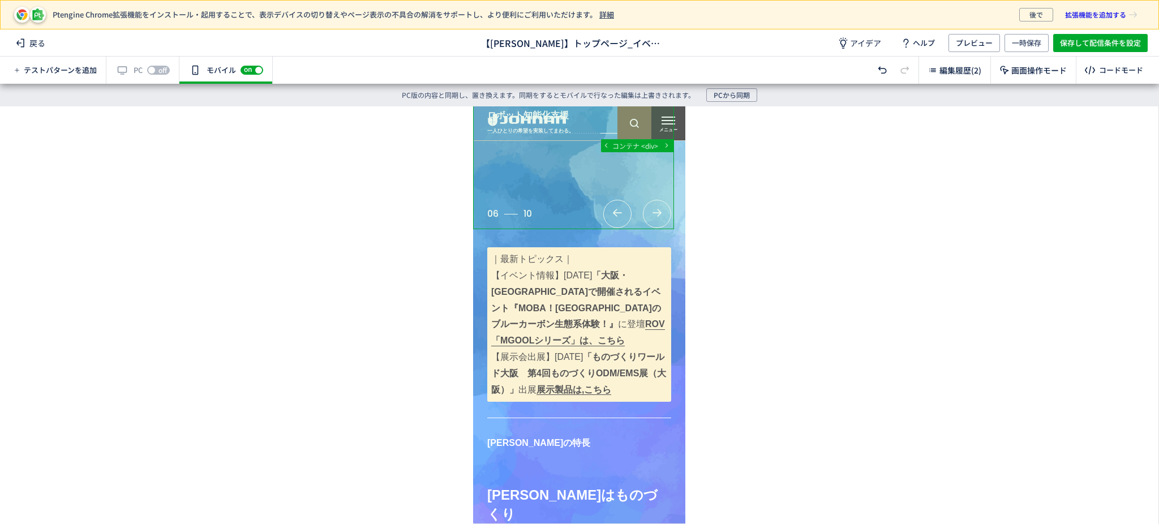
click at [149, 73] on div "off on" at bounding box center [158, 70] width 23 height 11
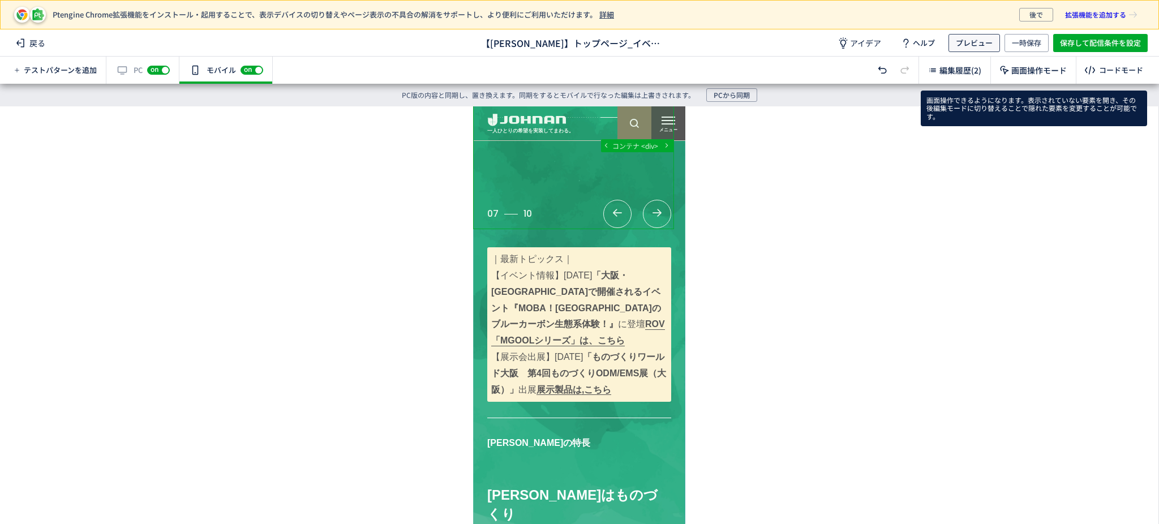
click at [977, 42] on span "プレビュー" at bounding box center [974, 43] width 37 height 18
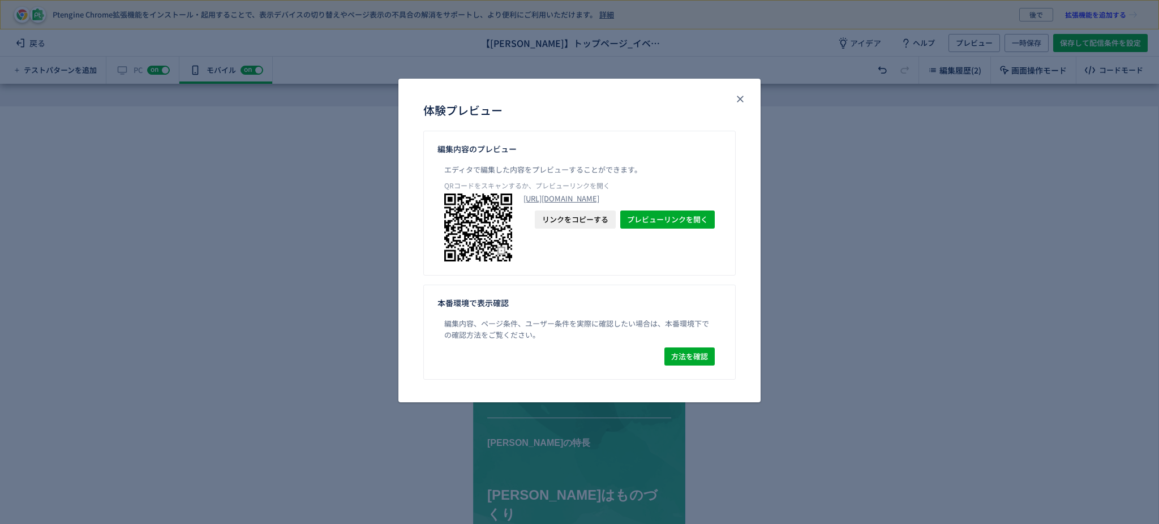
drag, startPoint x: 835, startPoint y: 286, endPoint x: 830, endPoint y: 277, distance: 10.4
click at [833, 285] on div "体験プレビュー 編集内容のプレビュー エディタで編集した内容をプレビューすることができます。 QRコードをスキャンするか、プレビューリンクを開く https:…" at bounding box center [579, 262] width 1159 height 524
click at [955, 149] on div "体験プレビュー 編集内容のプレビュー エディタで編集した内容をプレビューすることができます。 QRコードをスキャンするか、プレビューリンクを開く https:…" at bounding box center [579, 262] width 1159 height 524
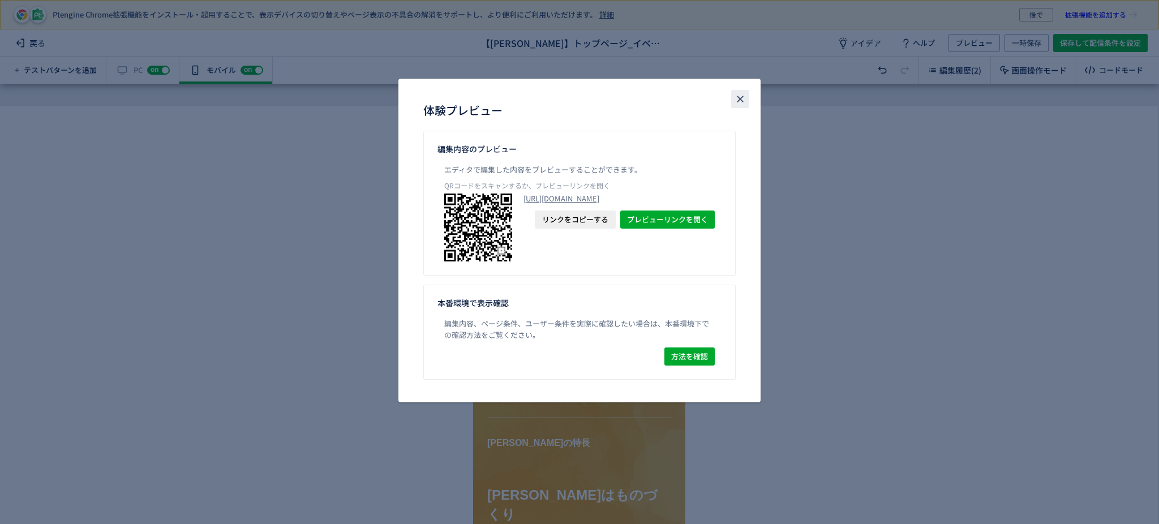
click at [731, 98] on button "close" at bounding box center [740, 99] width 18 height 18
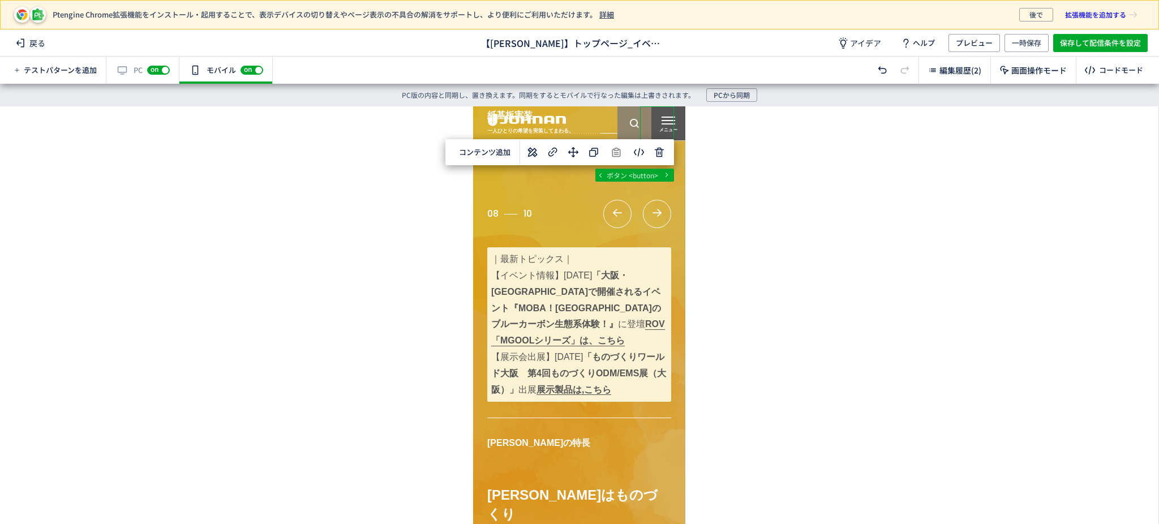
click at [843, 182] on div "... div div ul li ボタン <button> 選択した要素の前 選択した要素の後 選択した領域内の先頭 選択した領域内の末尾 コンテンツ追加 …" at bounding box center [579, 303] width 1159 height 395
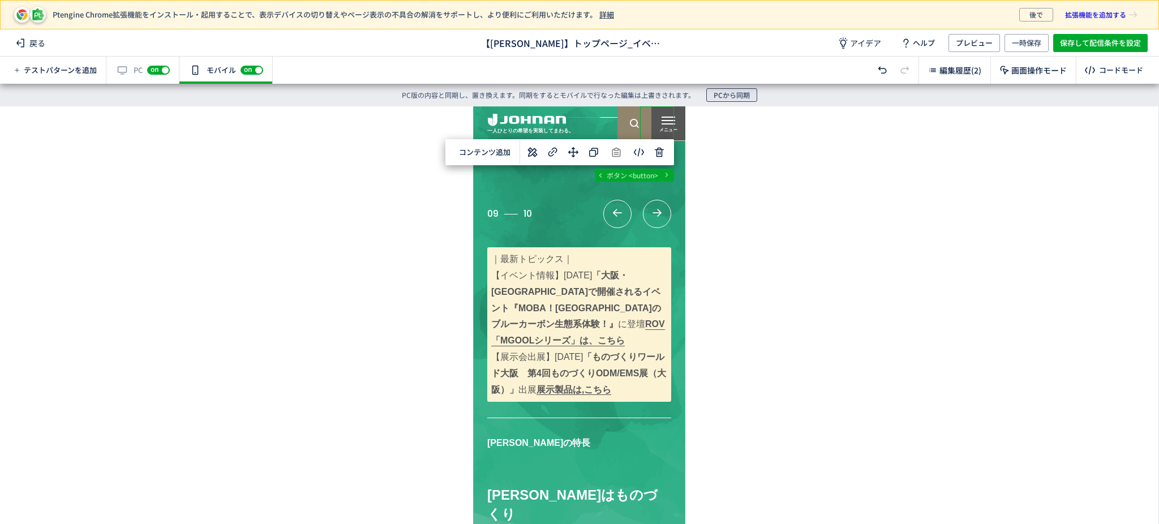
click at [748, 97] on span "PCから同期" at bounding box center [732, 95] width 36 height 14
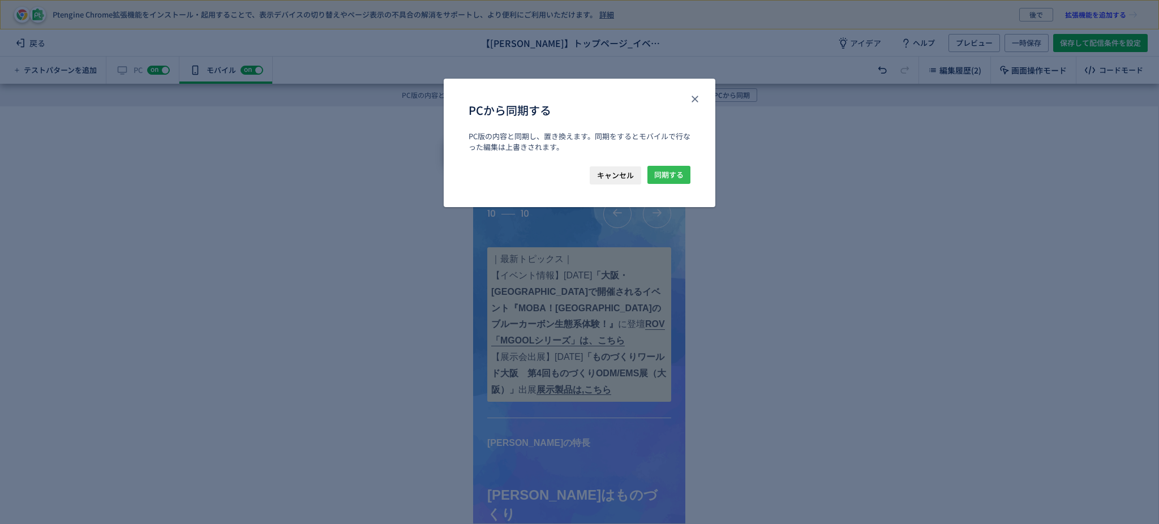
drag, startPoint x: 668, startPoint y: 175, endPoint x: 712, endPoint y: 177, distance: 44.2
click at [668, 175] on span "同期する" at bounding box center [668, 175] width 29 height 18
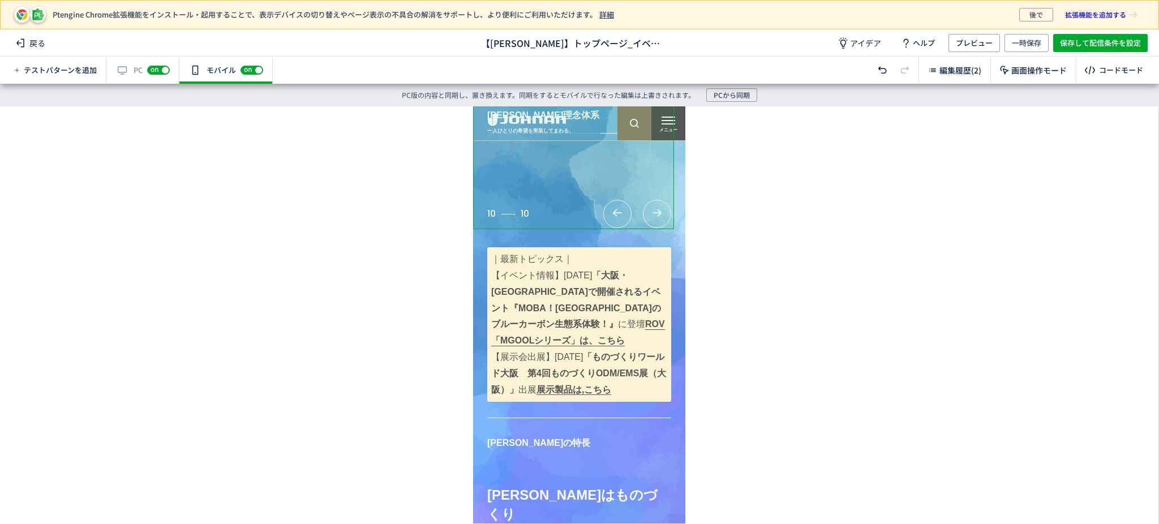
click at [830, 188] on div "body <r-loading> 選択した要素の前 選択した要素の後 選択した領域内の先頭 選択した領域内の末尾 コンテンツ追加 単色 カラーコード R 0 …" at bounding box center [579, 303] width 1159 height 395
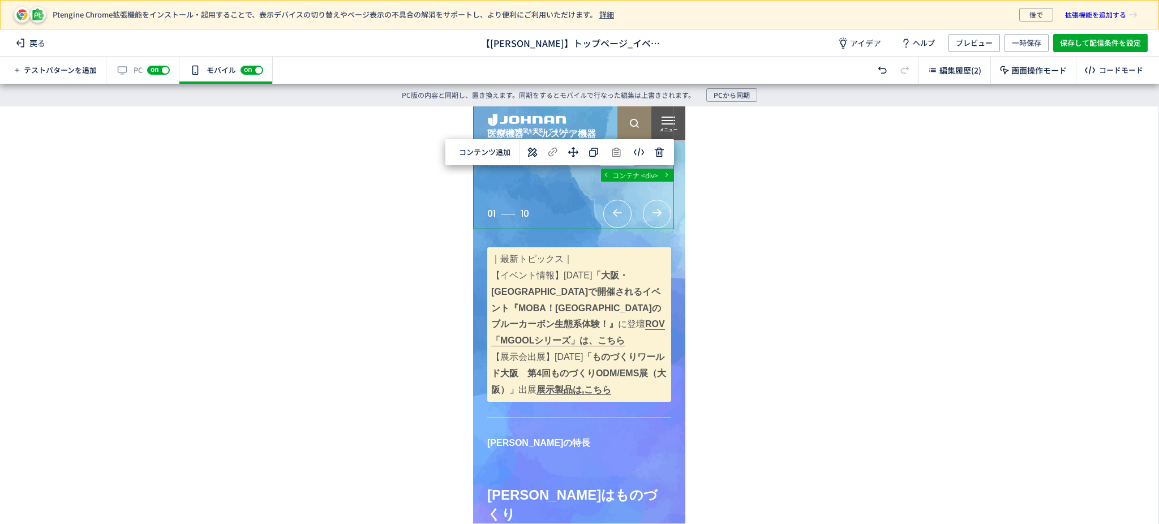
click at [51, 40] on div "戻る 【JOHNAN】トップページ_イベント・展示会情報_20250912 アイデア ヘルプ プレビュー 一時保存 保存して配信条件を設定" at bounding box center [579, 42] width 1159 height 27
click at [37, 40] on span "戻る" at bounding box center [30, 43] width 38 height 18
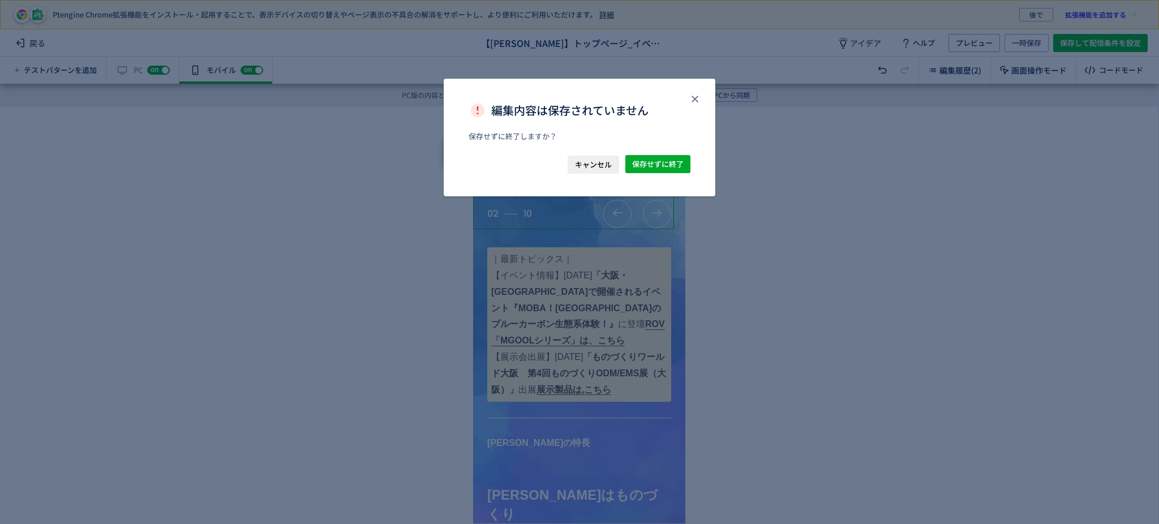
click at [607, 168] on span "キャンセル" at bounding box center [593, 165] width 37 height 18
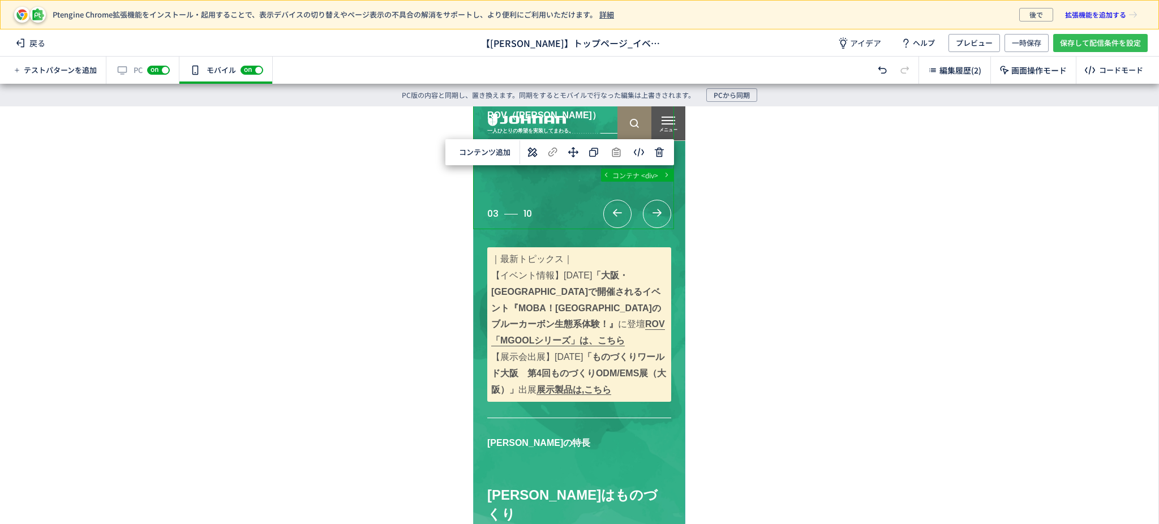
click at [1079, 43] on span "保存して配信条件を設定" at bounding box center [1100, 43] width 81 height 18
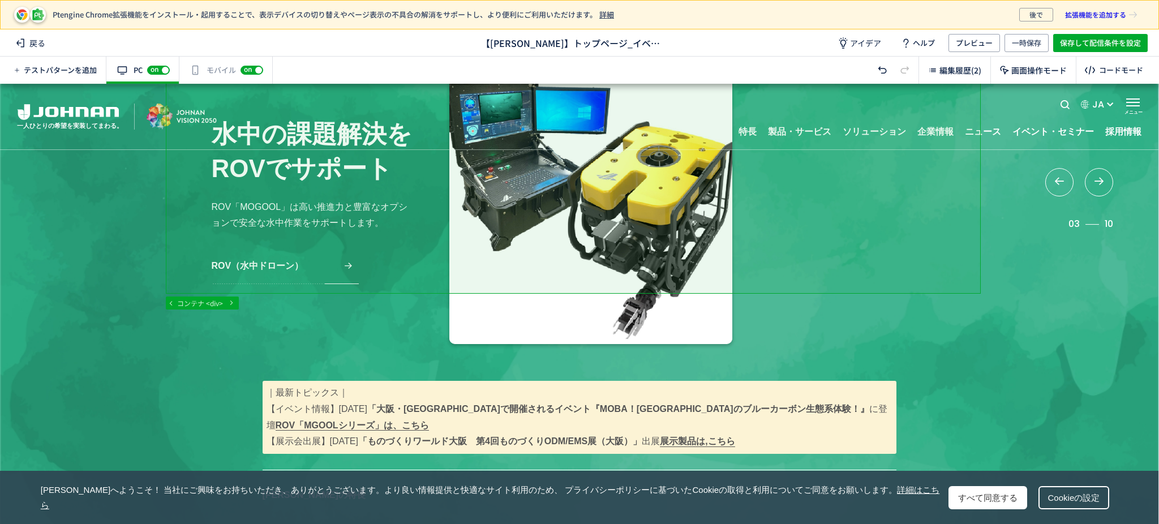
scroll to position [75, 0]
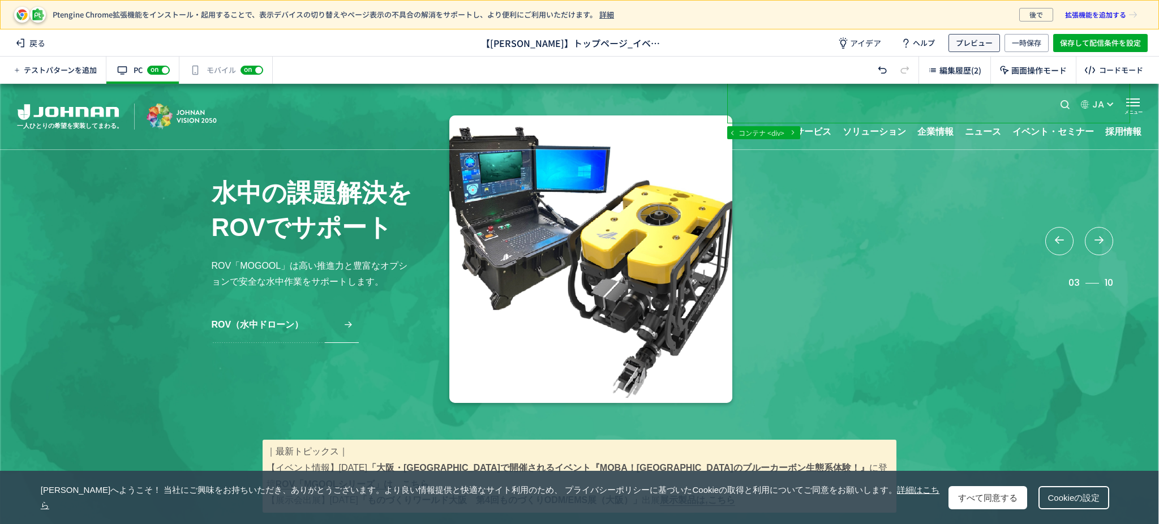
click at [969, 38] on span "プレビュー" at bounding box center [974, 43] width 37 height 18
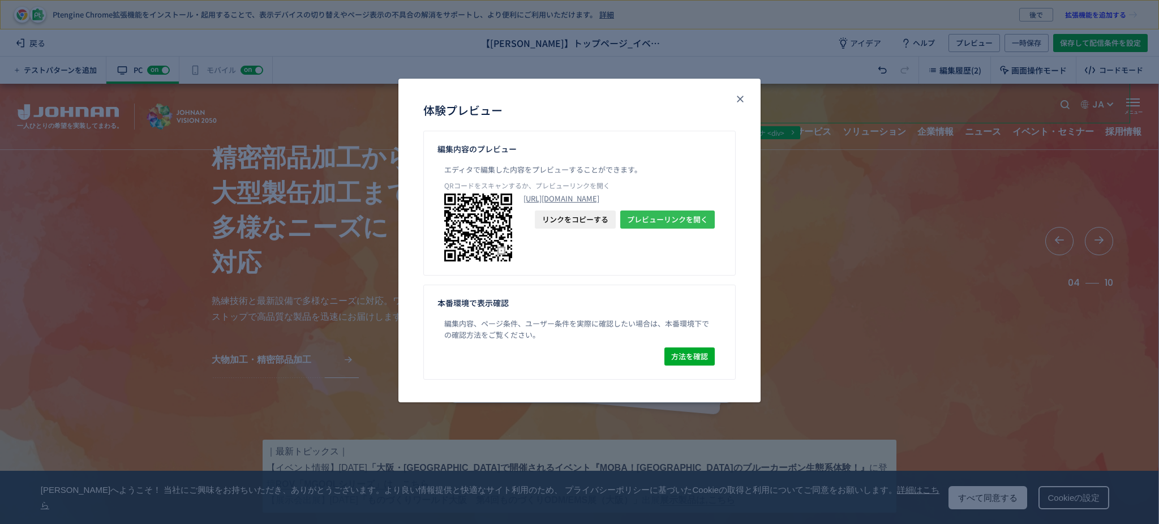
click at [679, 229] on span "プレビューリンクを開く" at bounding box center [667, 220] width 81 height 18
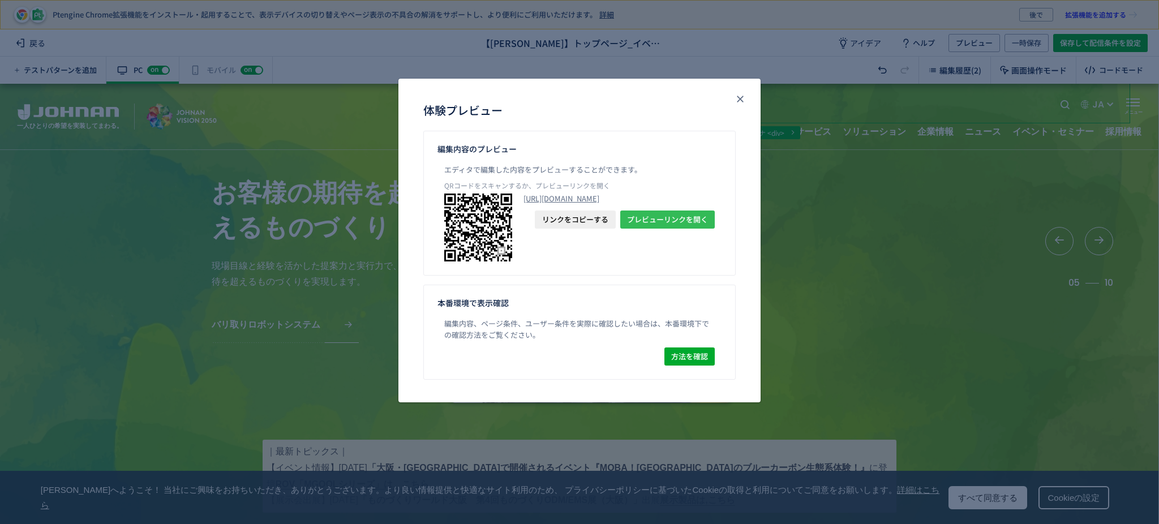
scroll to position [0, 0]
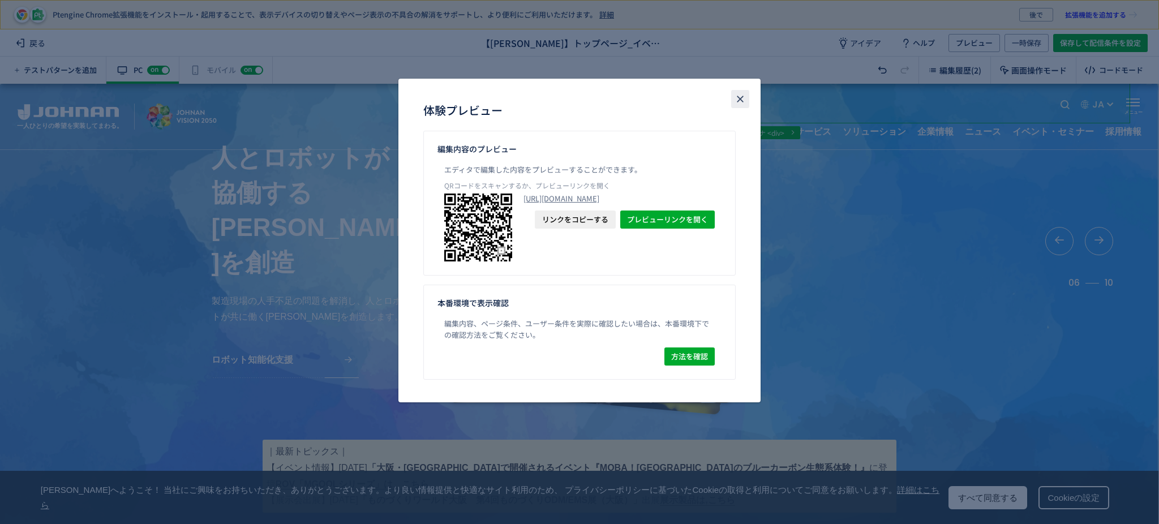
click at [743, 101] on use "close" at bounding box center [740, 99] width 6 height 6
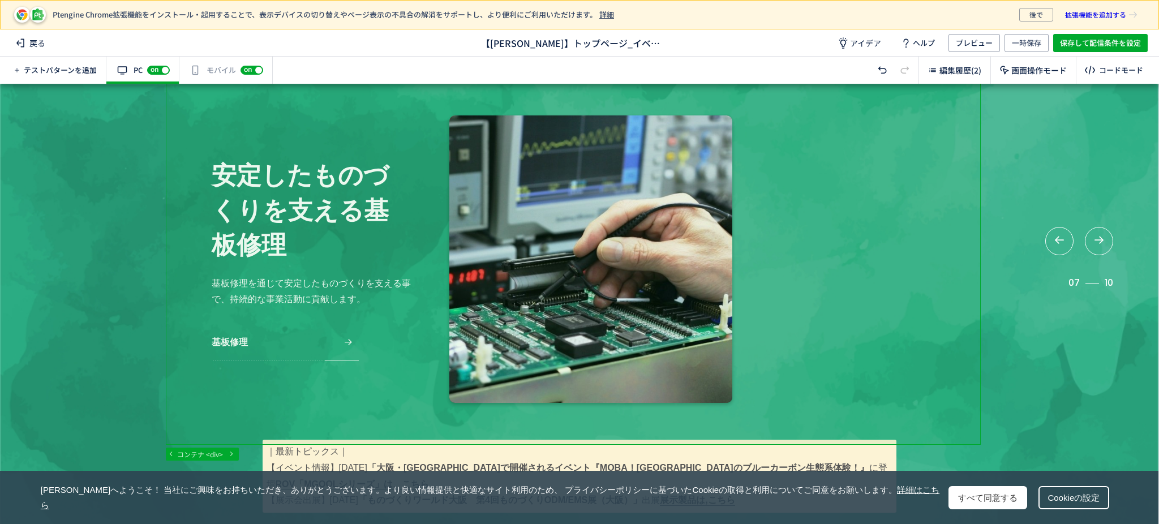
scroll to position [226, 0]
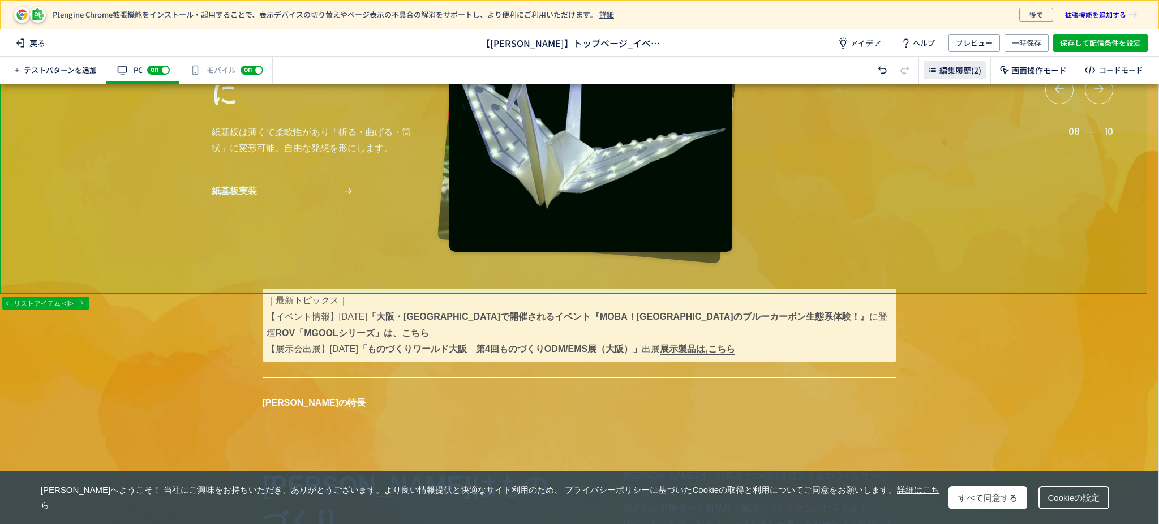
click at [960, 73] on span "編集履歴(2)" at bounding box center [961, 70] width 42 height 11
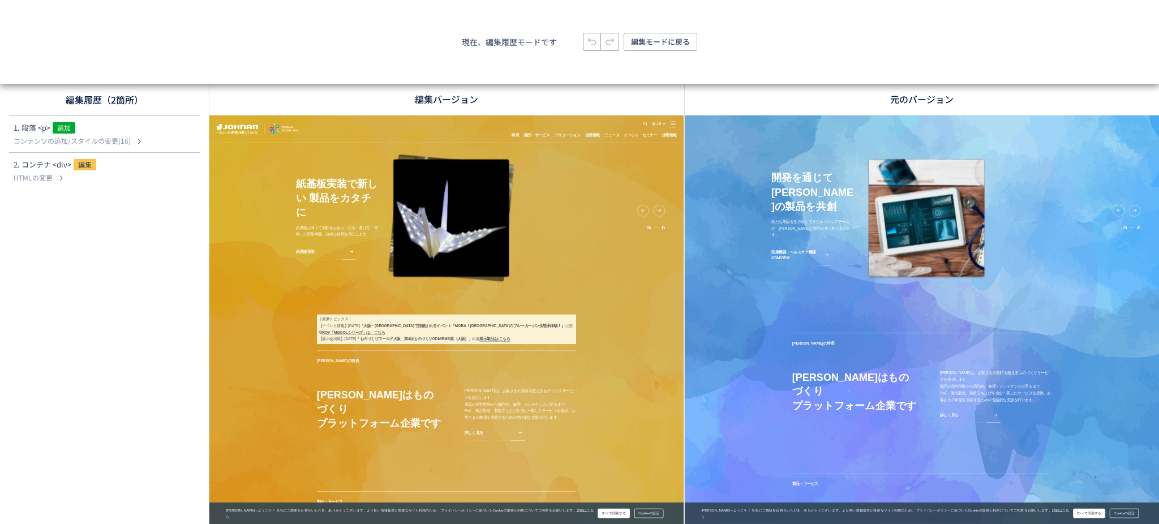
scroll to position [0, 0]
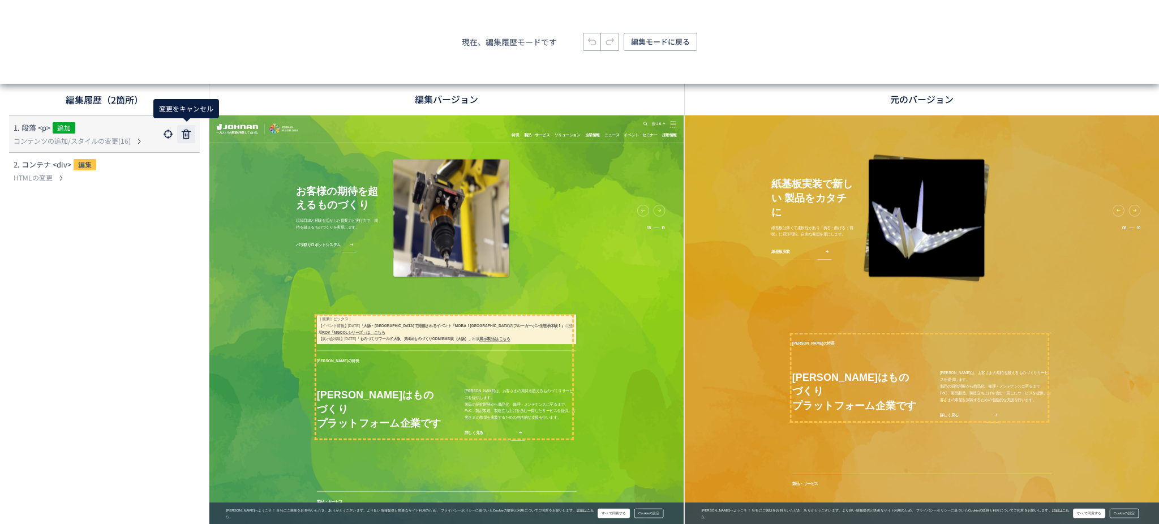
click at [186, 143] on button at bounding box center [186, 134] width 18 height 18
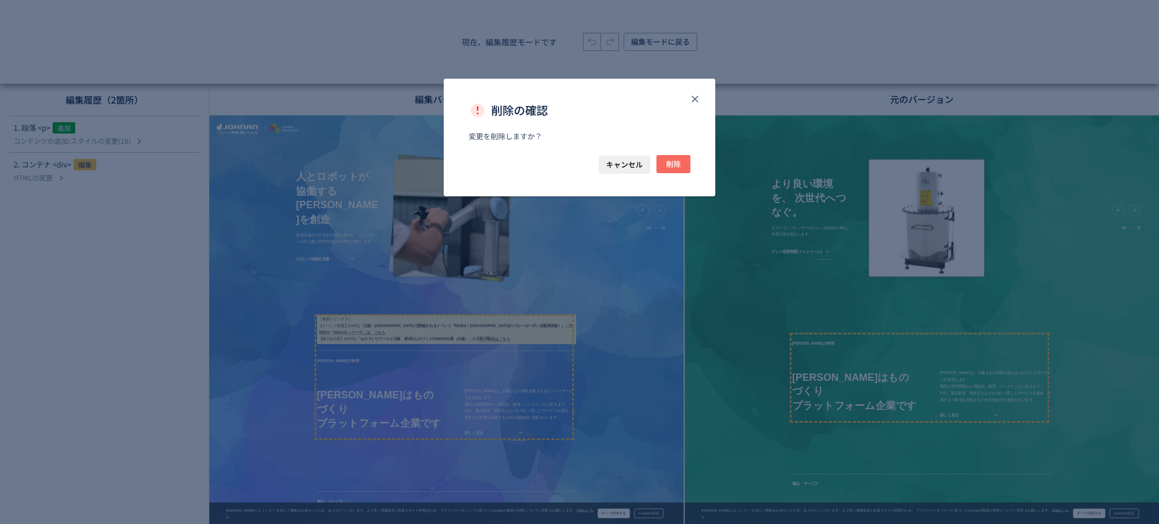
click at [668, 168] on span "削除" at bounding box center [673, 164] width 15 height 18
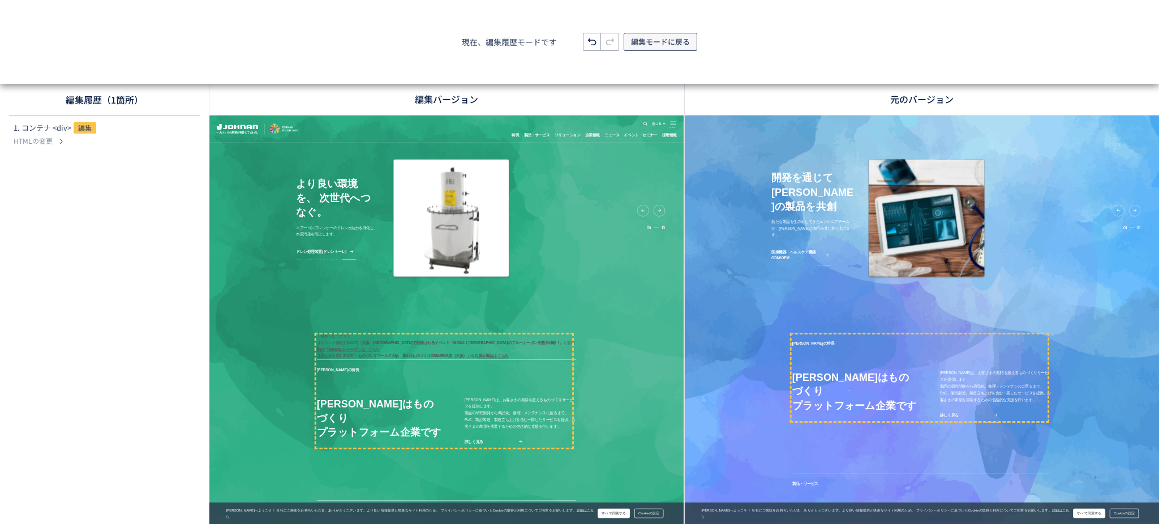
click at [691, 44] on button "編集モードに戻る" at bounding box center [661, 42] width 74 height 18
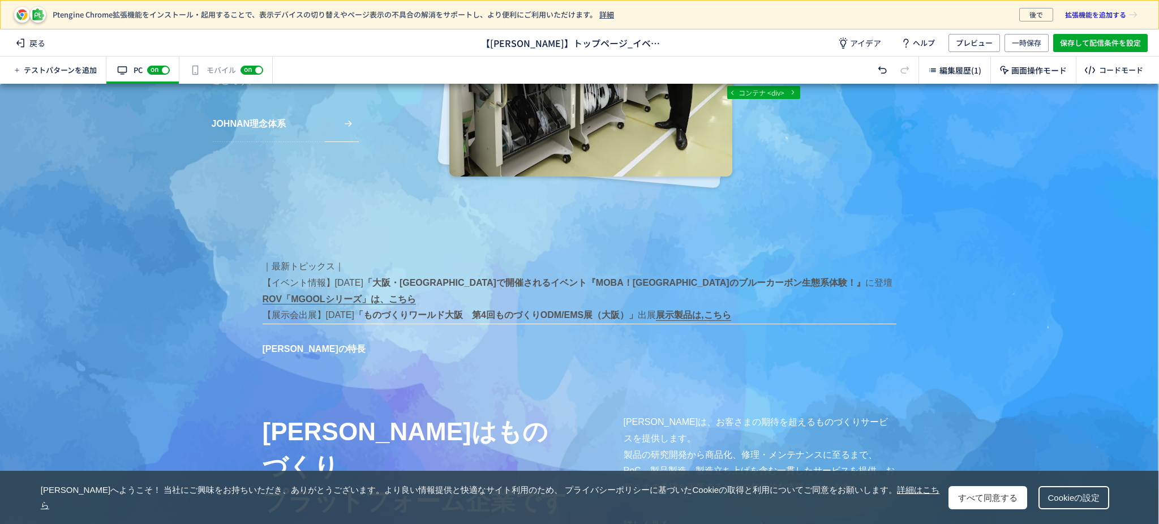
scroll to position [226, 0]
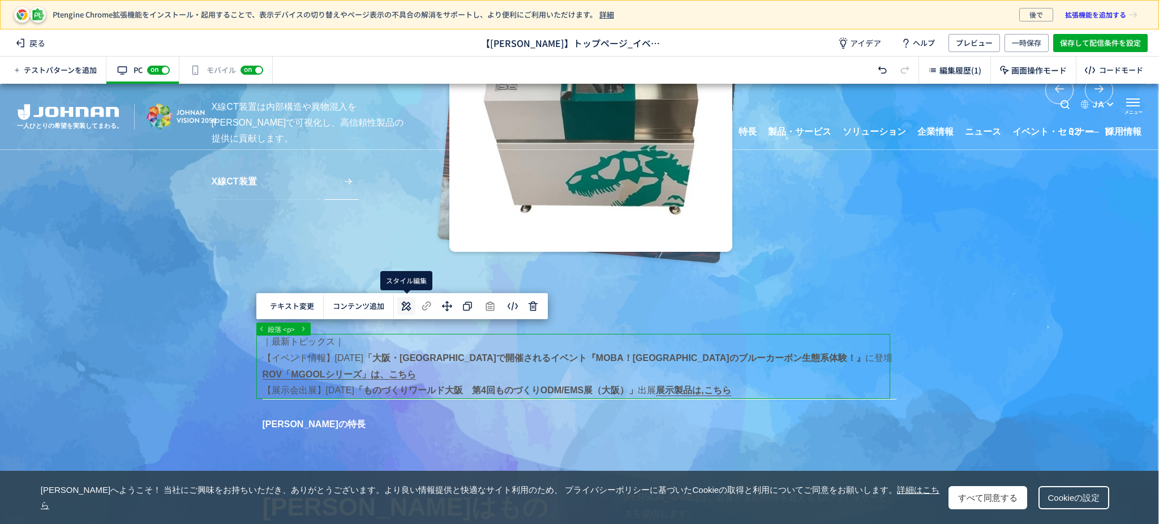
click at [403, 307] on use at bounding box center [407, 307] width 10 height 10
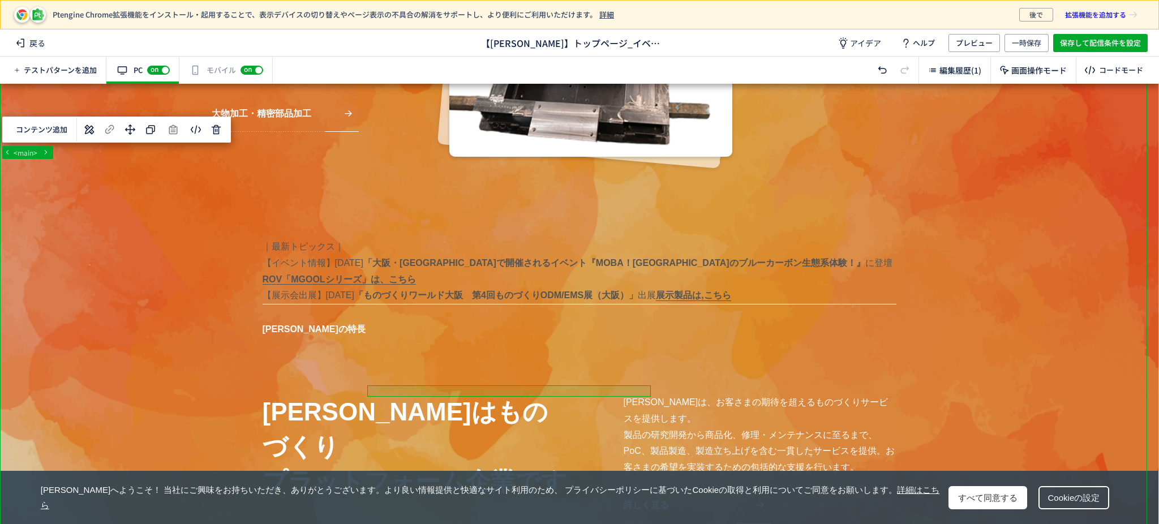
scroll to position [377, 0]
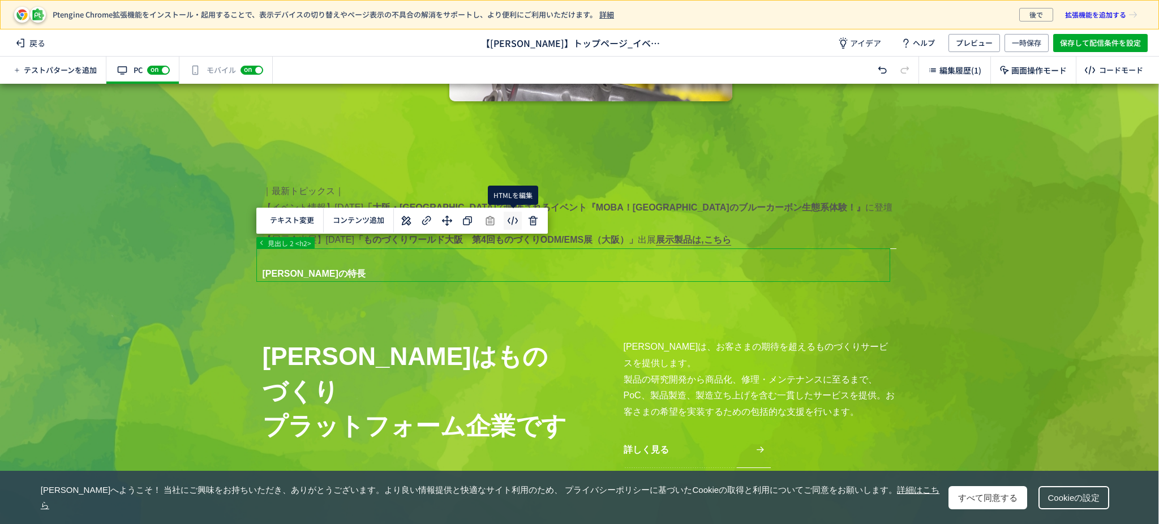
click at [515, 221] on body "Ptengine Chrome拡張機能をインストール・起用することで、表示デバイスの切り替えやページ表示の不具合の解消をサポートし、より便利にご利用いただけま…" at bounding box center [579, 262] width 1159 height 524
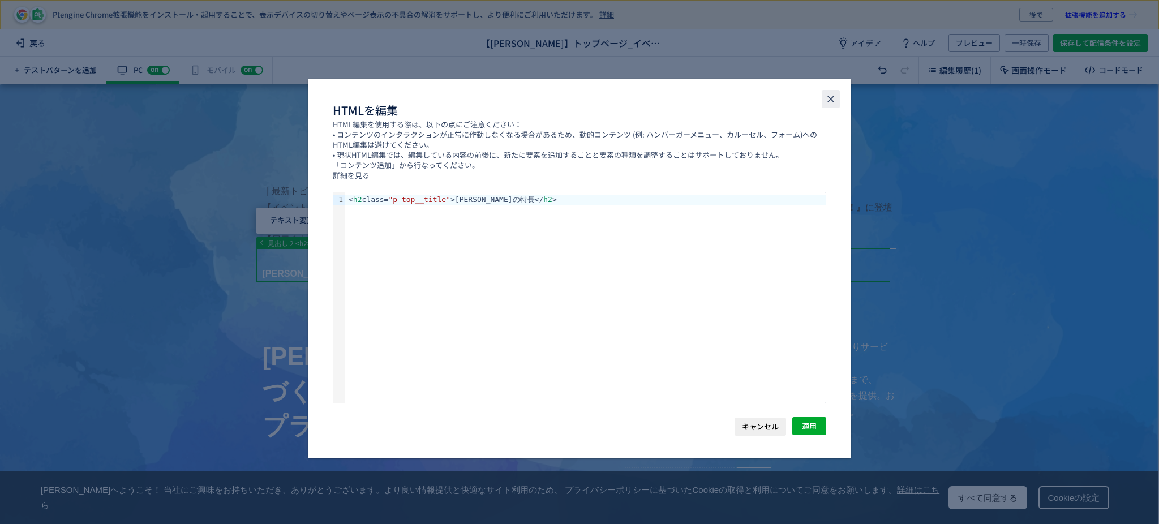
click at [826, 102] on icon "close" at bounding box center [830, 98] width 11 height 11
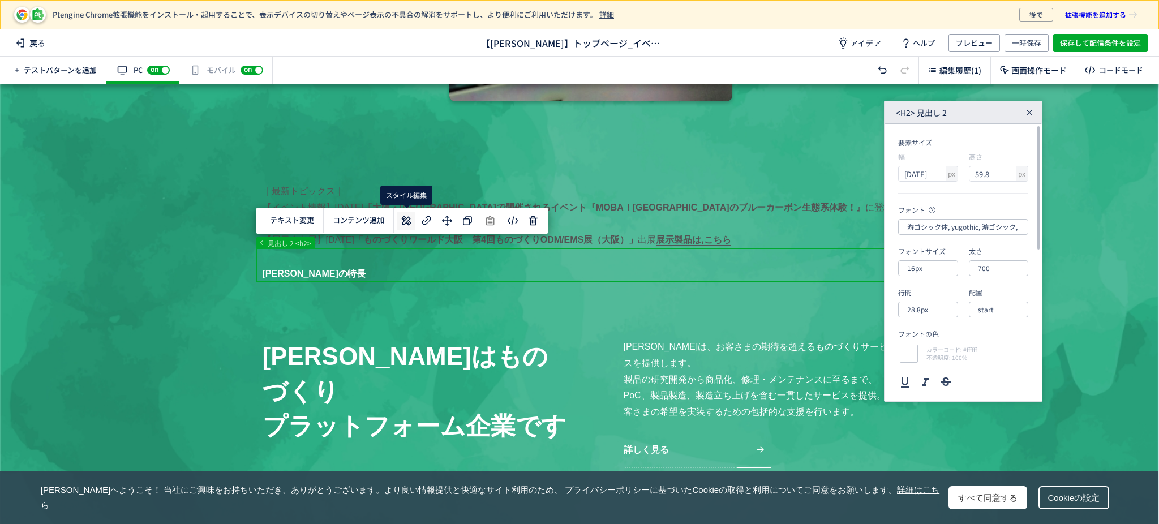
click at [411, 222] on icon at bounding box center [407, 221] width 14 height 14
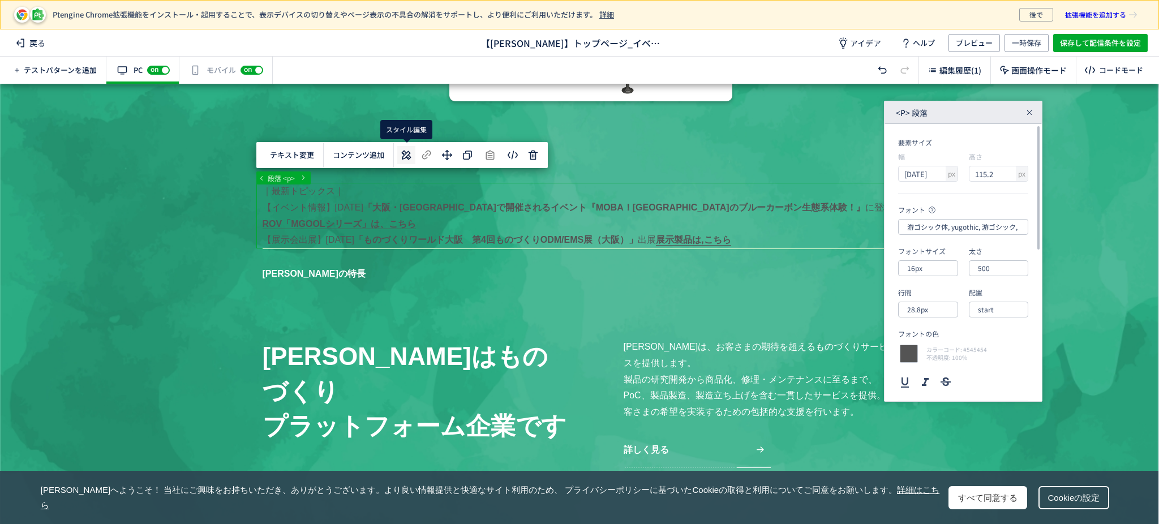
click at [411, 154] on icon at bounding box center [407, 155] width 14 height 14
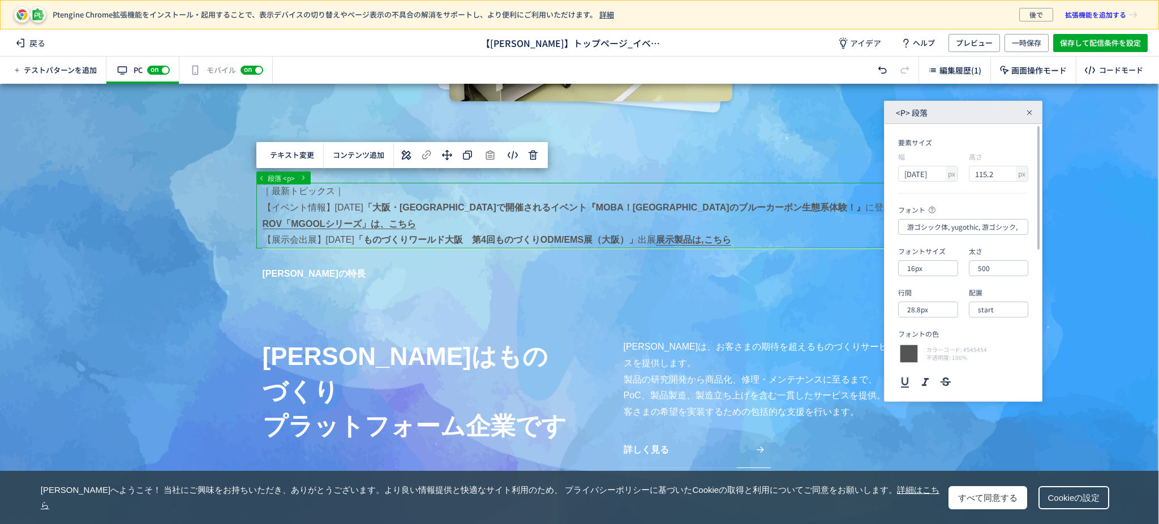
scroll to position [75, 0]
click at [908, 281] on div at bounding box center [909, 279] width 22 height 22
type input "545454"
type input "84"
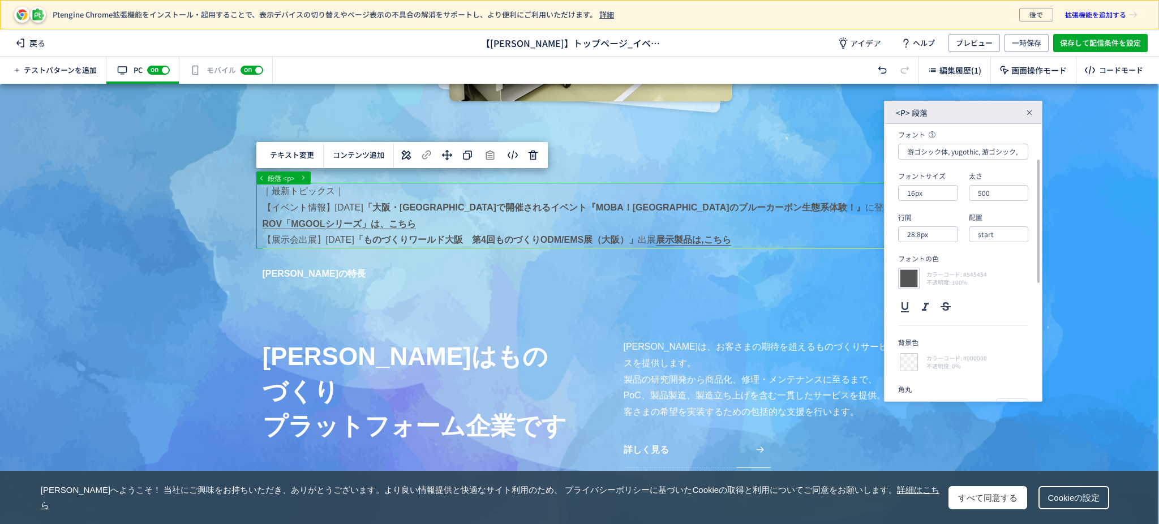
type input "84"
type input "1.00"
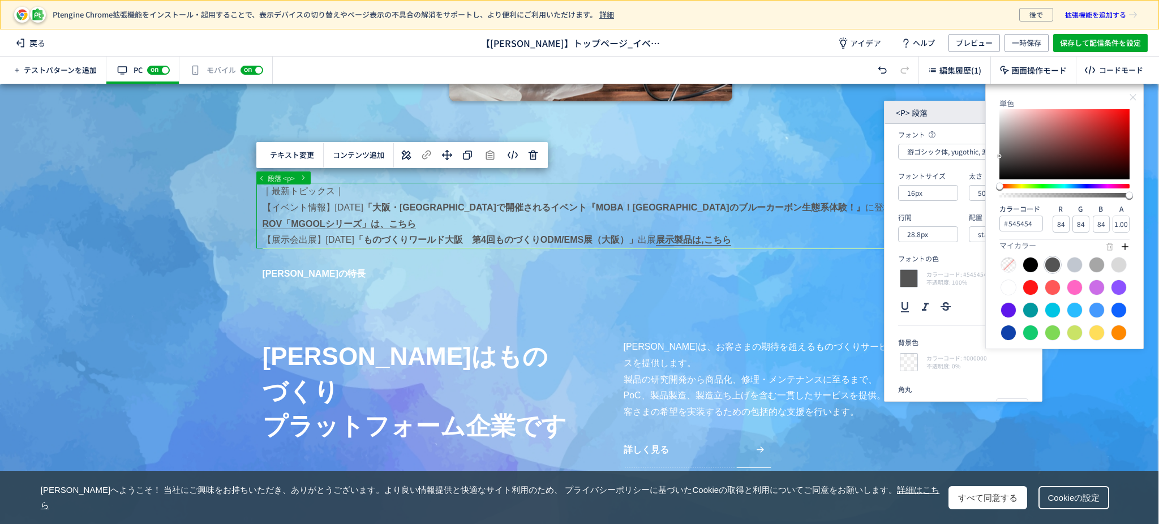
click at [1051, 265] on div at bounding box center [1053, 265] width 16 height 16
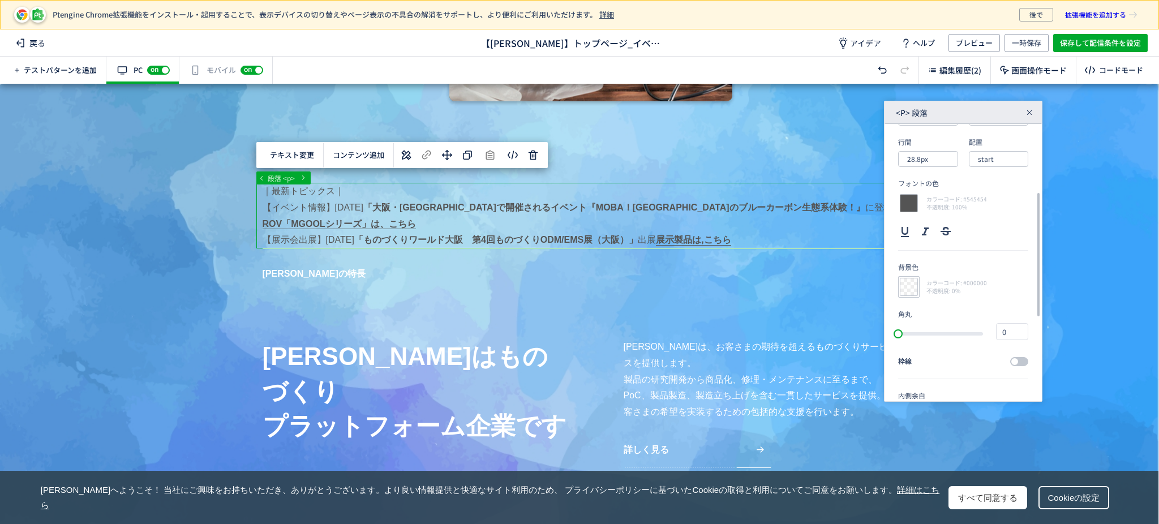
click at [904, 293] on div at bounding box center [909, 287] width 22 height 22
type input "000000"
type input "0"
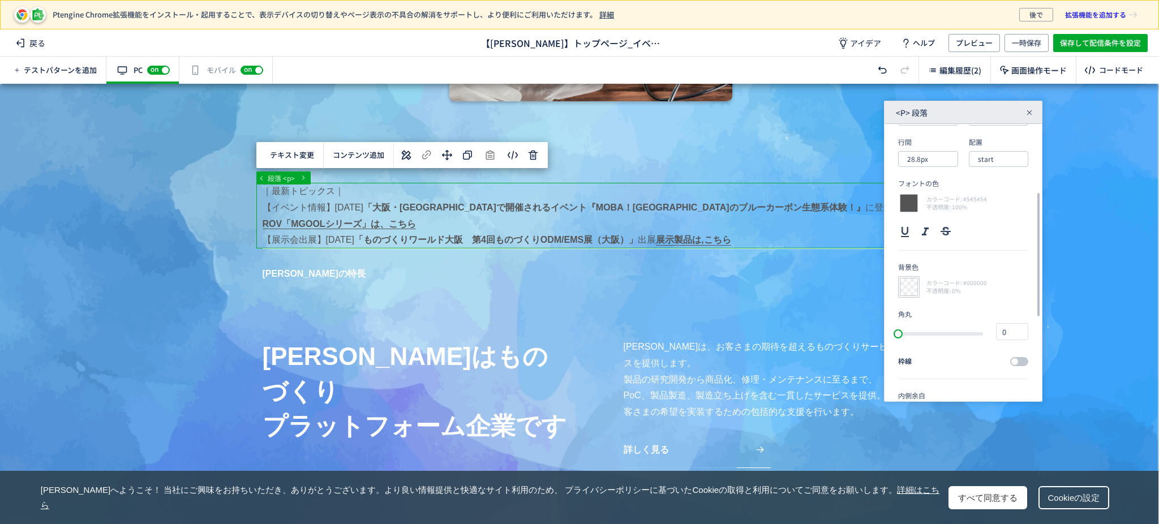
type input "0.00"
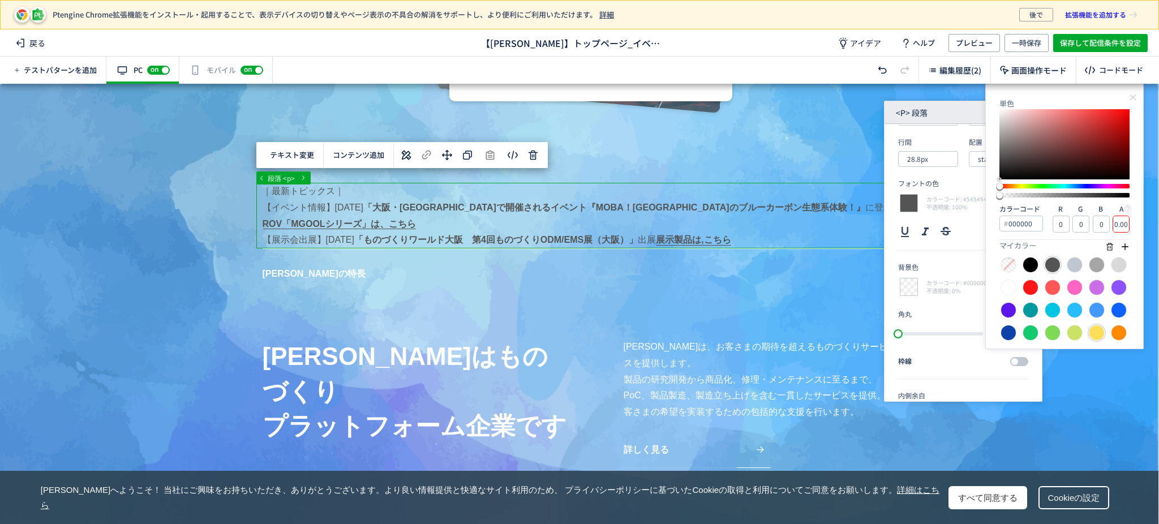
click at [1097, 329] on div at bounding box center [1097, 333] width 16 height 16
type input "ffde5a"
type input "255"
type input "222"
type input "90"
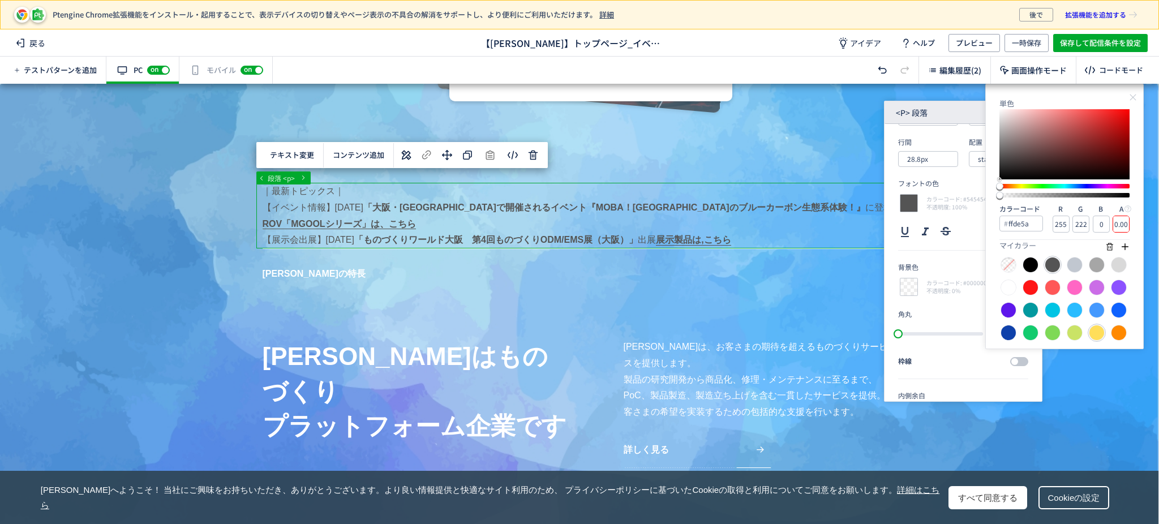
type input "1.00"
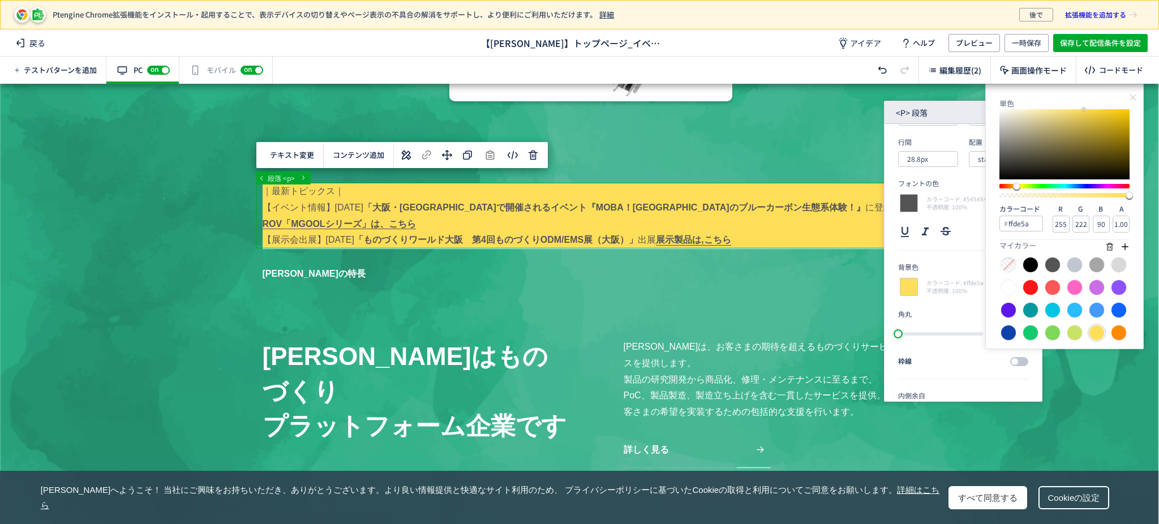
type input "fdeeb1"
type input "253"
type input "238"
type input "177"
type input "fff0b3"
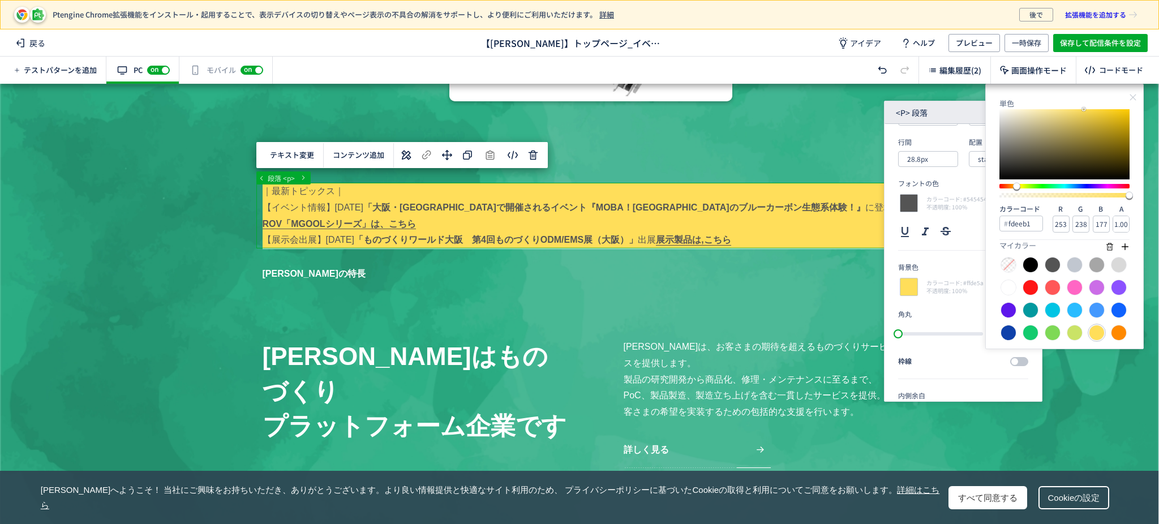
type input "255"
type input "240"
type input "179"
click at [1039, 109] on div at bounding box center [1065, 144] width 130 height 70
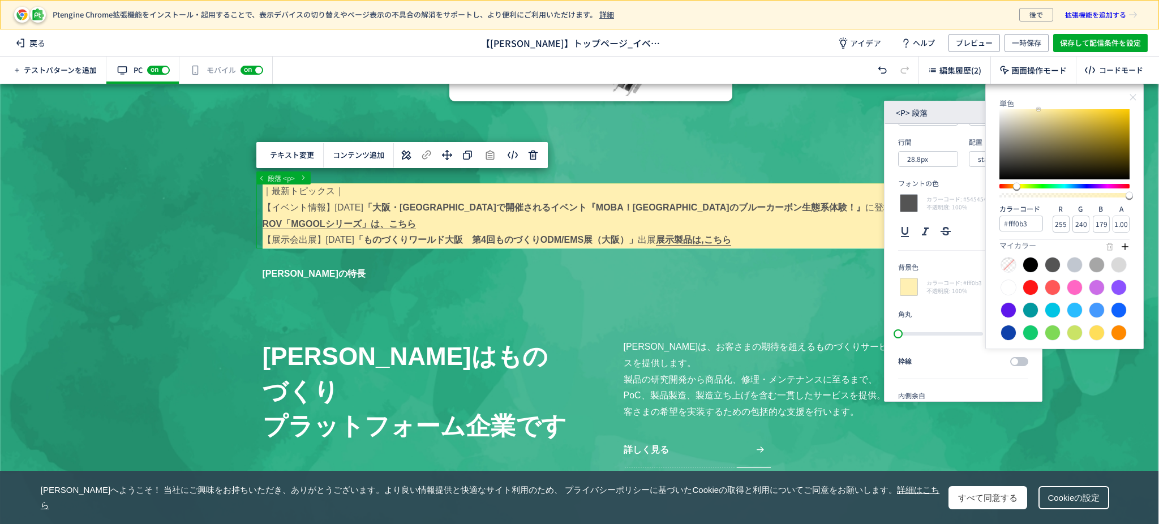
type input "f1e4b0"
type input "241"
type input "228"
type input "176"
click at [1035, 113] on div at bounding box center [1065, 144] width 130 height 70
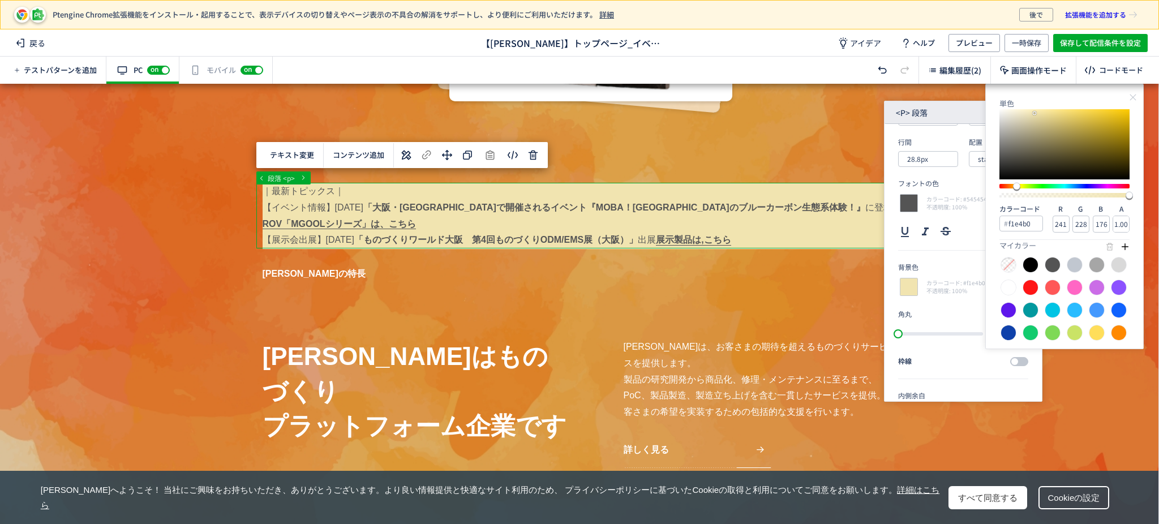
click at [1034, 113] on div at bounding box center [1035, 113] width 2 height 2
type input "f7ecbe"
type input "247"
type input "236"
type input "190"
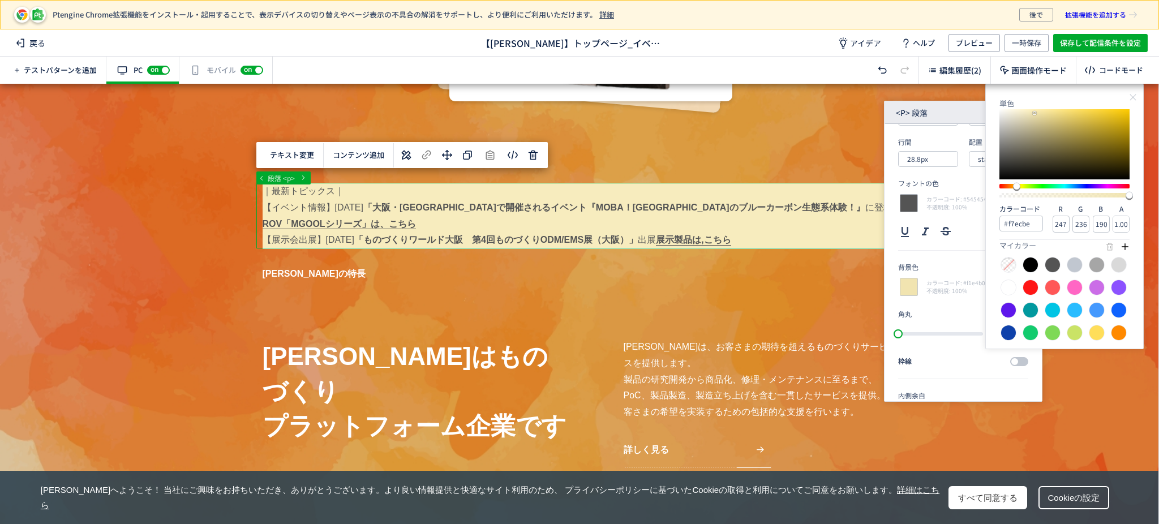
click at [1030, 112] on div at bounding box center [1065, 144] width 130 height 70
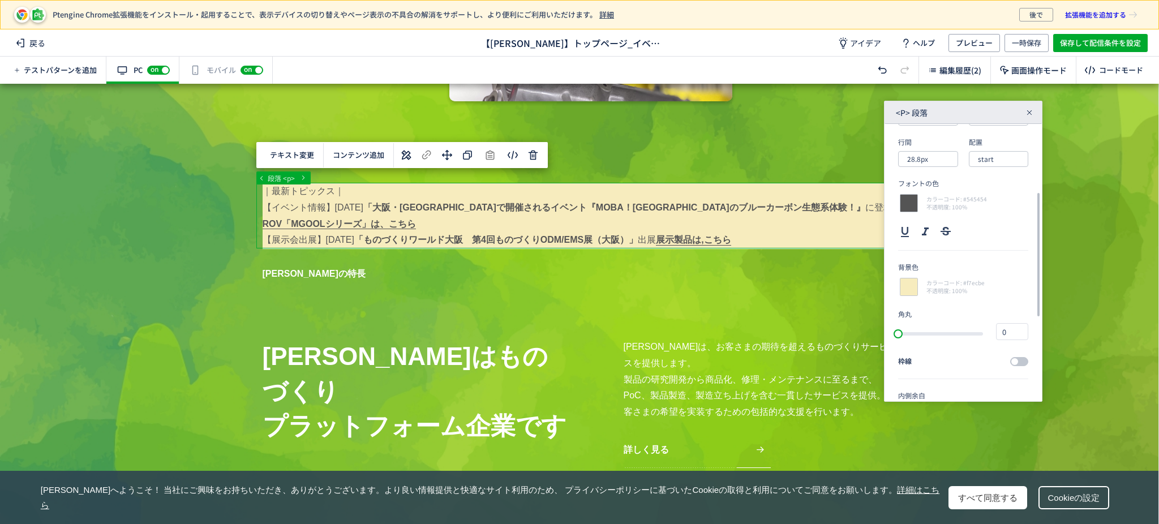
click at [956, 315] on div "角丸" at bounding box center [963, 314] width 130 height 10
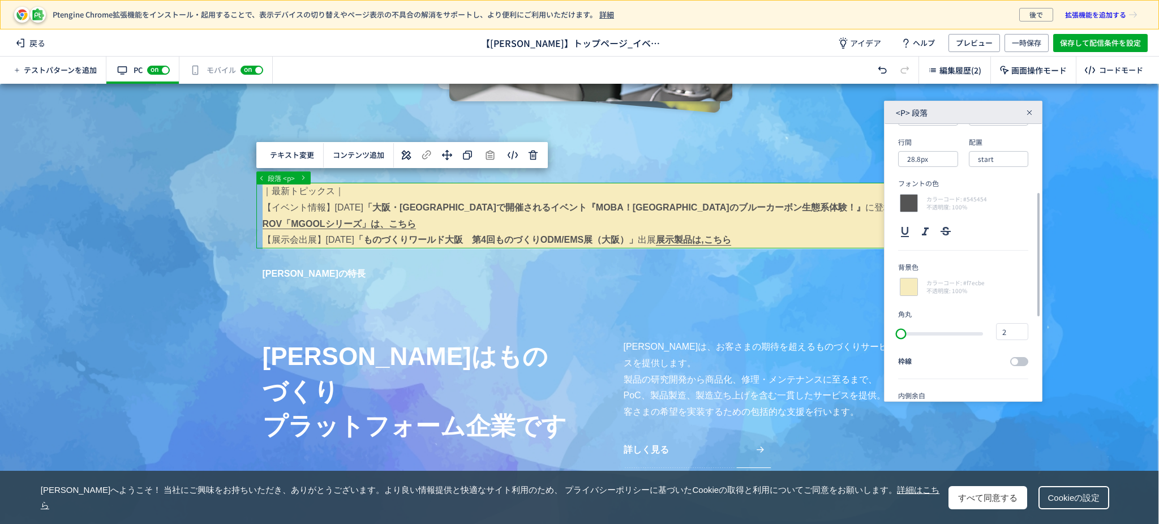
type input "3"
click at [899, 341] on div "slider between 0 and 58" at bounding box center [903, 334] width 20 height 20
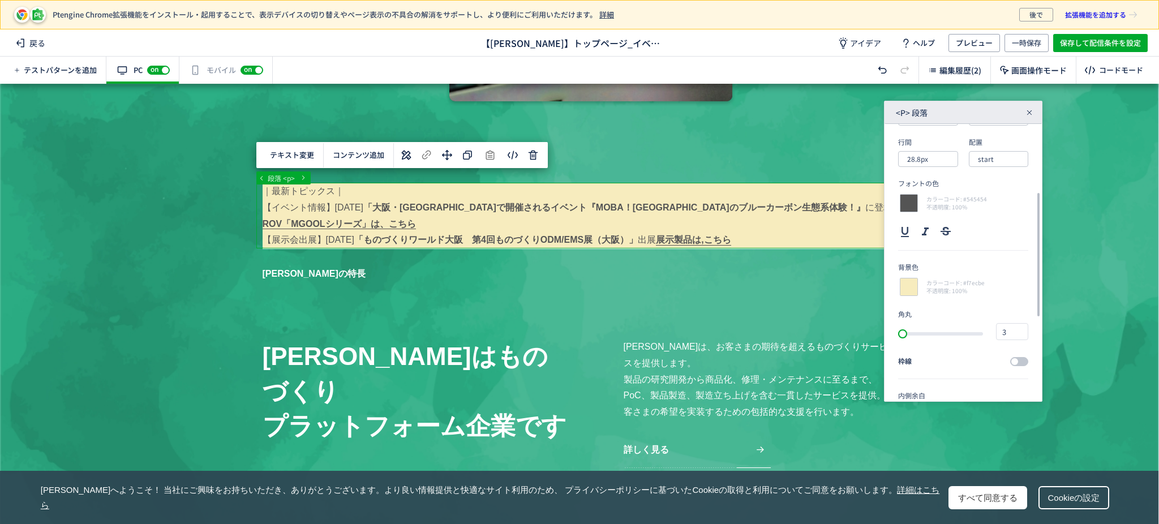
click at [979, 312] on div "角丸" at bounding box center [963, 314] width 130 height 10
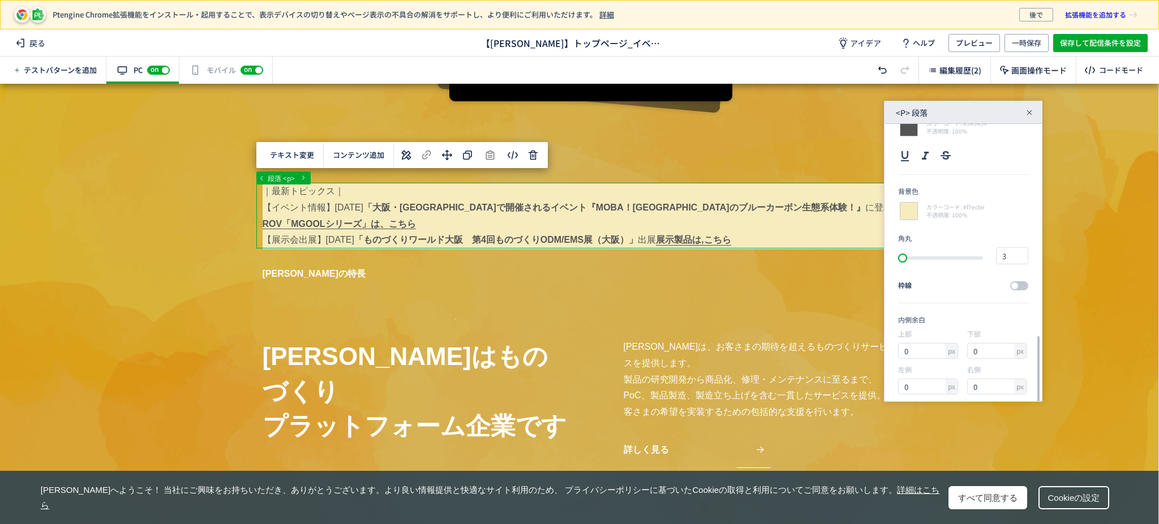
scroll to position [302, 0]
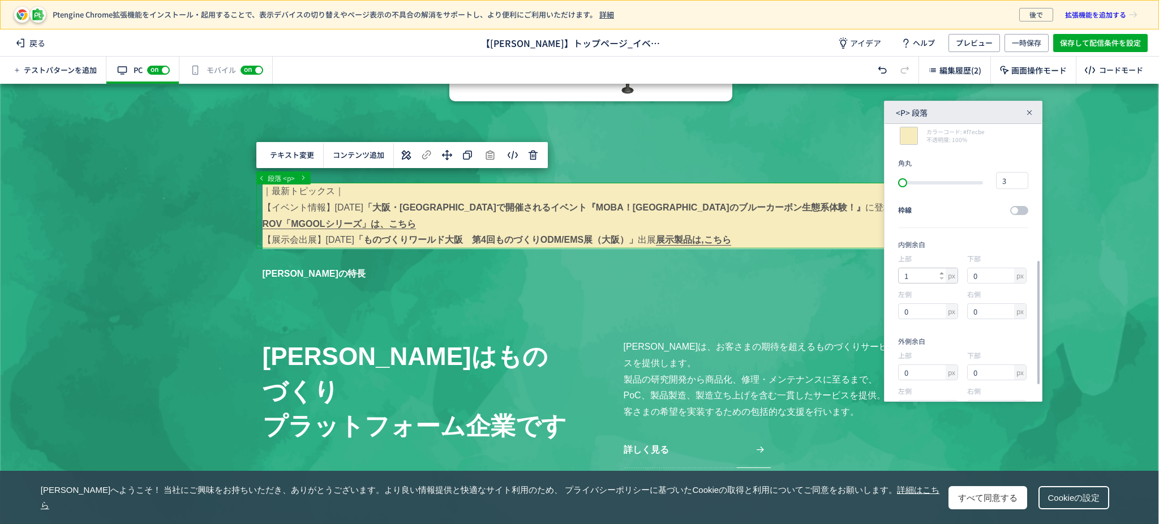
click at [943, 272] on icon at bounding box center [942, 273] width 5 height 5
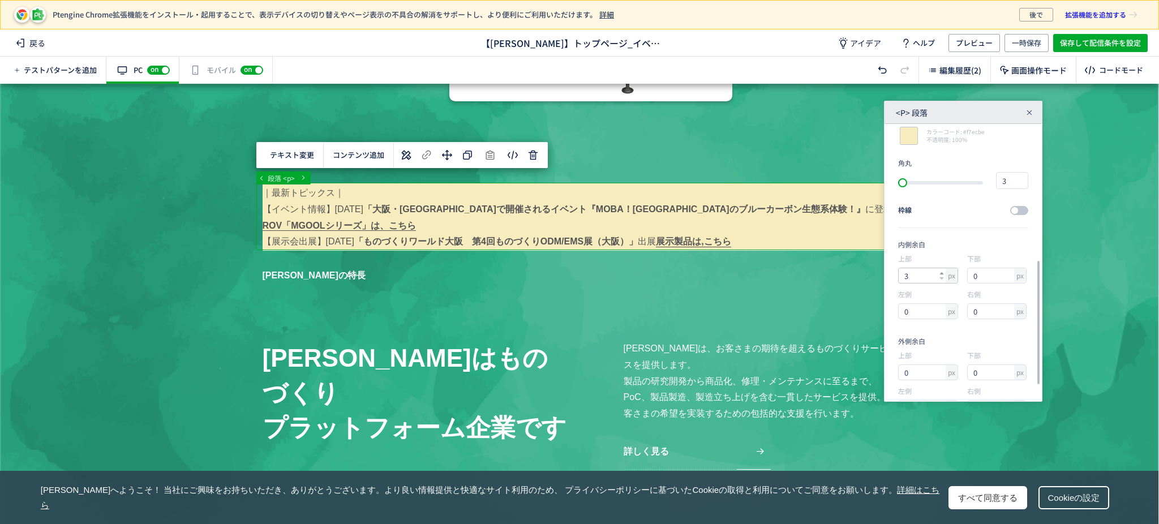
click at [943, 272] on icon at bounding box center [942, 273] width 5 height 5
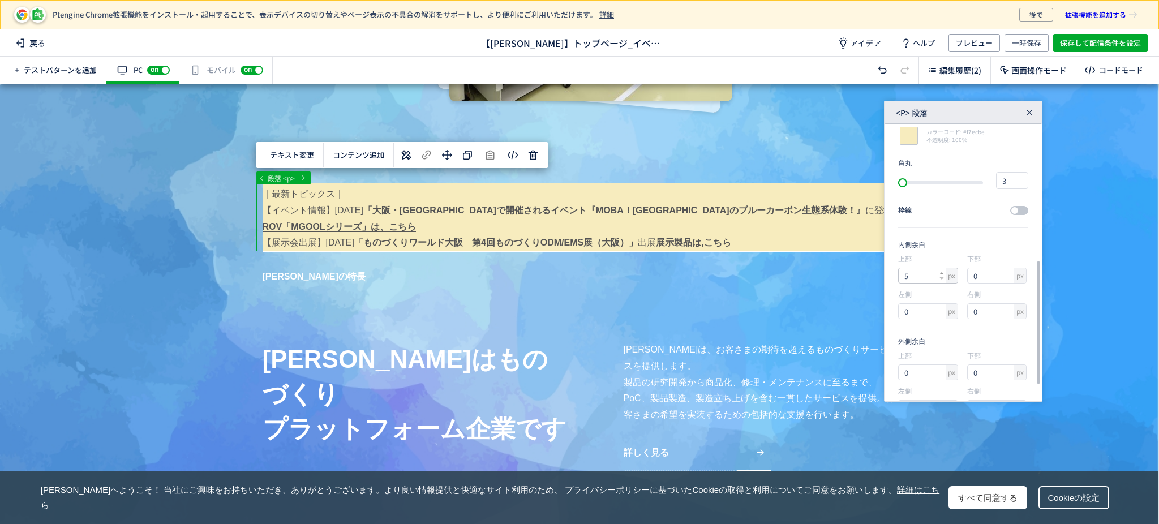
click at [942, 272] on icon at bounding box center [942, 273] width 5 height 5
type input "8"
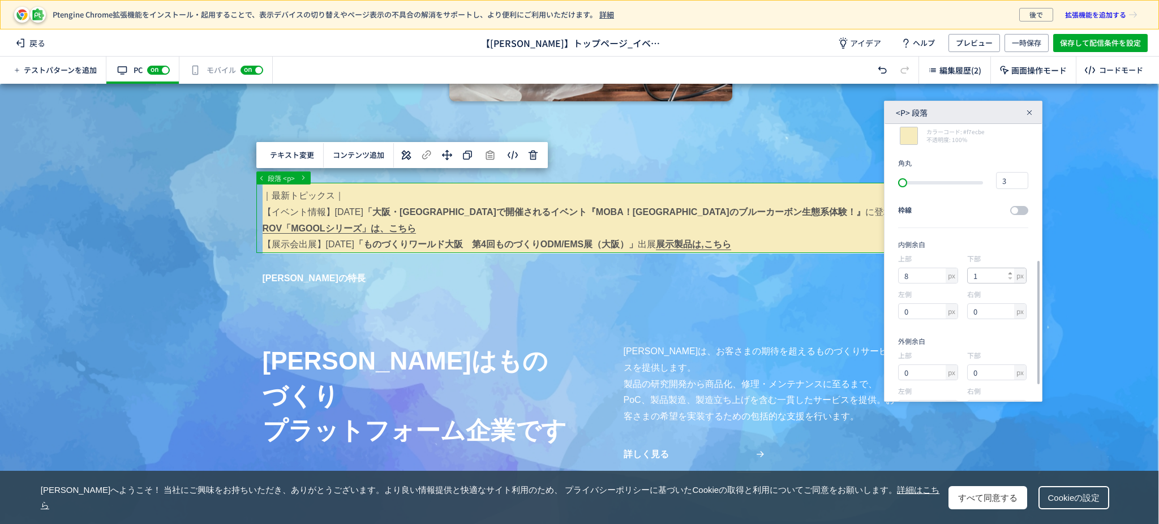
click at [1009, 272] on icon at bounding box center [1010, 273] width 5 height 5
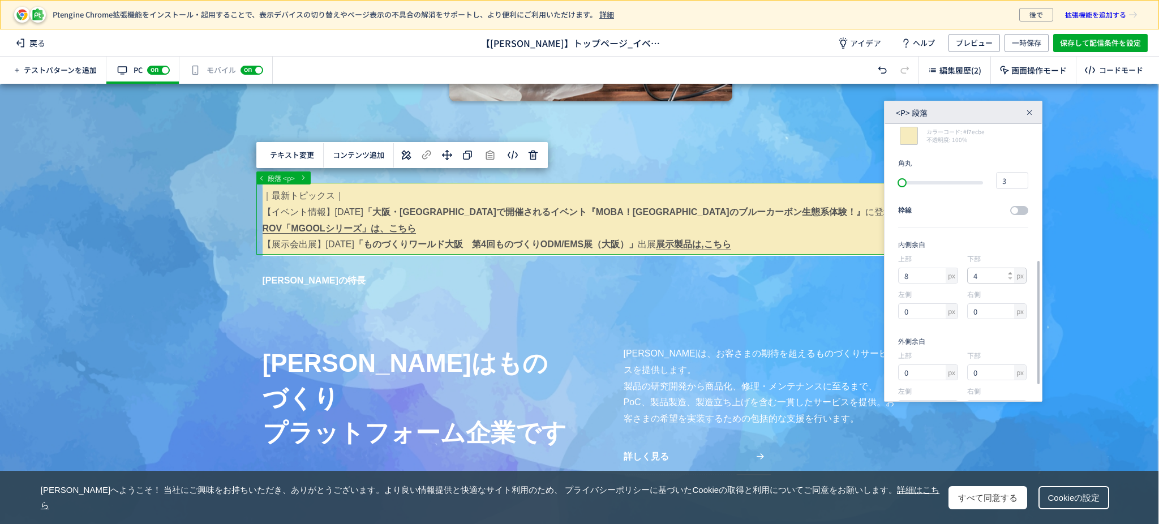
click at [1009, 272] on icon at bounding box center [1010, 273] width 5 height 5
type input "8"
click at [1009, 272] on icon at bounding box center [1010, 273] width 5 height 5
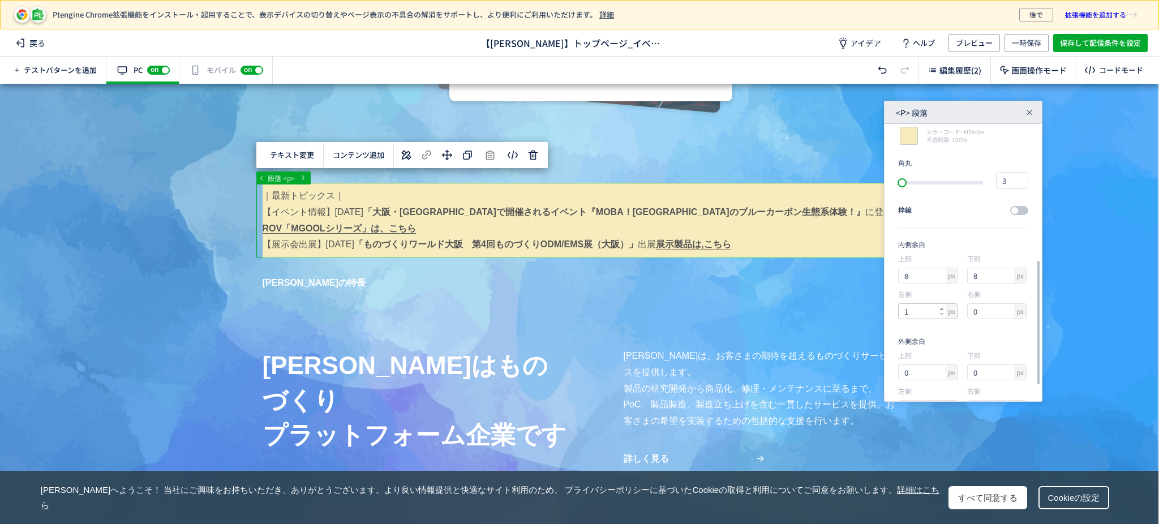
click at [942, 309] on use at bounding box center [942, 309] width 4 height 2
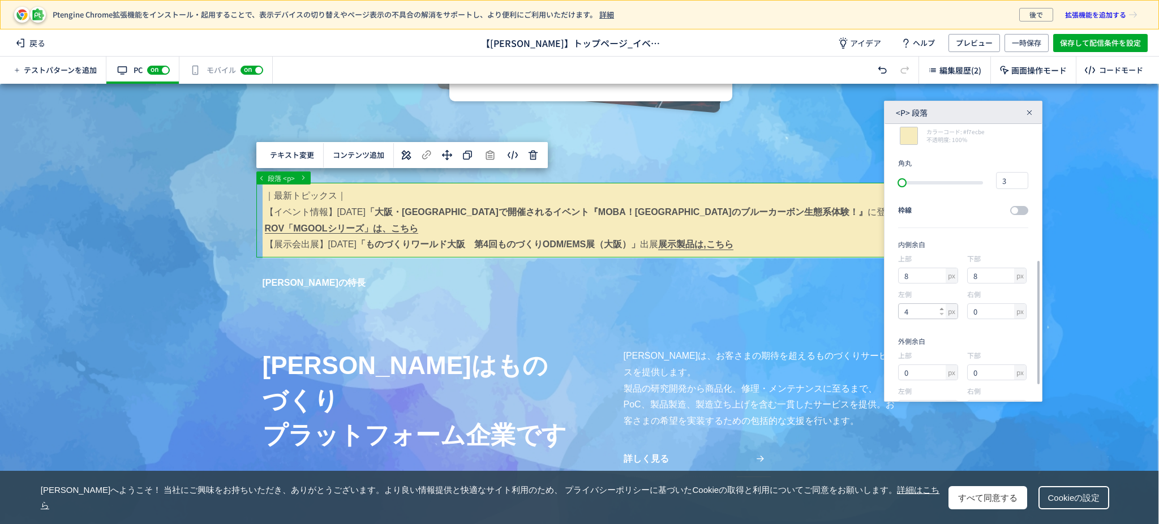
type input "5"
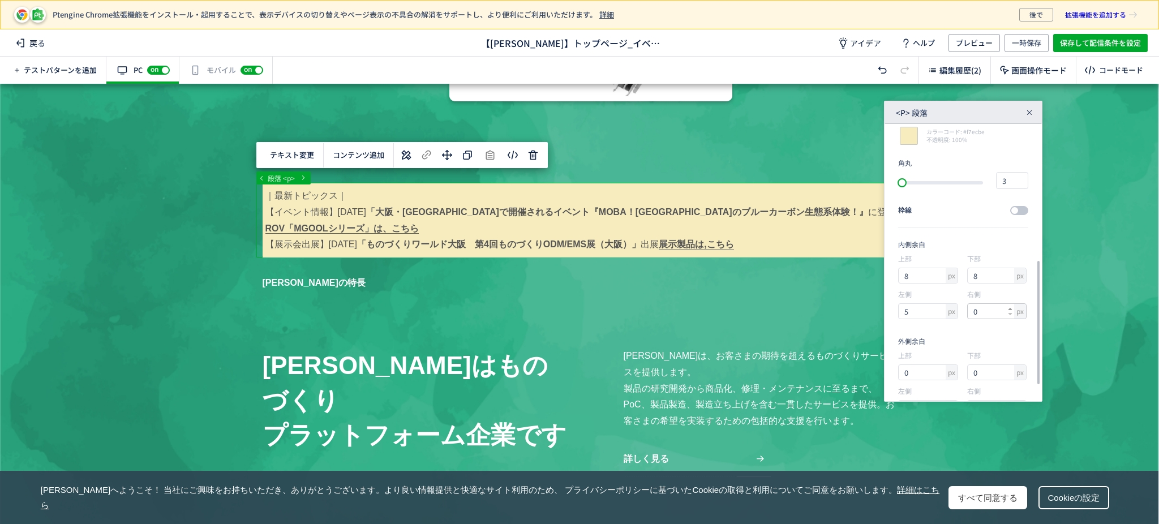
click at [1010, 307] on icon at bounding box center [1010, 309] width 5 height 5
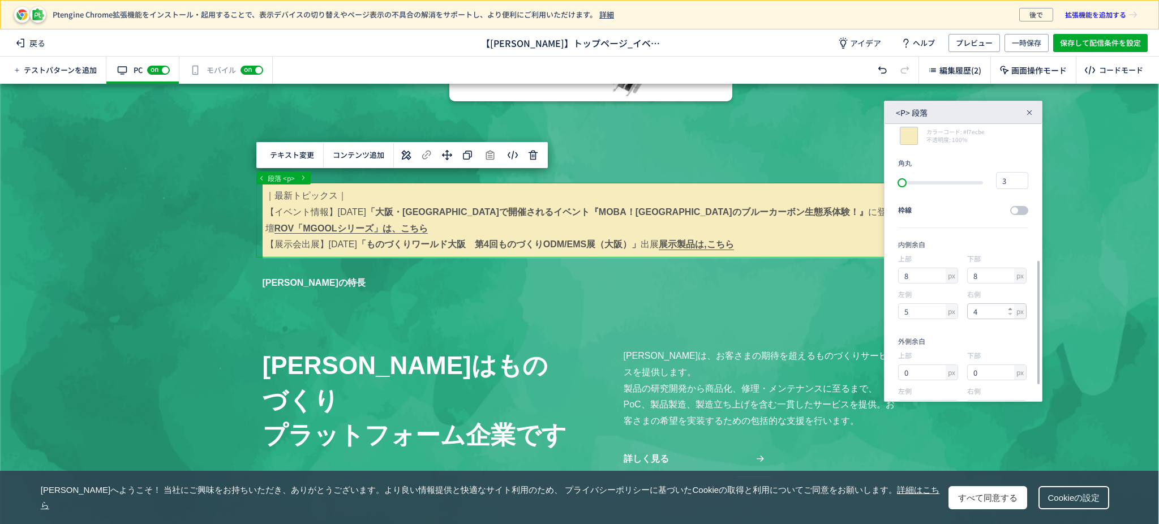
type input "5"
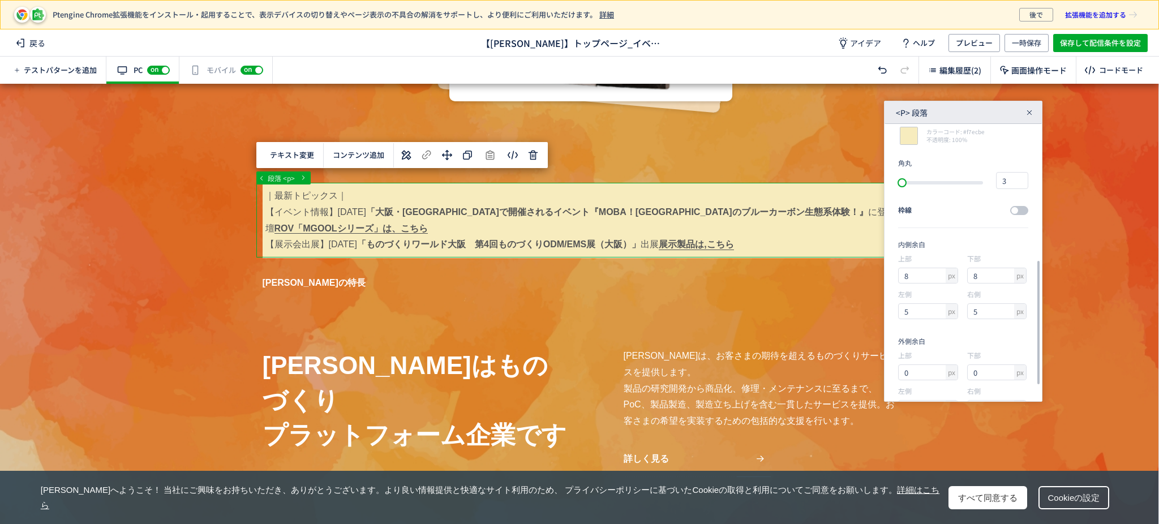
scroll to position [335, 0]
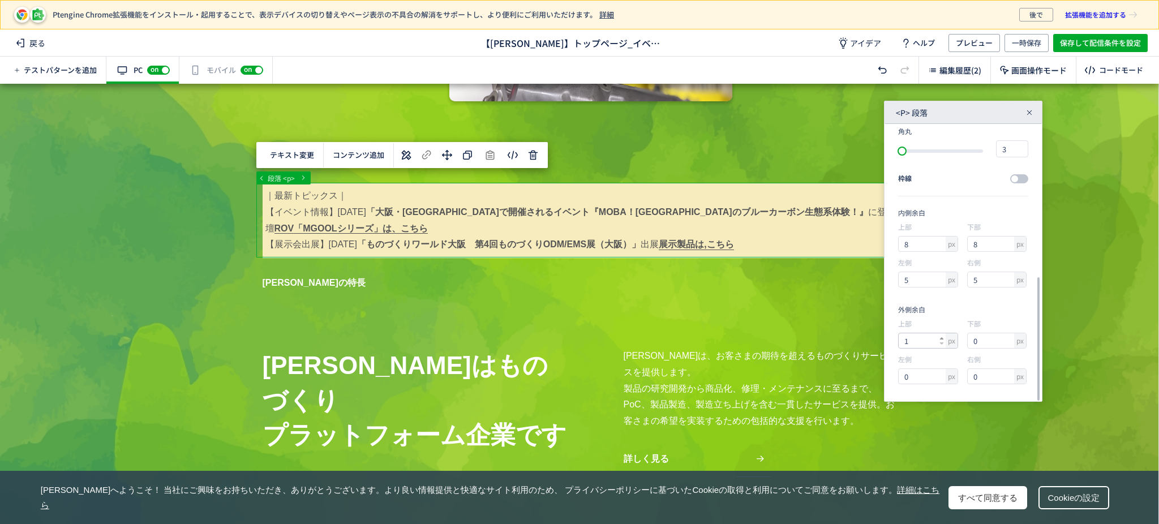
click at [943, 336] on icon at bounding box center [942, 338] width 5 height 5
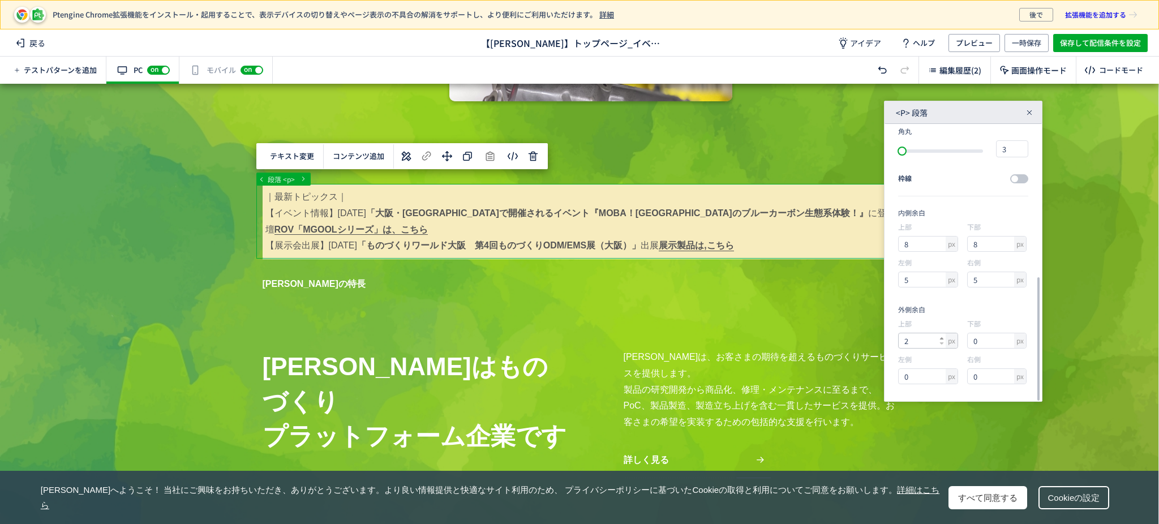
click at [943, 336] on icon at bounding box center [942, 338] width 5 height 5
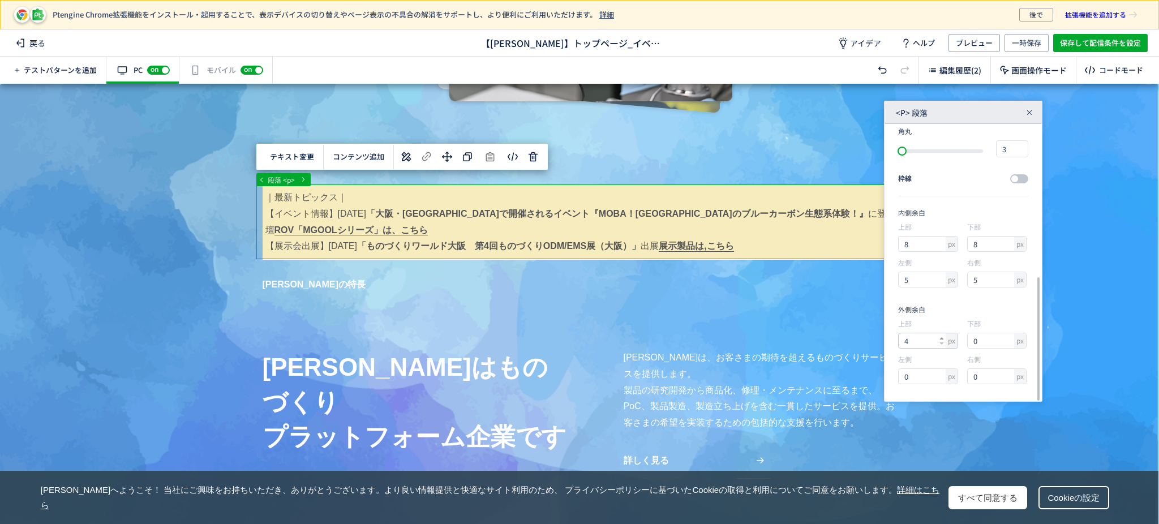
click at [943, 336] on icon at bounding box center [942, 338] width 5 height 5
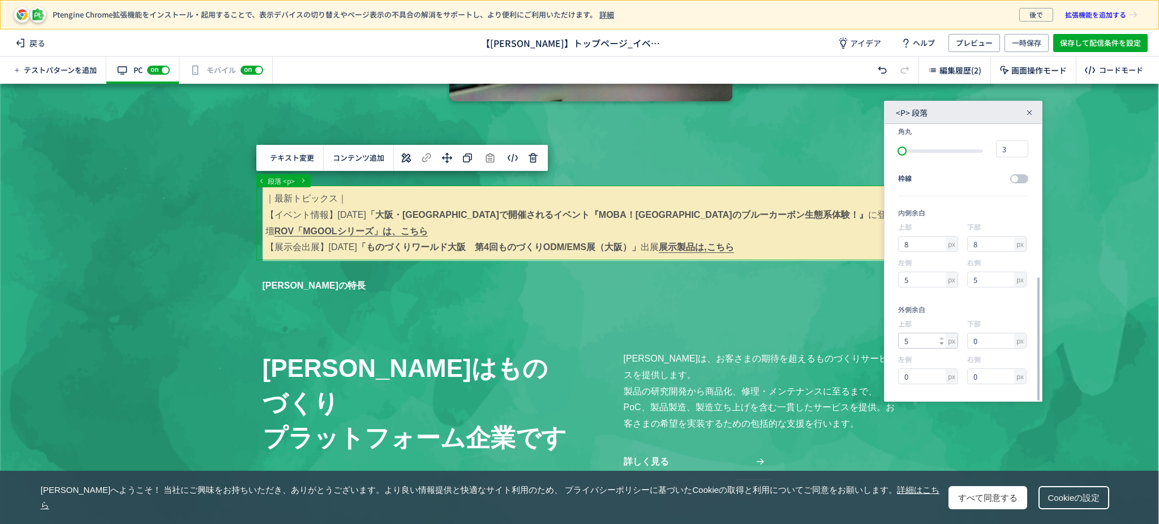
click at [944, 345] on div at bounding box center [942, 340] width 5 height 15
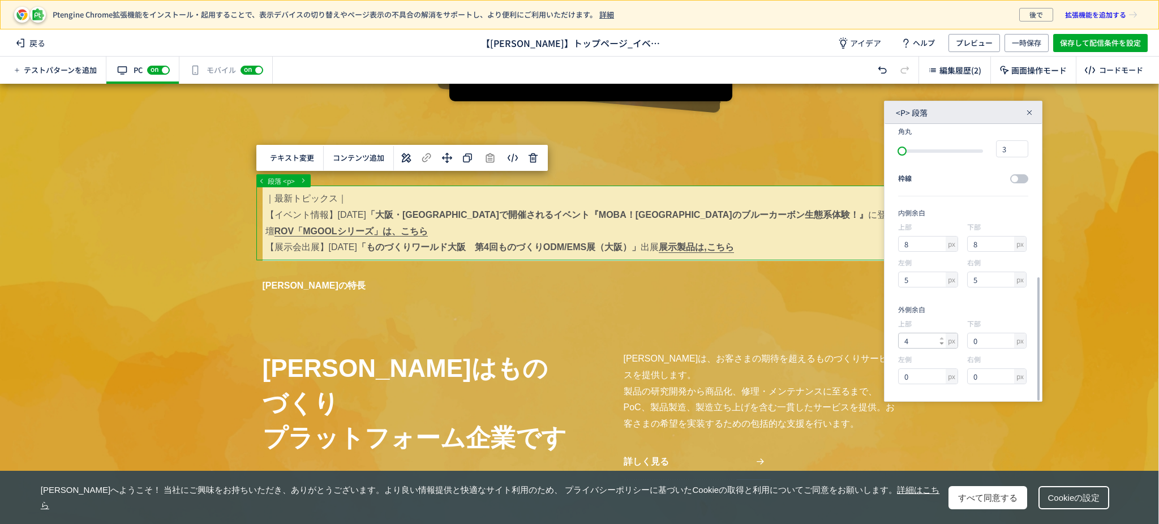
click at [942, 344] on icon at bounding box center [942, 343] width 5 height 5
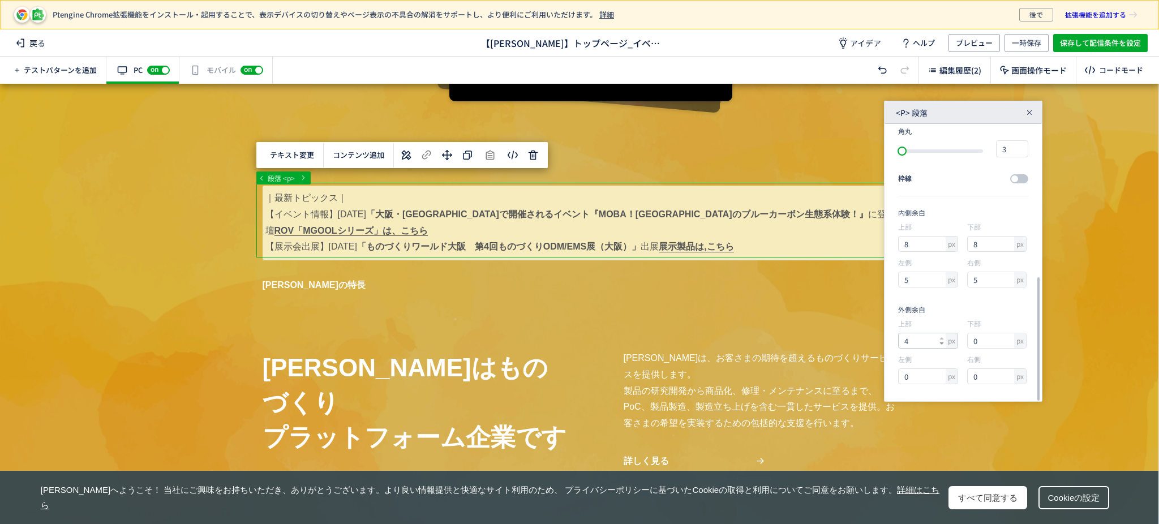
click at [942, 344] on icon at bounding box center [942, 343] width 5 height 5
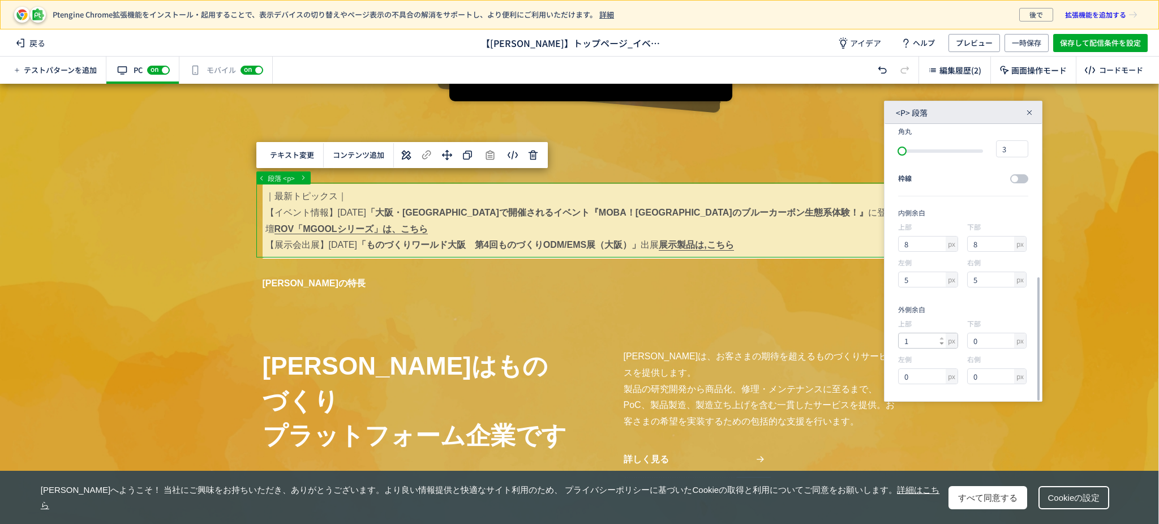
click at [942, 344] on icon at bounding box center [942, 343] width 5 height 5
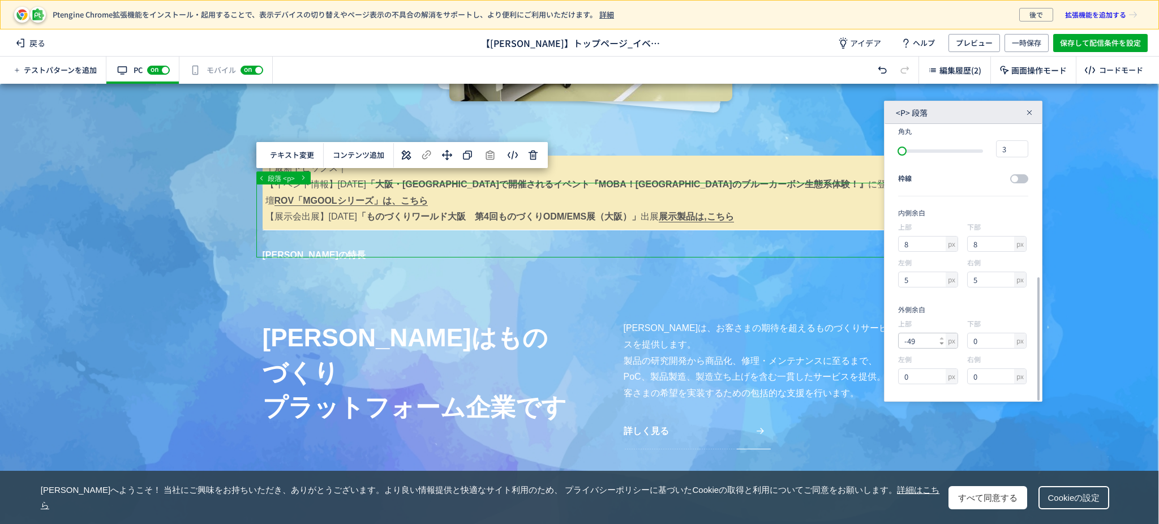
type input "-50"
click at [942, 344] on icon at bounding box center [942, 343] width 5 height 5
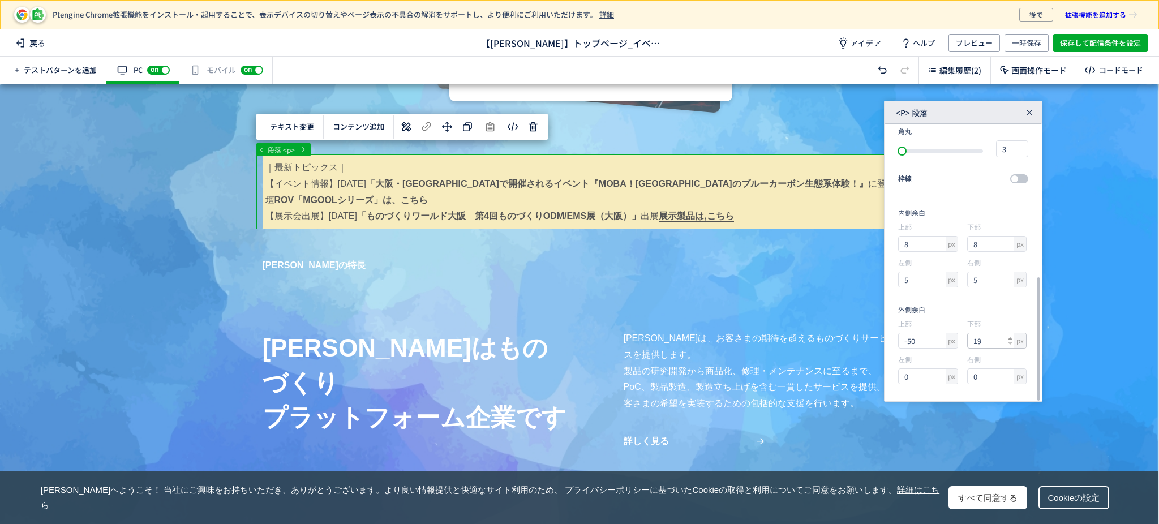
type input "20"
click at [1010, 339] on icon at bounding box center [1010, 338] width 5 height 5
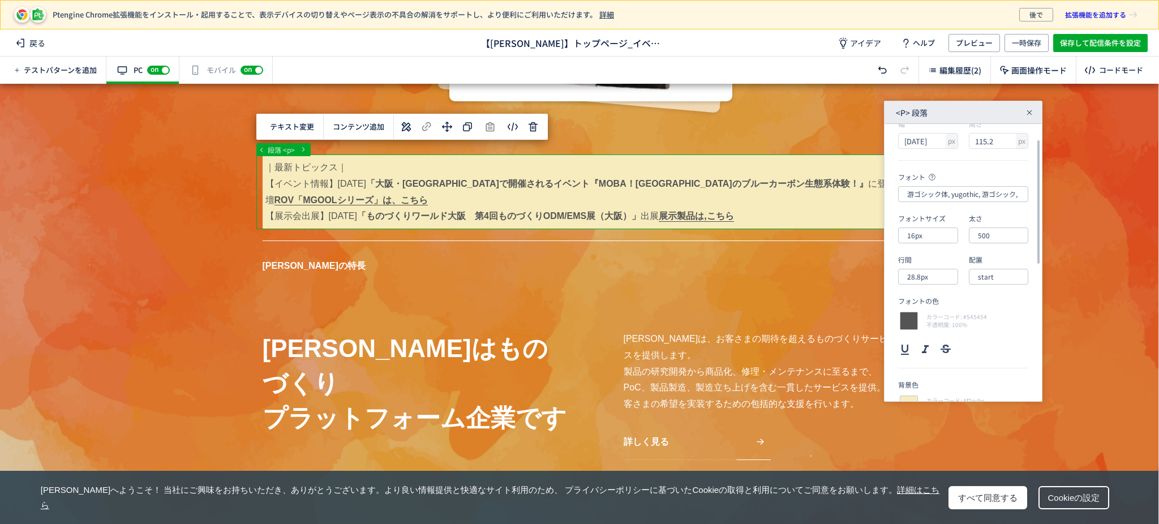
scroll to position [0, 0]
click at [1028, 115] on icon at bounding box center [1029, 112] width 7 height 7
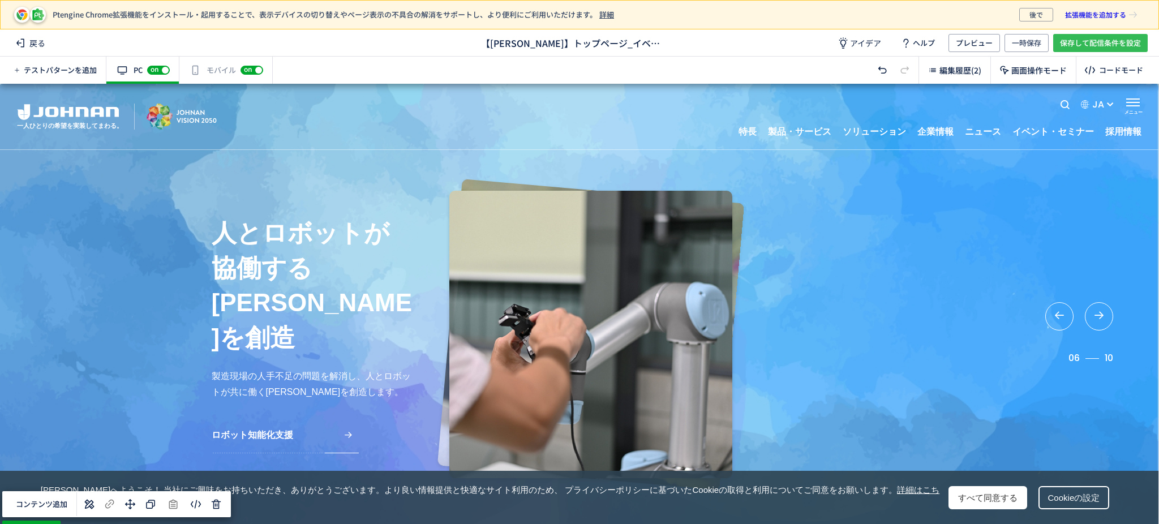
click at [1064, 44] on span "保存して配信条件を設定" at bounding box center [1100, 43] width 81 height 18
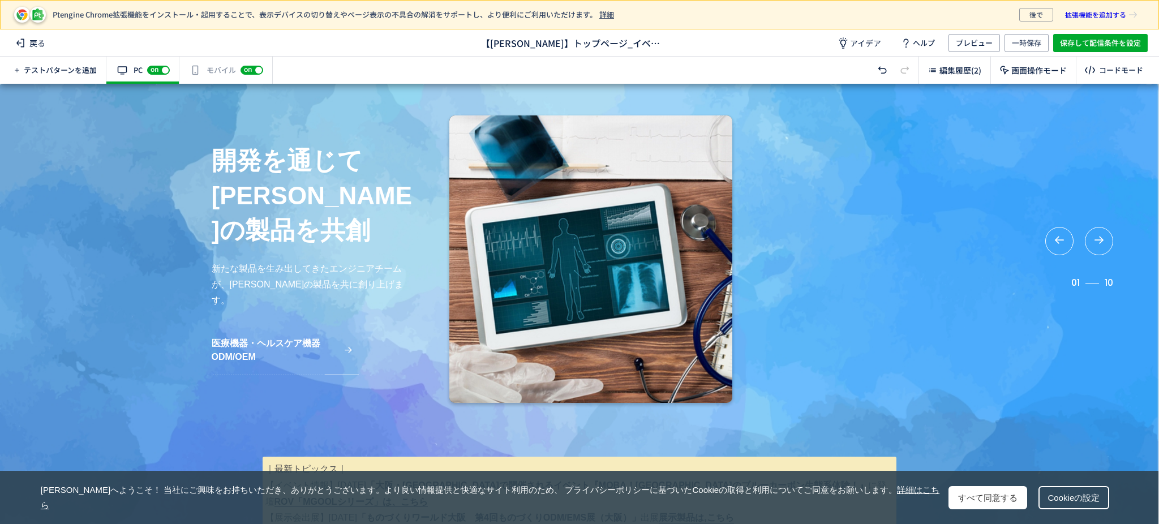
scroll to position [151, 0]
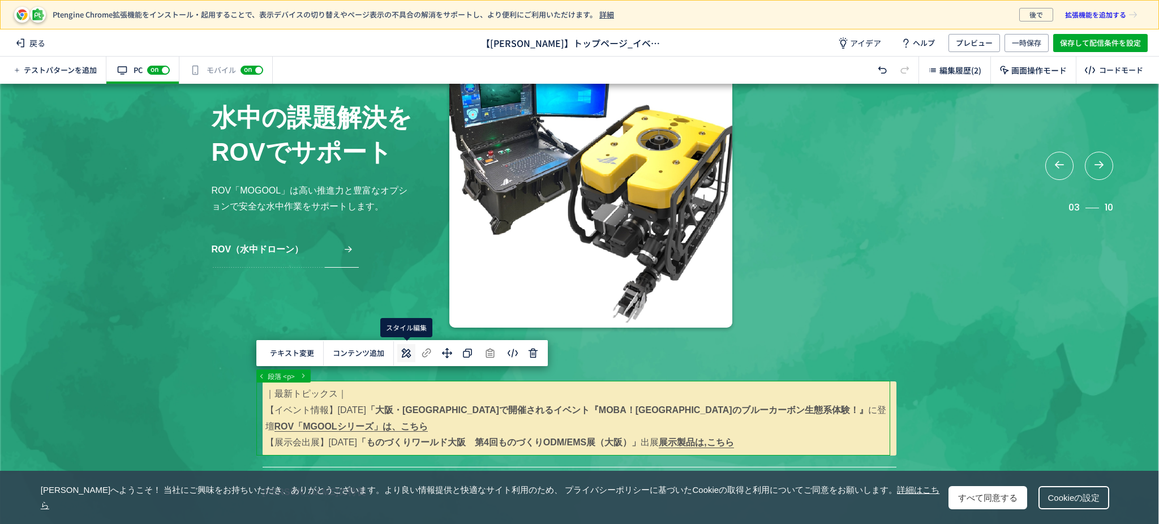
click at [402, 352] on icon at bounding box center [407, 353] width 14 height 14
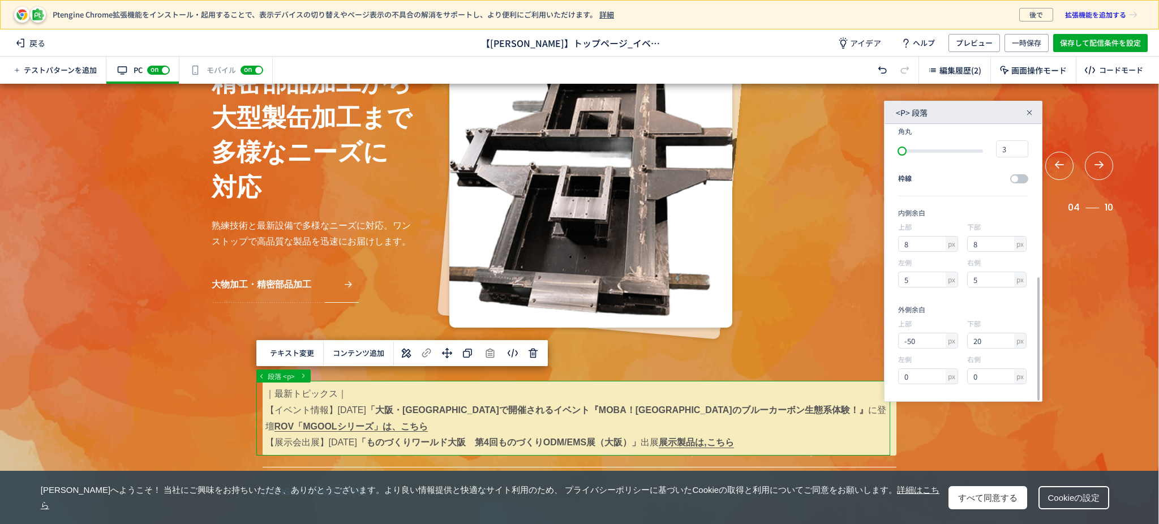
scroll to position [0, 0]
click at [942, 277] on use at bounding box center [942, 277] width 4 height 2
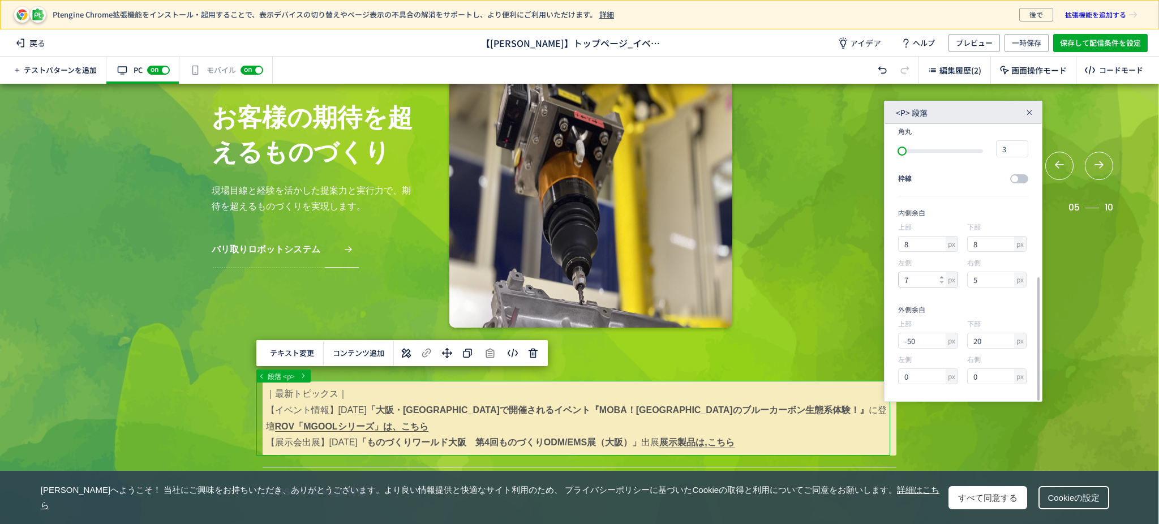
click at [942, 277] on use at bounding box center [942, 277] width 4 height 2
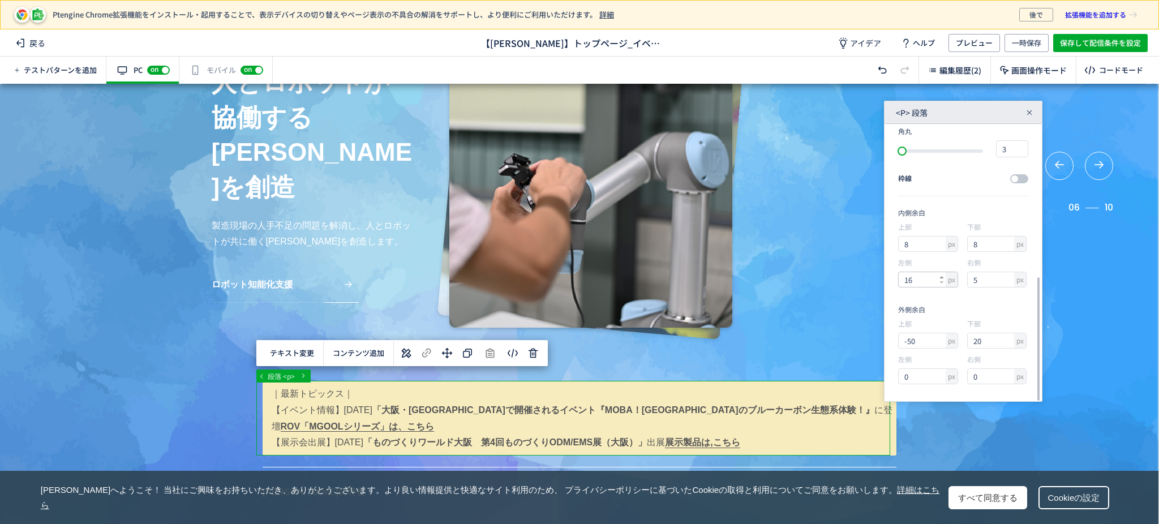
click at [942, 277] on use at bounding box center [942, 277] width 4 height 2
click at [942, 282] on use at bounding box center [942, 282] width 4 height 2
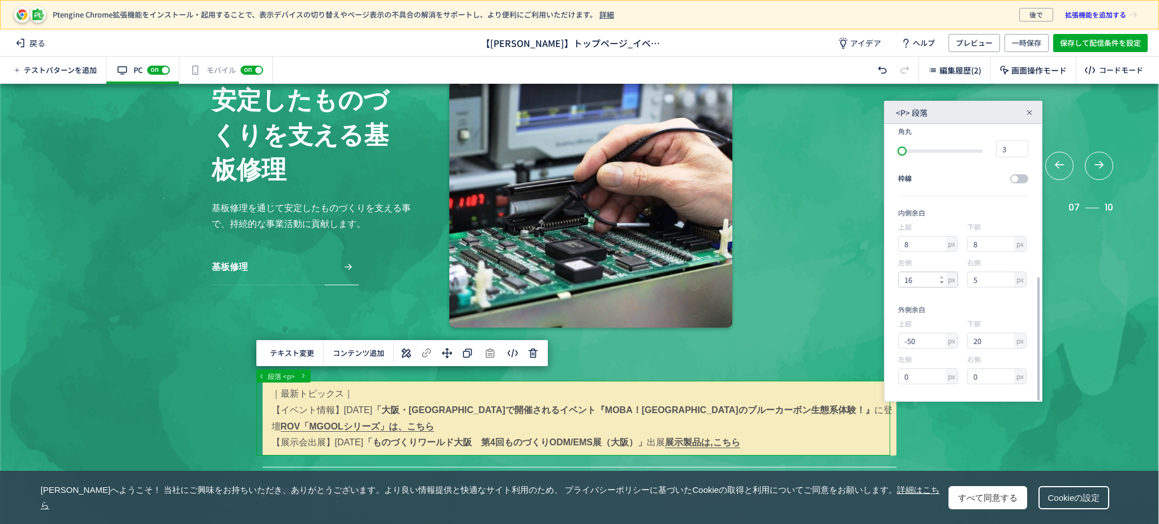
click at [942, 282] on use at bounding box center [942, 282] width 4 height 2
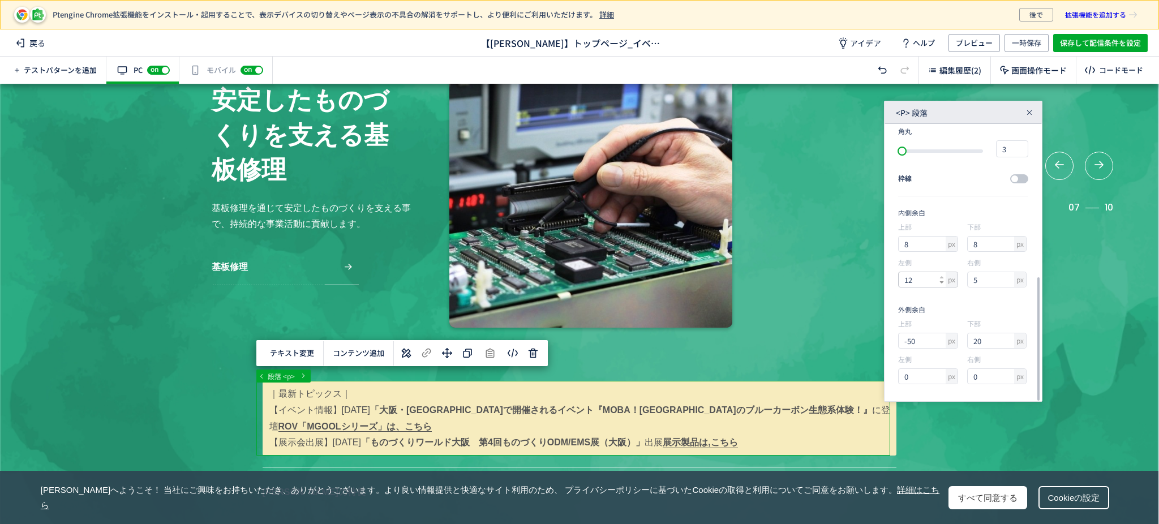
click at [942, 282] on use at bounding box center [942, 282] width 4 height 2
click at [941, 275] on icon at bounding box center [942, 277] width 5 height 5
type input "10"
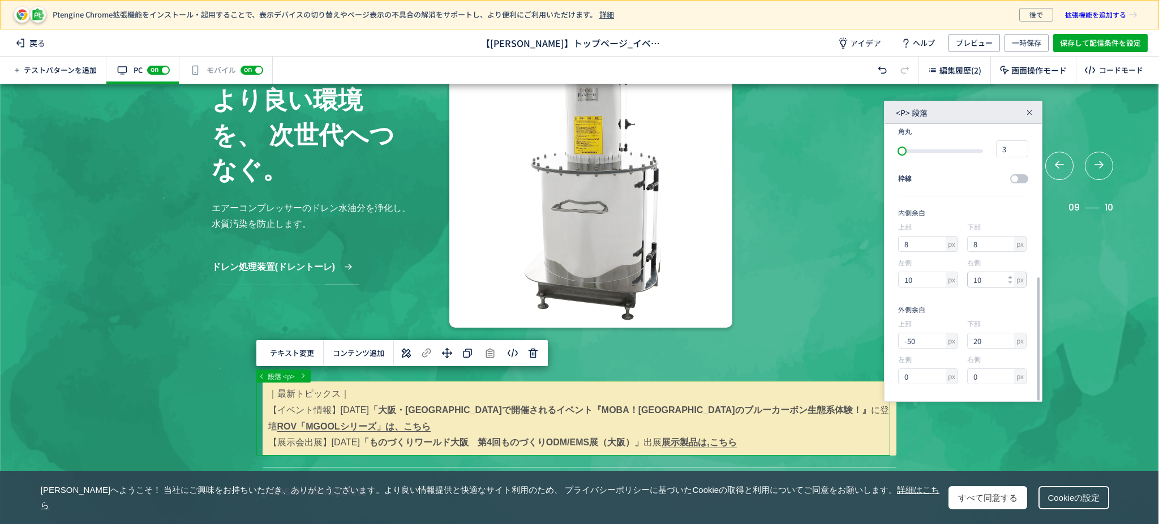
click at [1010, 277] on use at bounding box center [1011, 277] width 4 height 2
click at [1010, 284] on icon at bounding box center [1010, 282] width 5 height 5
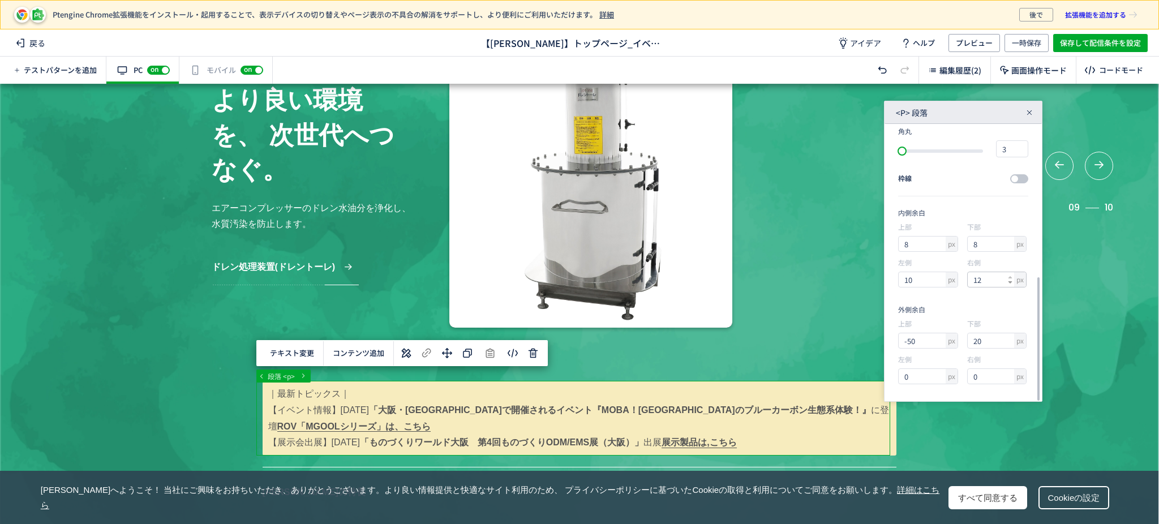
click at [1010, 284] on icon at bounding box center [1010, 282] width 5 height 5
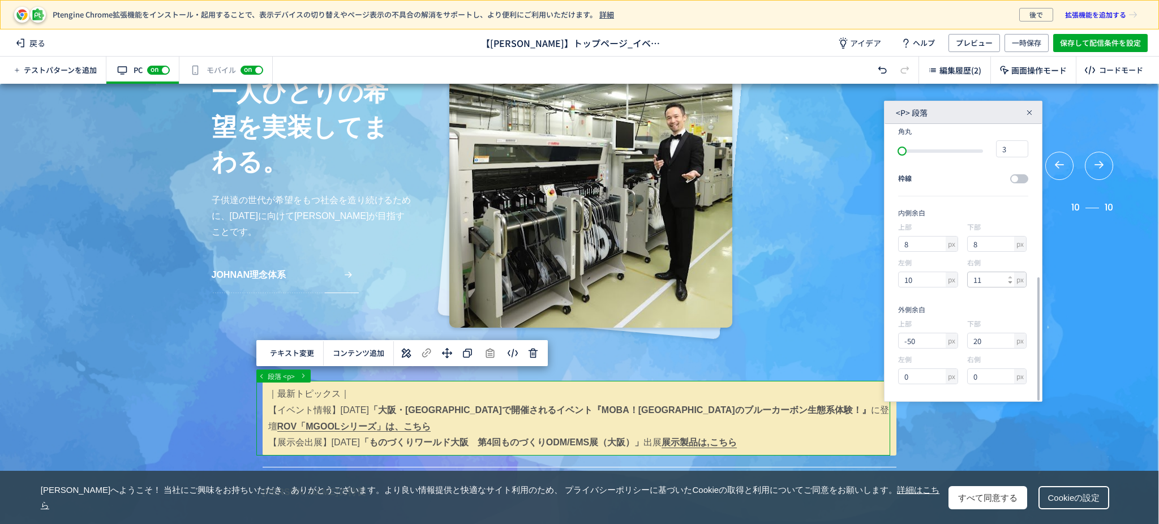
click at [1010, 284] on icon at bounding box center [1010, 282] width 5 height 5
type input "10"
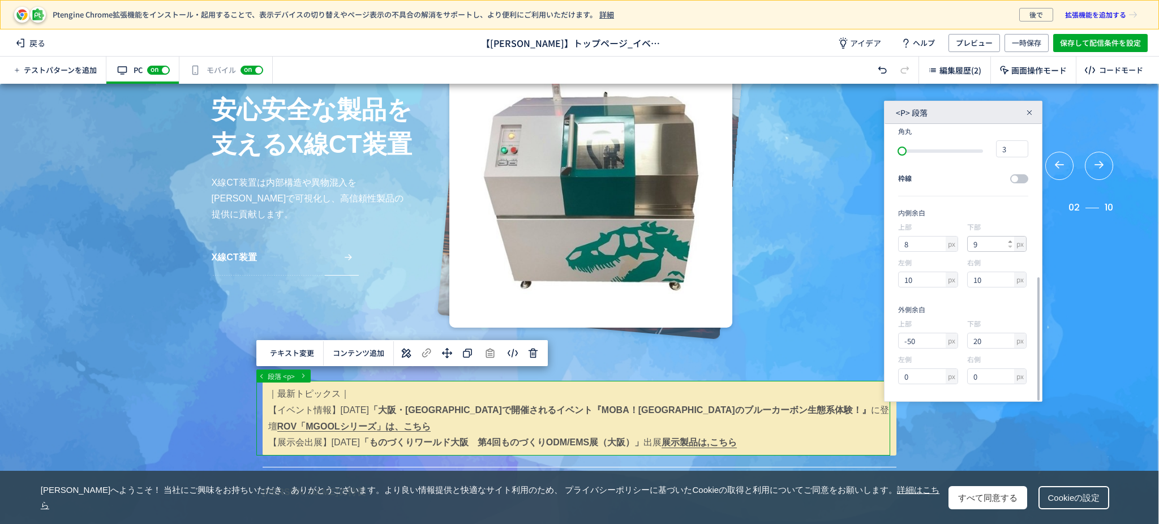
click at [1011, 239] on icon at bounding box center [1010, 241] width 5 height 5
type input "10"
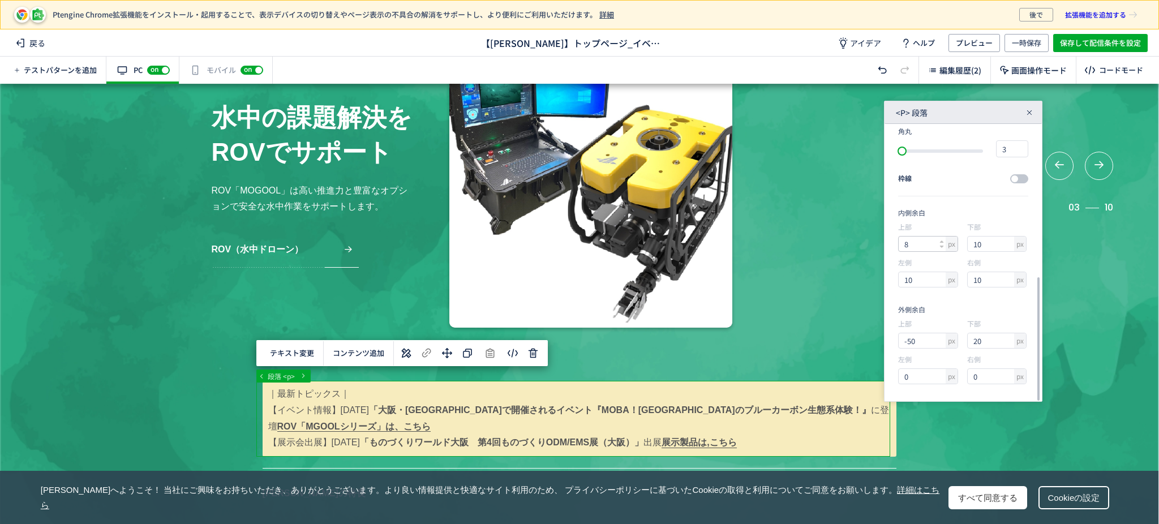
click at [944, 237] on div at bounding box center [942, 244] width 5 height 15
click at [944, 242] on icon at bounding box center [942, 241] width 5 height 5
type input "10"
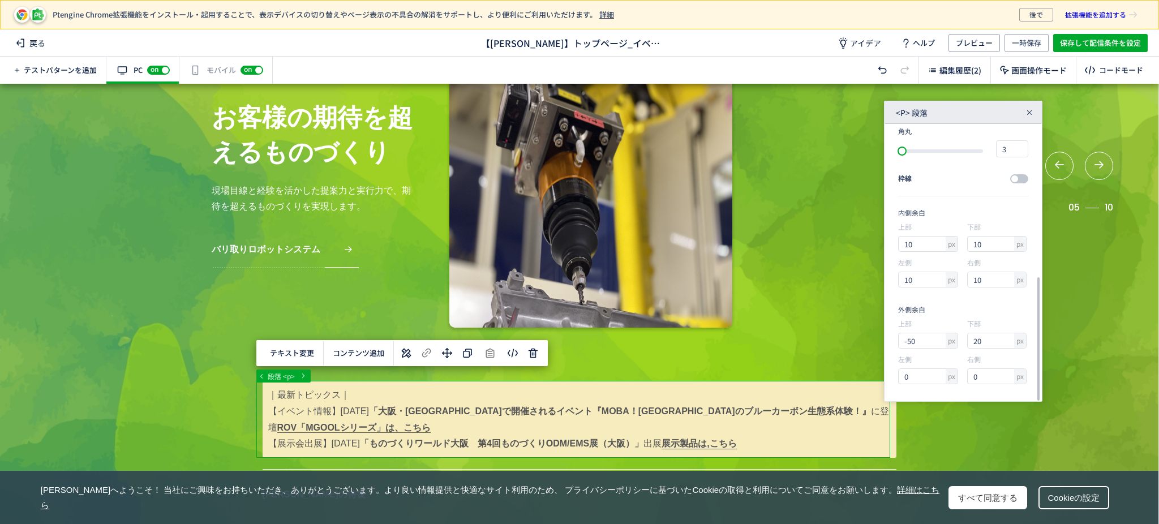
click at [972, 194] on section "角丸 3 枠線" at bounding box center [963, 161] width 130 height 70
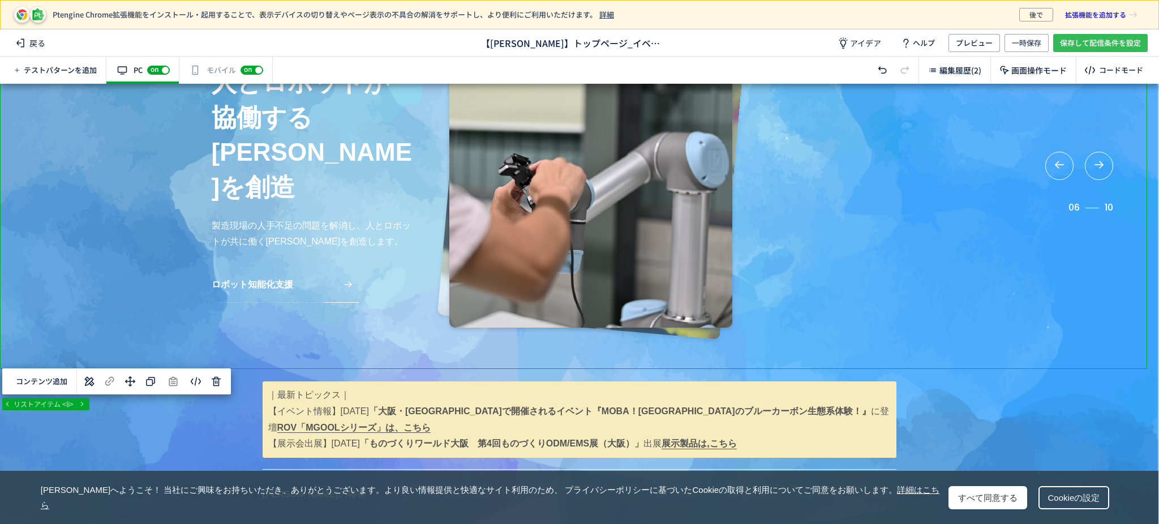
click at [1080, 46] on span "保存して配信条件を設定" at bounding box center [1100, 43] width 81 height 18
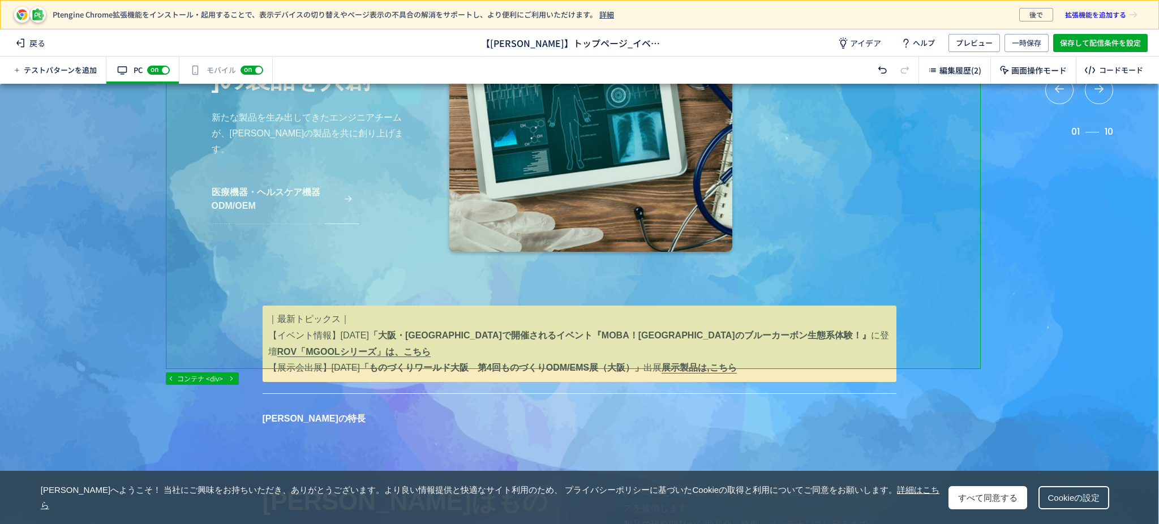
scroll to position [226, 0]
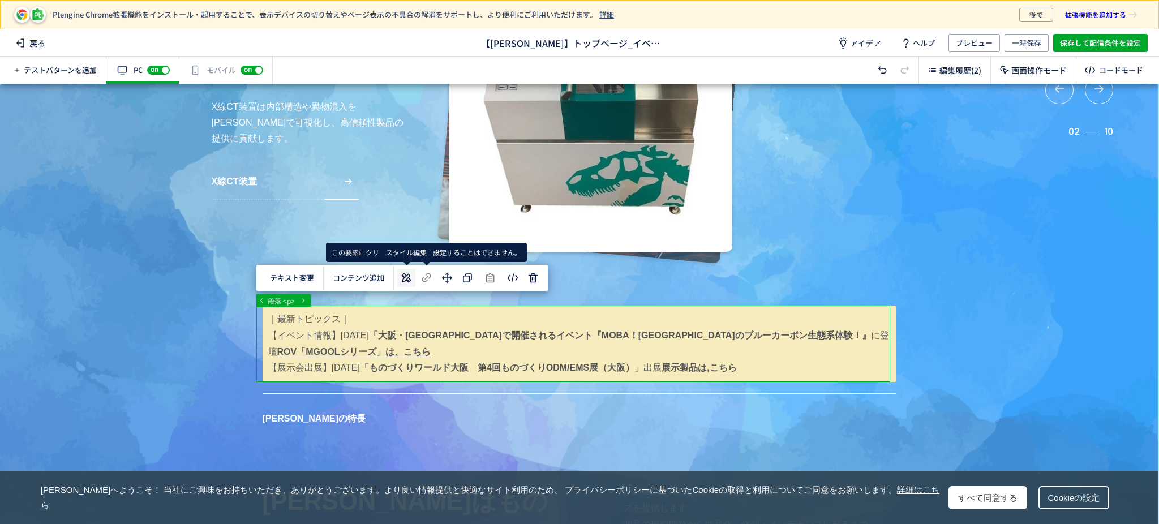
click at [410, 281] on use at bounding box center [407, 278] width 10 height 10
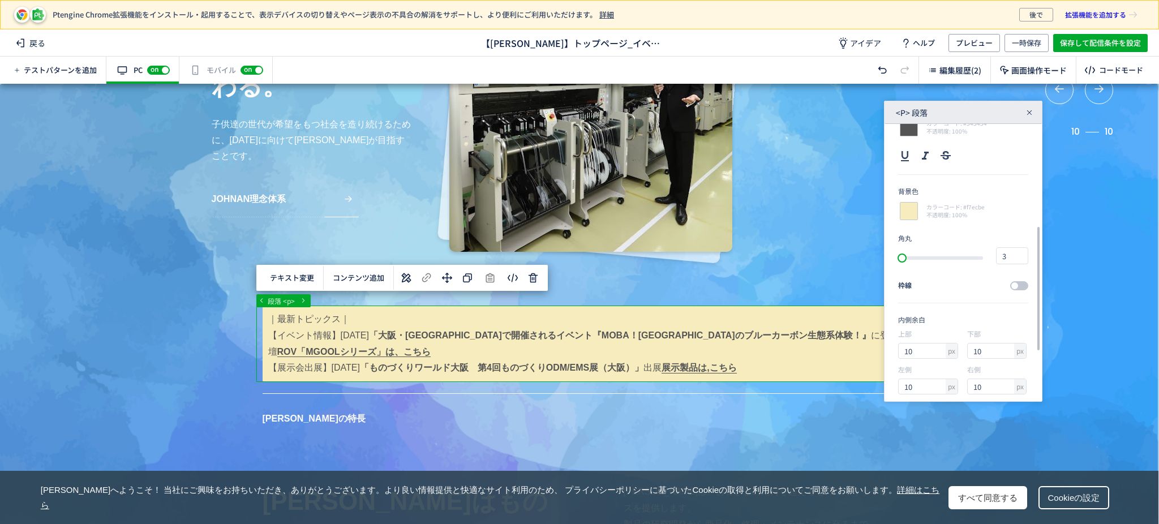
click at [1018, 289] on span at bounding box center [1019, 285] width 18 height 9
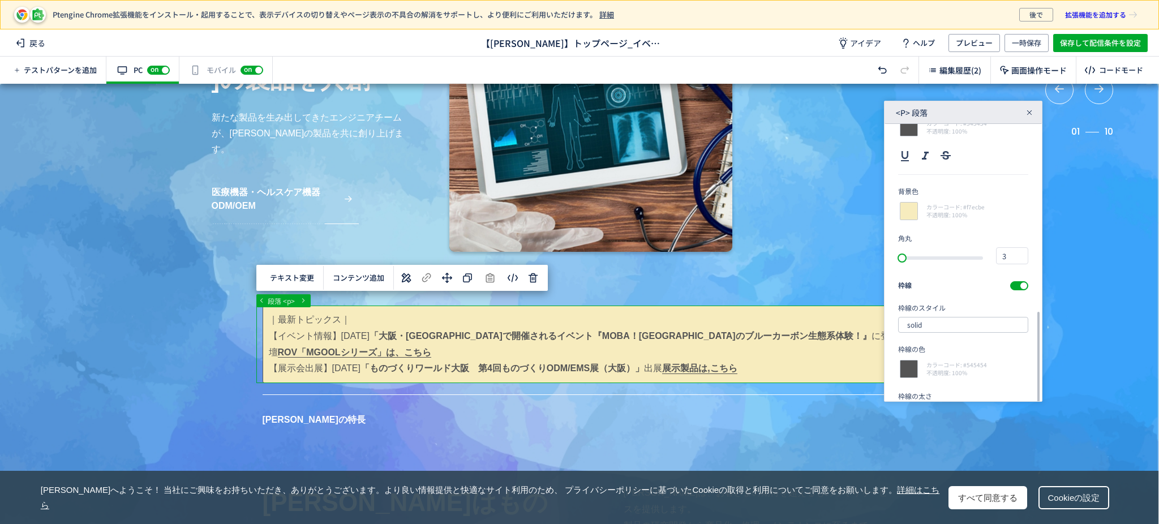
scroll to position [302, 0]
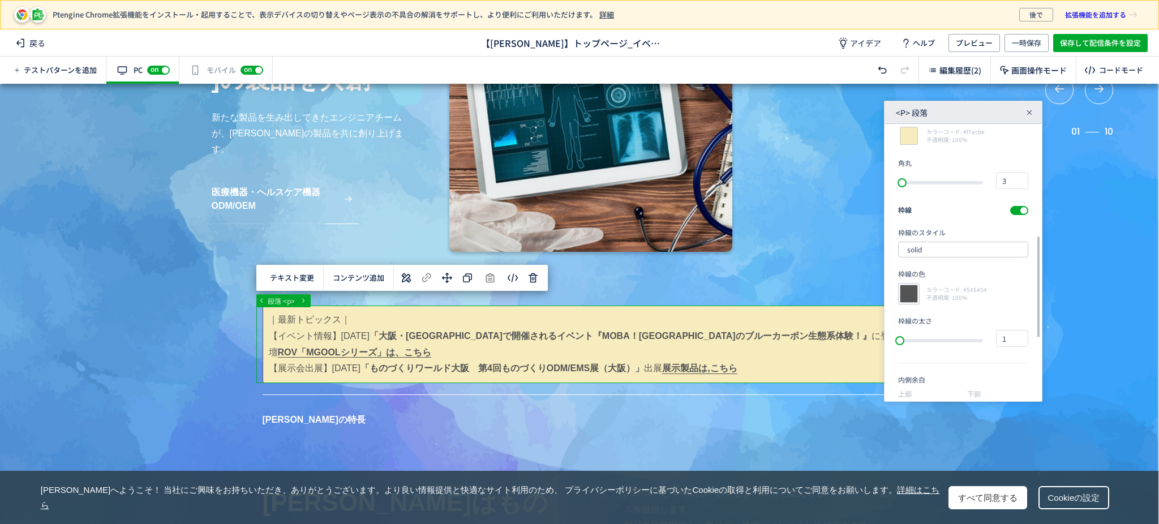
click at [912, 299] on div at bounding box center [909, 294] width 22 height 22
type input "545454"
type input "84"
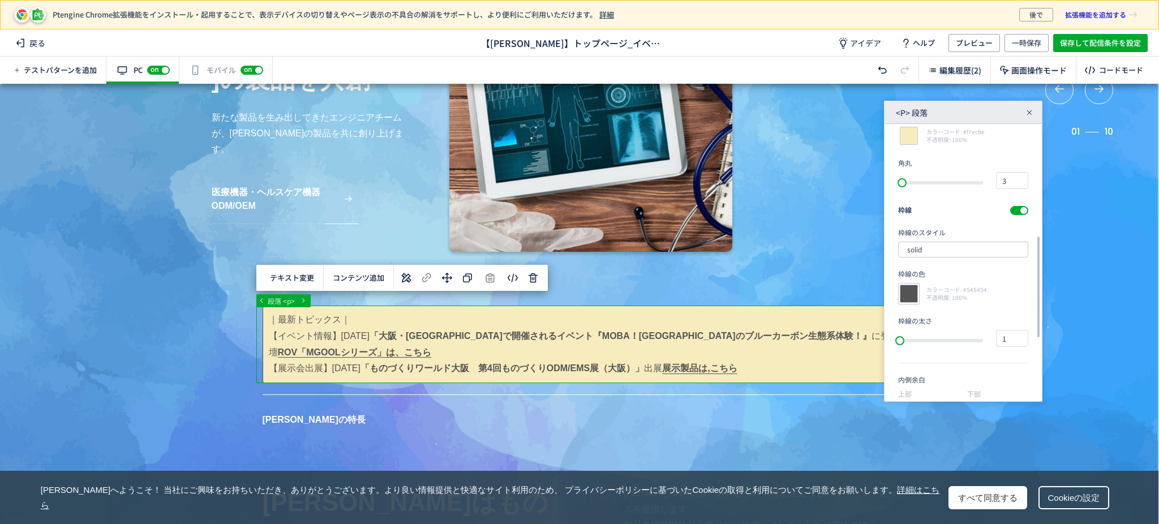
type input "1.00"
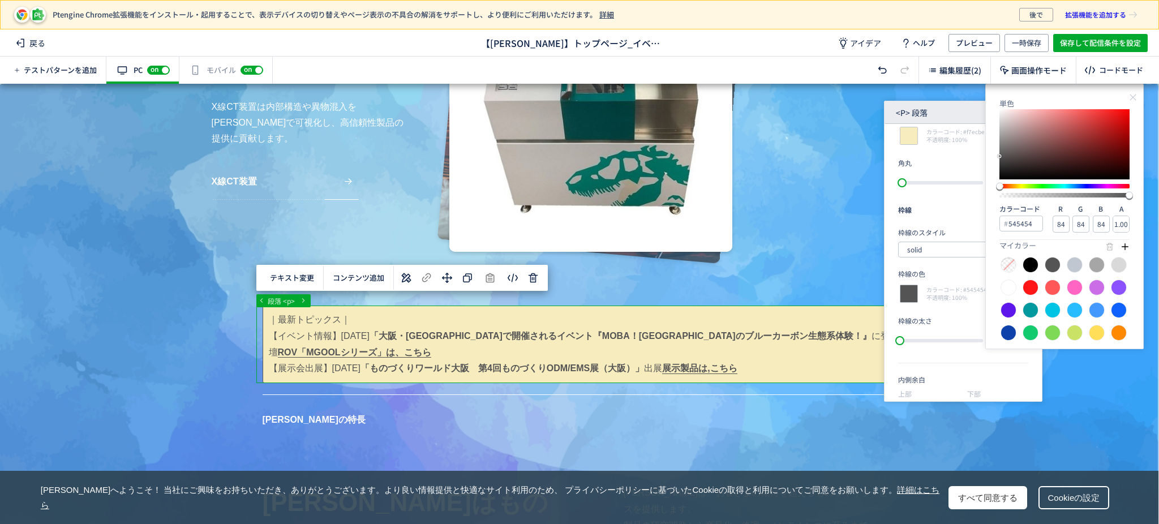
click at [1023, 185] on div at bounding box center [1065, 186] width 130 height 5
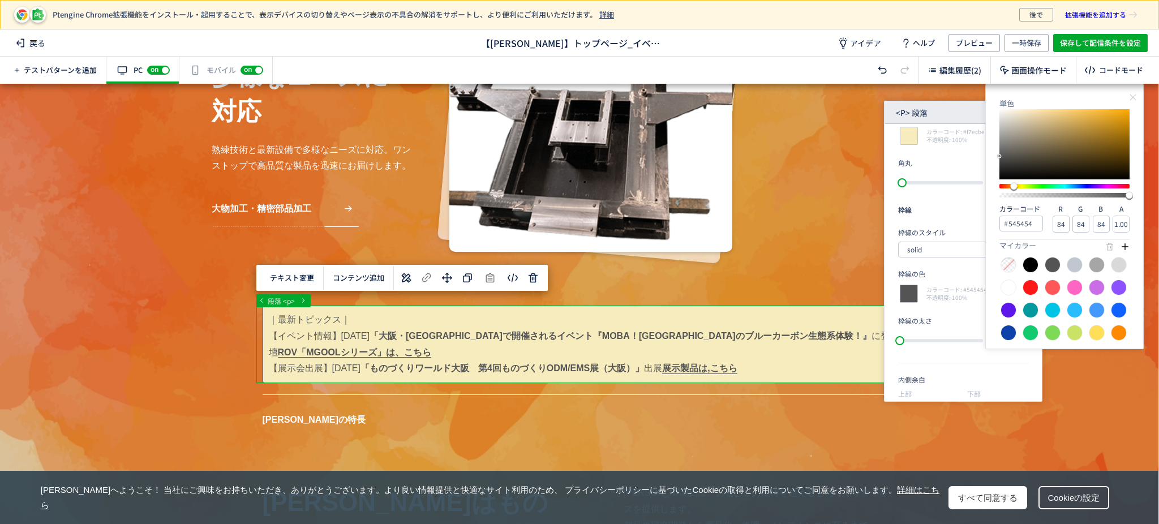
click at [1014, 187] on div at bounding box center [1065, 186] width 130 height 5
click at [1098, 336] on div at bounding box center [1097, 333] width 16 height 16
type input "ffde5a"
type input "255"
type input "222"
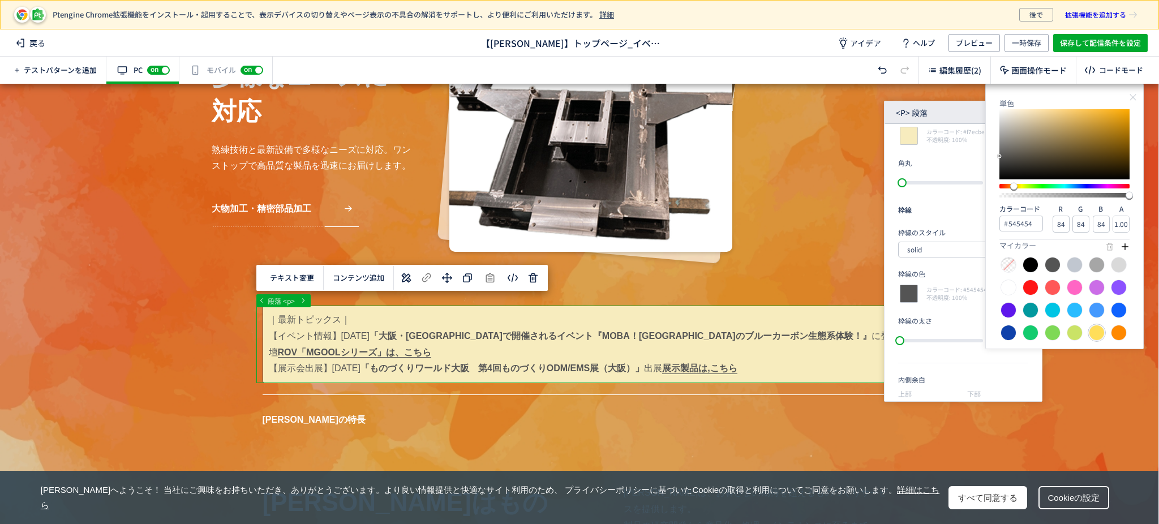
type input "90"
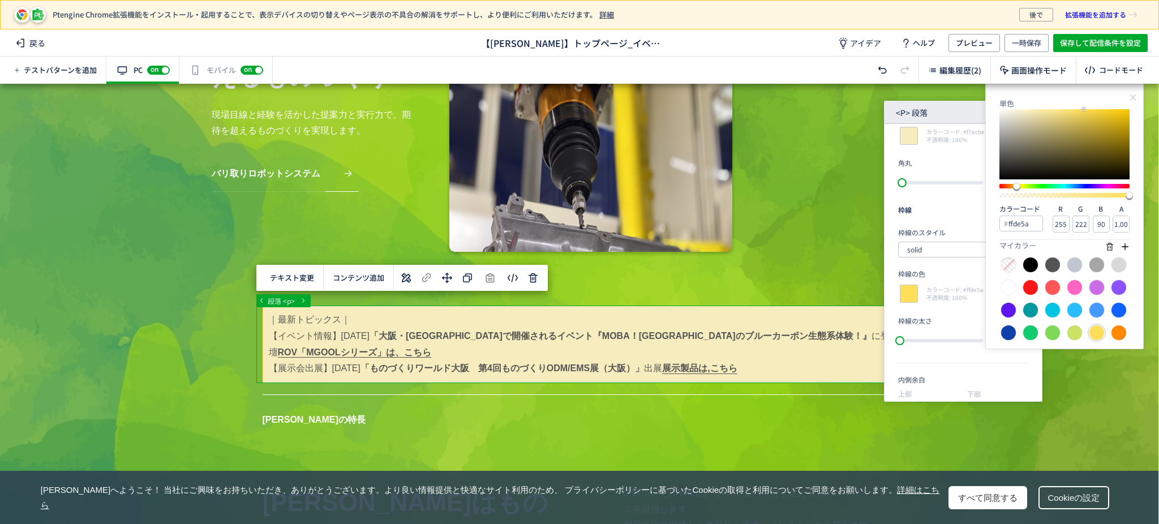
type input "fff0b3"
type input "240"
type input "179"
click at [1039, 109] on div at bounding box center [1065, 144] width 130 height 70
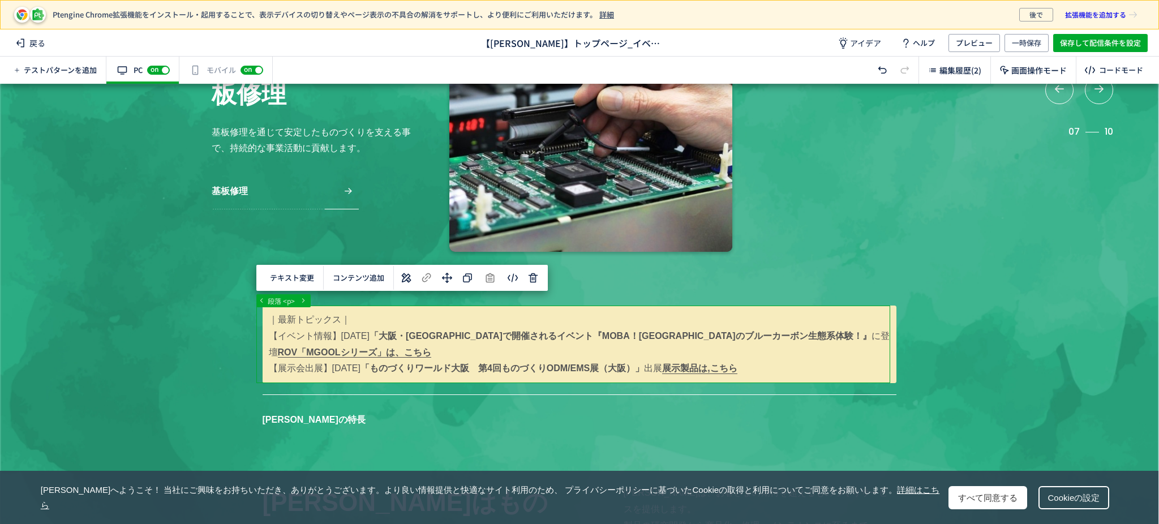
click at [406, 275] on use at bounding box center [407, 278] width 10 height 10
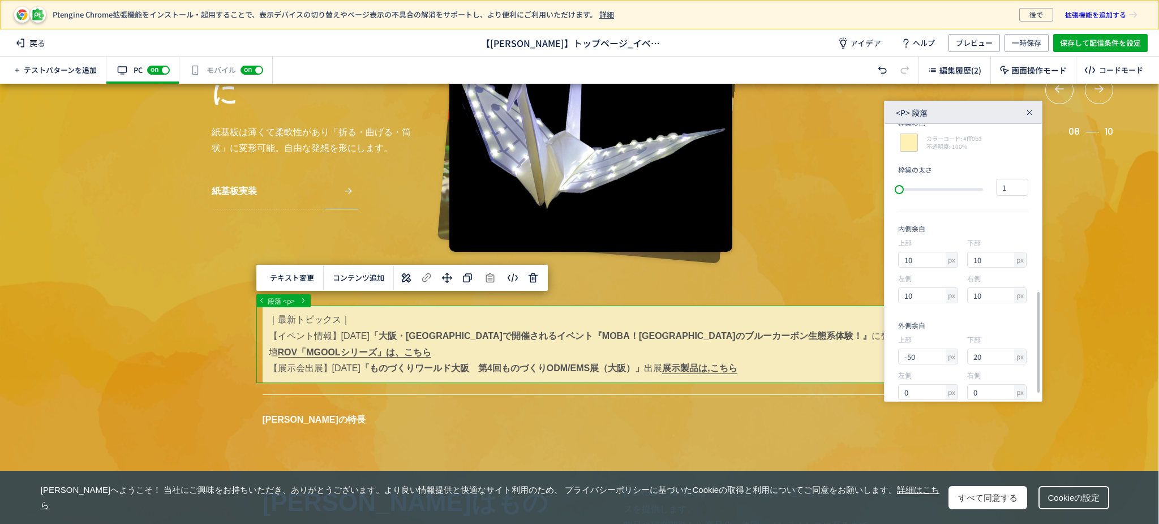
scroll to position [470, 0]
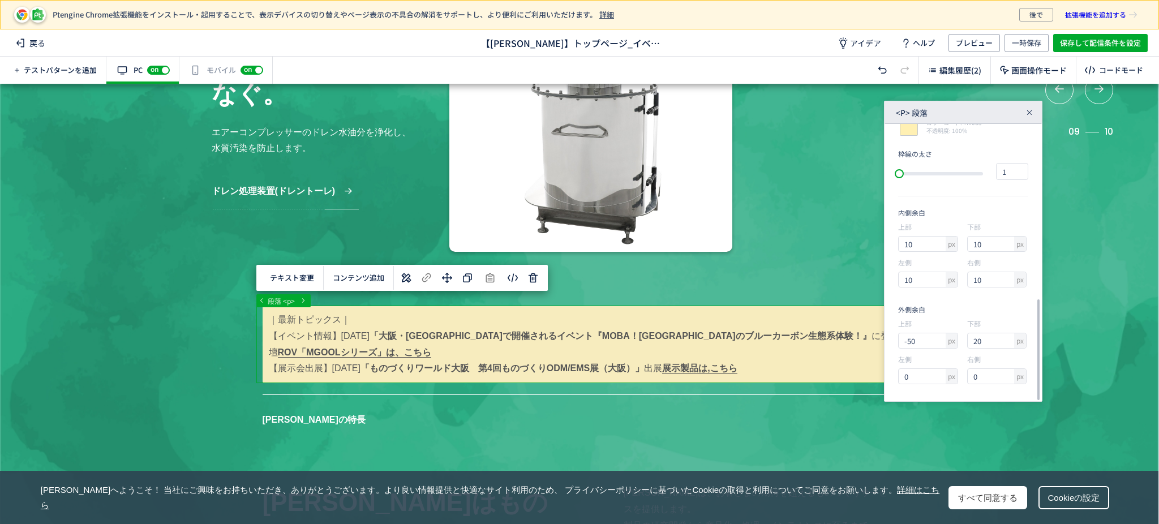
click at [1025, 117] on div at bounding box center [1029, 112] width 11 height 11
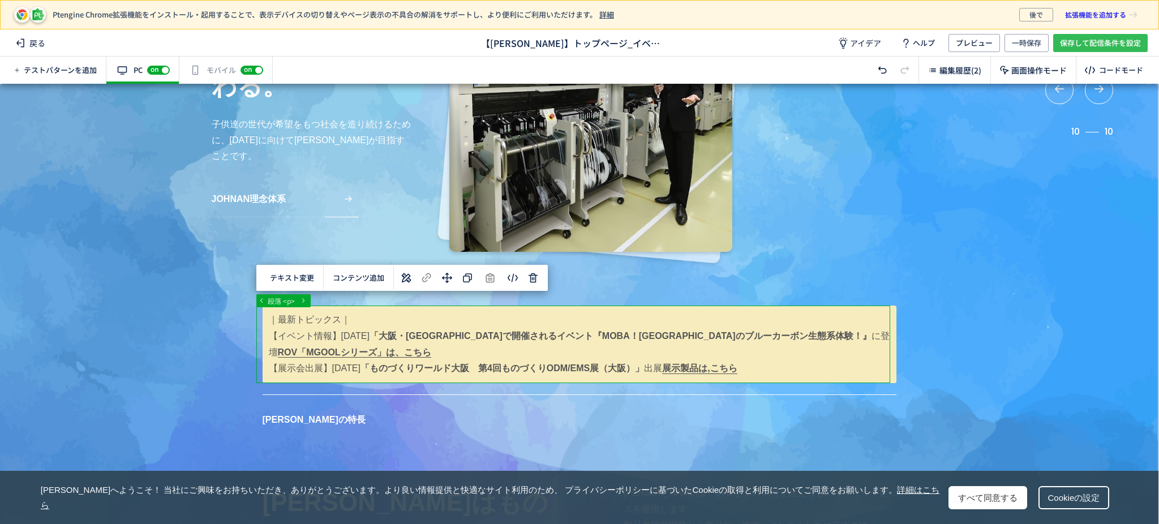
click at [1093, 37] on span "保存して配信条件を設定" at bounding box center [1100, 43] width 81 height 18
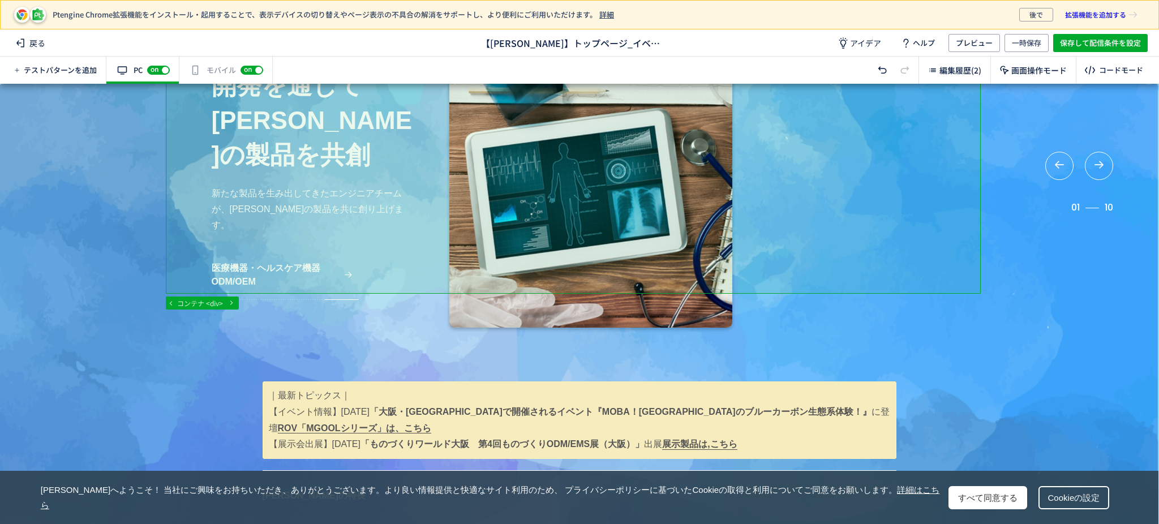
scroll to position [226, 0]
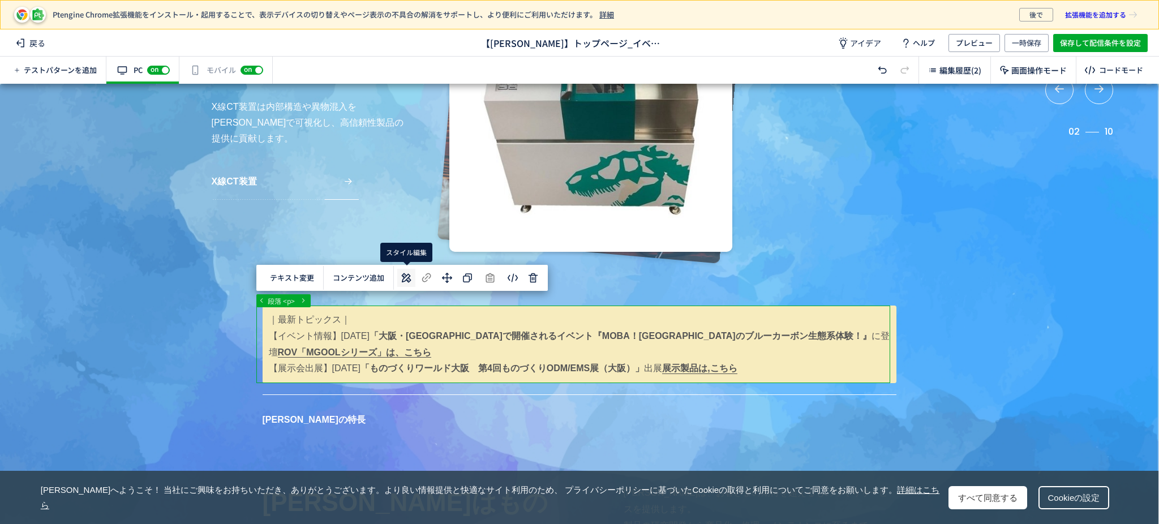
click at [401, 280] on icon at bounding box center [407, 278] width 14 height 14
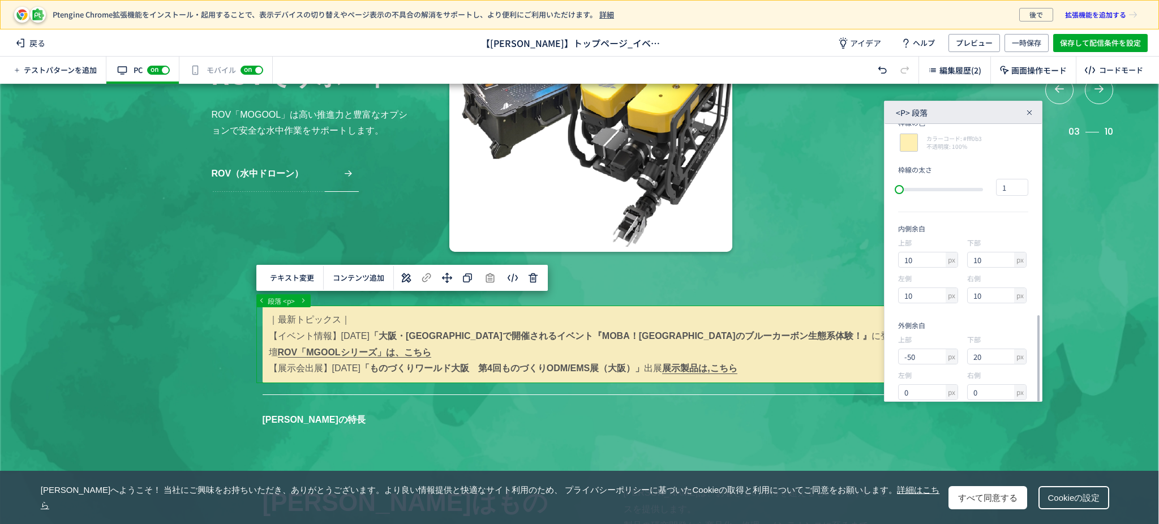
scroll to position [470, 0]
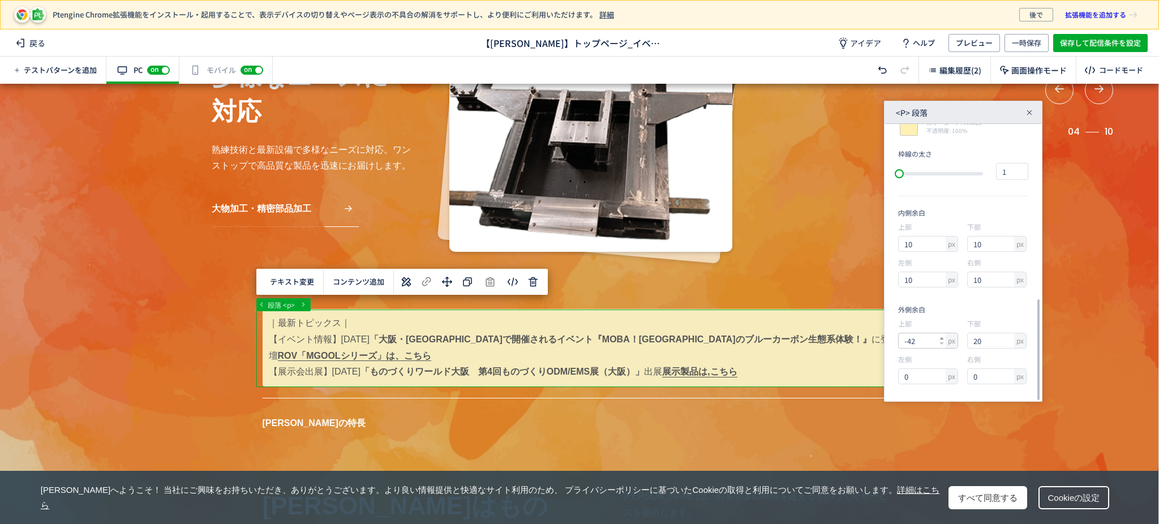
click at [942, 336] on icon at bounding box center [942, 338] width 5 height 5
drag, startPoint x: 940, startPoint y: 345, endPoint x: 943, endPoint y: 339, distance: 7.1
click at [940, 343] on div at bounding box center [942, 340] width 5 height 15
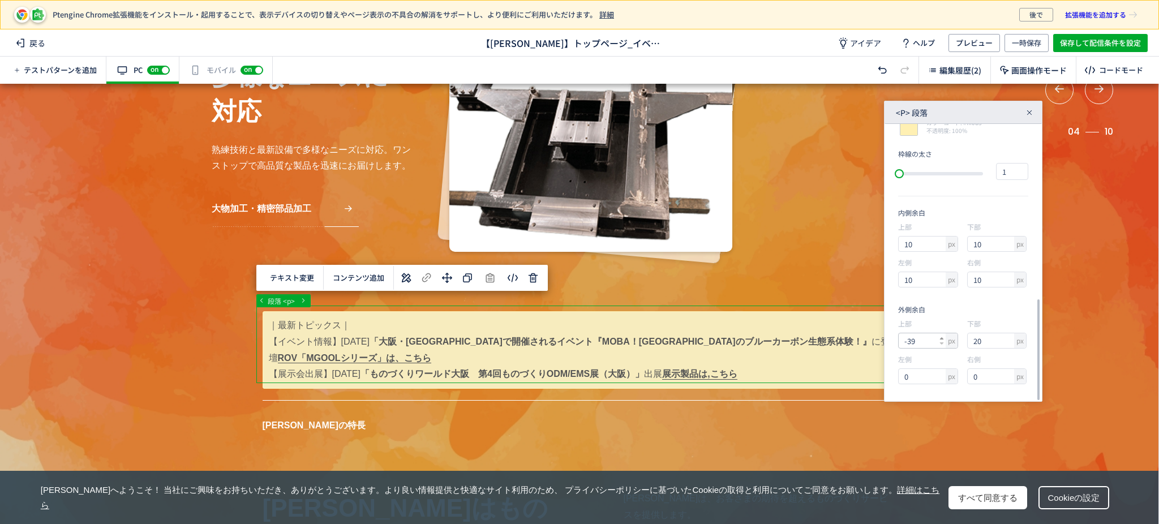
click at [943, 338] on icon at bounding box center [942, 338] width 5 height 5
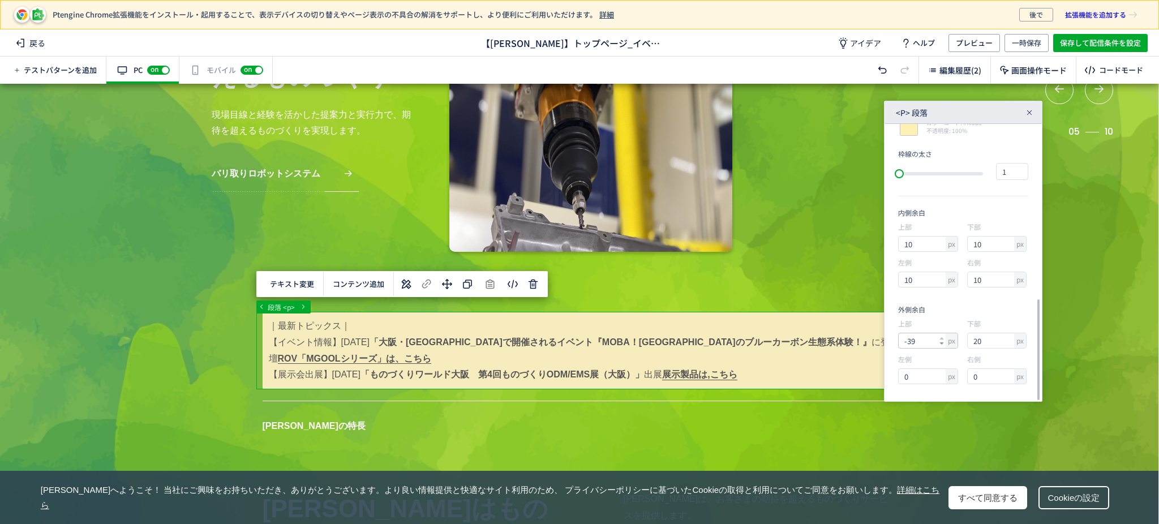
click at [943, 344] on icon at bounding box center [942, 343] width 5 height 5
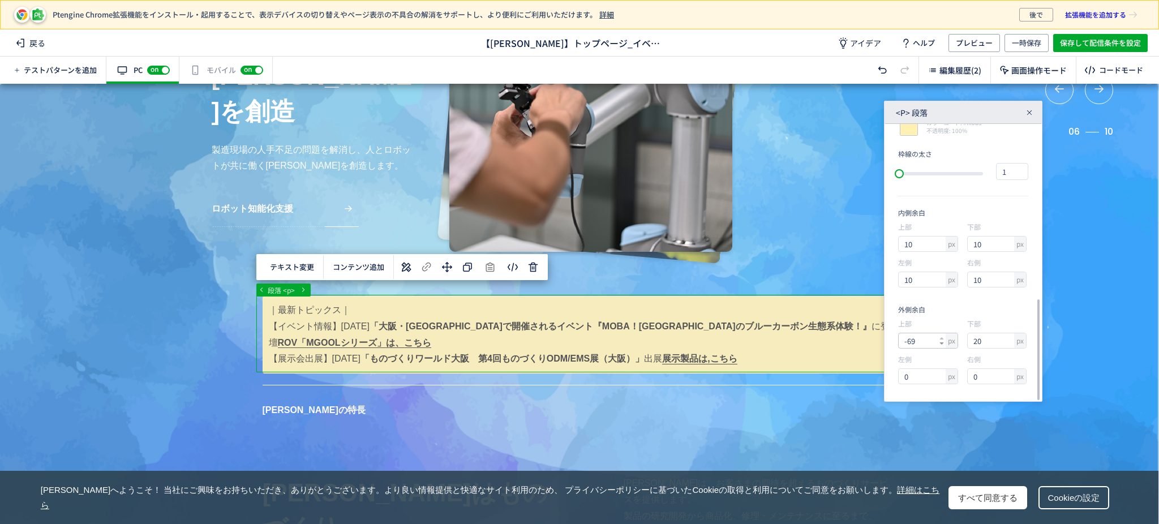
click at [942, 342] on use at bounding box center [942, 343] width 4 height 2
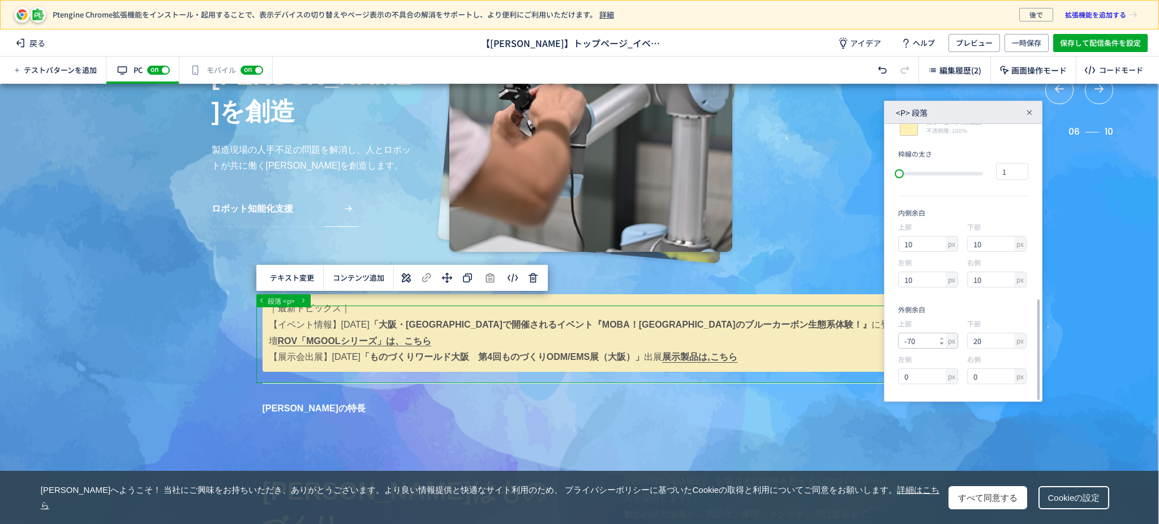
click at [942, 342] on use at bounding box center [942, 343] width 4 height 2
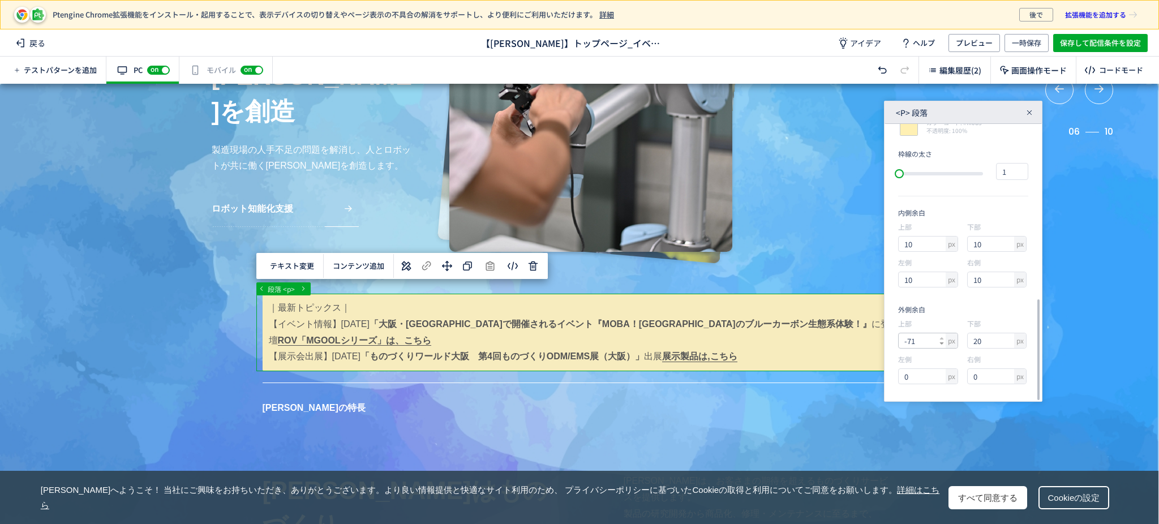
click at [942, 342] on use at bounding box center [942, 343] width 4 height 2
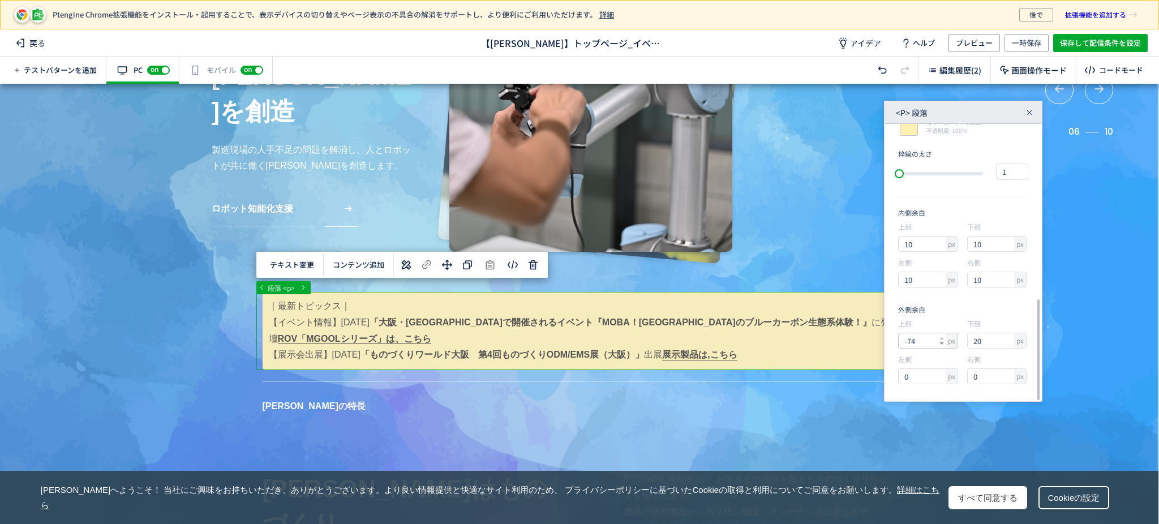
click at [942, 342] on use at bounding box center [942, 343] width 4 height 2
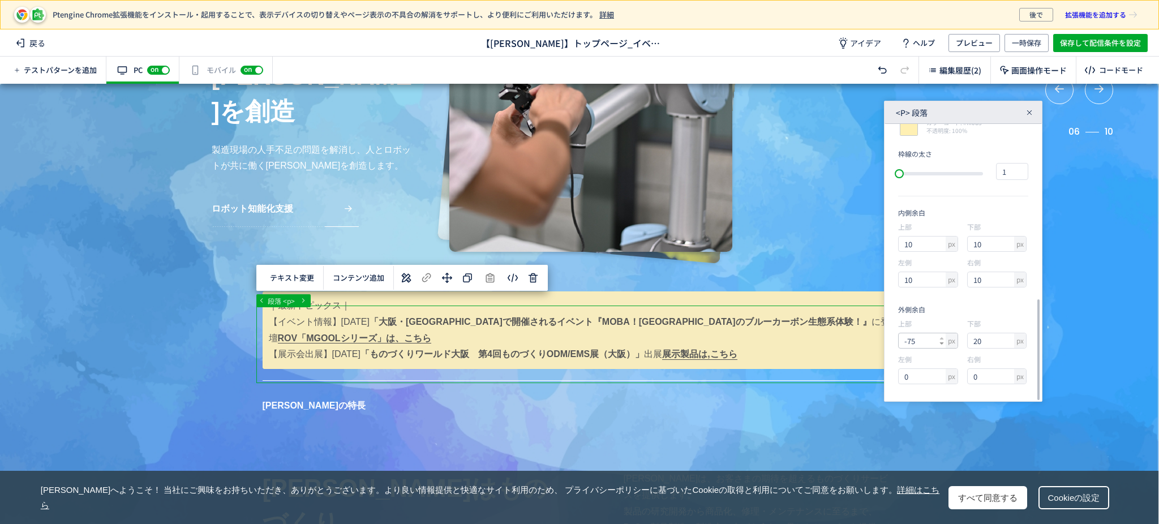
click at [942, 342] on use at bounding box center [942, 343] width 4 height 2
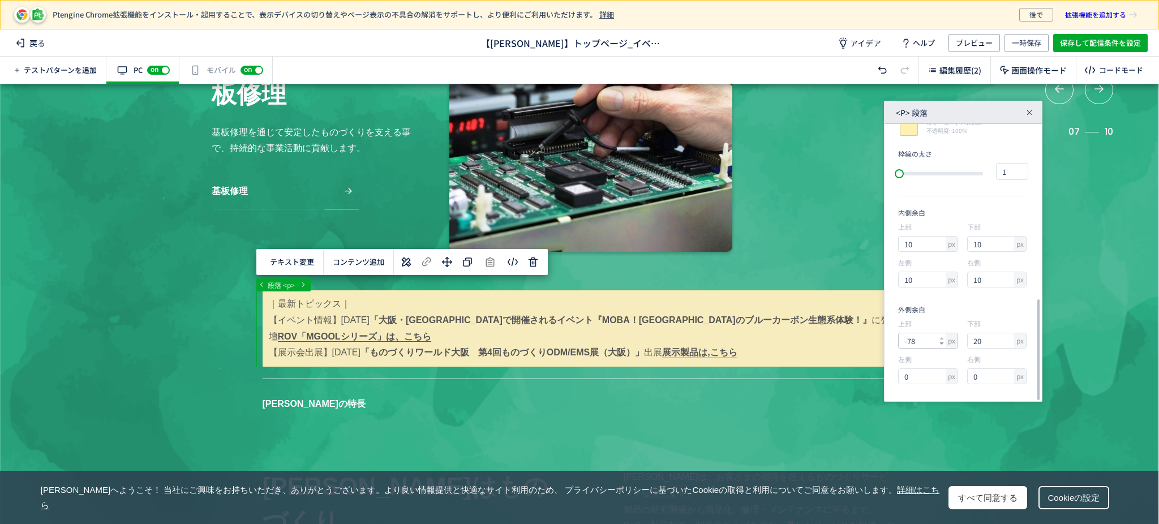
click at [942, 342] on use at bounding box center [942, 343] width 4 height 2
type input "-80"
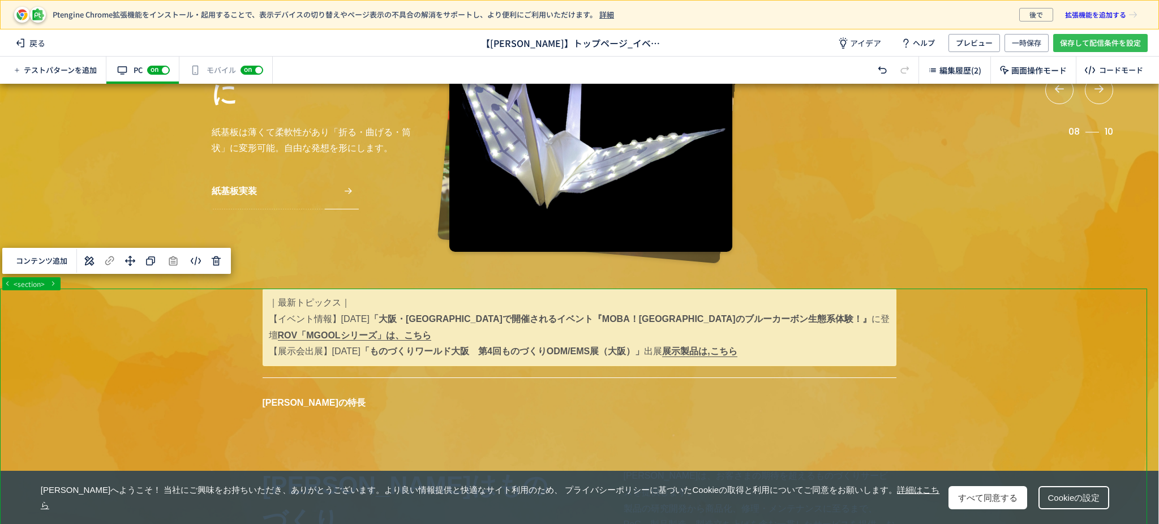
click at [1079, 46] on span "保存して配信条件を設定" at bounding box center [1100, 43] width 81 height 18
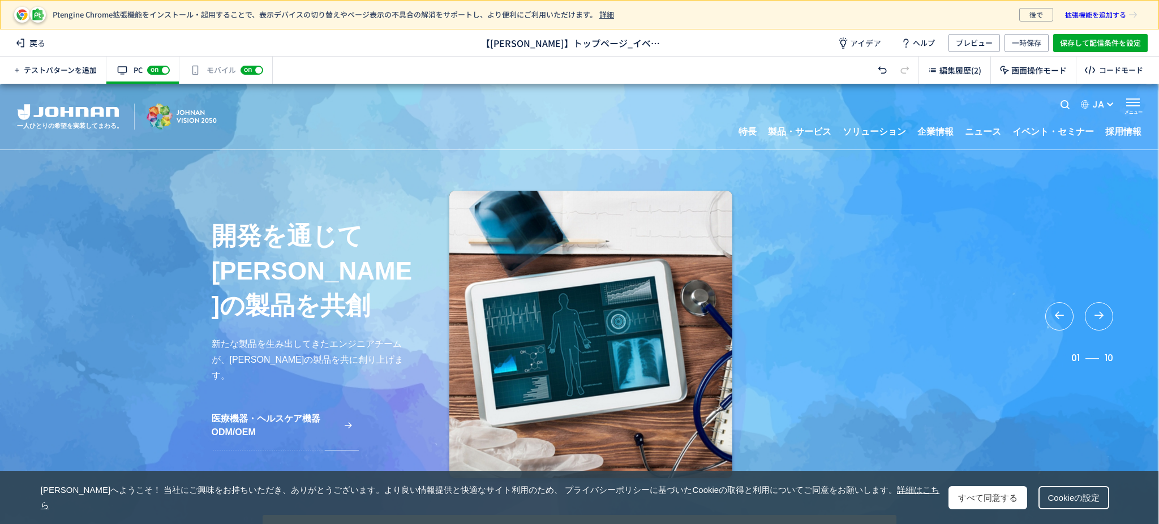
scroll to position [226, 0]
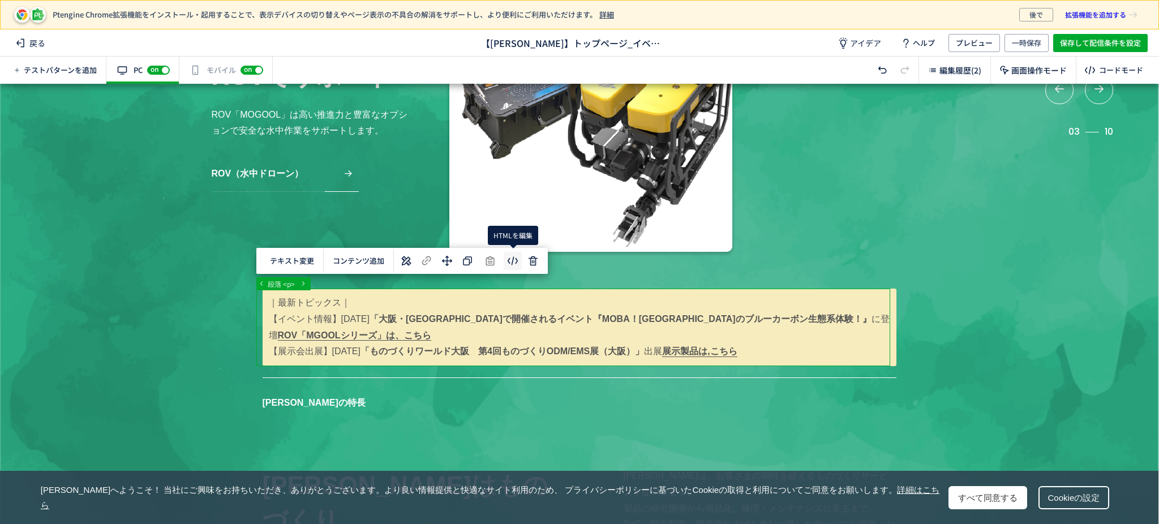
click at [508, 259] on body "Ptengine Chrome拡張機能をインストール・起用することで、表示デバイスの切り替えやページ表示の不具合の解消をサポートし、より便利にご利用いただけま…" at bounding box center [579, 262] width 1159 height 524
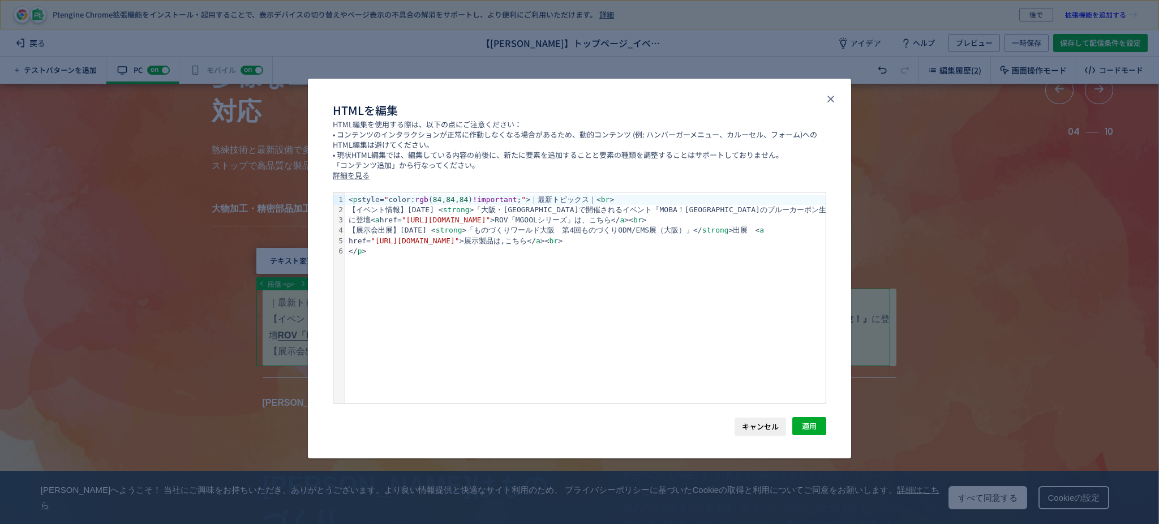
scroll to position [0, 0]
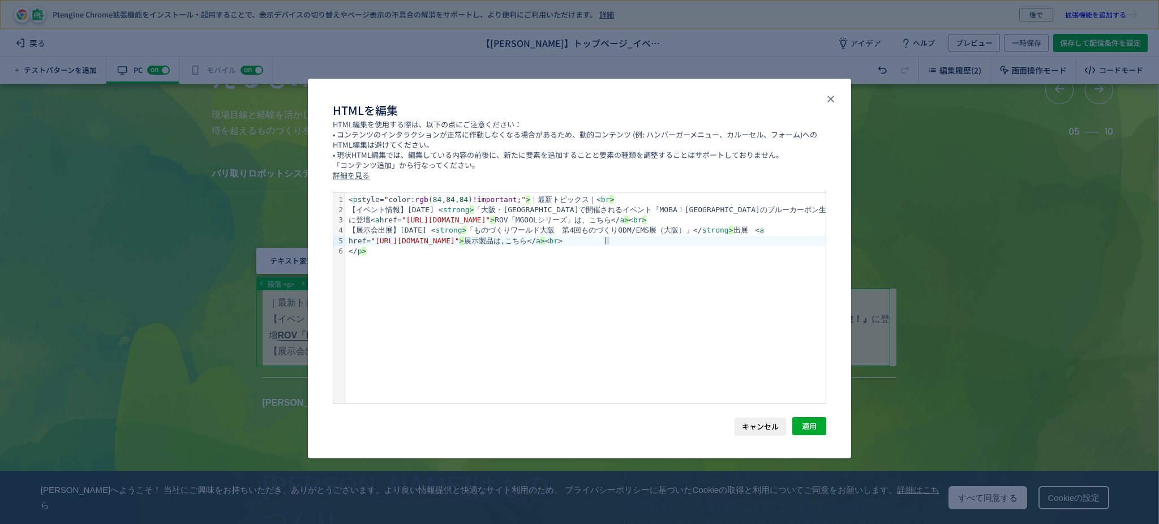
drag, startPoint x: 611, startPoint y: 242, endPoint x: 605, endPoint y: 242, distance: 6.2
click at [605, 242] on div "href= "[URL][DOMAIN_NAME]" > 展示製品は,こちら</ a > < br >" at bounding box center [628, 241] width 566 height 10
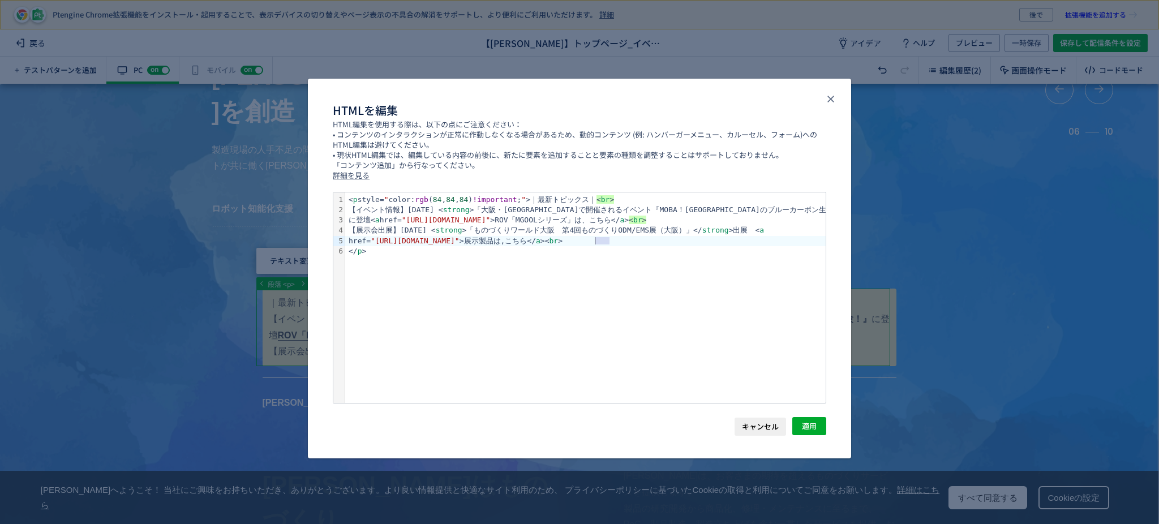
drag, startPoint x: 625, startPoint y: 241, endPoint x: 596, endPoint y: 238, distance: 29.1
click at [596, 238] on div "href= "[URL][DOMAIN_NAME]" >展示製品は,こちら</ a >< br >" at bounding box center [628, 241] width 566 height 10
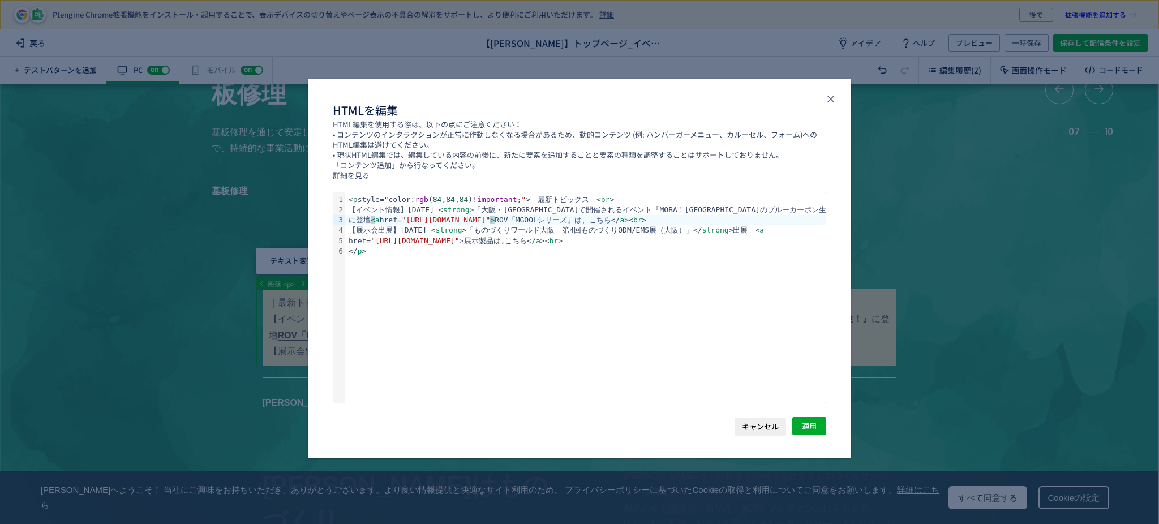
click at [385, 218] on div "に登壇 < a href= "[URL][DOMAIN_NAME]" > ROV「MGOOLシリーズ」は、こちら</ a >< br >" at bounding box center [628, 220] width 566 height 10
click at [803, 428] on span "適用" at bounding box center [809, 426] width 15 height 18
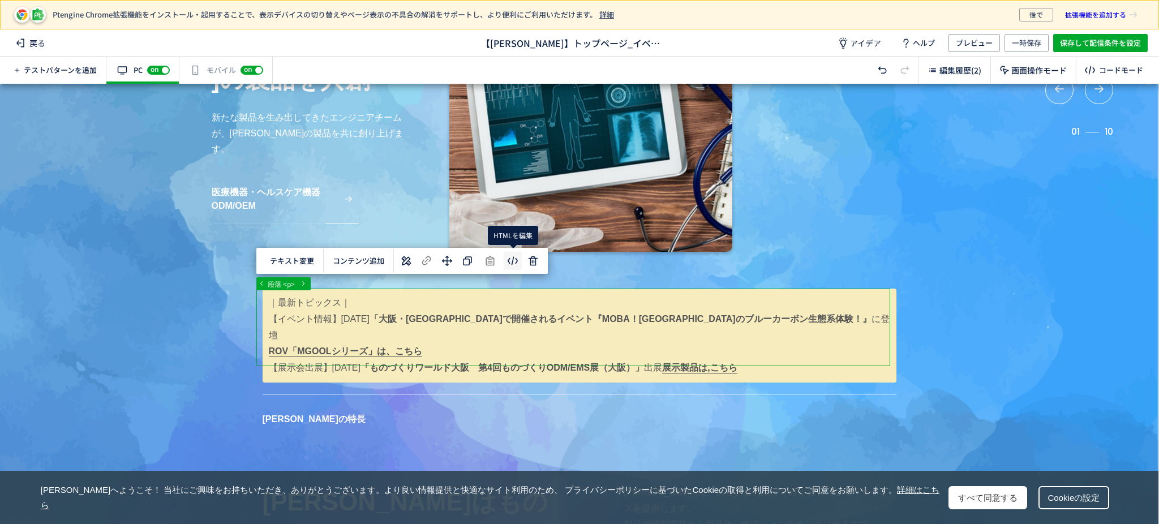
click at [513, 259] on body "Ptengine Chrome拡張機能をインストール・起用することで、表示デバイスの切り替えやページ表示の不具合の解消をサポートし、より便利にご利用いただけま…" at bounding box center [579, 262] width 1159 height 524
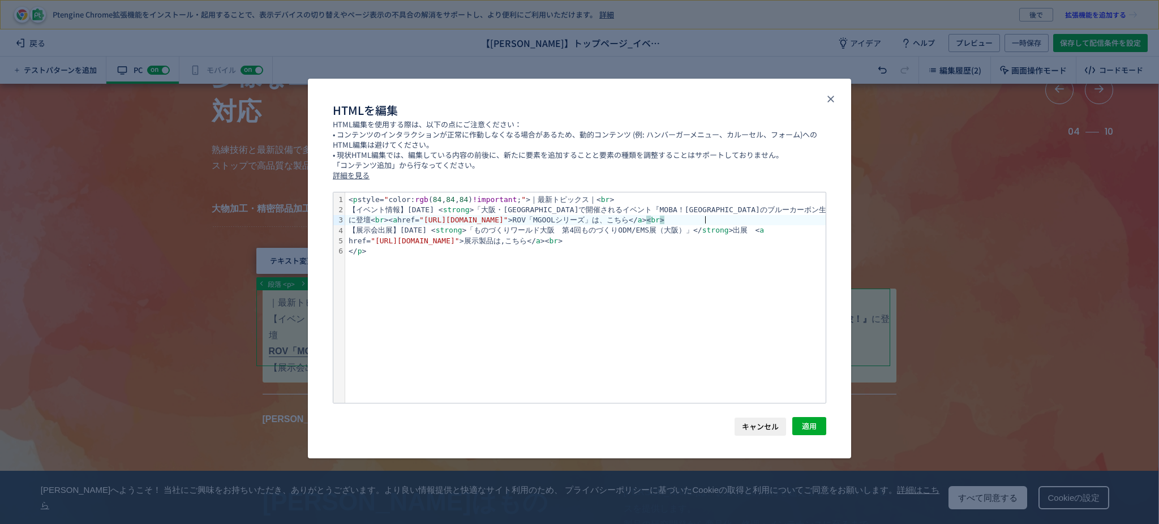
click at [707, 220] on div "に登壇< br >< a href= "[URL][DOMAIN_NAME]" >ROV「MGOOLシリーズ」は、こちら</ a > < br >" at bounding box center [628, 220] width 566 height 10
click at [709, 221] on div "に登壇< br >< a href= "[URL][DOMAIN_NAME]" >ROV「MGOOLシリーズ」は、こちら</ a > < br >" at bounding box center [628, 220] width 566 height 10
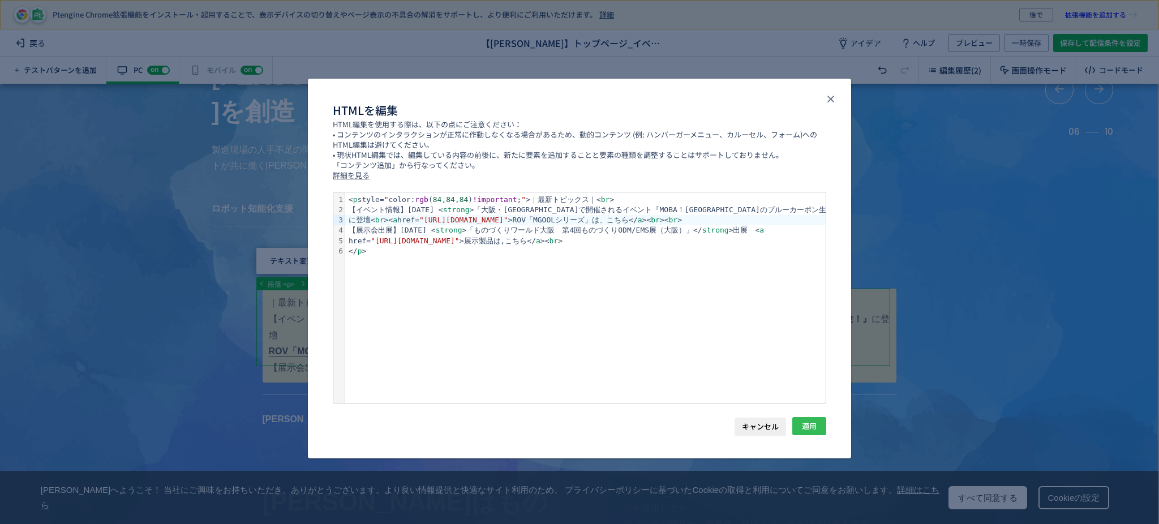
click at [807, 426] on span "適用" at bounding box center [809, 426] width 15 height 18
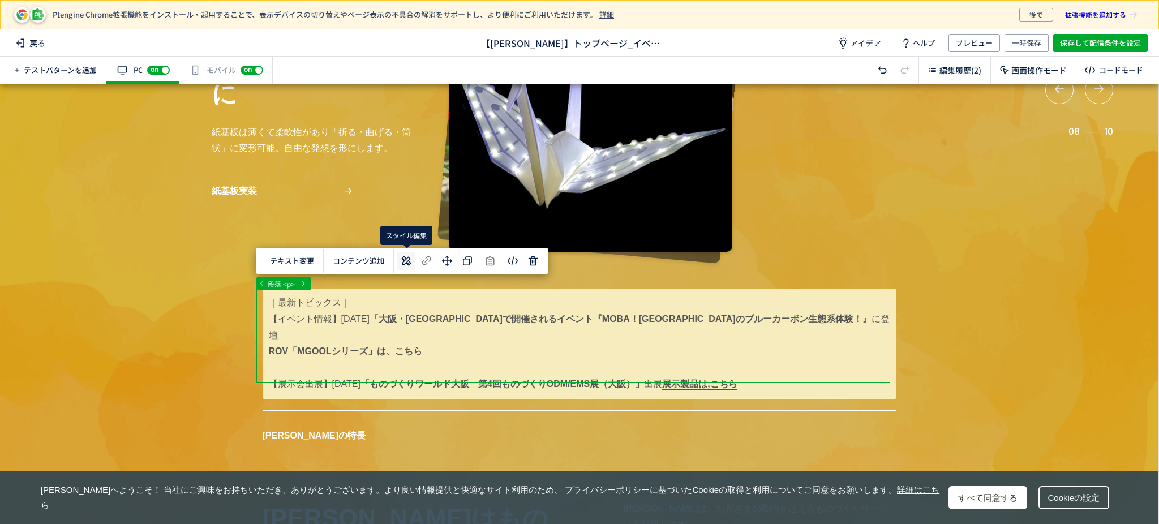
click at [406, 261] on icon at bounding box center [407, 261] width 14 height 14
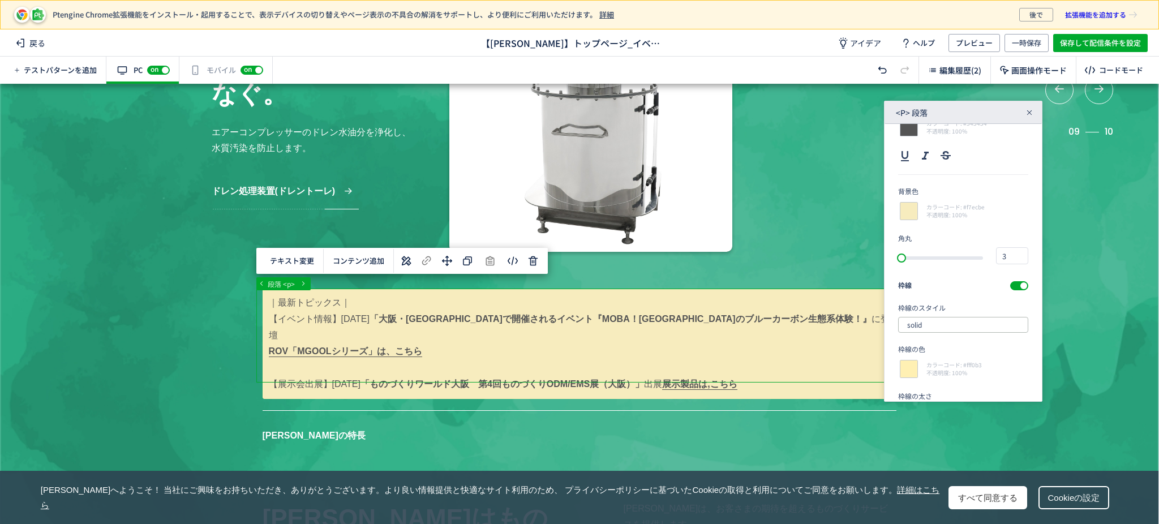
scroll to position [377, 0]
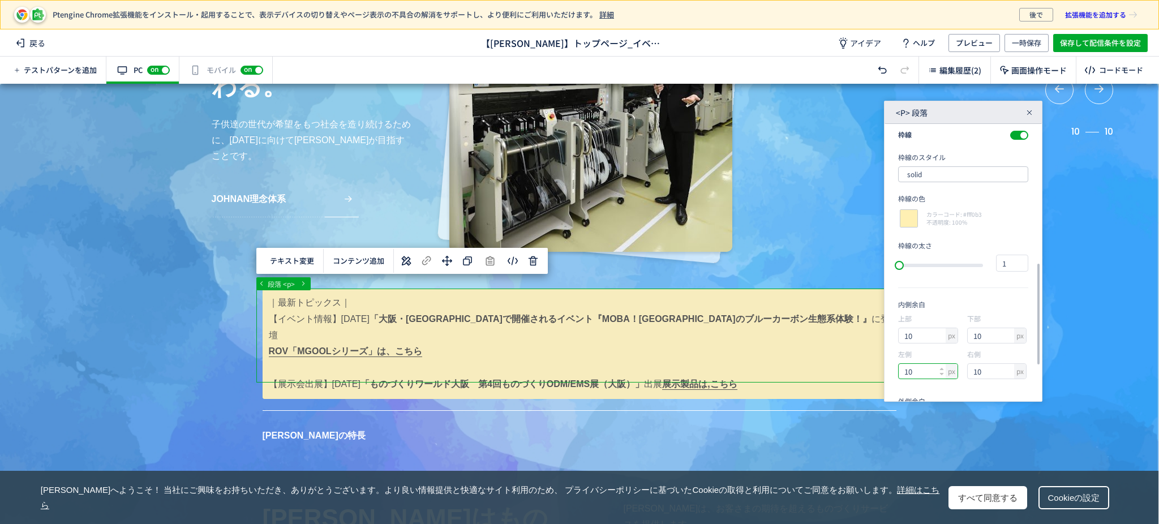
click at [944, 366] on input "10" at bounding box center [923, 371] width 49 height 15
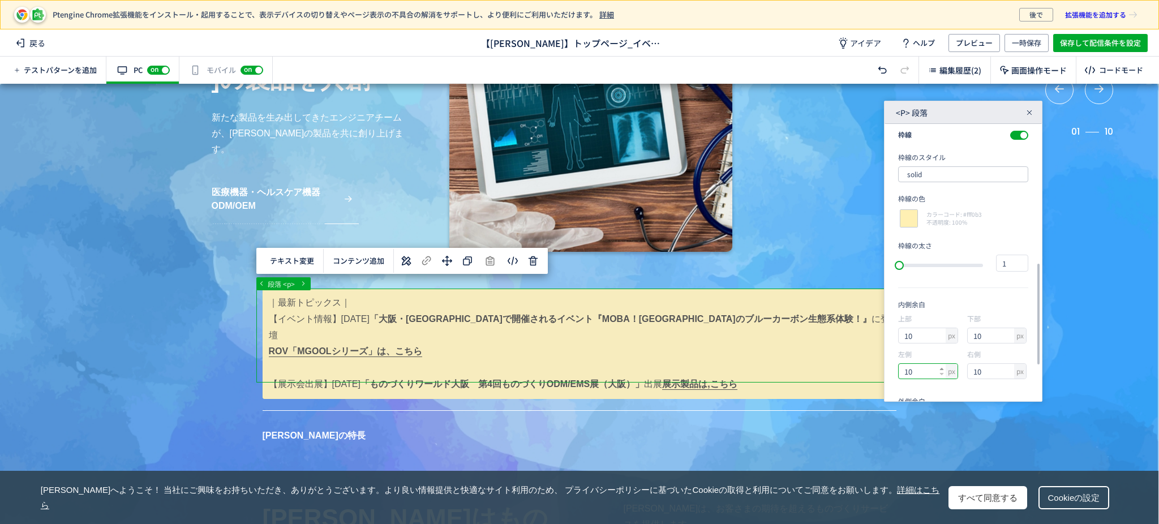
click at [942, 368] on icon at bounding box center [942, 369] width 5 height 5
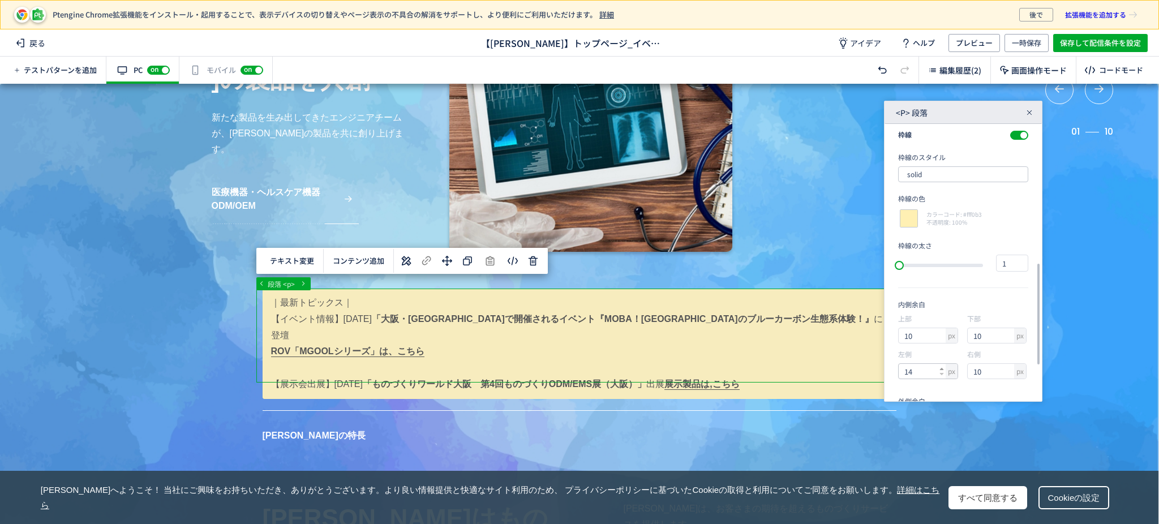
click at [942, 368] on icon at bounding box center [942, 369] width 5 height 5
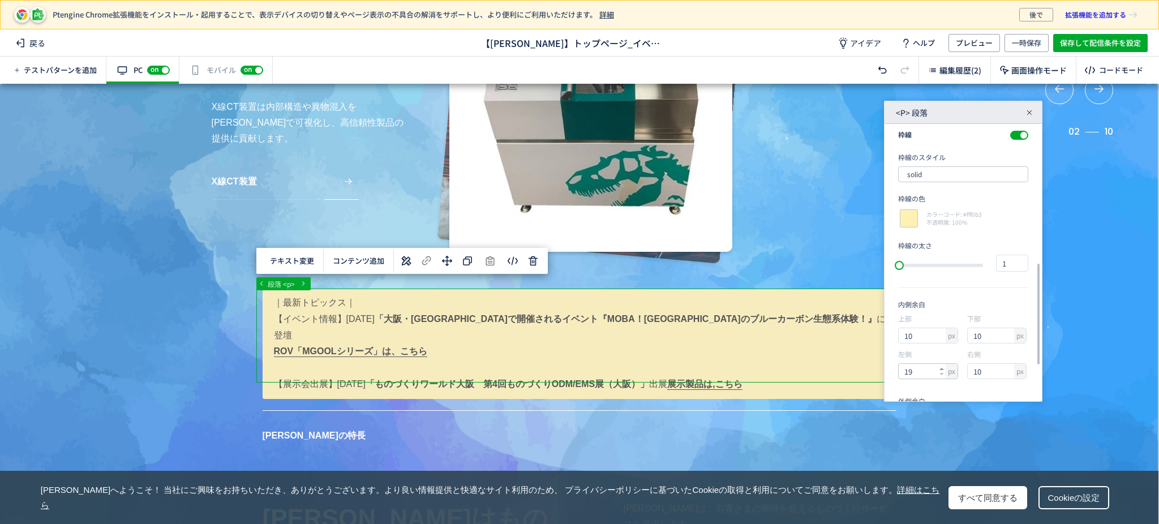
type input "20"
click at [942, 368] on icon at bounding box center [942, 369] width 5 height 5
click at [1008, 367] on div at bounding box center [1010, 371] width 5 height 15
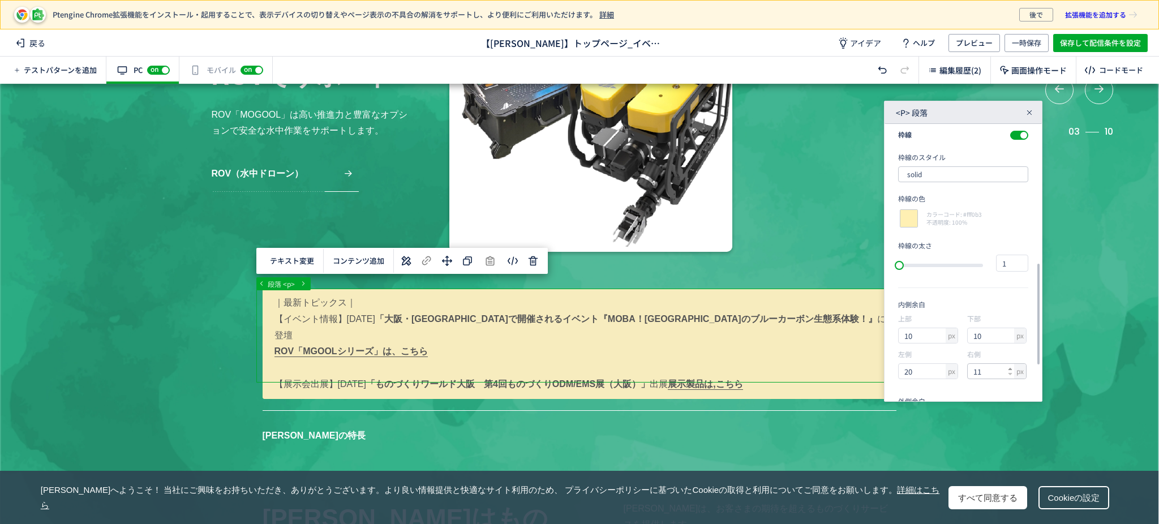
click at [1009, 367] on icon at bounding box center [1010, 369] width 5 height 5
click at [1009, 367] on div at bounding box center [1010, 371] width 5 height 15
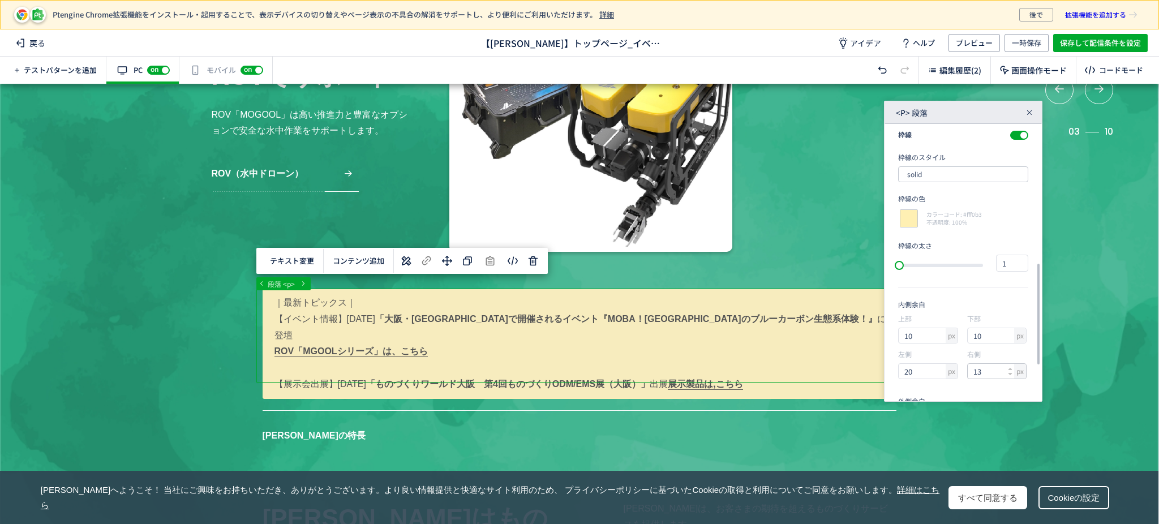
click at [1009, 367] on div at bounding box center [1010, 371] width 5 height 15
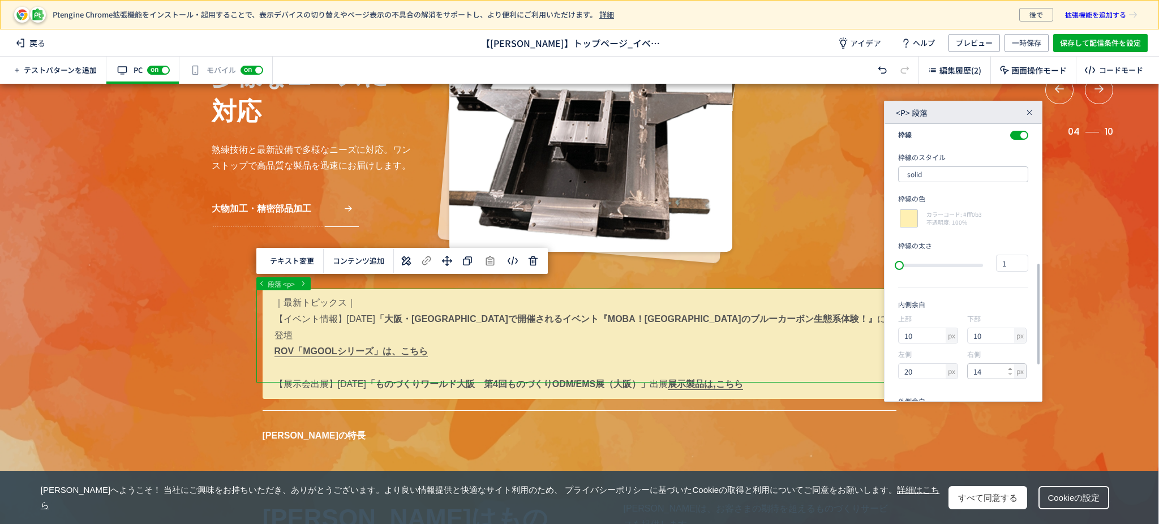
click at [1009, 367] on icon at bounding box center [1010, 369] width 5 height 5
click at [1009, 368] on icon at bounding box center [1010, 369] width 5 height 5
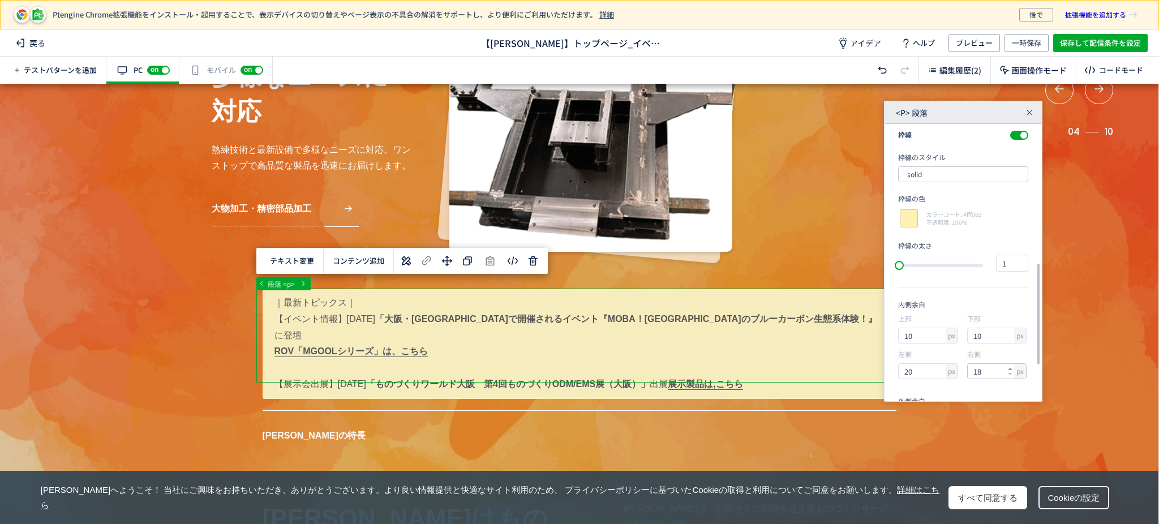
click at [1009, 368] on icon at bounding box center [1010, 369] width 5 height 5
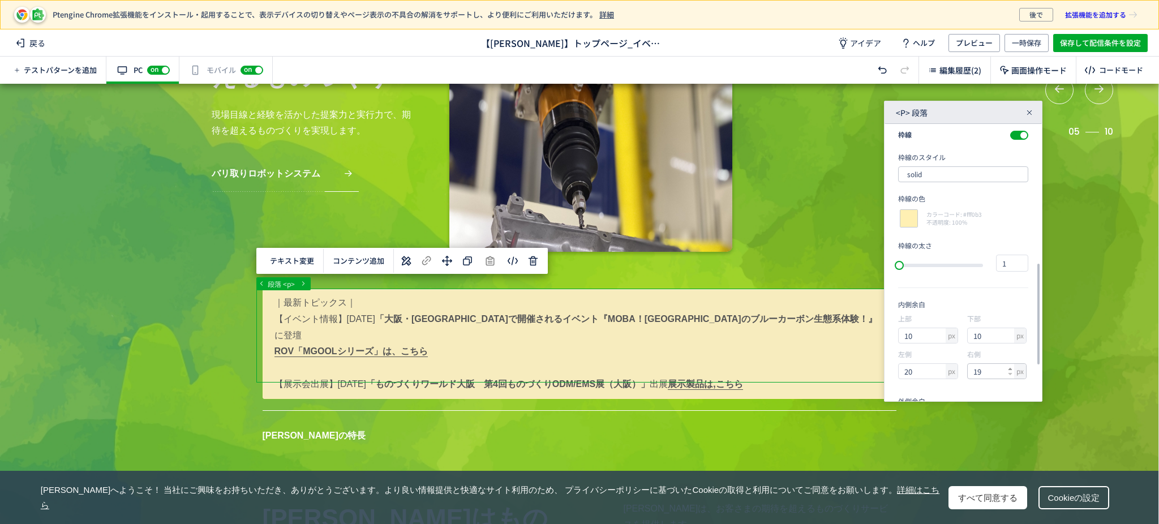
type input "20"
click at [1009, 370] on use at bounding box center [1011, 369] width 4 height 2
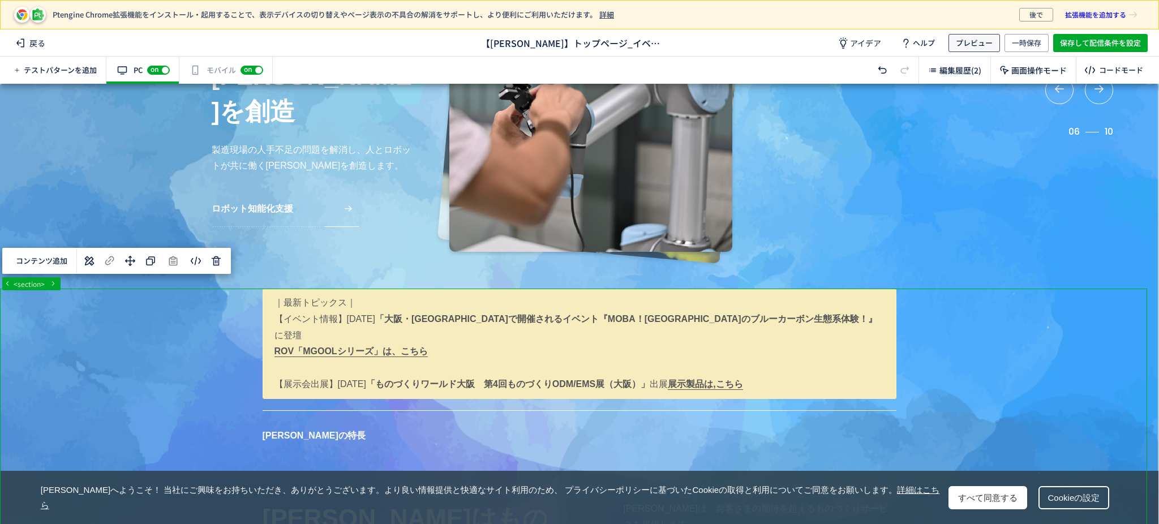
click at [963, 43] on span "プレビュー" at bounding box center [974, 43] width 37 height 18
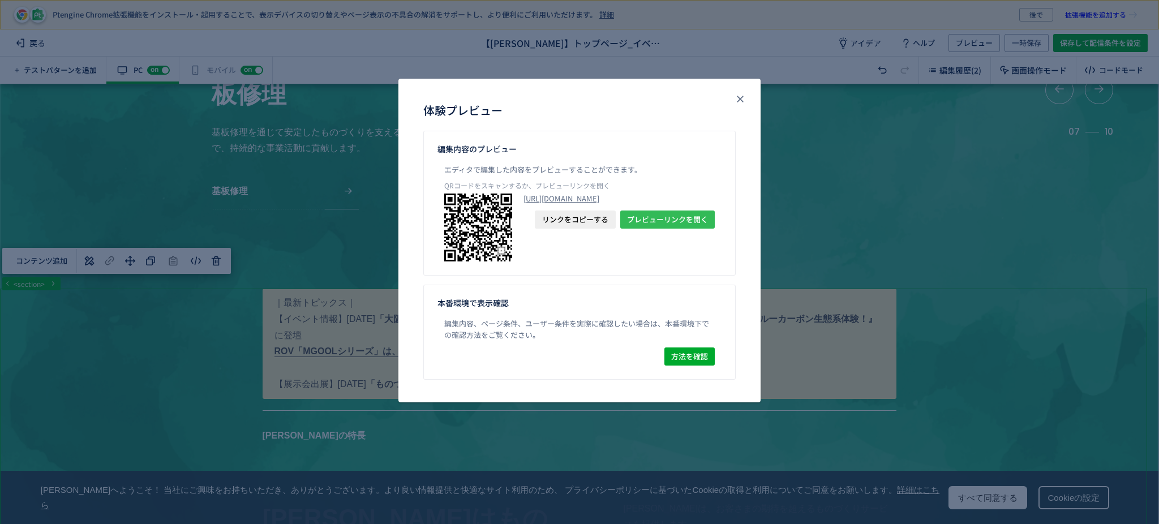
click at [691, 229] on span "プレビューリンクを開く" at bounding box center [667, 220] width 81 height 18
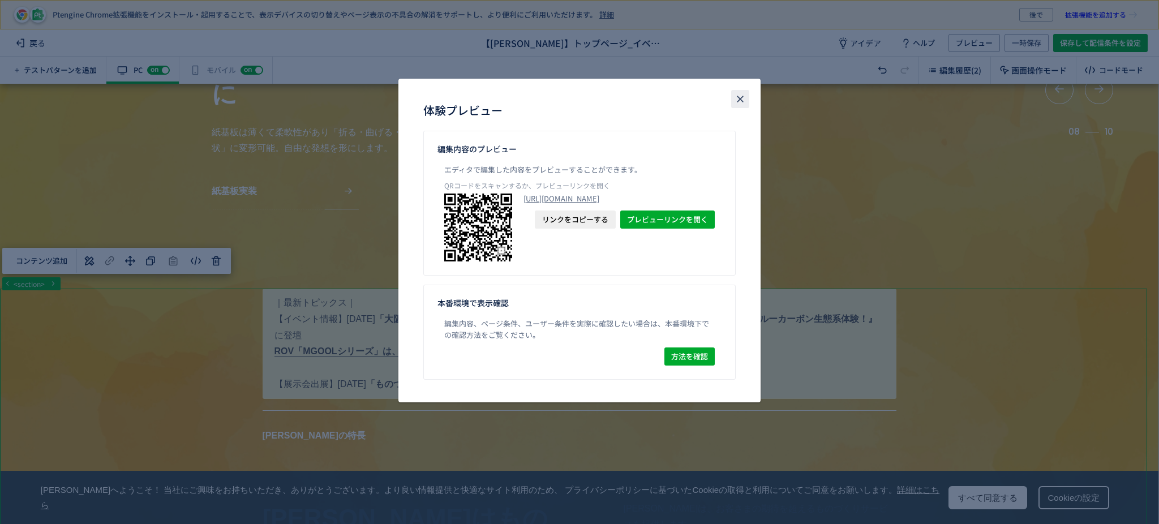
click at [735, 97] on icon "close" at bounding box center [740, 98] width 11 height 11
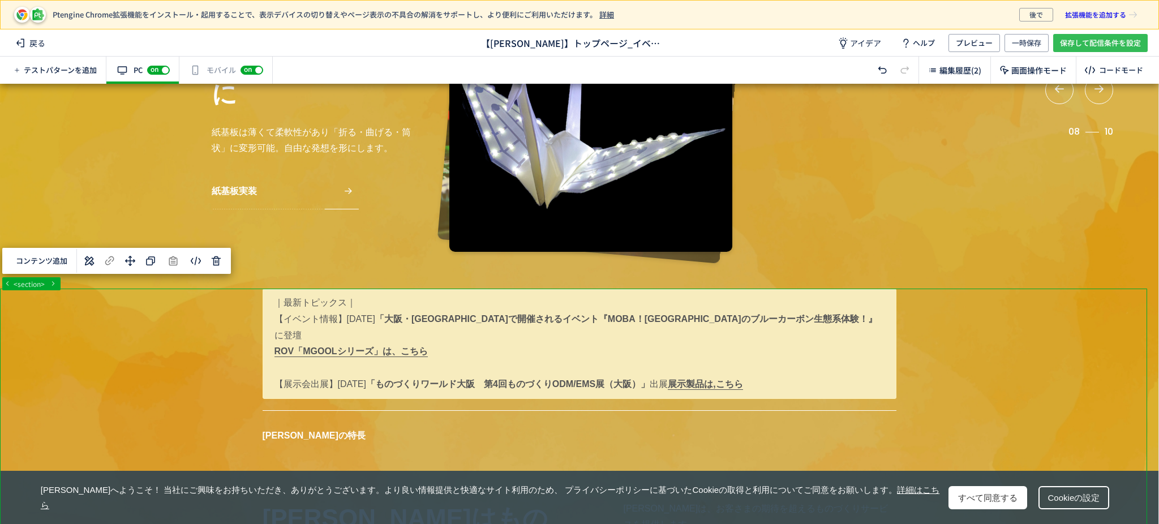
click at [1076, 41] on span "保存して配信条件を設定" at bounding box center [1100, 43] width 81 height 18
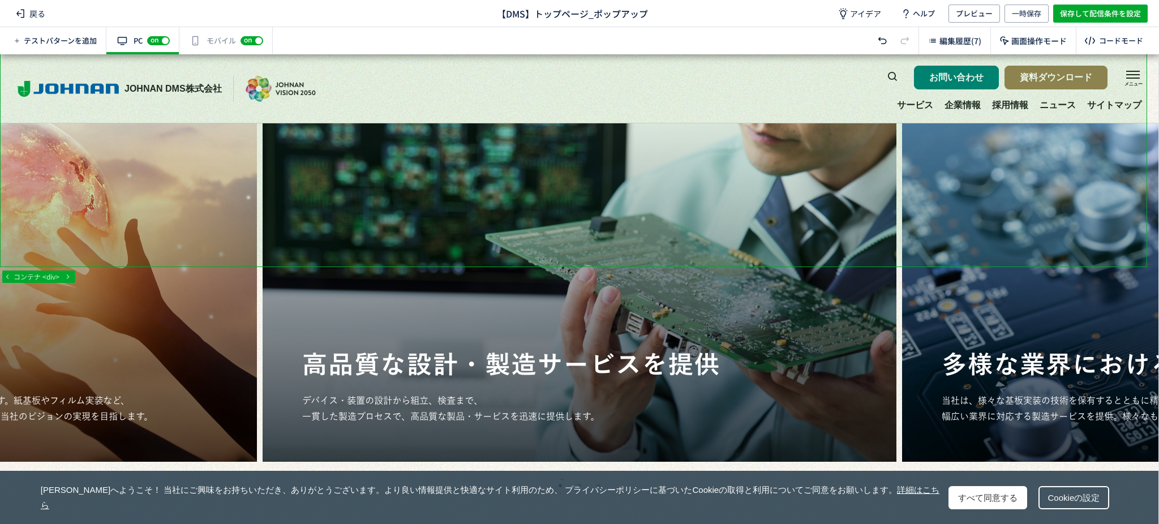
scroll to position [226, 0]
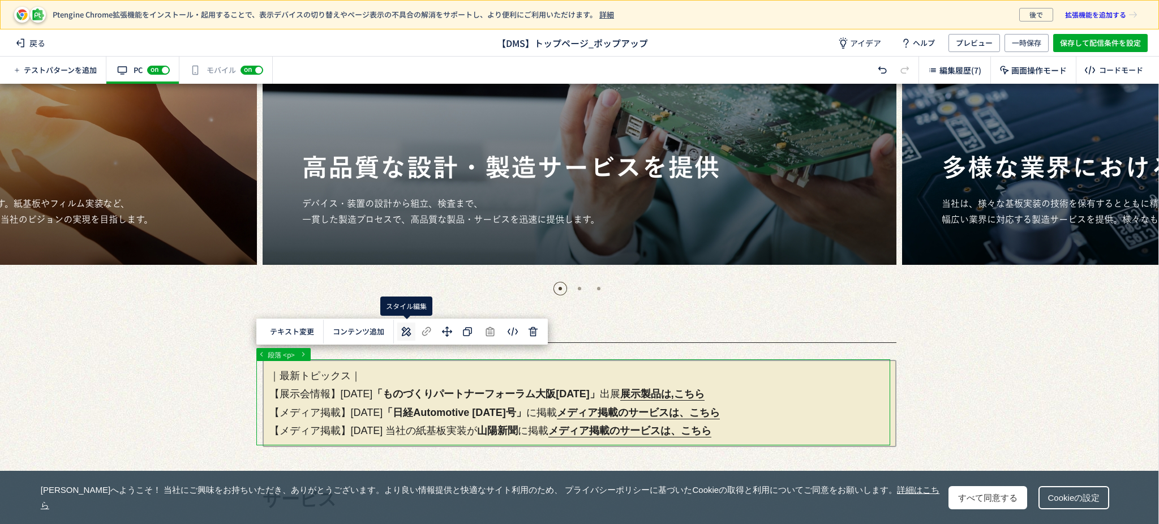
click at [406, 325] on icon at bounding box center [407, 332] width 14 height 14
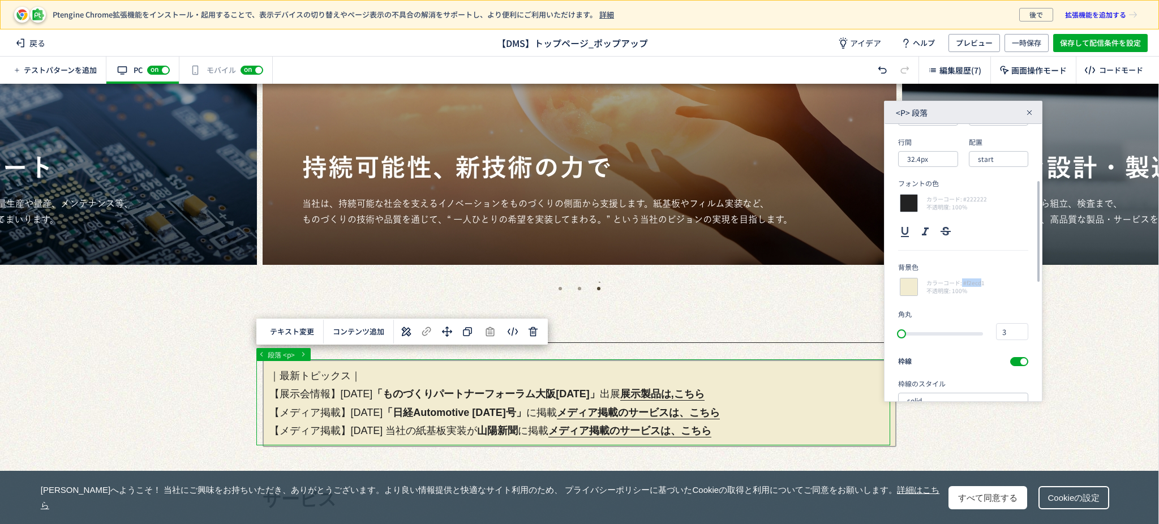
scroll to position [0, 0]
drag, startPoint x: 962, startPoint y: 281, endPoint x: 982, endPoint y: 282, distance: 19.8
click at [982, 282] on span "カラーコード: #f2ecd1" at bounding box center [956, 283] width 58 height 8
click at [914, 288] on div at bounding box center [909, 287] width 22 height 22
type input "f2ecd1"
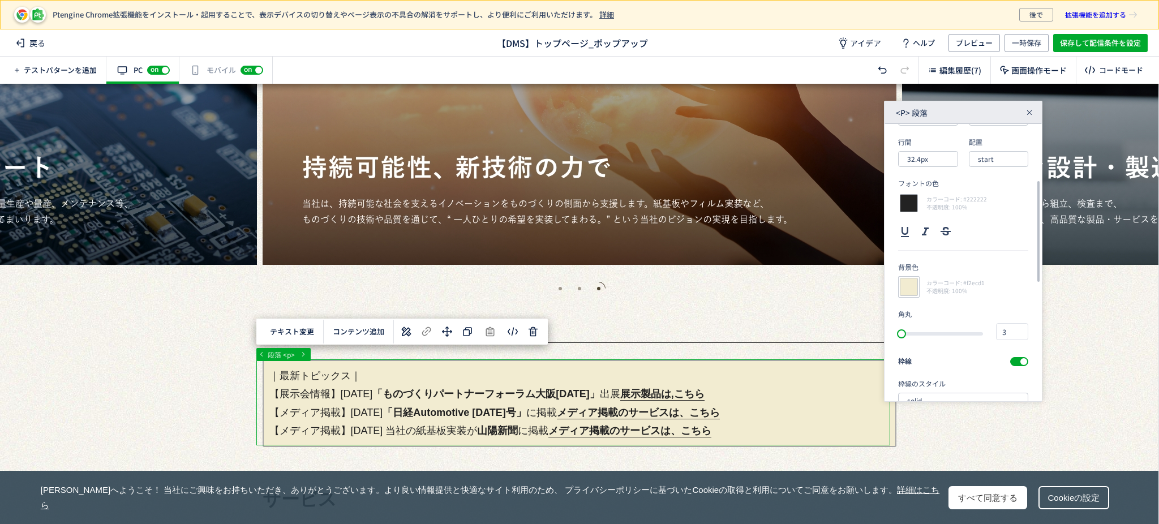
type input "242"
type input "236"
type input "209"
type input "1.00"
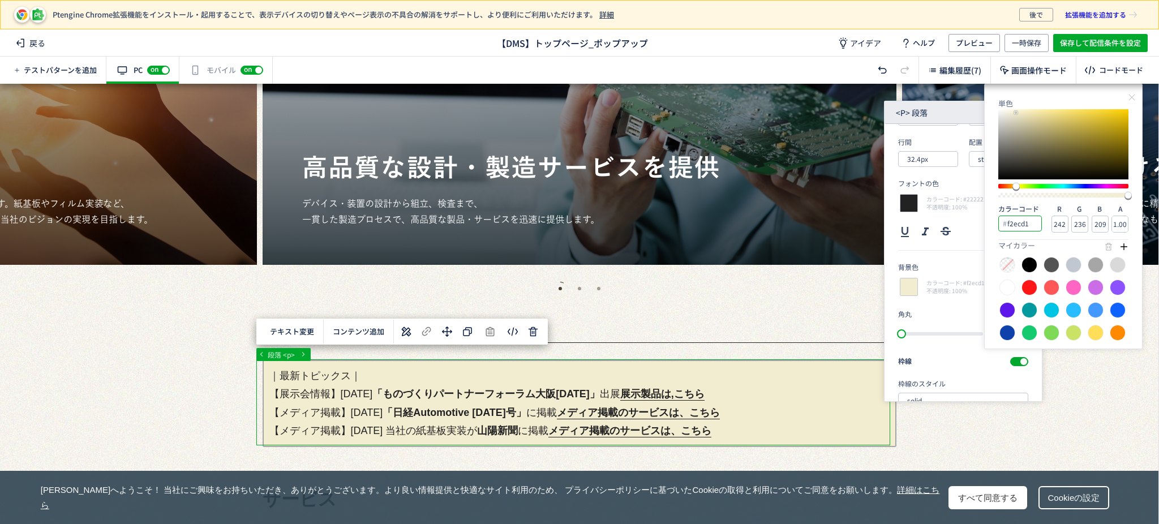
drag, startPoint x: 1033, startPoint y: 222, endPoint x: 997, endPoint y: 222, distance: 35.7
click at [997, 222] on div "単色 カラーコード f2ecd1 R 242 G 236 B 209 A 1.00 マイカラー" at bounding box center [1063, 216] width 158 height 265
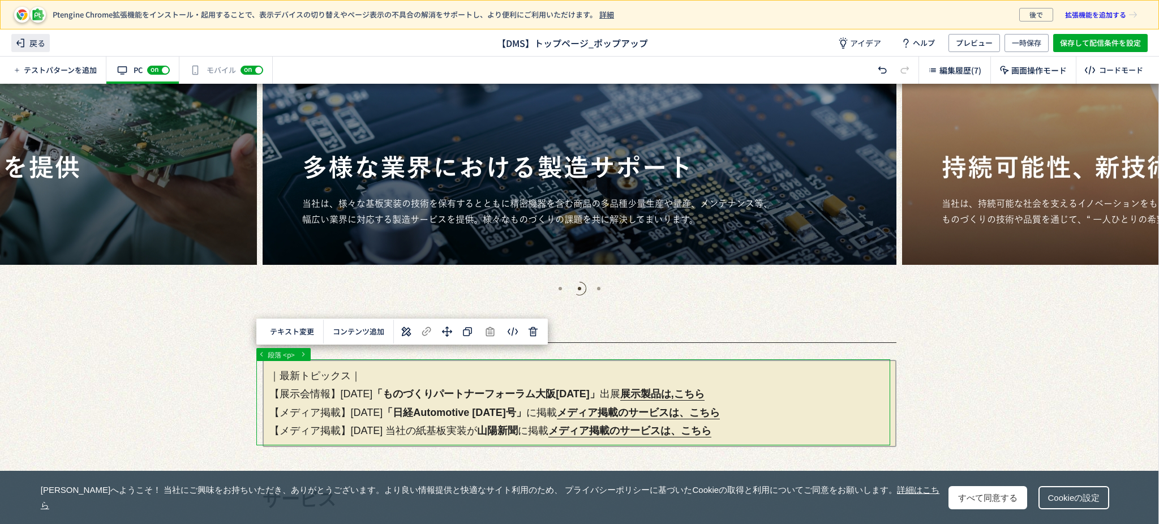
click at [15, 48] on icon at bounding box center [21, 43] width 14 height 14
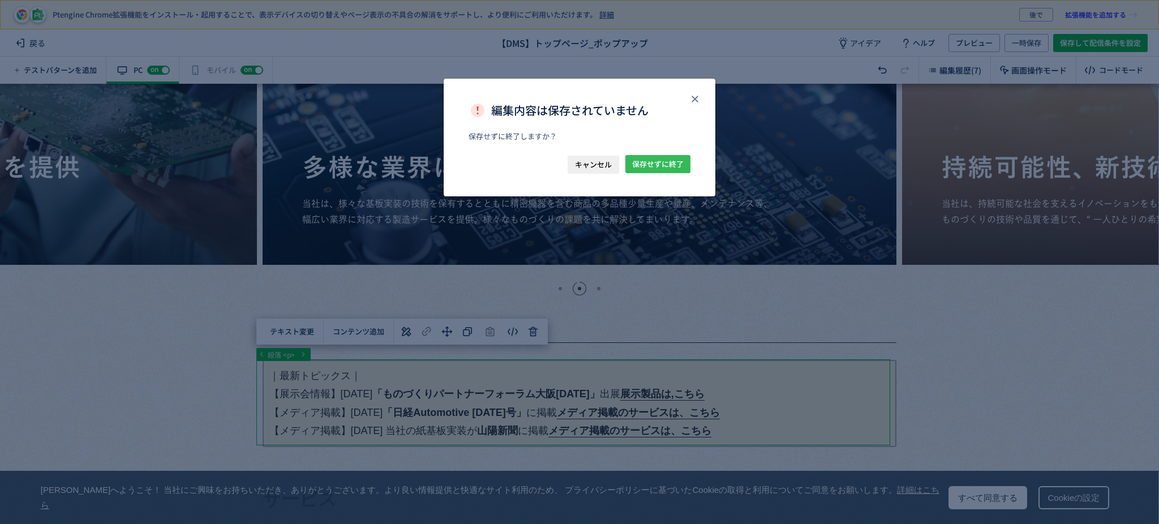
click at [658, 169] on span "保存せずに終了" at bounding box center [658, 164] width 52 height 18
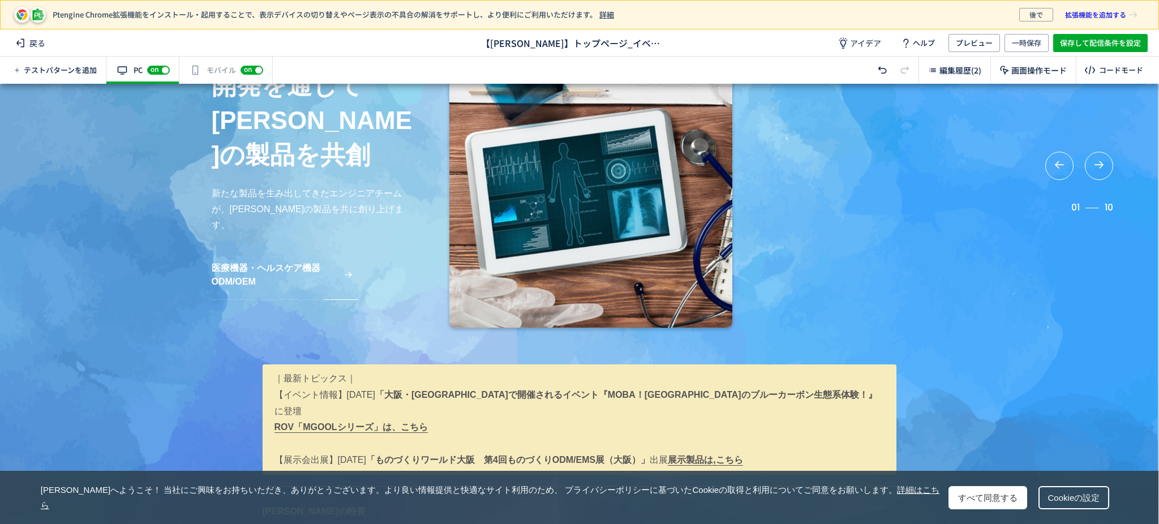
scroll to position [151, 0]
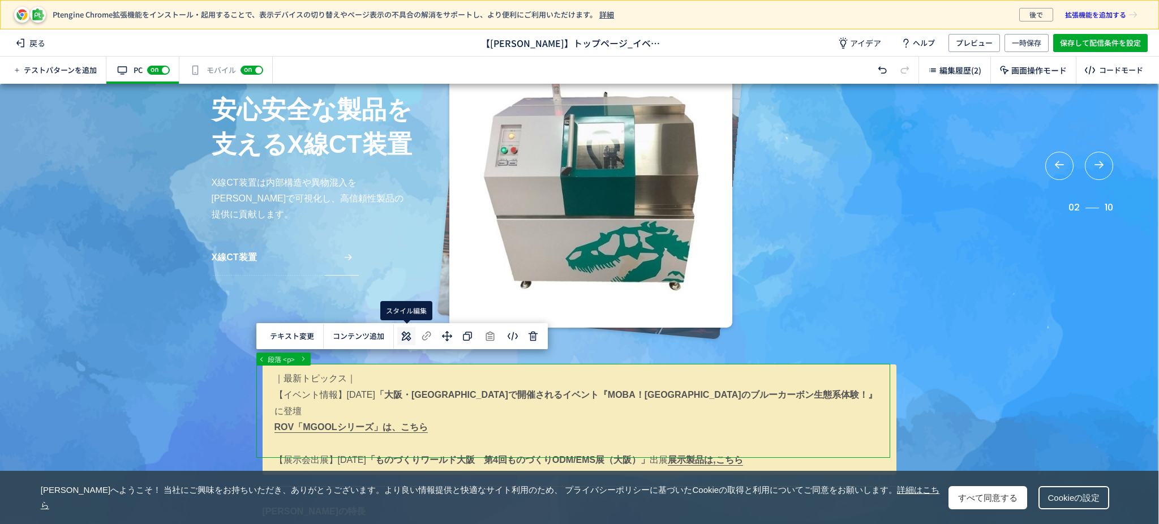
click at [398, 338] on button at bounding box center [406, 336] width 18 height 18
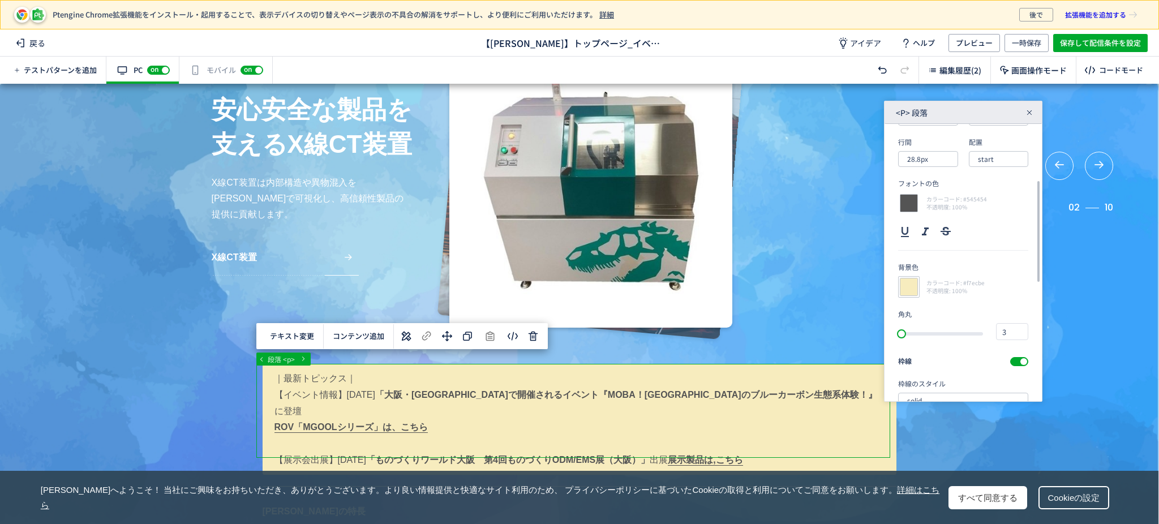
click at [908, 290] on div at bounding box center [909, 287] width 22 height 22
type input "f7ecbe"
type input "247"
type input "236"
type input "190"
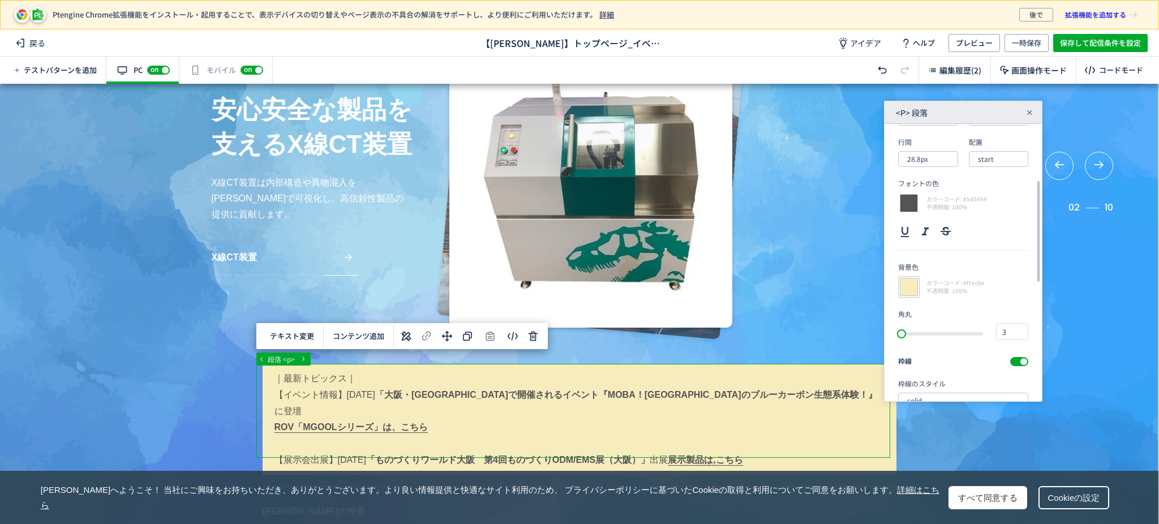
type input "1.00"
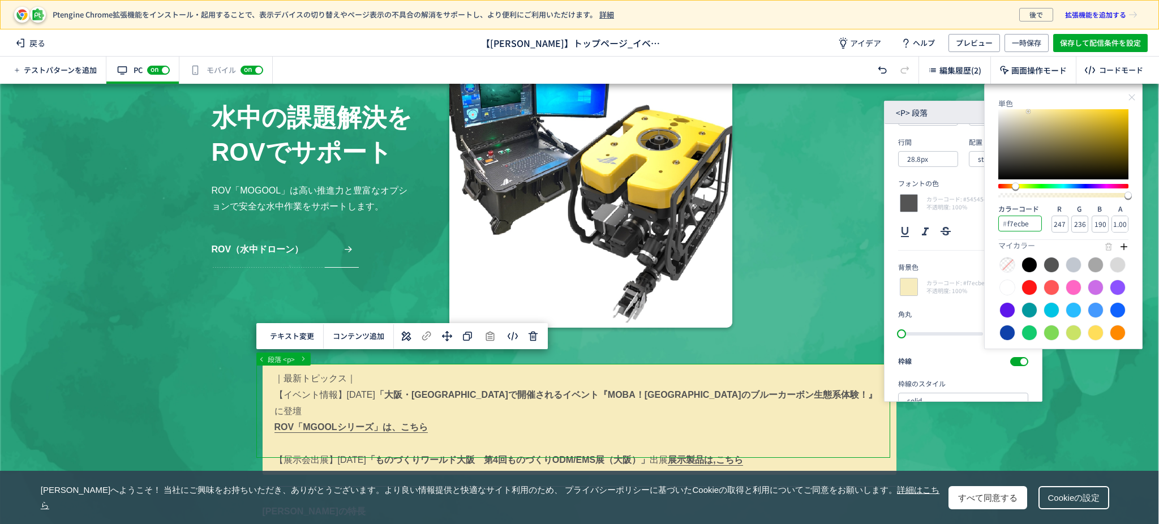
click at [1036, 224] on input "f7ecbe" at bounding box center [1020, 224] width 44 height 16
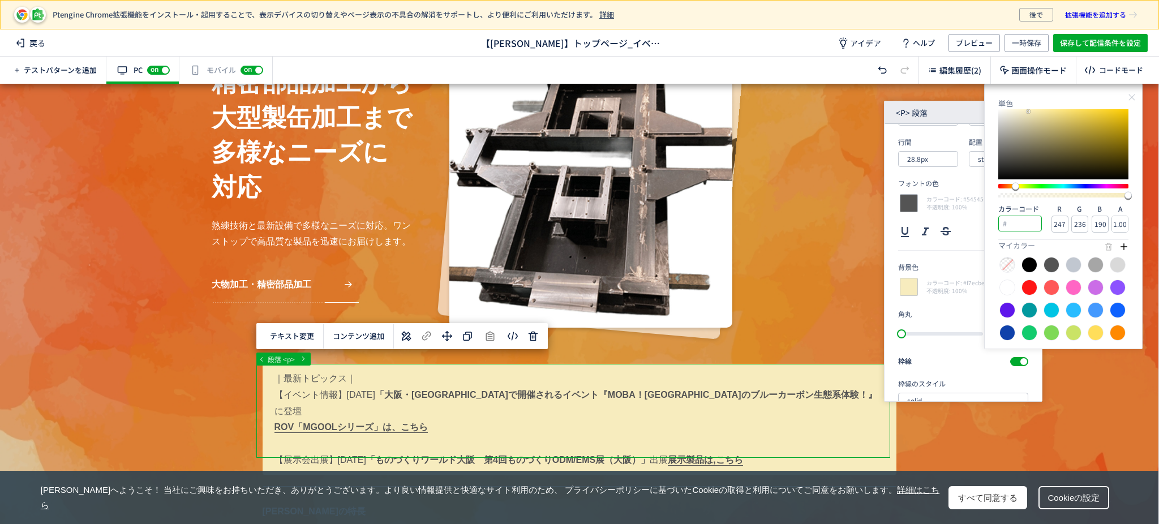
paste input "f2ecd1"
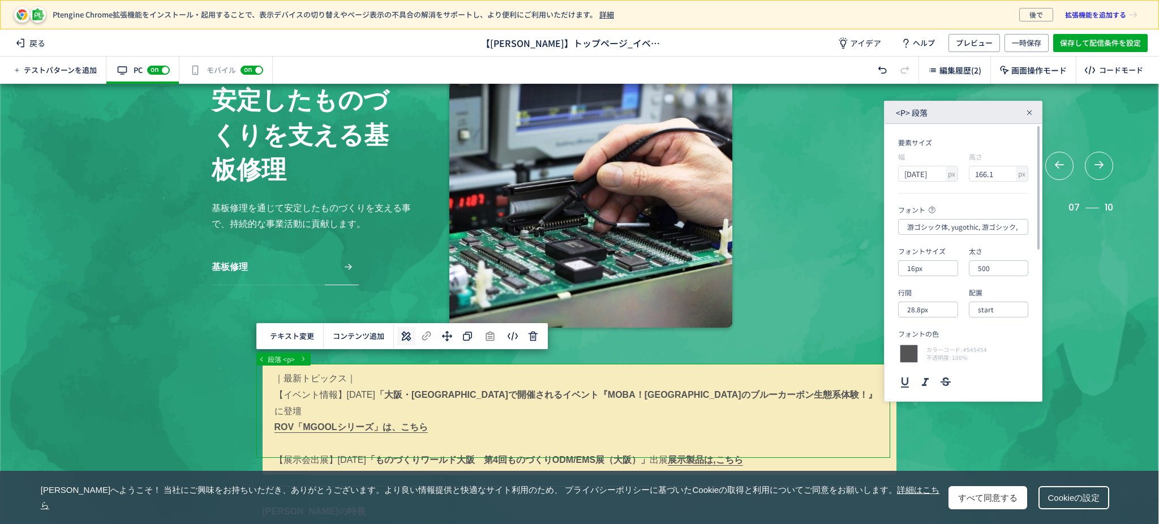
drag, startPoint x: 826, startPoint y: 404, endPoint x: 404, endPoint y: 340, distance: 427.6
click at [404, 340] on icon at bounding box center [407, 336] width 14 height 14
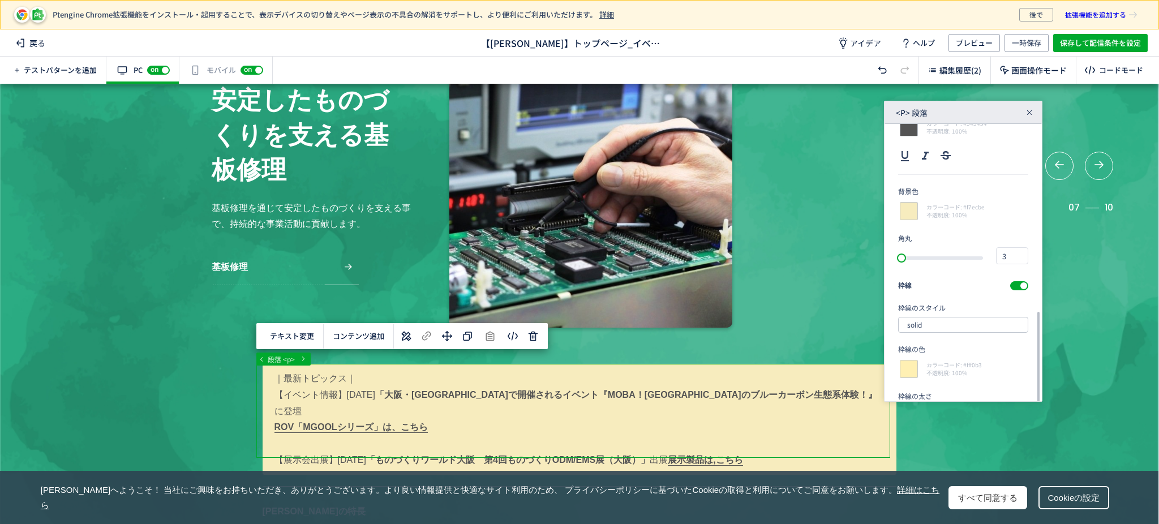
scroll to position [302, 0]
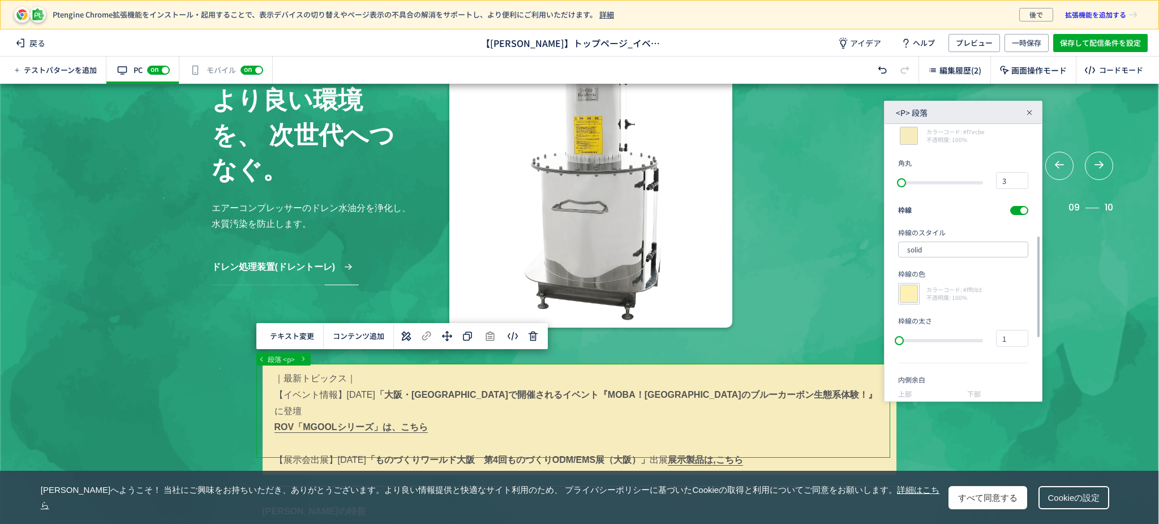
click at [909, 298] on div at bounding box center [909, 294] width 22 height 22
type input "fff0b3"
type input "255"
type input "240"
type input "179"
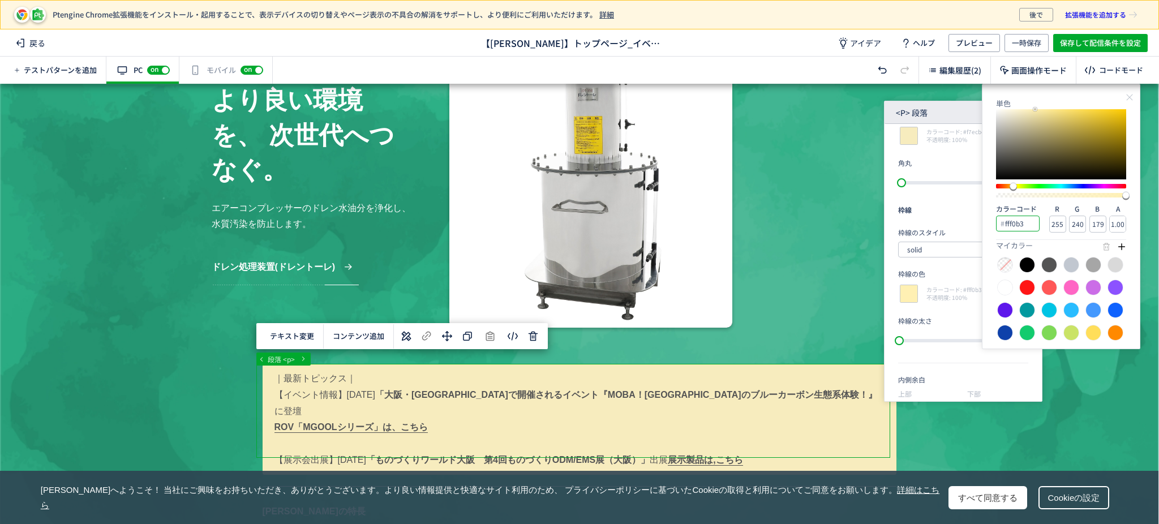
click at [1027, 226] on input "fff0b3" at bounding box center [1018, 224] width 44 height 16
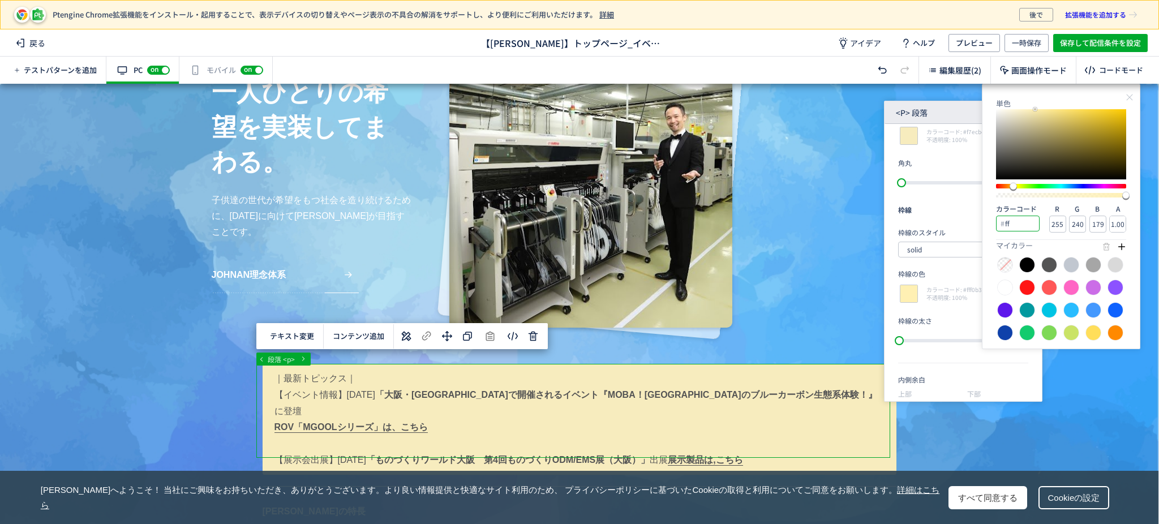
type input "f"
paste input "f2ecd1"
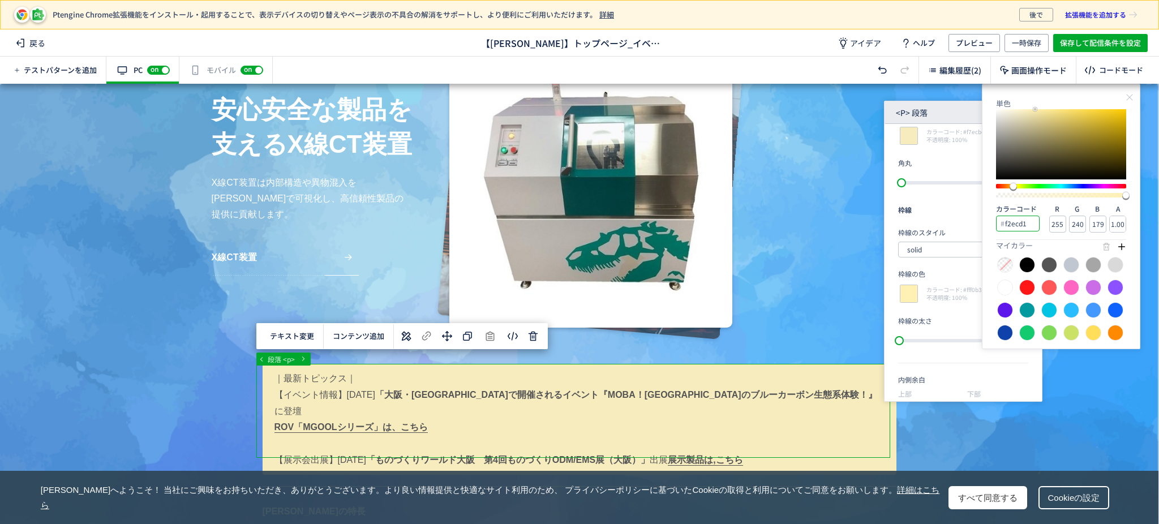
type input "f2ecd1"
type input "242"
type input "236"
type input "209"
click at [1058, 245] on div "マイカラー" at bounding box center [1061, 245] width 130 height 11
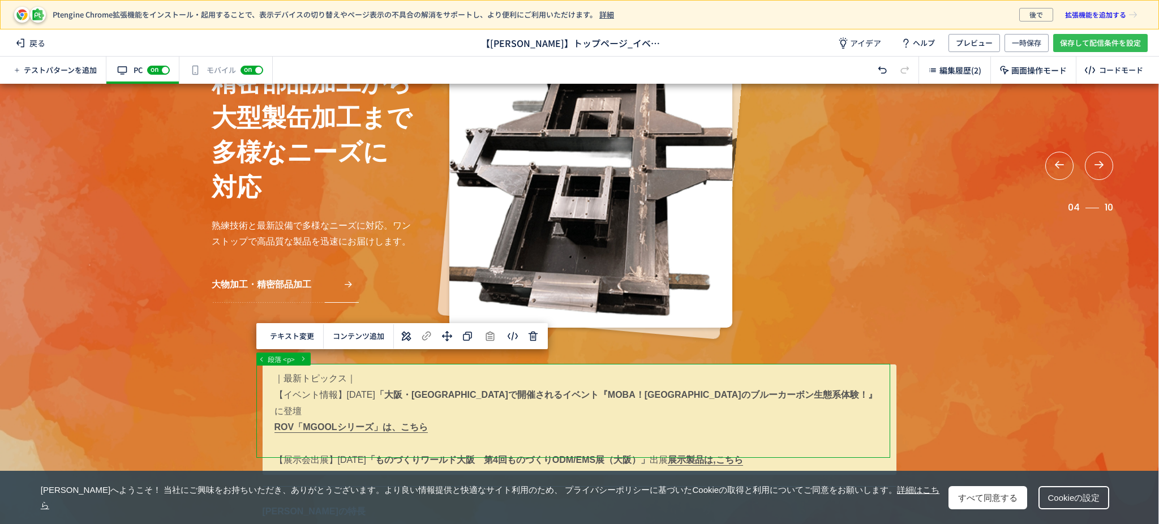
click at [1102, 41] on span "保存して配信条件を設定" at bounding box center [1100, 43] width 81 height 18
